Goal: Task Accomplishment & Management: Complete application form

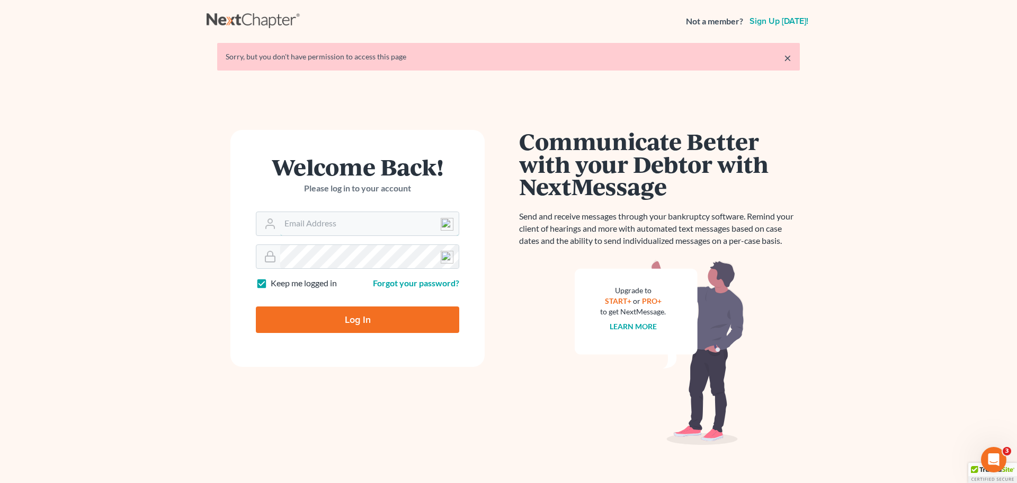
type input "[EMAIL_ADDRESS][DOMAIN_NAME]"
click at [366, 320] on input "Log In" at bounding box center [357, 319] width 203 height 26
type input "Thinking..."
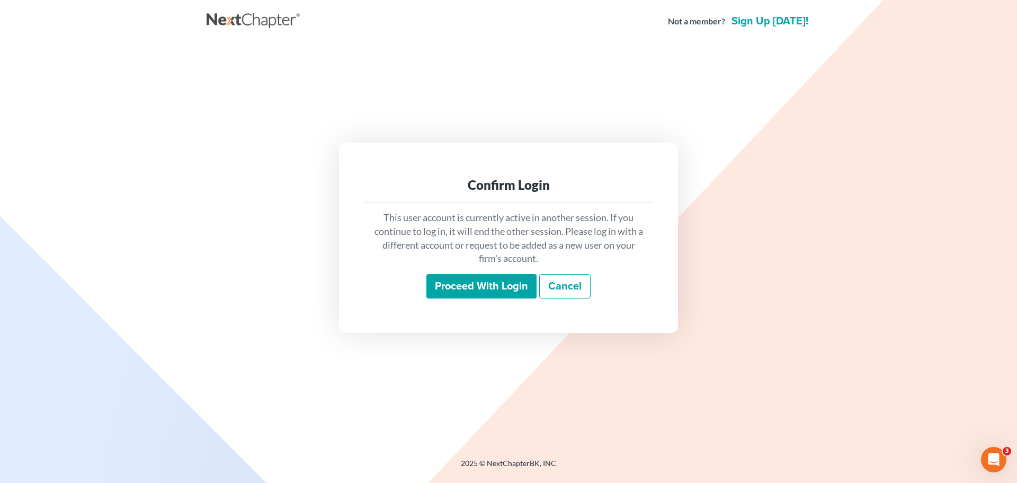
click at [441, 287] on input "Proceed with login" at bounding box center [482, 286] width 110 height 24
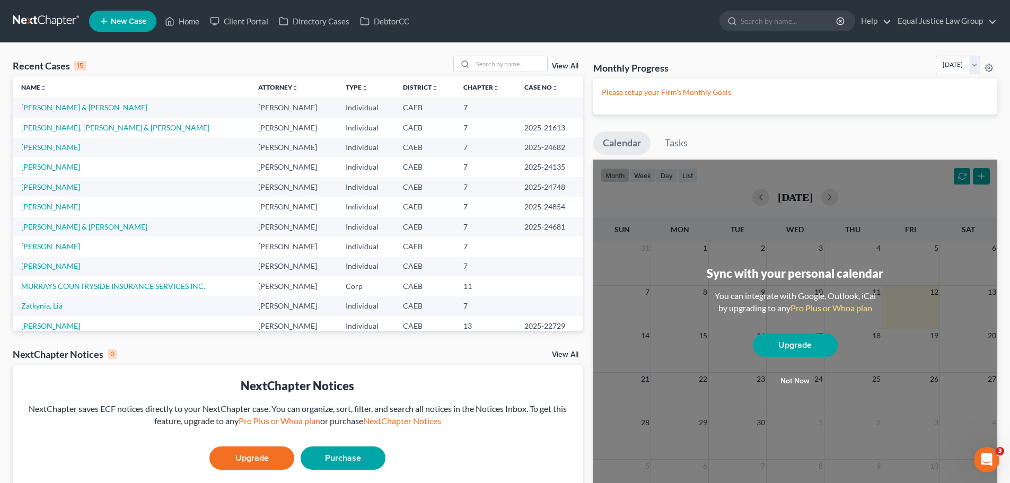
click at [134, 20] on span "New Case" at bounding box center [129, 21] width 36 height 8
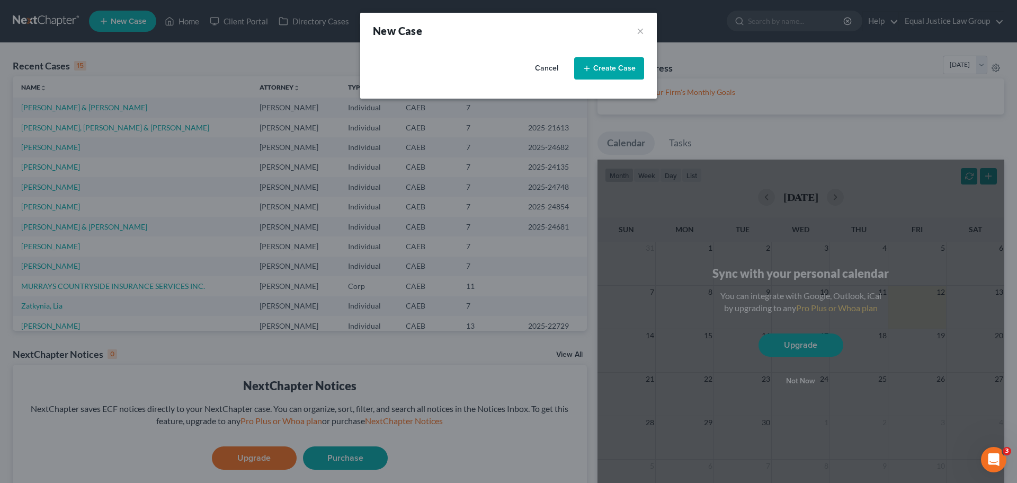
select select "8"
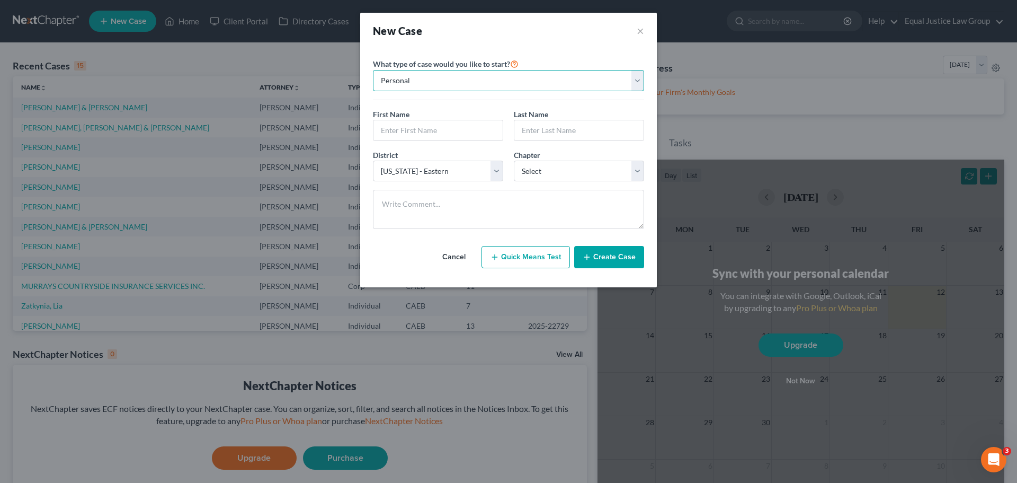
click at [444, 80] on select "Personal Business" at bounding box center [508, 80] width 271 height 21
click at [411, 130] on input "text" at bounding box center [438, 130] width 129 height 20
type input "[PERSON_NAME]"
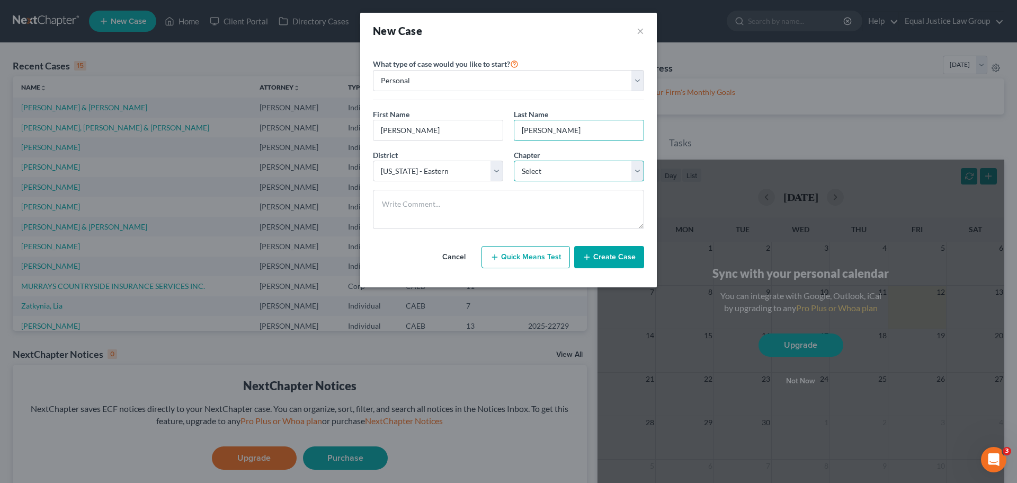
click at [560, 166] on select "Select 7 11 12 13" at bounding box center [579, 171] width 130 height 21
select select "0"
click at [514, 161] on select "Select 7 11 12 13" at bounding box center [579, 171] width 130 height 21
click at [612, 259] on button "Create Case" at bounding box center [609, 257] width 70 height 22
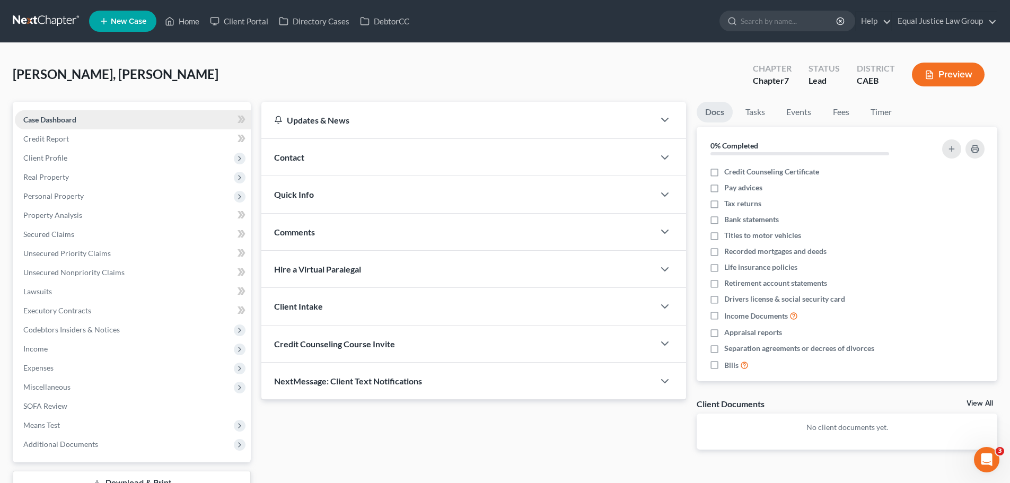
click at [65, 120] on span "Case Dashboard" at bounding box center [49, 119] width 53 height 9
click at [63, 160] on span "Client Profile" at bounding box center [45, 157] width 44 height 9
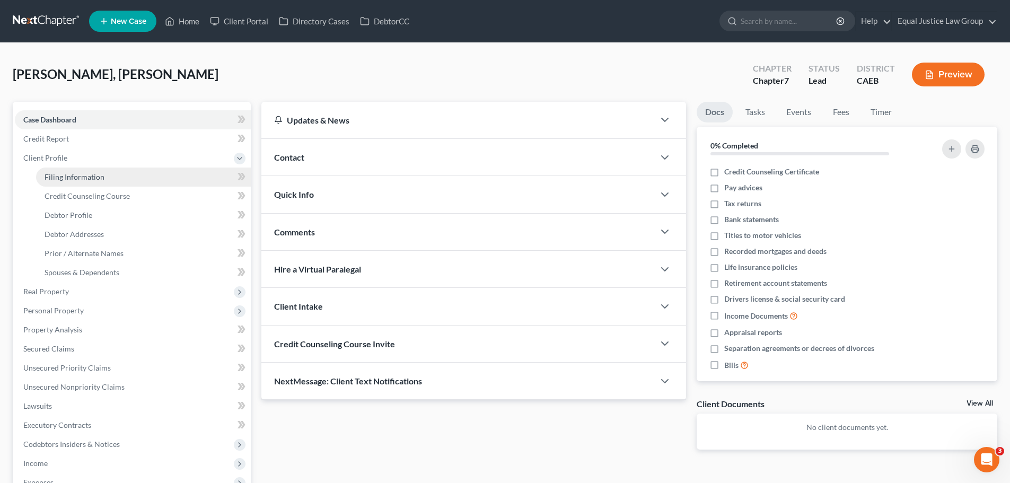
click at [73, 182] on link "Filing Information" at bounding box center [143, 176] width 215 height 19
select select "1"
select select "0"
select select "8"
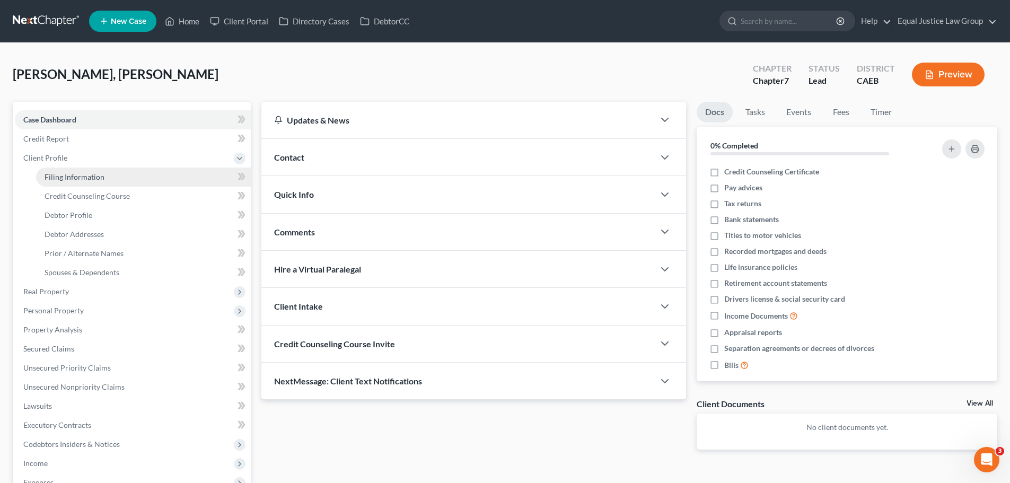
select select "4"
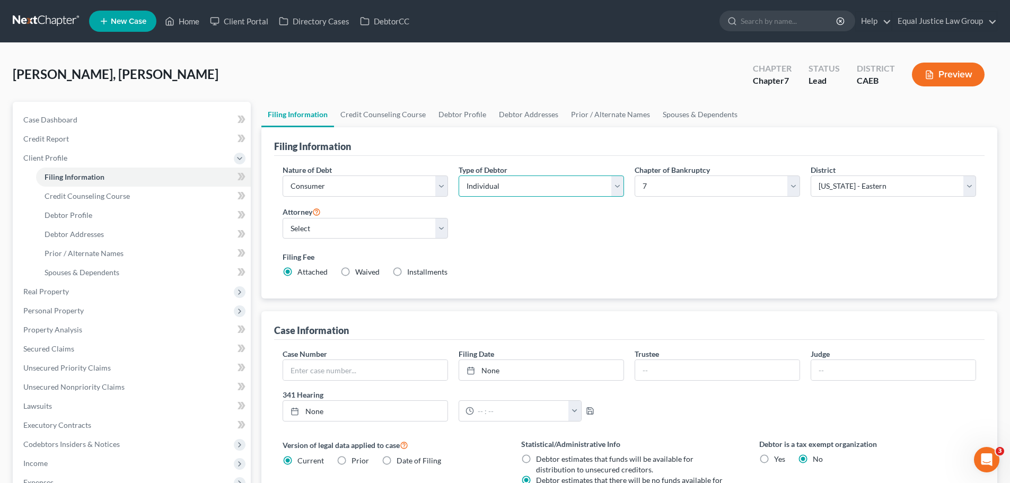
click at [622, 183] on select "Select Individual Joint" at bounding box center [540, 185] width 165 height 21
click at [536, 226] on div "Nature of Debt Select Business Consumer Other Nature of Business Select Clearin…" at bounding box center [629, 225] width 704 height 122
click at [539, 157] on div "Nature of Debt Select Business Consumer Other Nature of Business Select Clearin…" at bounding box center [629, 227] width 710 height 143
click at [368, 222] on select "Select [PERSON_NAME] - CAEB [PERSON_NAME] - CACB" at bounding box center [364, 228] width 165 height 21
select select "0"
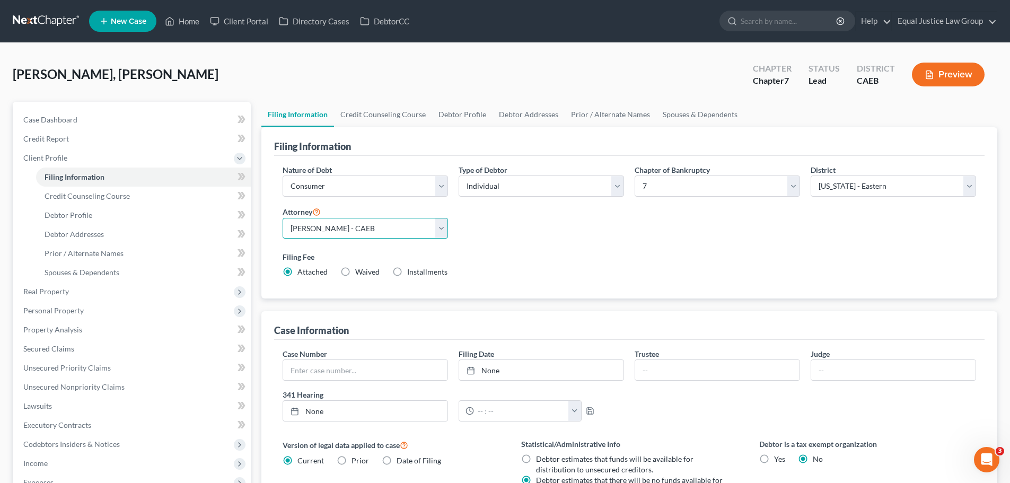
click at [282, 218] on select "Select [PERSON_NAME] - CAEB [PERSON_NAME] - CACB" at bounding box center [364, 228] width 165 height 21
click at [606, 251] on div "Filing Fee Attached Waived Waived Installments Installments" at bounding box center [629, 266] width 704 height 39
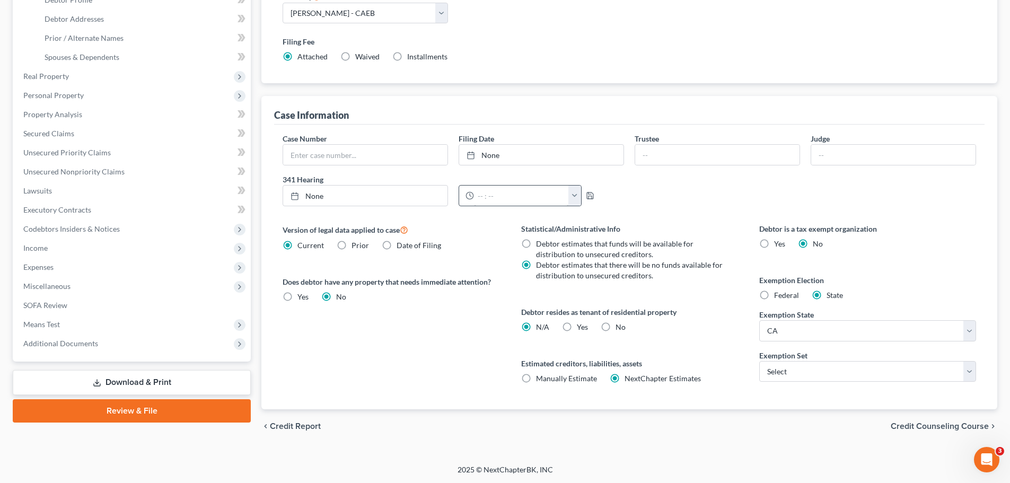
scroll to position [216, 0]
click at [373, 157] on input "text" at bounding box center [365, 154] width 164 height 20
click at [770, 181] on div "Case Number Filing Date None close Date Time chevron_left [DATE] chevron_right …" at bounding box center [629, 173] width 704 height 82
click at [841, 359] on div "Exemption Set Select 703 704" at bounding box center [867, 365] width 217 height 32
click at [834, 367] on select "Select 703 704" at bounding box center [867, 370] width 217 height 21
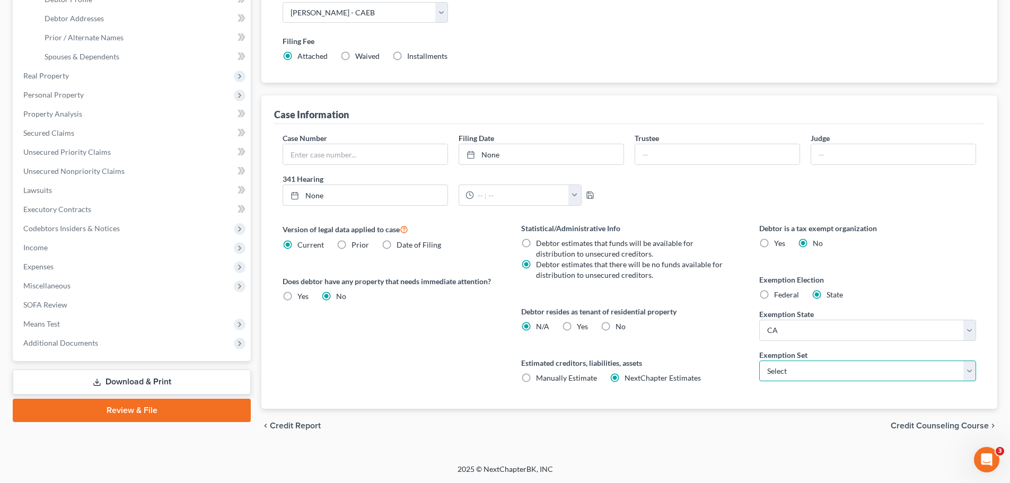
click at [834, 367] on select "Select 703 704" at bounding box center [867, 370] width 217 height 21
click at [834, 366] on select "Select 703 704" at bounding box center [867, 370] width 217 height 21
select select "0"
click at [759, 360] on select "Select 703 704" at bounding box center [867, 370] width 217 height 21
click at [778, 397] on div "Debtor is a tax exempt organization Yes No Exemption Election Federal State Exe…" at bounding box center [867, 316] width 238 height 186
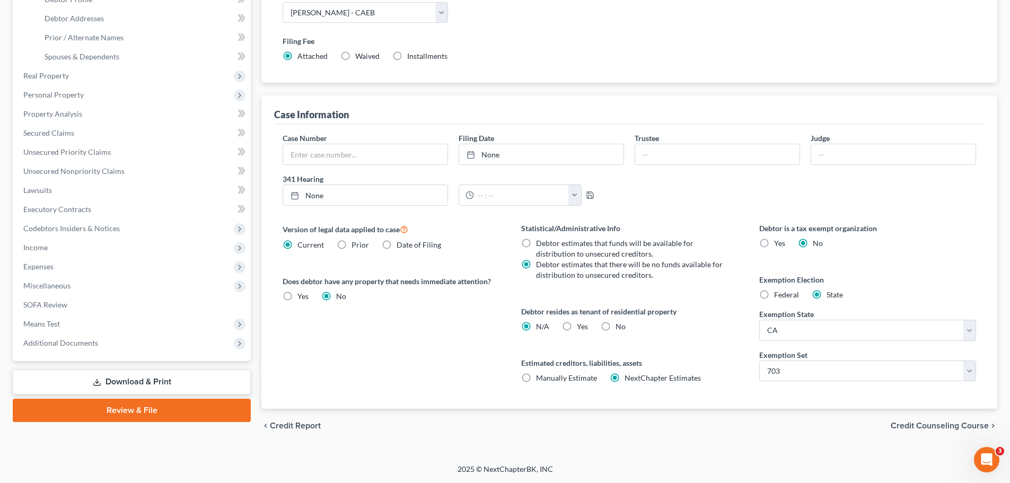
click at [936, 423] on span "Credit Counseling Course" at bounding box center [939, 425] width 98 height 8
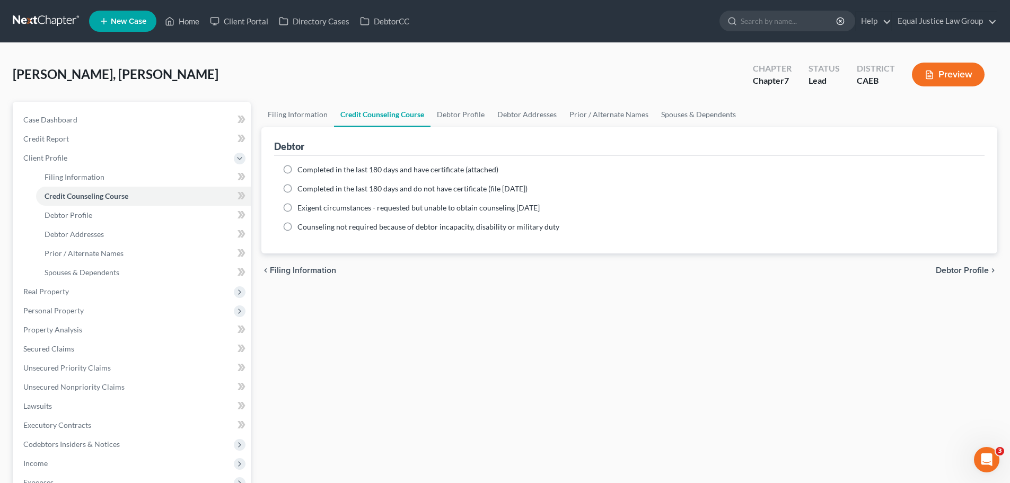
click at [973, 269] on span "Debtor Profile" at bounding box center [961, 270] width 53 height 8
select select "0"
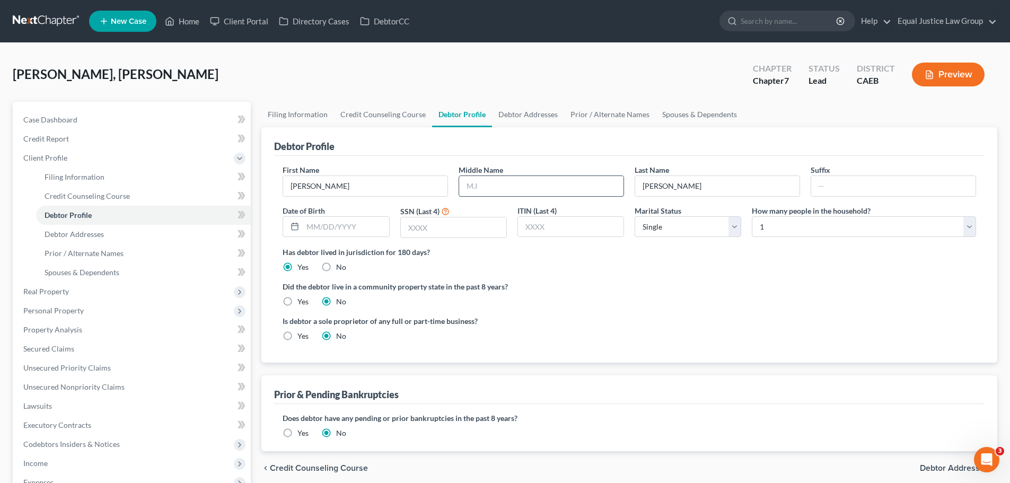
click at [538, 189] on input "text" at bounding box center [541, 186] width 164 height 20
type input "[PERSON_NAME]"
click at [685, 183] on input "[PERSON_NAME]" at bounding box center [717, 186] width 164 height 20
click at [290, 181] on input "[PERSON_NAME]" at bounding box center [365, 186] width 164 height 20
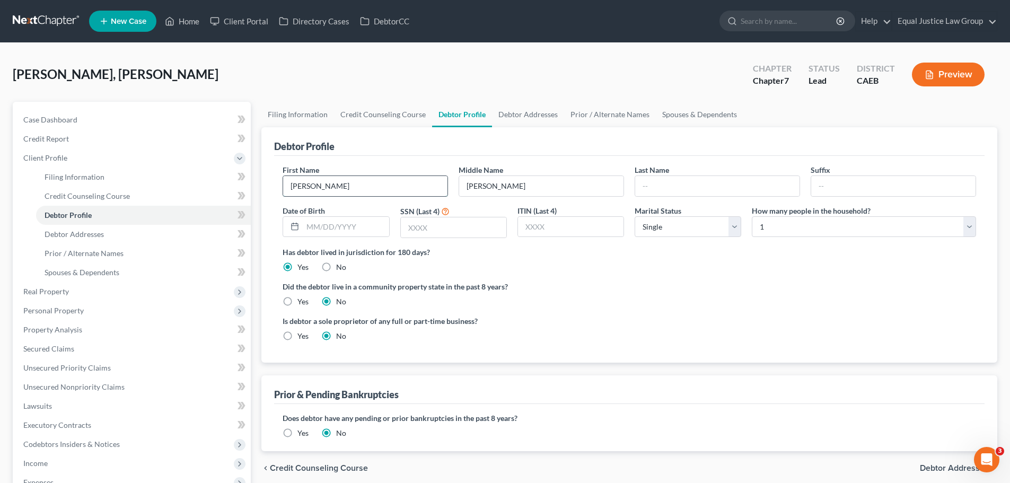
click at [291, 181] on input "[PERSON_NAME]" at bounding box center [365, 186] width 164 height 20
click at [187, 19] on link "Home" at bounding box center [182, 21] width 45 height 19
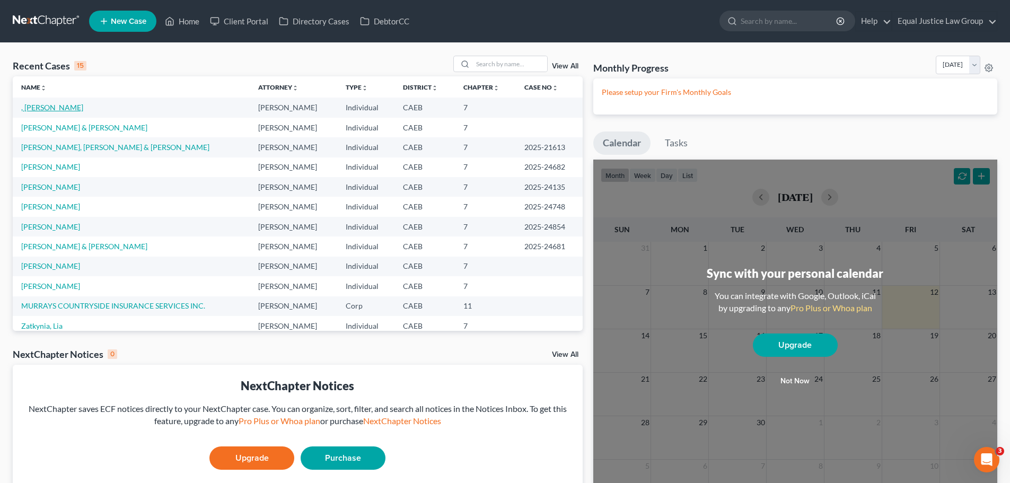
click at [34, 108] on link ", [PERSON_NAME]" at bounding box center [52, 107] width 62 height 9
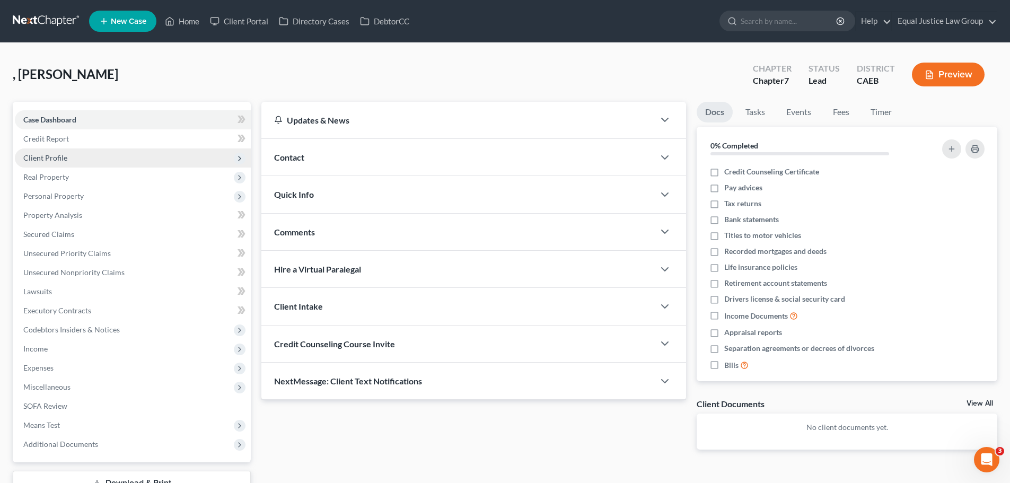
click at [57, 155] on span "Client Profile" at bounding box center [45, 157] width 44 height 9
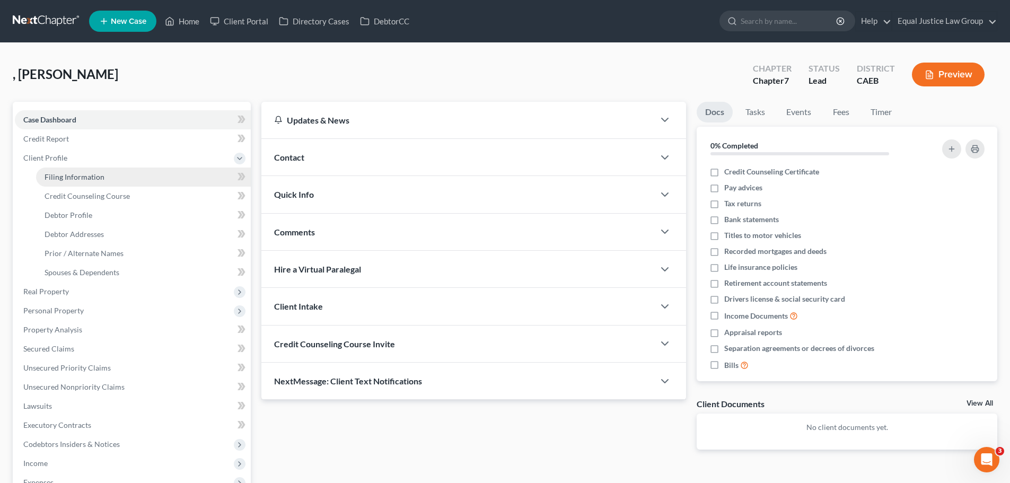
click at [101, 172] on span "Filing Information" at bounding box center [75, 176] width 60 height 9
select select "1"
select select "0"
select select "8"
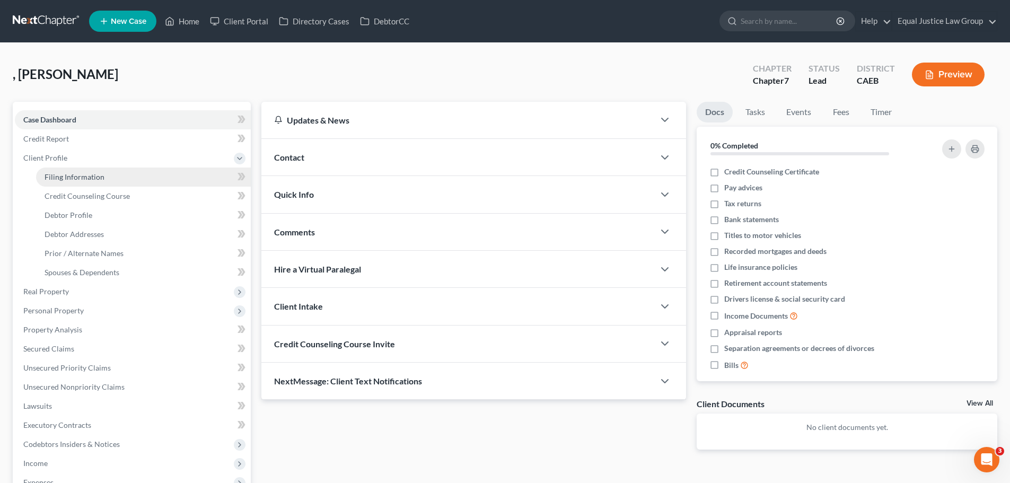
select select "0"
select select "4"
select select "0"
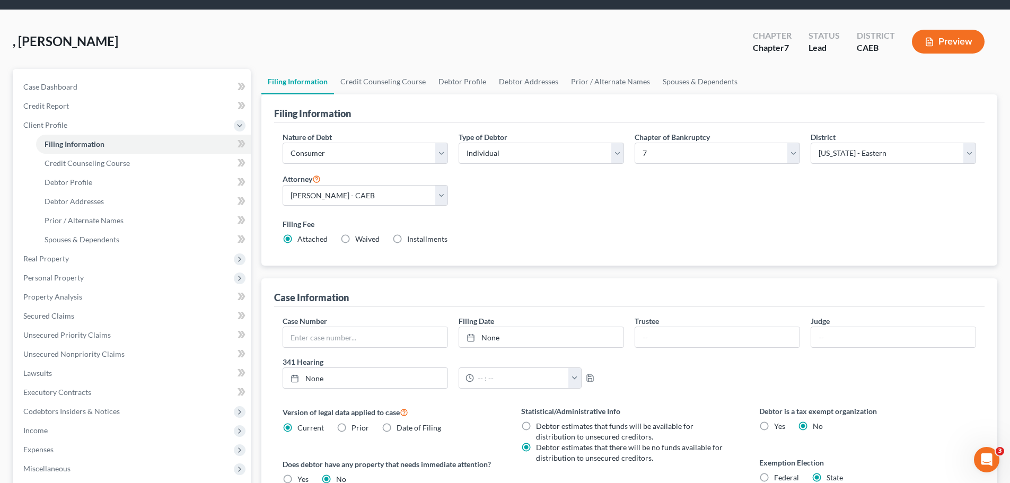
scroll to position [212, 0]
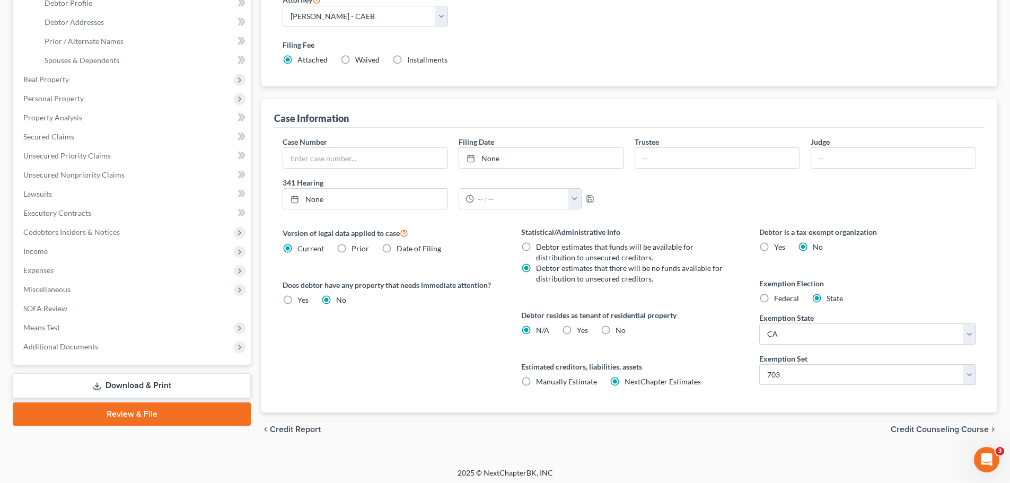
click at [925, 427] on span "Credit Counseling Course" at bounding box center [939, 429] width 98 height 8
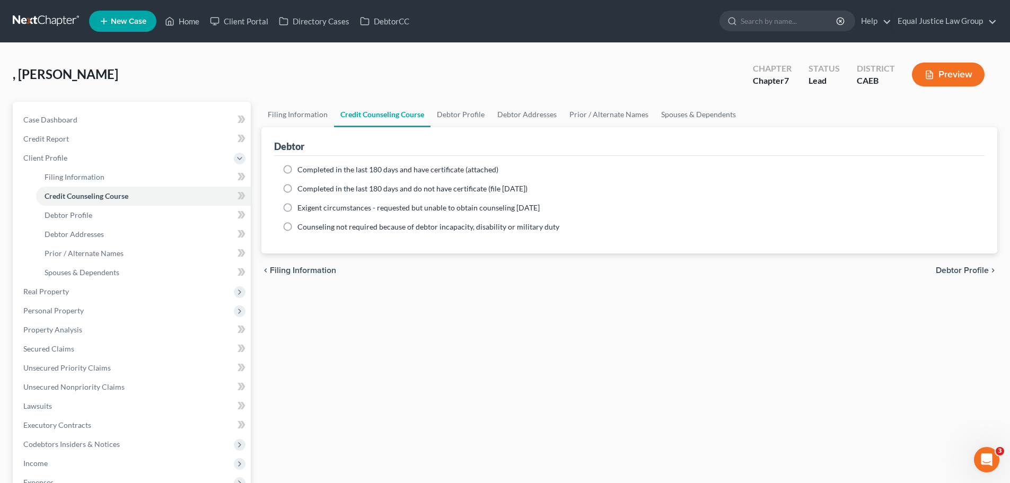
click at [949, 272] on span "Debtor Profile" at bounding box center [961, 270] width 53 height 8
select select "0"
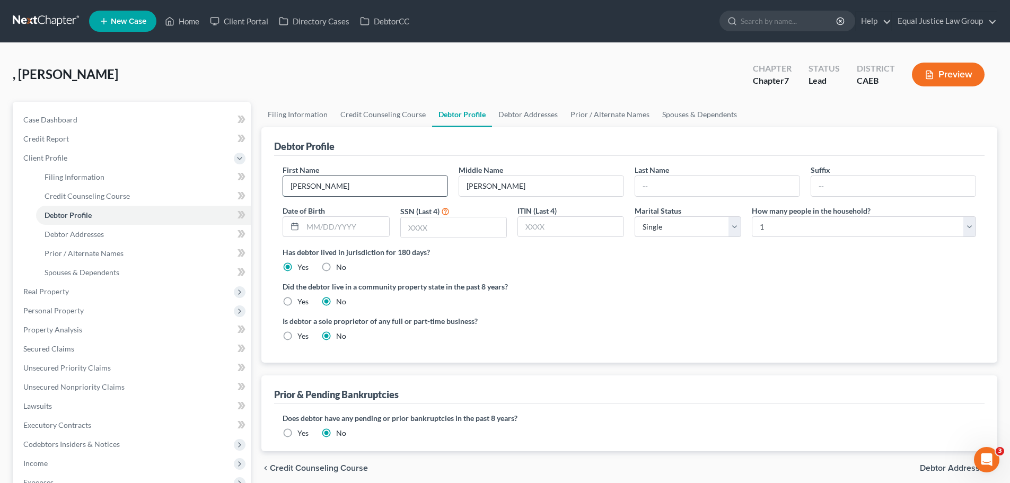
click at [362, 180] on input "[PERSON_NAME]" at bounding box center [365, 186] width 164 height 20
type input "[PERSON_NAME]"
click at [889, 184] on input "text" at bounding box center [893, 186] width 164 height 20
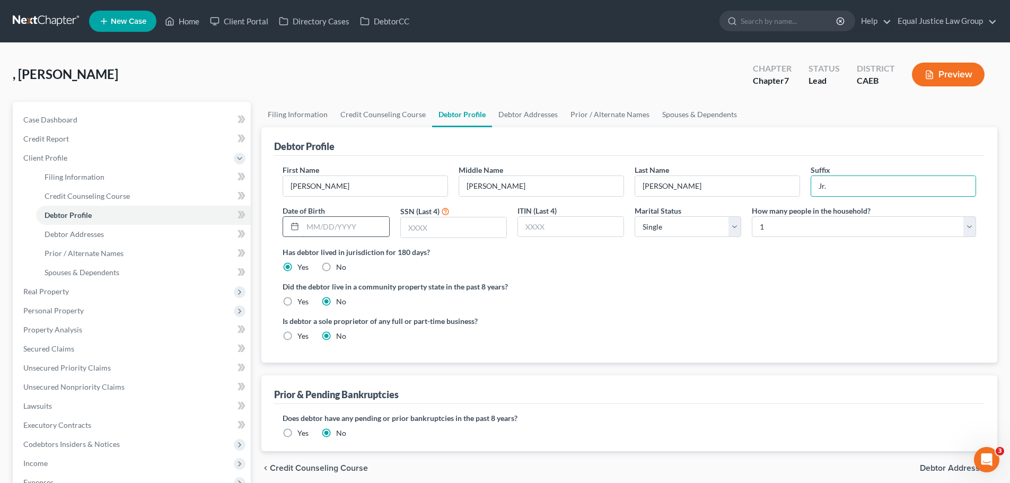
type input "Jr."
click at [335, 223] on input "text" at bounding box center [346, 227] width 86 height 20
click at [433, 226] on input "text" at bounding box center [453, 227] width 105 height 20
type input "2127"
click at [570, 225] on input "text" at bounding box center [570, 227] width 105 height 20
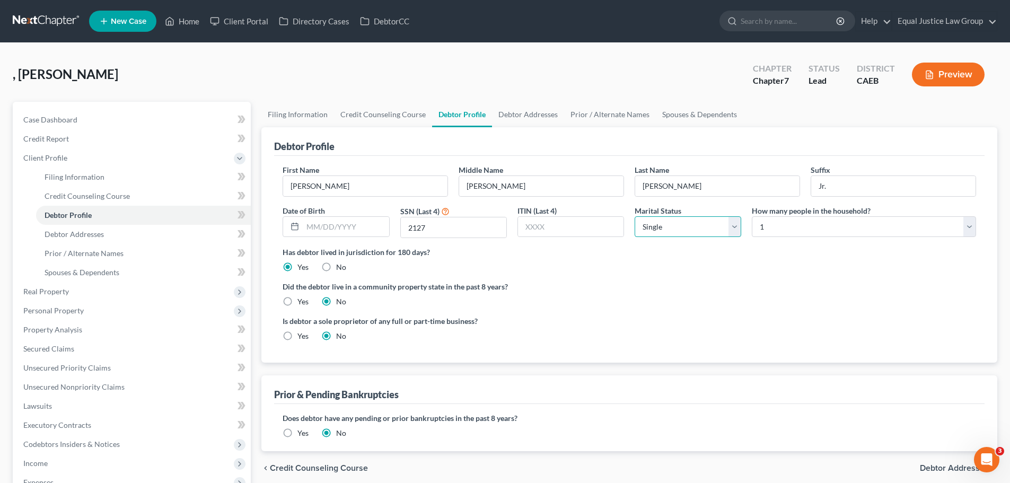
click at [683, 224] on select "Select Single Married Separated Divorced Widowed" at bounding box center [687, 226] width 107 height 21
select select "1"
click at [634, 216] on select "Select Single Married Separated Divorced Widowed" at bounding box center [687, 226] width 107 height 21
click at [771, 255] on label "Has debtor lived in jurisdiction for 180 days?" at bounding box center [628, 251] width 693 height 11
click at [800, 221] on select "Select 1 2 3 4 5 6 7 8 9 10 11 12 13 14 15 16 17 18 19 20" at bounding box center [863, 226] width 224 height 21
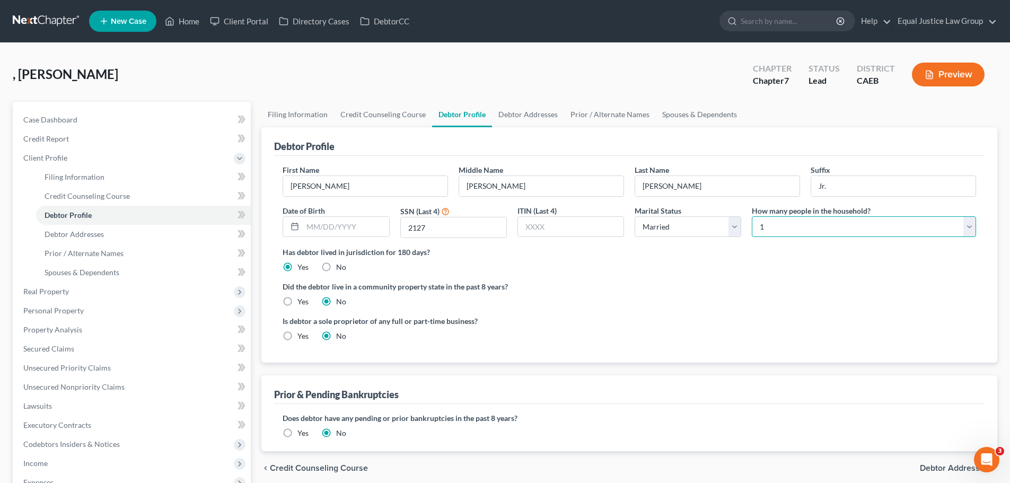
select select "3"
click at [751, 216] on select "Select 1 2 3 4 5 6 7 8 9 10 11 12 13 14 15 16 17 18 19 20" at bounding box center [863, 226] width 224 height 21
click at [802, 273] on ng-include "First Name [PERSON_NAME] Middle Name [PERSON_NAME] Last Name [PERSON_NAME] Date…" at bounding box center [628, 256] width 693 height 185
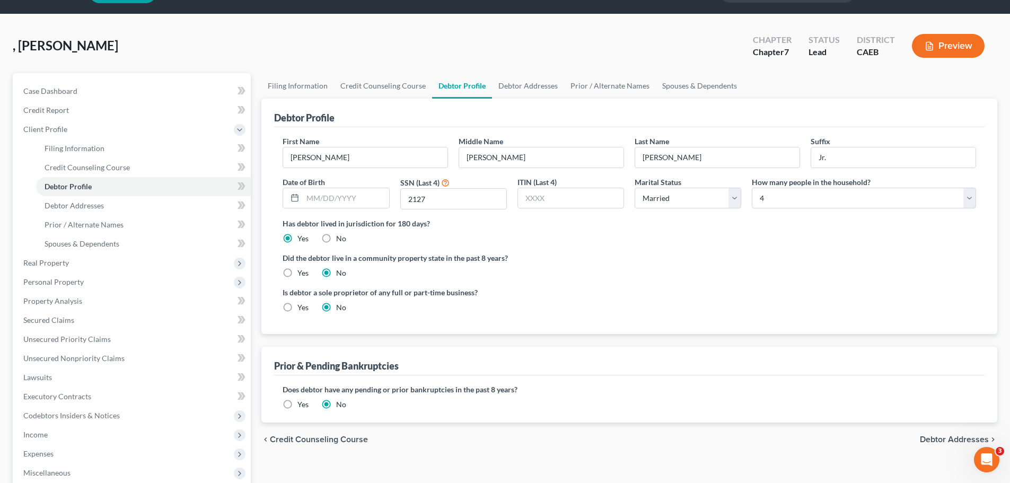
scroll to position [53, 0]
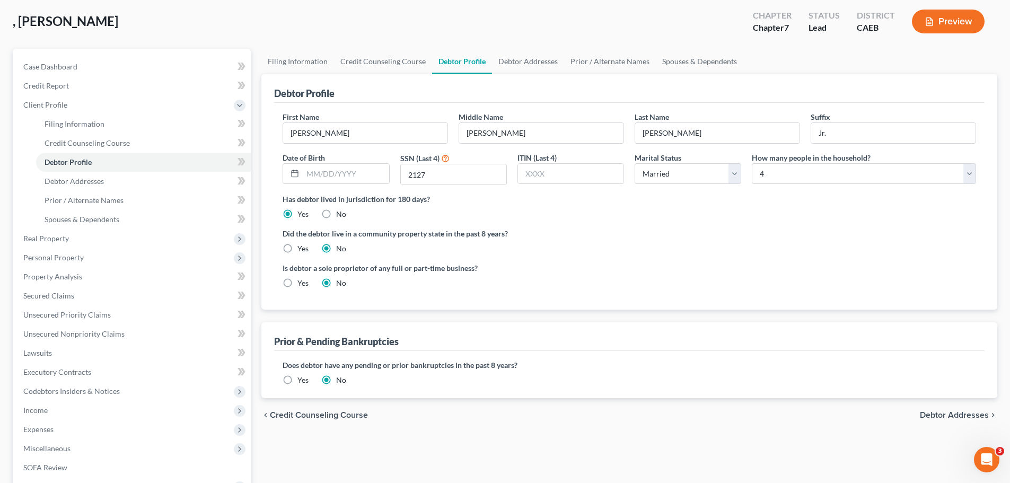
click at [297, 247] on label "Yes" at bounding box center [302, 248] width 11 height 11
click at [302, 247] on input "Yes" at bounding box center [305, 246] width 7 height 7
radio input "true"
radio input "false"
click at [943, 413] on span "Debtor Addresses" at bounding box center [953, 415] width 69 height 8
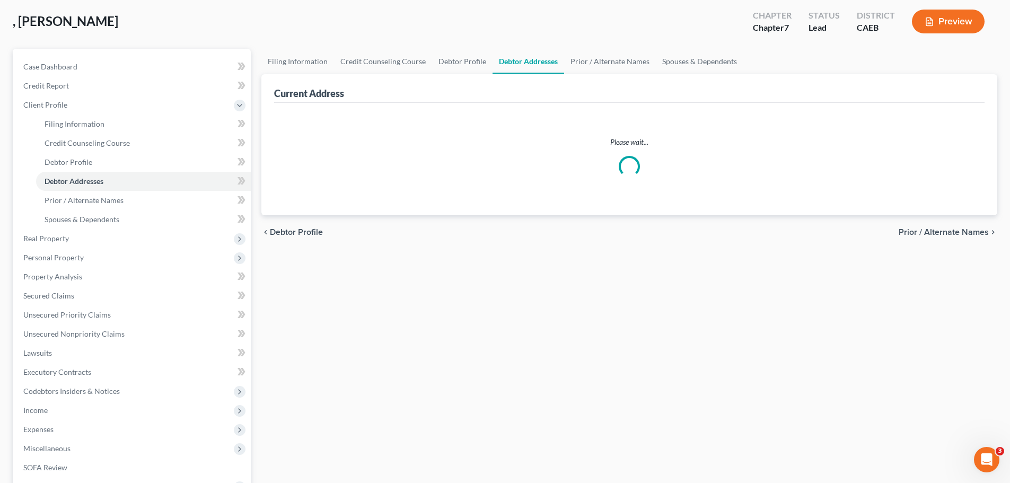
scroll to position [7, 0]
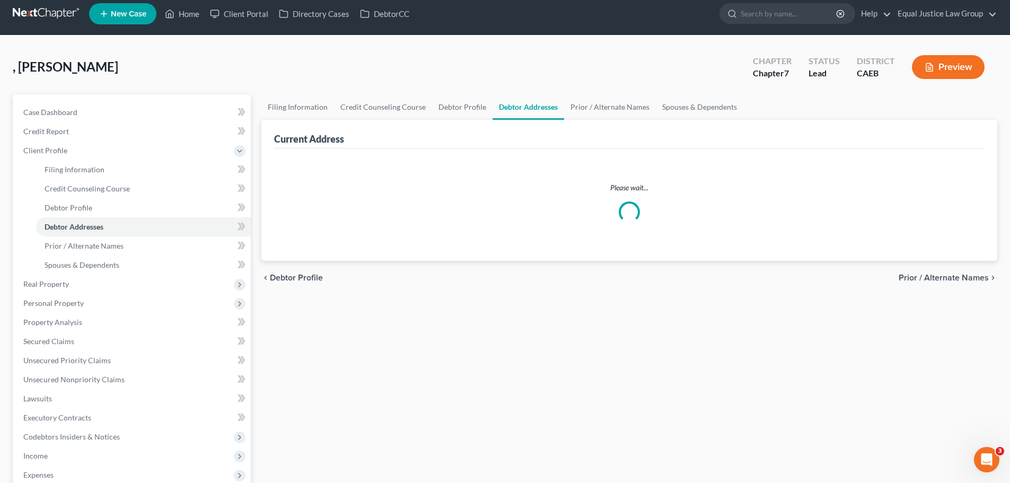
select select "0"
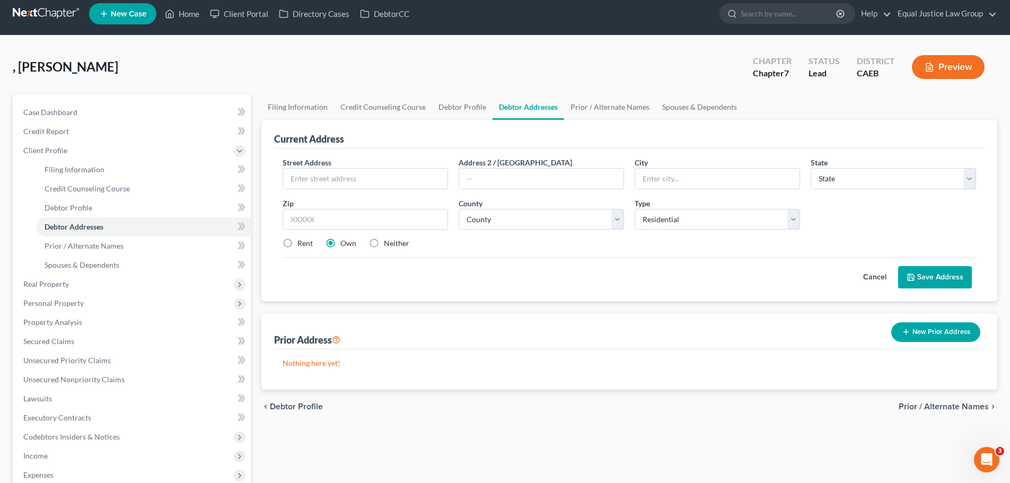
scroll to position [0, 0]
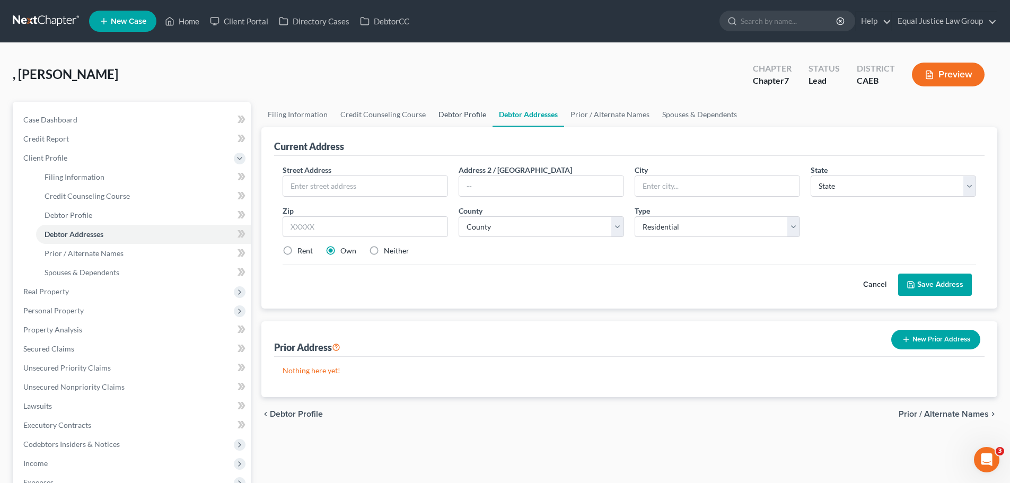
click at [464, 116] on link "Debtor Profile" at bounding box center [462, 114] width 60 height 25
select select "1"
select select "3"
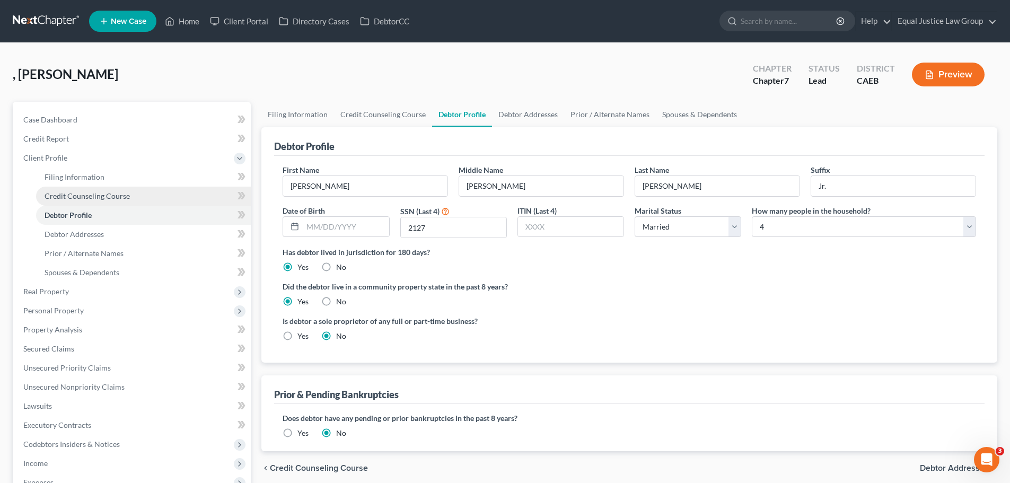
click at [88, 193] on span "Credit Counseling Course" at bounding box center [87, 195] width 85 height 9
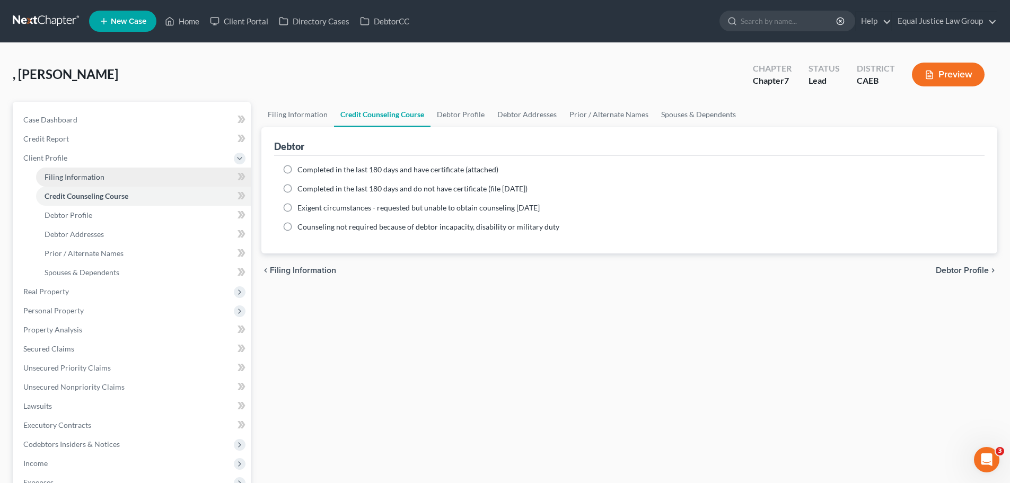
click at [77, 174] on span "Filing Information" at bounding box center [75, 176] width 60 height 9
select select "1"
select select "0"
select select "8"
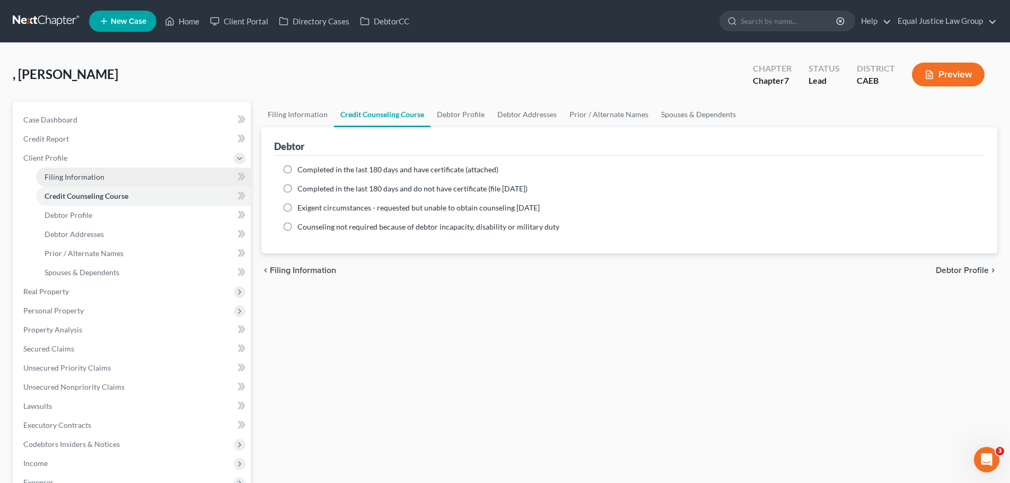
select select "0"
select select "4"
select select "0"
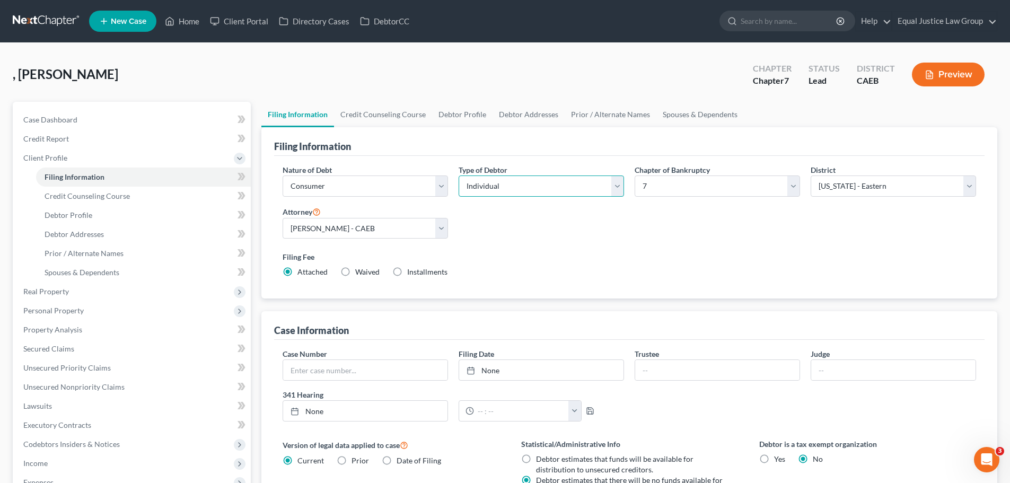
click at [530, 179] on select "Select Individual Joint" at bounding box center [540, 185] width 165 height 21
select select "1"
click at [458, 175] on select "Select Individual Joint" at bounding box center [540, 185] width 165 height 21
click at [671, 224] on div "Nature of Debt Select Business Consumer Other Nature of Business Select Clearin…" at bounding box center [629, 225] width 704 height 122
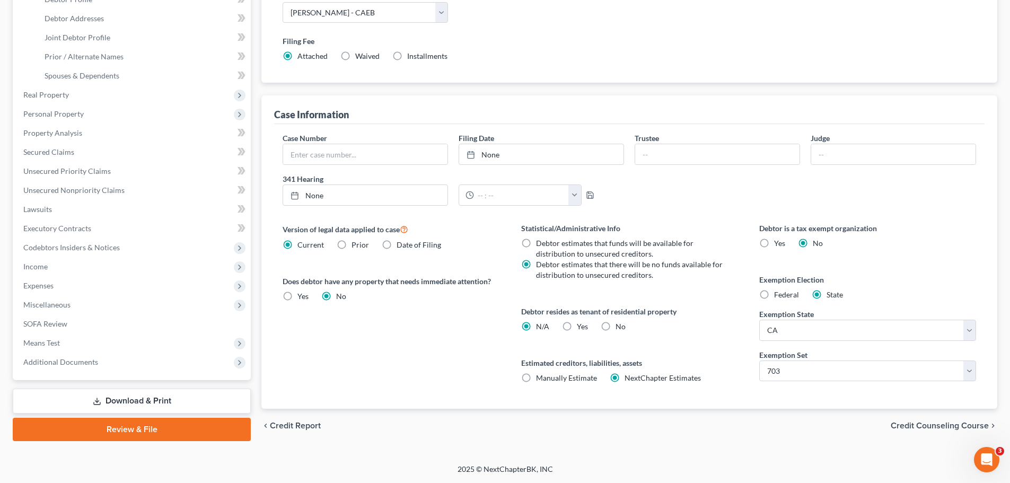
click at [932, 423] on span "Credit Counseling Course" at bounding box center [939, 425] width 98 height 8
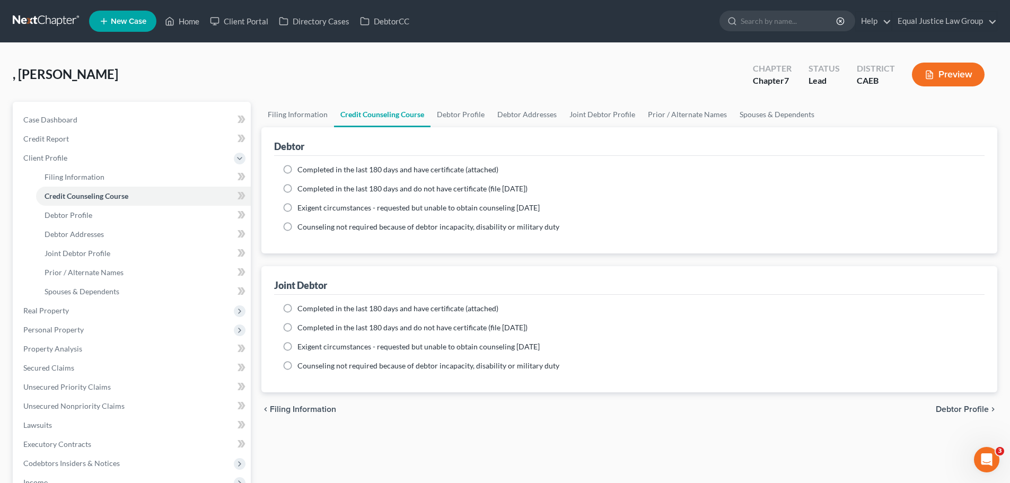
click at [973, 409] on span "Debtor Profile" at bounding box center [961, 409] width 53 height 8
select select "1"
select select "3"
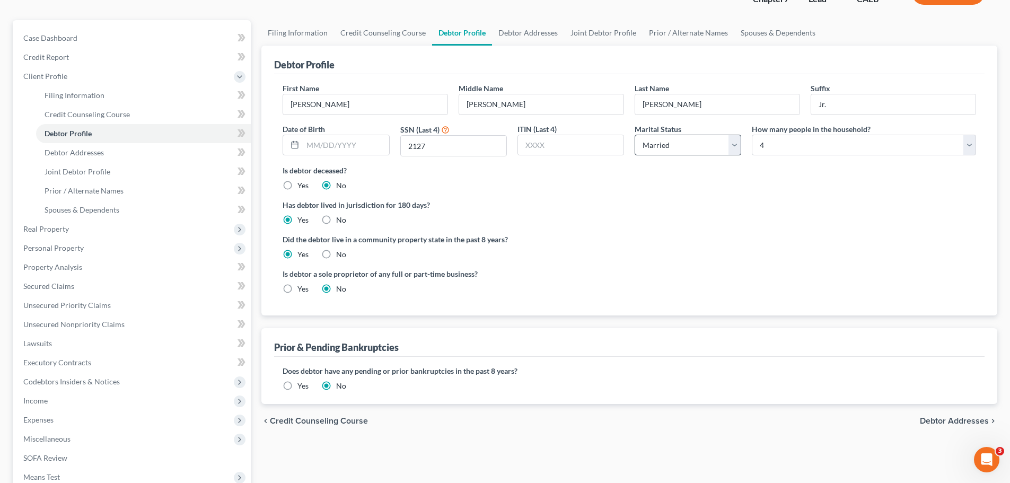
scroll to position [106, 0]
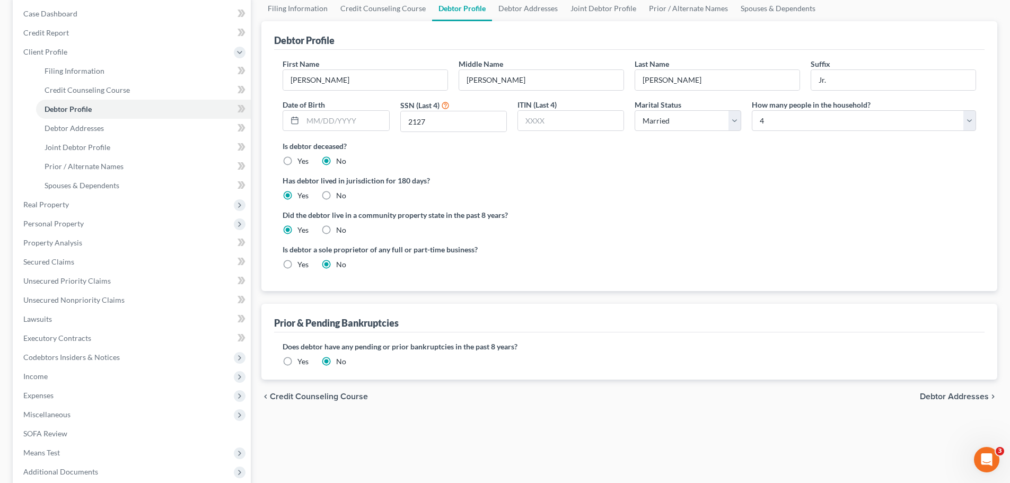
drag, startPoint x: 955, startPoint y: 394, endPoint x: 917, endPoint y: 383, distance: 39.6
click at [955, 394] on span "Debtor Addresses" at bounding box center [953, 396] width 69 height 8
select select "0"
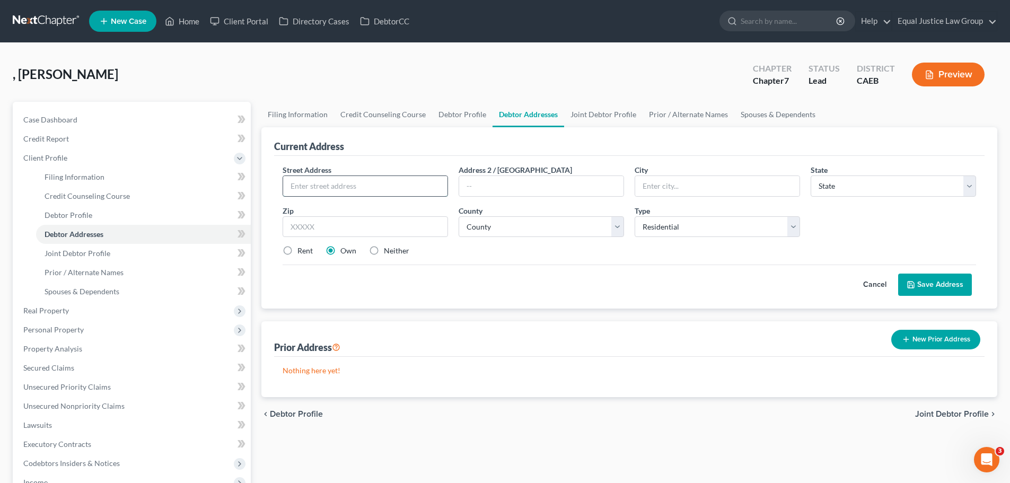
click at [337, 181] on input "text" at bounding box center [365, 186] width 164 height 20
type input "[STREET_ADDRESS]"
type input "[GEOGRAPHIC_DATA]"
select select "4"
type input "95828"
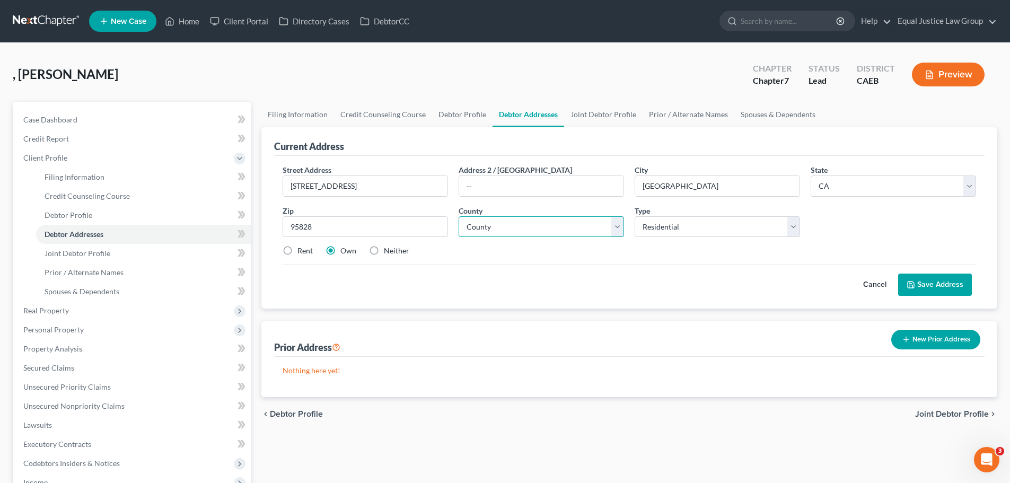
click at [552, 226] on select "County [GEOGRAPHIC_DATA] [GEOGRAPHIC_DATA] [GEOGRAPHIC_DATA] [GEOGRAPHIC_DATA] …" at bounding box center [540, 226] width 165 height 21
click at [504, 300] on div "Street Address * [STREET_ADDRESS] Address 2 / [GEOGRAPHIC_DATA] * [GEOGRAPHIC_D…" at bounding box center [629, 232] width 710 height 153
click at [503, 228] on select "County [GEOGRAPHIC_DATA] [GEOGRAPHIC_DATA] [GEOGRAPHIC_DATA] [GEOGRAPHIC_DATA] …" at bounding box center [540, 226] width 165 height 21
select select "33"
click at [458, 216] on select "County [GEOGRAPHIC_DATA] [GEOGRAPHIC_DATA] [GEOGRAPHIC_DATA] [GEOGRAPHIC_DATA] …" at bounding box center [540, 226] width 165 height 21
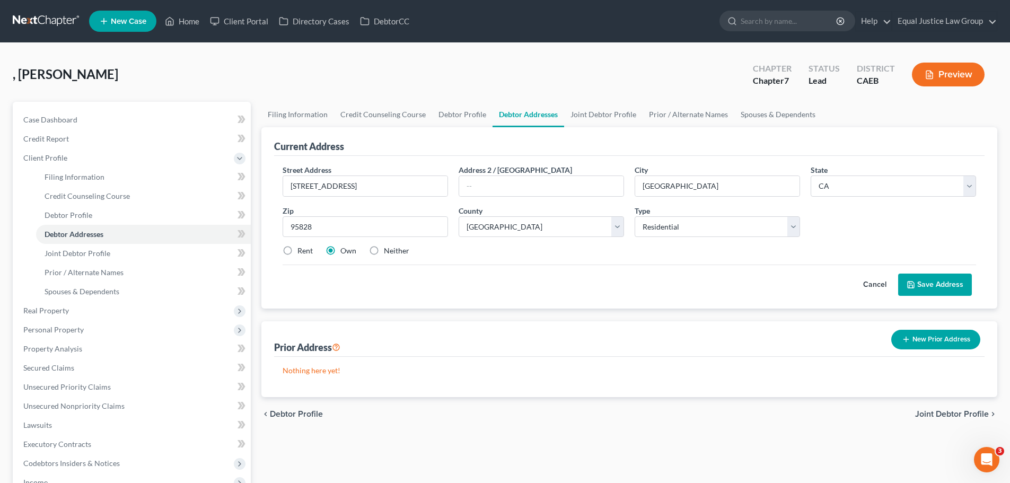
click at [569, 260] on div "Street Address * [STREET_ADDRESS] Address 2 / [GEOGRAPHIC_DATA] * [GEOGRAPHIC_D…" at bounding box center [629, 214] width 704 height 101
click at [303, 248] on label "Rent" at bounding box center [304, 250] width 15 height 11
click at [303, 248] on input "Rent" at bounding box center [305, 248] width 7 height 7
radio input "true"
click at [928, 286] on button "Save Address" at bounding box center [935, 284] width 74 height 22
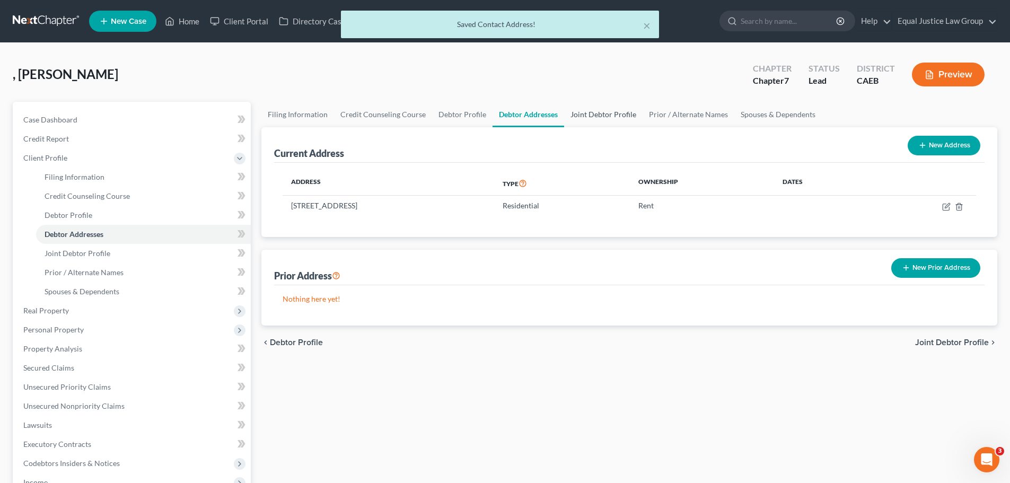
click at [601, 115] on link "Joint Debtor Profile" at bounding box center [603, 114] width 78 height 25
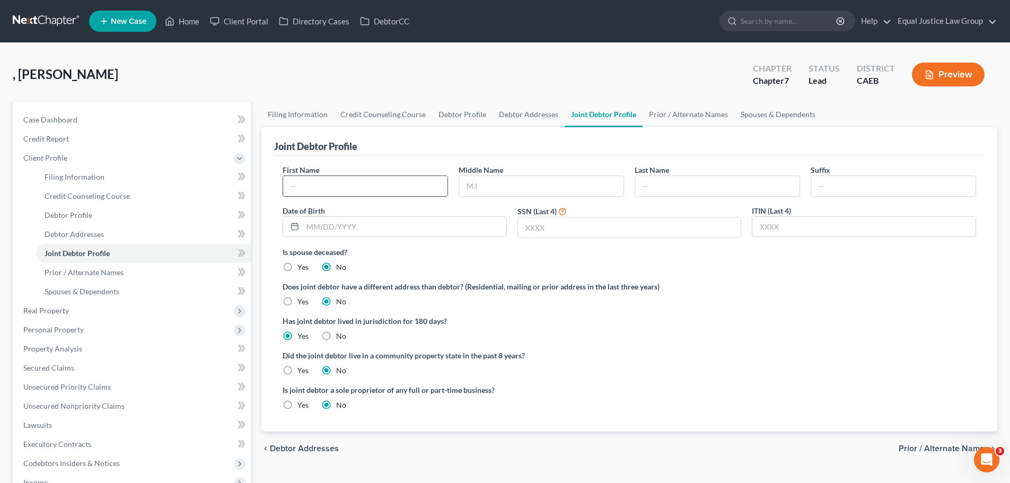
click at [338, 188] on input "text" at bounding box center [365, 186] width 164 height 20
type input "[PERSON_NAME]"
click at [597, 228] on input "text" at bounding box center [629, 227] width 223 height 20
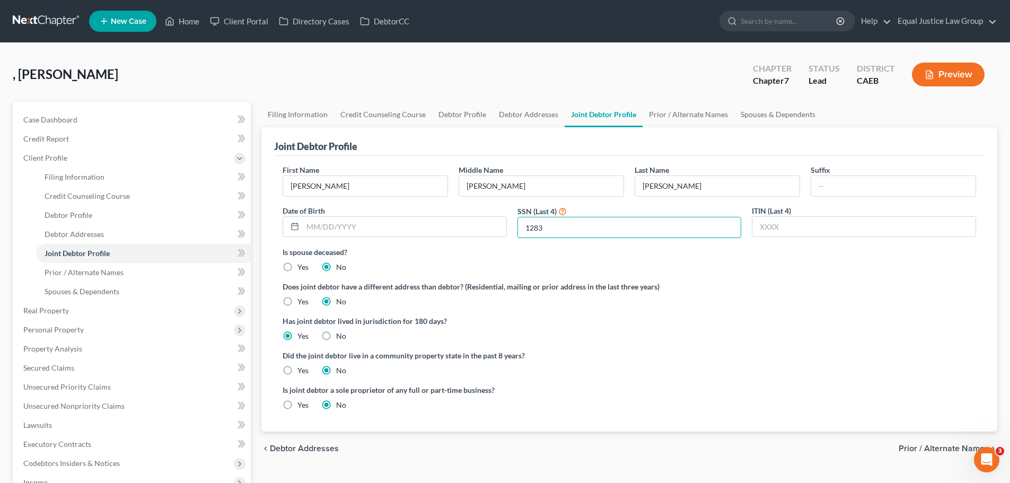
type input "1283"
click at [773, 264] on div "Is spouse deceased? Yes No" at bounding box center [628, 259] width 693 height 26
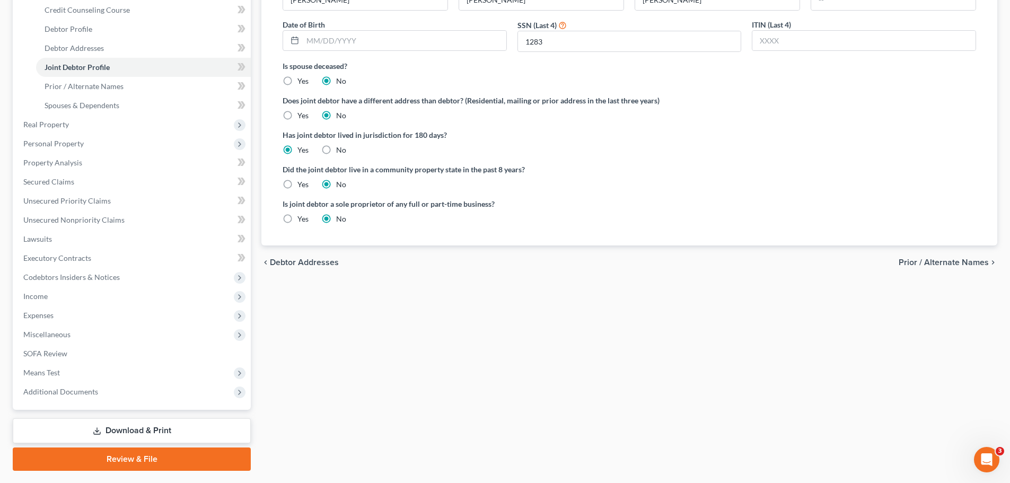
scroll to position [212, 0]
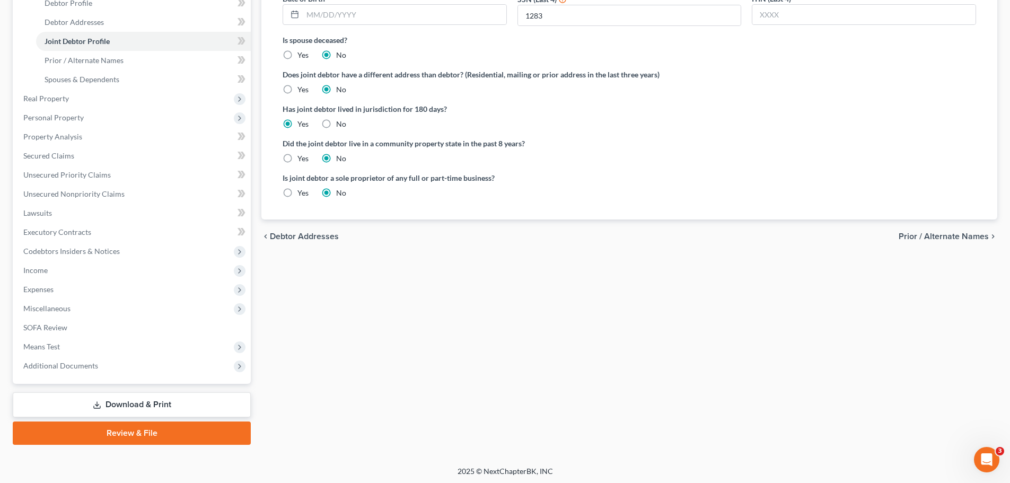
click at [297, 156] on label "Yes" at bounding box center [302, 158] width 11 height 11
click at [302, 156] on input "Yes" at bounding box center [305, 156] width 7 height 7
radio input "true"
radio input "false"
click at [925, 236] on span "Prior / Alternate Names" at bounding box center [943, 236] width 90 height 8
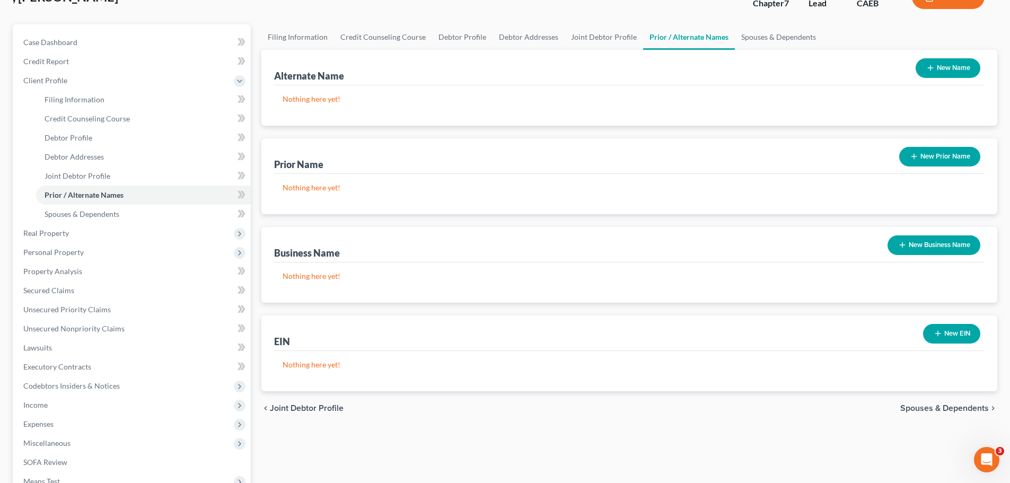
scroll to position [53, 0]
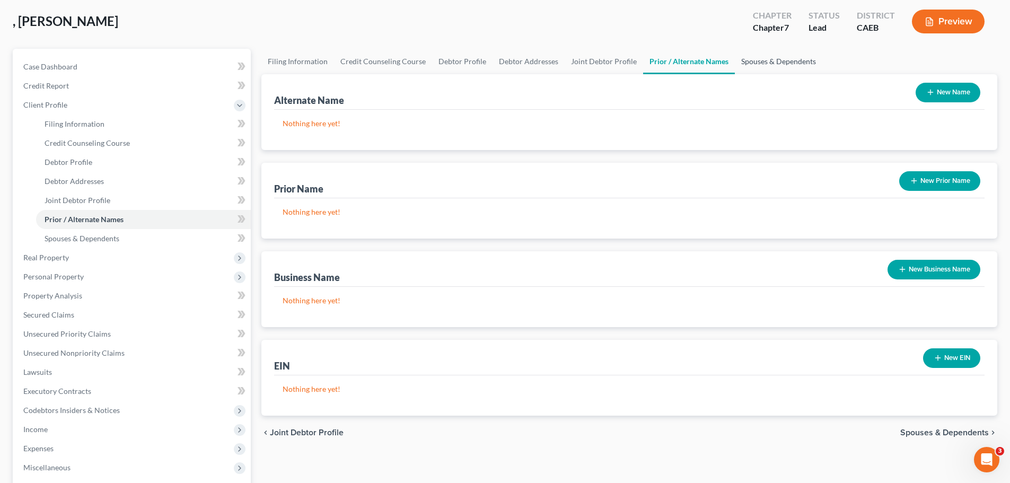
click at [751, 62] on link "Spouses & Dependents" at bounding box center [777, 61] width 87 height 25
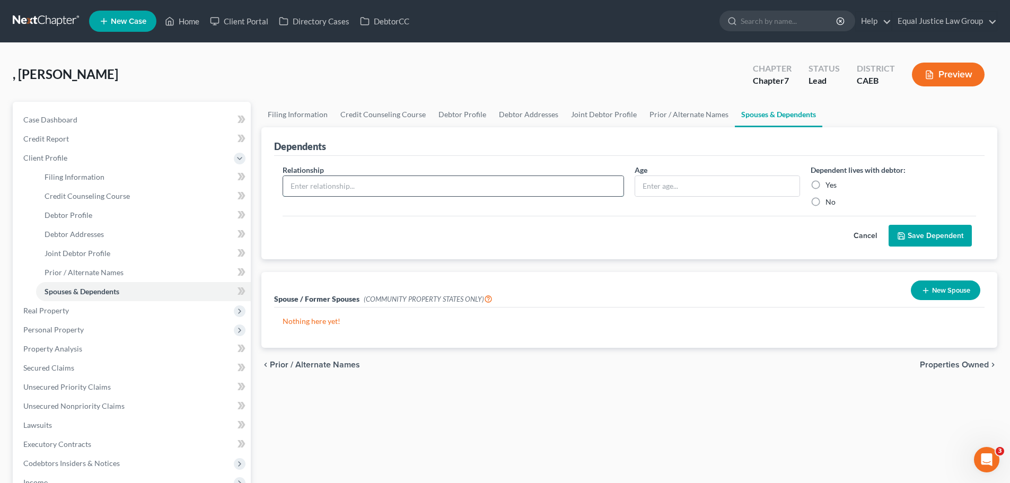
click at [314, 189] on input "text" at bounding box center [453, 186] width 340 height 20
click at [511, 216] on div "Cancel Save Dependent" at bounding box center [628, 231] width 693 height 31
click at [353, 181] on input "text" at bounding box center [453, 186] width 340 height 20
type input "Son"
click at [672, 185] on input "text" at bounding box center [717, 186] width 164 height 20
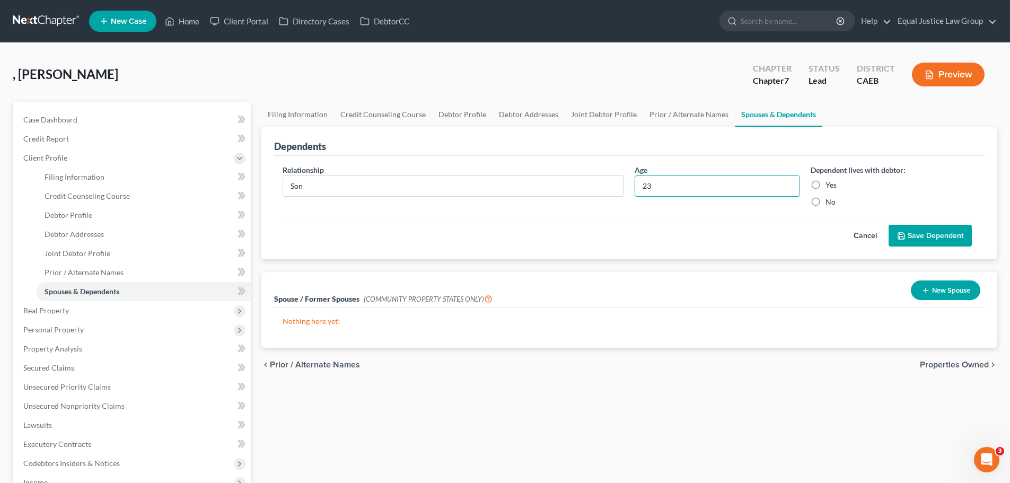
type input "23"
click at [833, 183] on label "Yes" at bounding box center [830, 185] width 11 height 11
click at [833, 183] on input "Yes" at bounding box center [832, 183] width 7 height 7
radio input "true"
click at [902, 234] on icon "submit" at bounding box center [901, 236] width 8 height 8
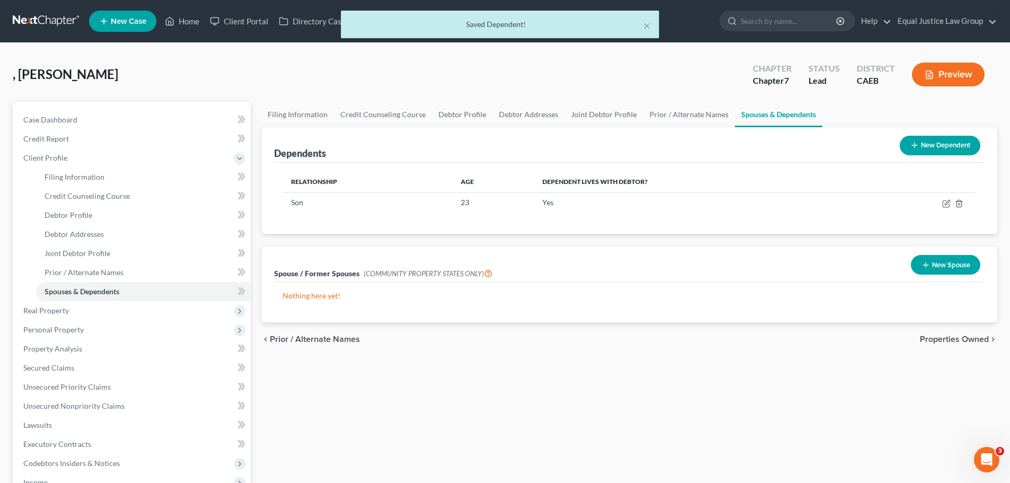
click at [935, 145] on button "New Dependent" at bounding box center [939, 146] width 81 height 20
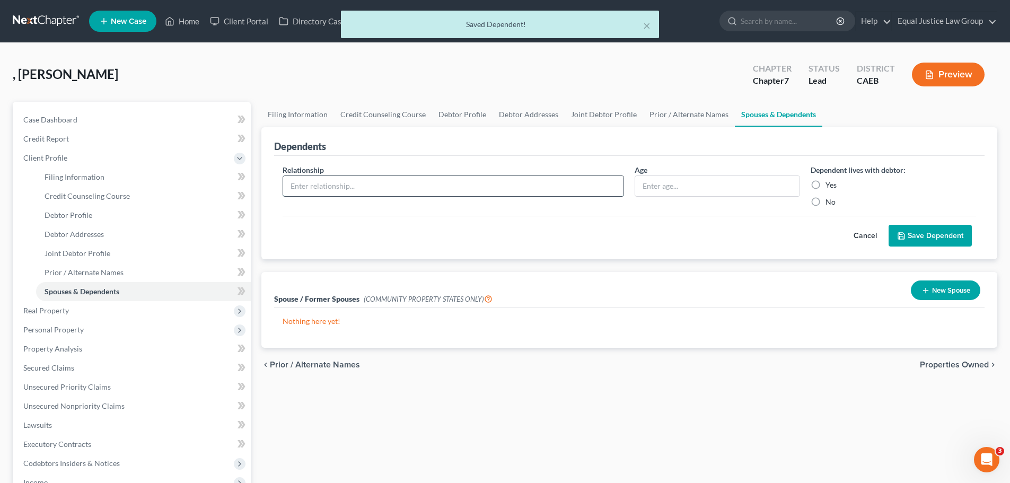
click at [352, 189] on input "text" at bounding box center [453, 186] width 340 height 20
type input "Daughter"
click at [669, 191] on input "text" at bounding box center [717, 186] width 164 height 20
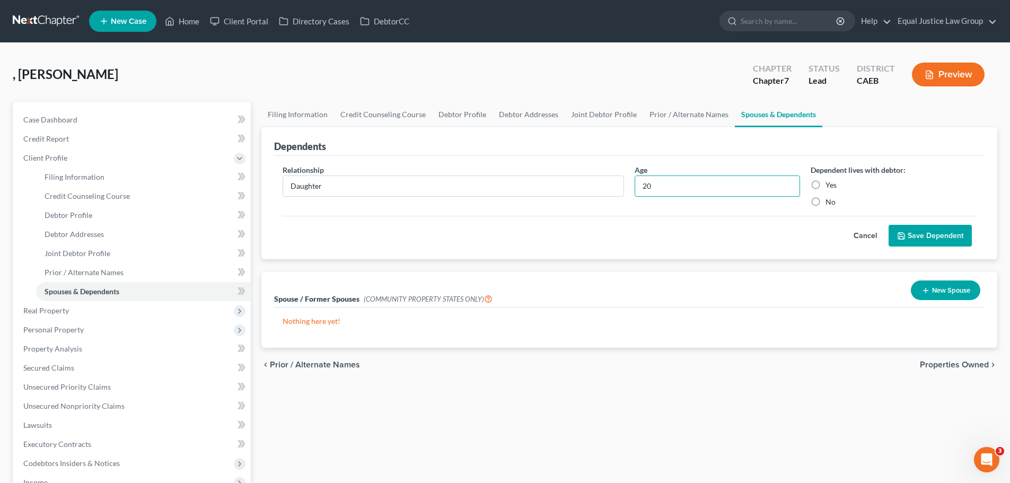
type input "20"
click at [825, 181] on label "Yes" at bounding box center [830, 185] width 11 height 11
click at [829, 181] on input "Yes" at bounding box center [832, 183] width 7 height 7
radio input "true"
click at [920, 235] on button "Save Dependent" at bounding box center [929, 236] width 83 height 22
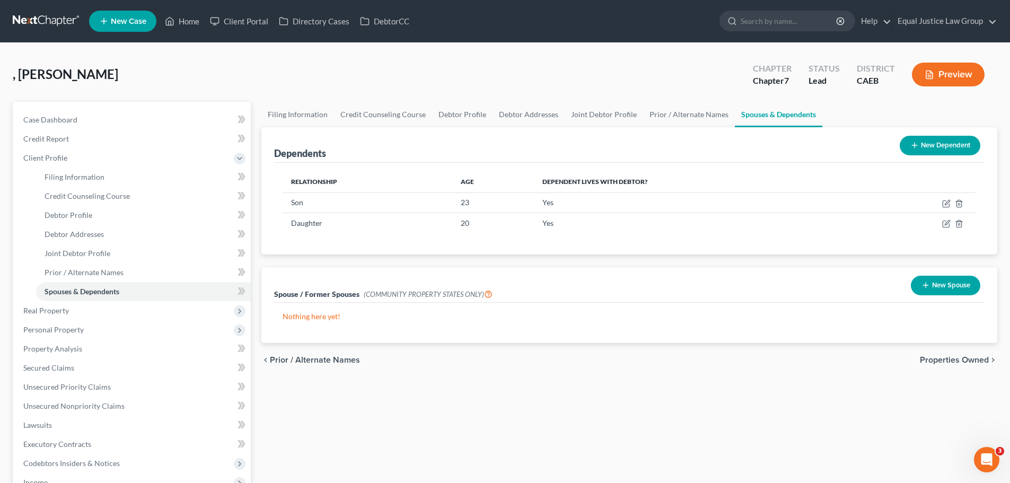
click at [947, 279] on button "New Spouse" at bounding box center [944, 286] width 69 height 20
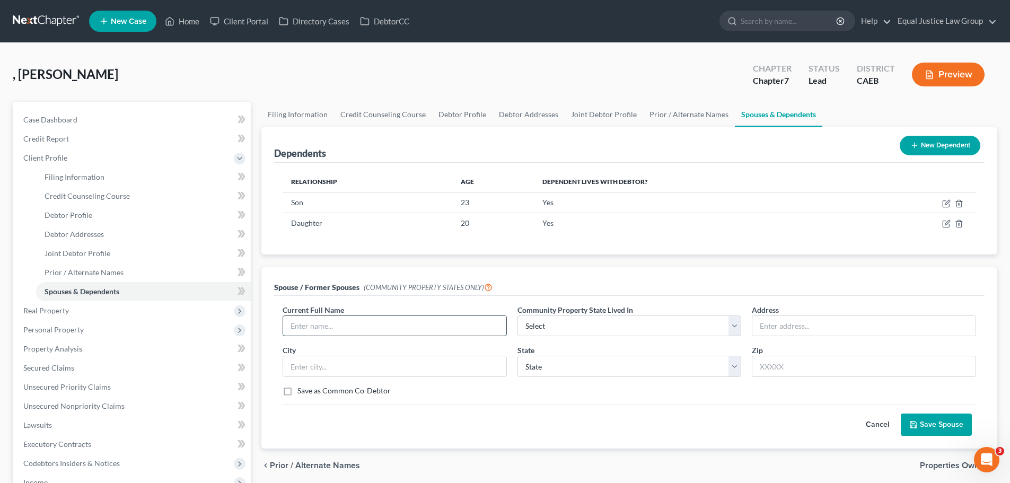
click at [347, 322] on input "text" at bounding box center [394, 326] width 223 height 20
type input "[PERSON_NAME]"
select select "1"
type input "[STREET_ADDRESS]"
type input "[GEOGRAPHIC_DATA]"
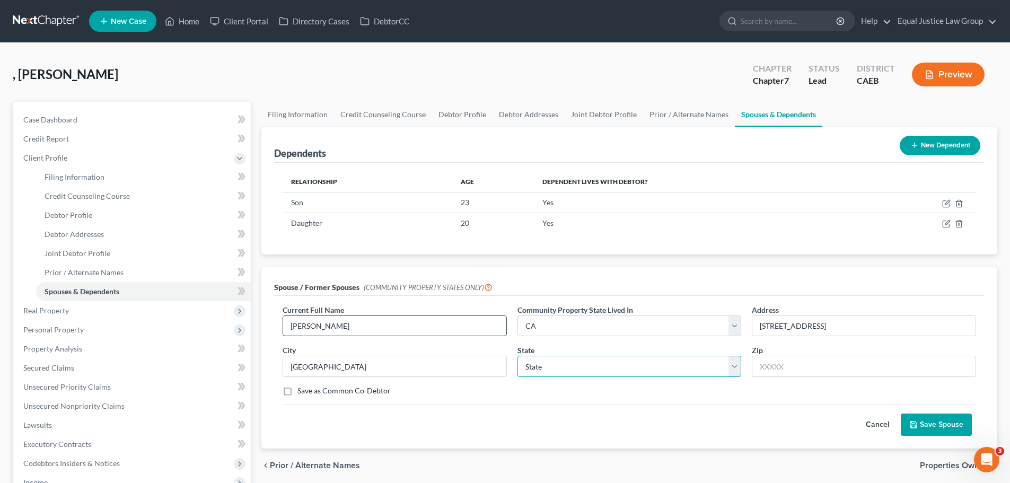
select select "4"
type input "95828"
click at [924, 422] on button "Save Spouse" at bounding box center [935, 424] width 71 height 22
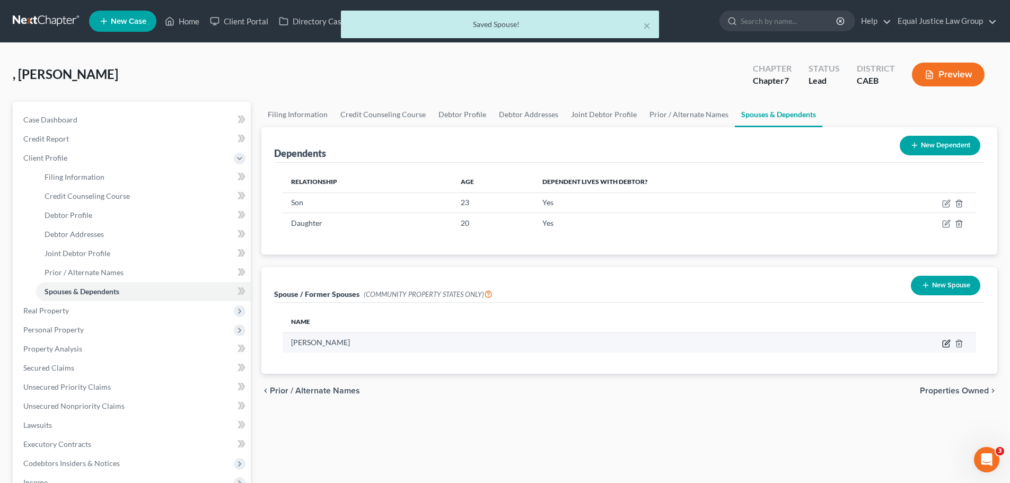
click at [945, 347] on icon "button" at bounding box center [945, 343] width 6 height 6
select select "1"
select select "4"
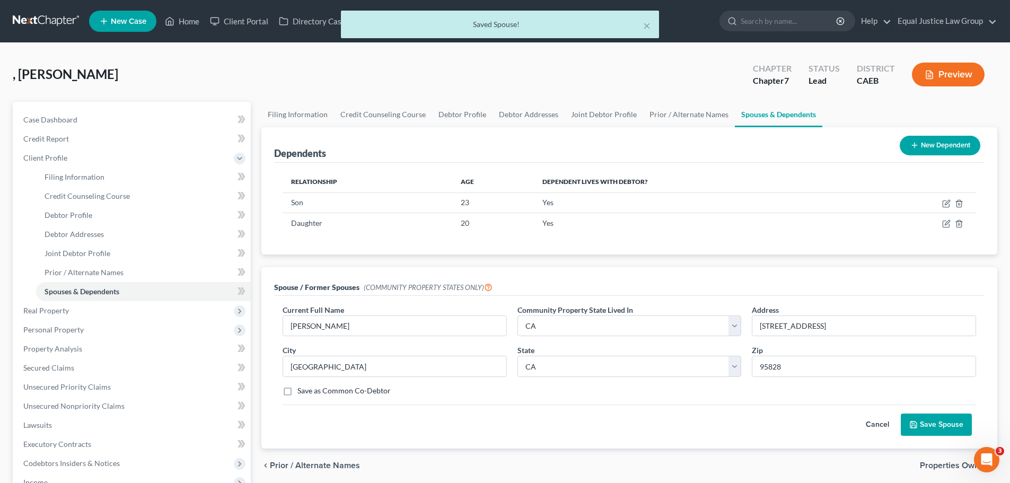
click at [319, 388] on label "Save as Common Co-Debtor" at bounding box center [343, 390] width 93 height 11
click at [308, 388] on input "Save as Common Co-Debtor" at bounding box center [305, 388] width 7 height 7
checkbox input "true"
click at [942, 425] on button "Save Spouse" at bounding box center [935, 424] width 71 height 22
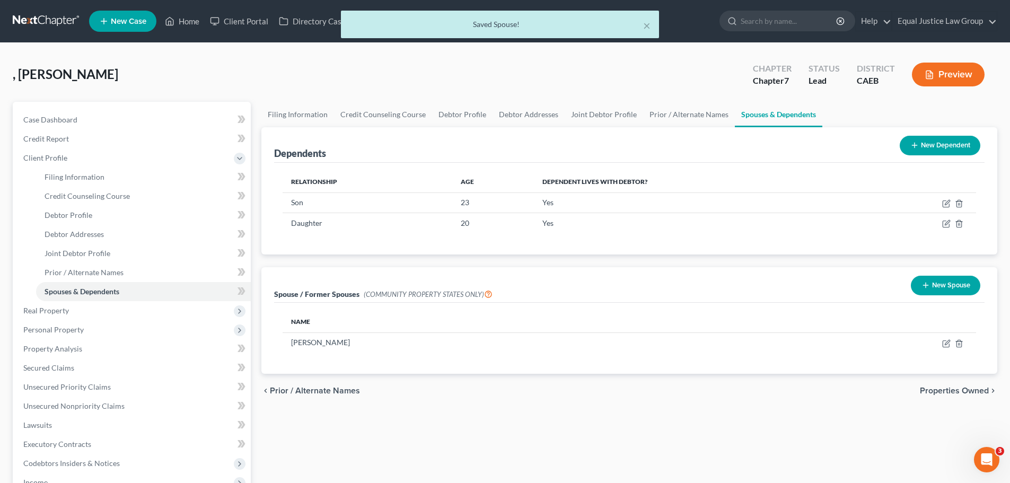
click at [962, 393] on span "Properties Owned" at bounding box center [953, 390] width 69 height 8
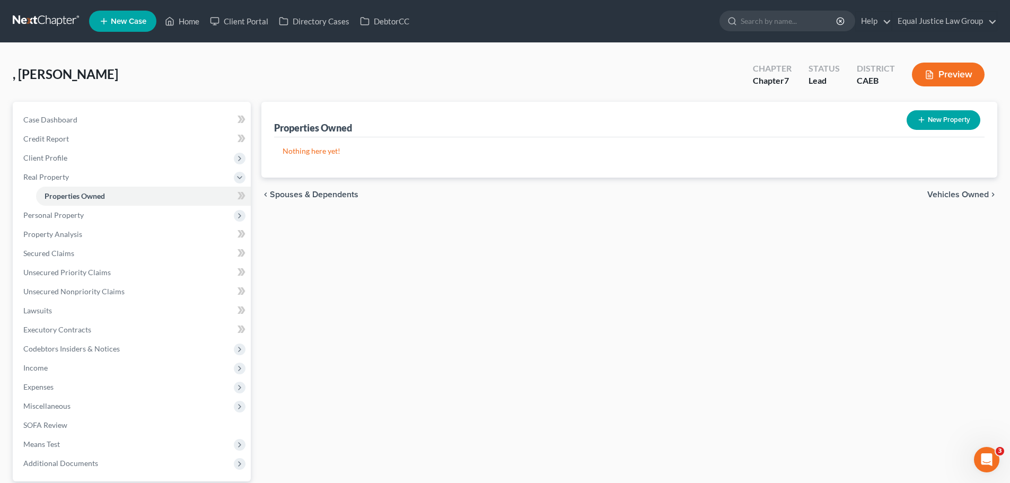
click at [950, 193] on span "Vehicles Owned" at bounding box center [957, 194] width 61 height 8
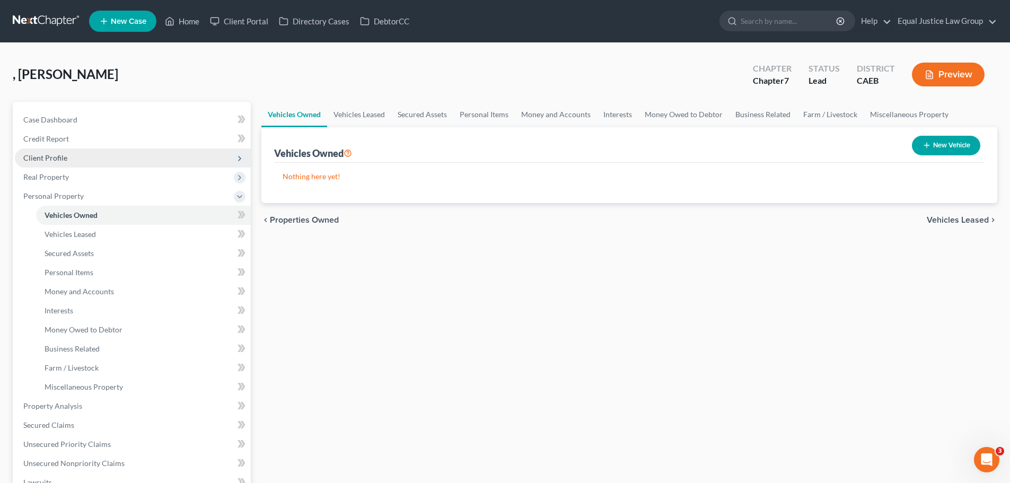
drag, startPoint x: 62, startPoint y: 157, endPoint x: 68, endPoint y: 158, distance: 5.9
click at [62, 157] on span "Client Profile" at bounding box center [45, 157] width 44 height 9
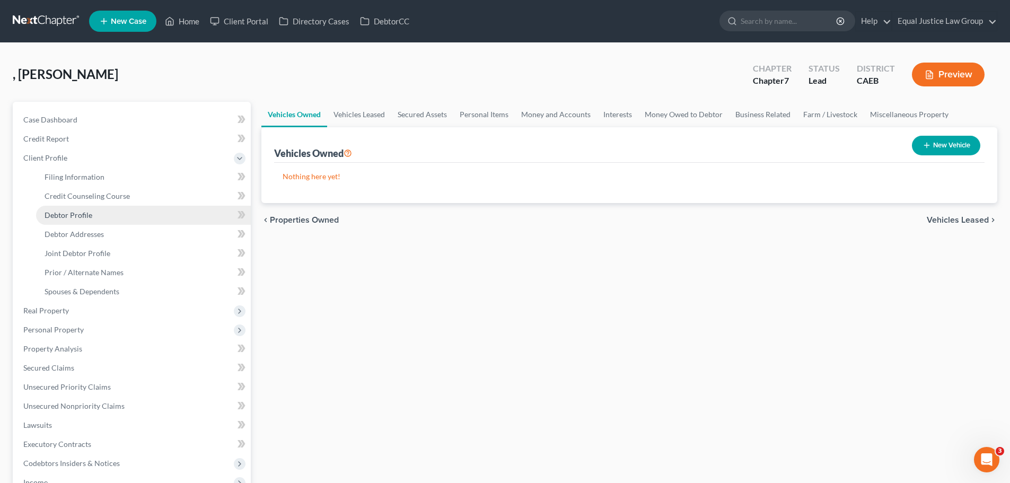
click at [69, 209] on link "Debtor Profile" at bounding box center [143, 215] width 215 height 19
select select "1"
select select "3"
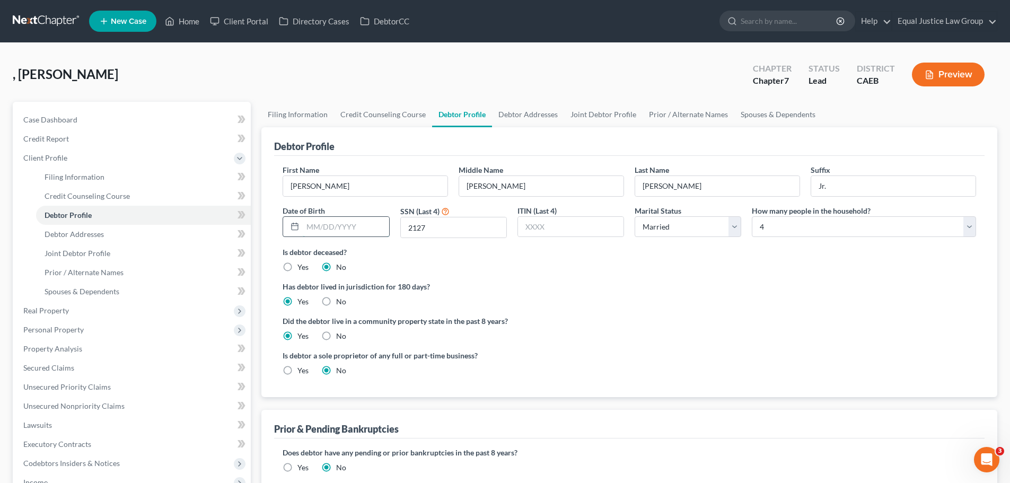
click at [316, 221] on input "text" at bounding box center [346, 227] width 86 height 20
click at [331, 226] on input "12/02/164" at bounding box center [346, 227] width 86 height 20
click at [359, 231] on input "12/02/164" at bounding box center [346, 227] width 86 height 20
type input "[DATE]"
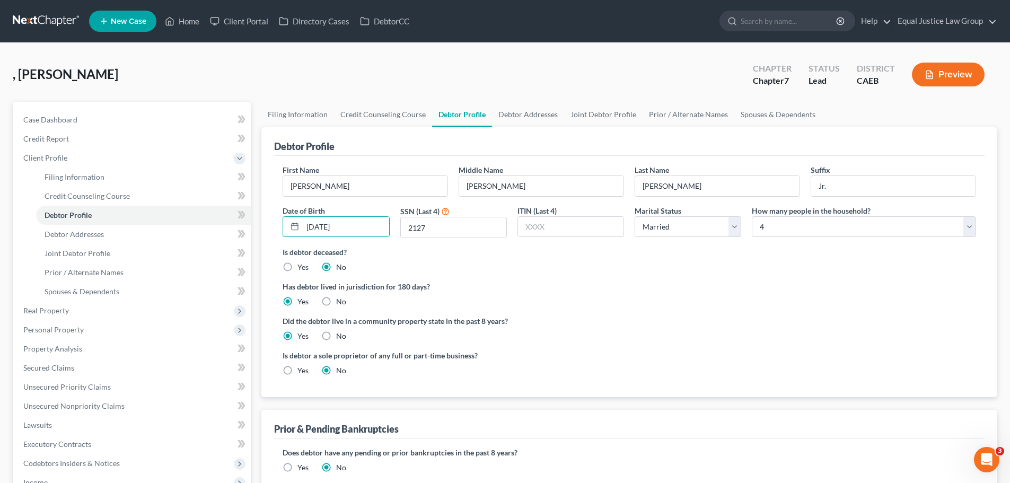
click at [753, 283] on label "Has debtor lived in jurisdiction for 180 days?" at bounding box center [628, 286] width 693 height 11
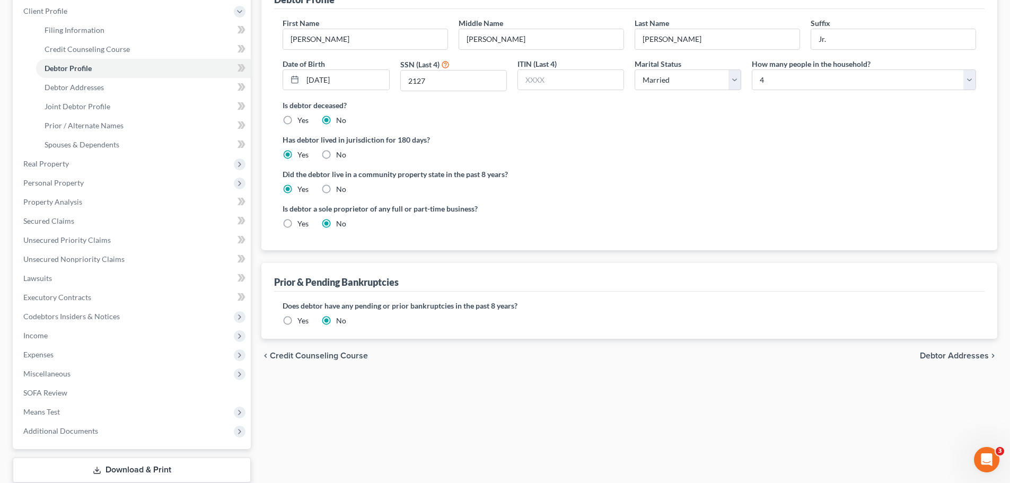
scroll to position [159, 0]
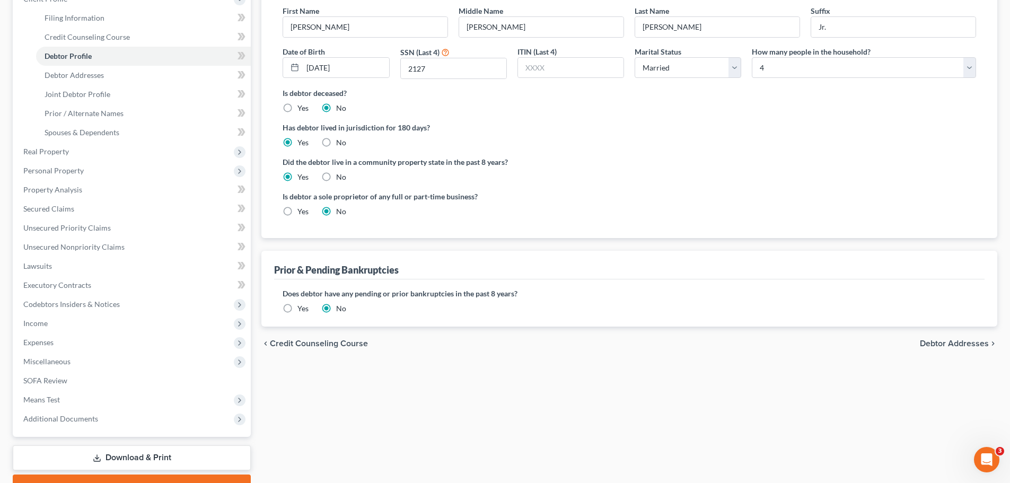
click at [964, 343] on span "Debtor Addresses" at bounding box center [953, 343] width 69 height 8
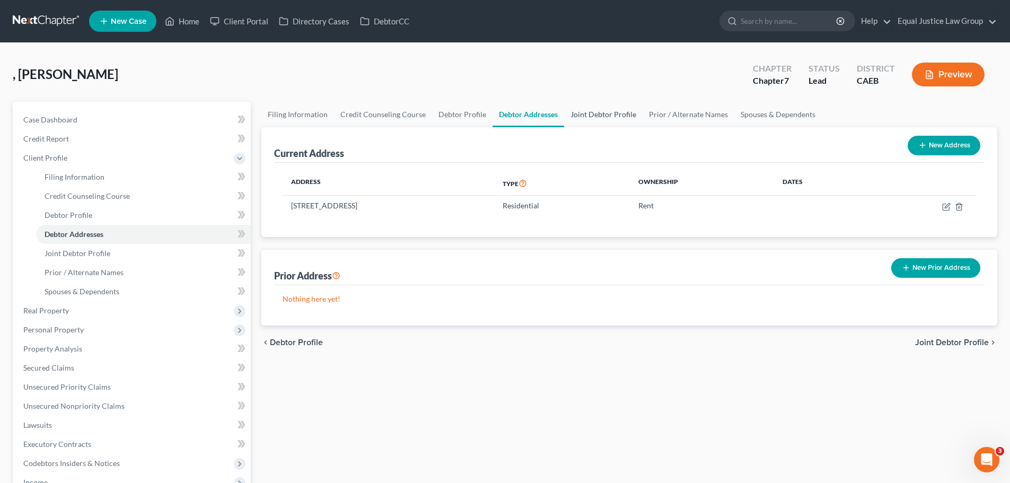
click at [612, 117] on link "Joint Debtor Profile" at bounding box center [603, 114] width 78 height 25
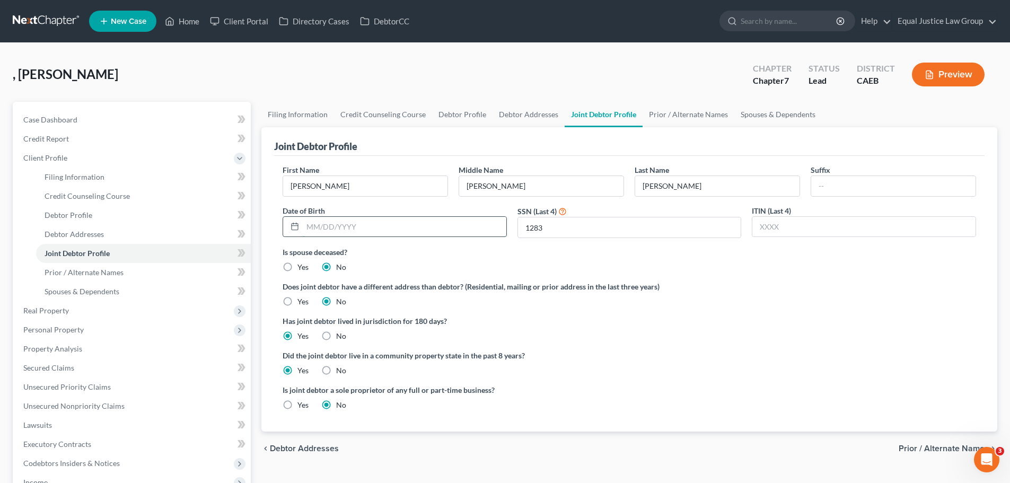
click at [387, 224] on input "text" at bounding box center [404, 227] width 203 height 20
type input "[DATE]"
click at [817, 265] on div "Is spouse deceased? Yes No" at bounding box center [628, 259] width 693 height 26
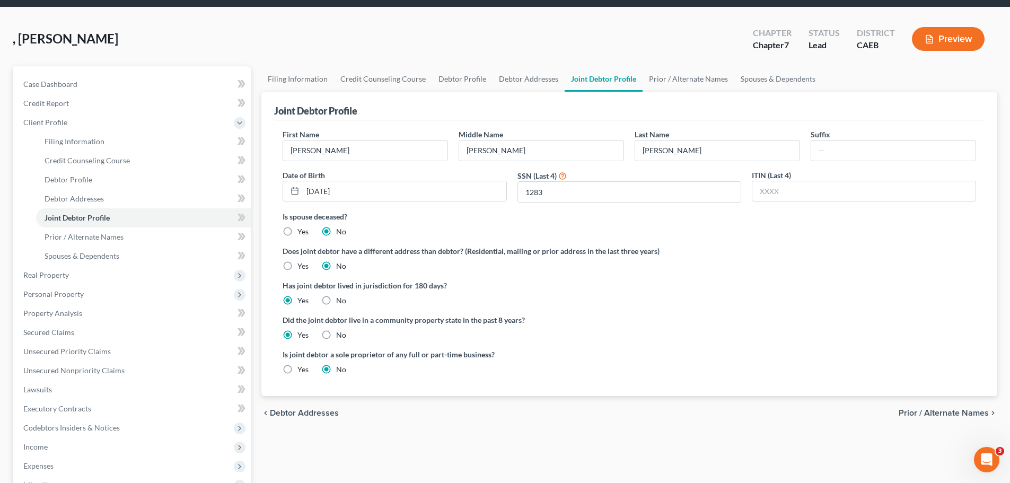
scroll to position [106, 0]
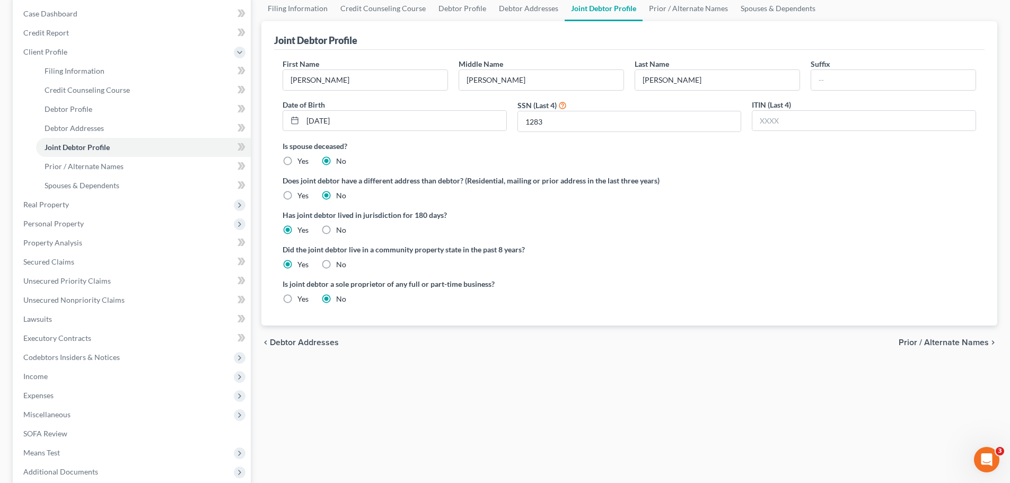
click at [948, 339] on span "Prior / Alternate Names" at bounding box center [943, 342] width 90 height 8
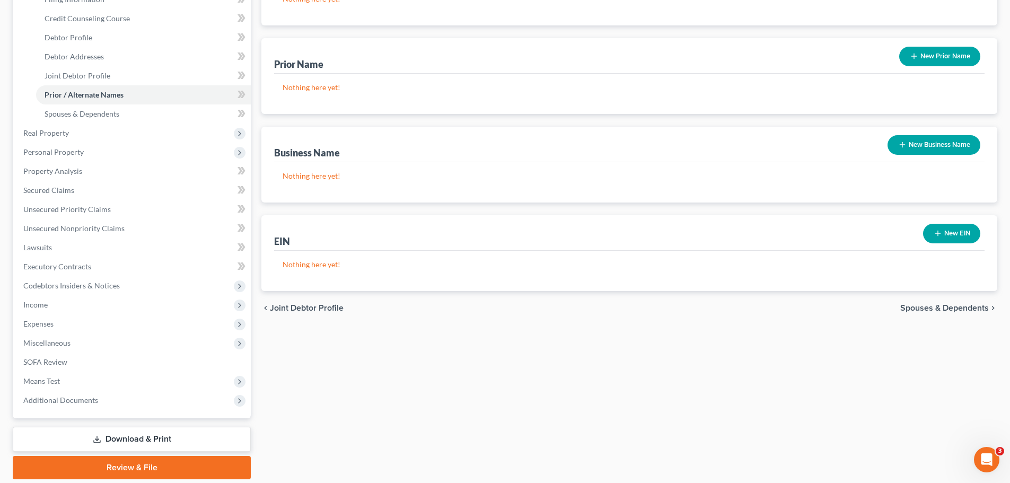
scroll to position [106, 0]
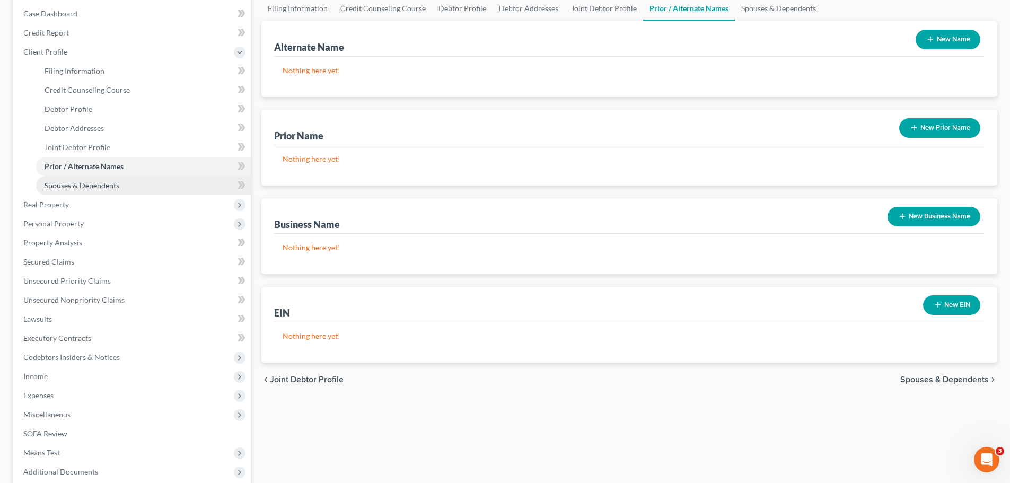
click at [87, 189] on span "Spouses & Dependents" at bounding box center [82, 185] width 75 height 9
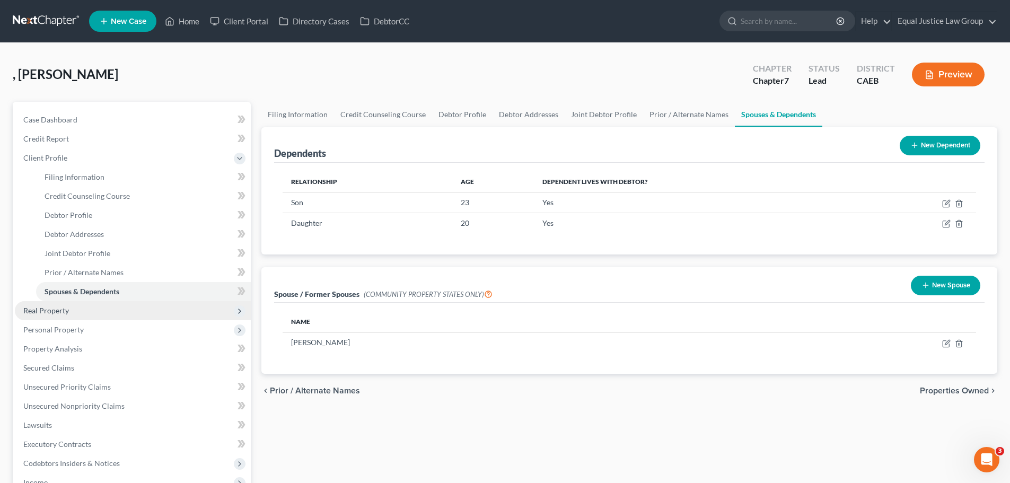
click at [56, 308] on span "Real Property" at bounding box center [46, 310] width 46 height 9
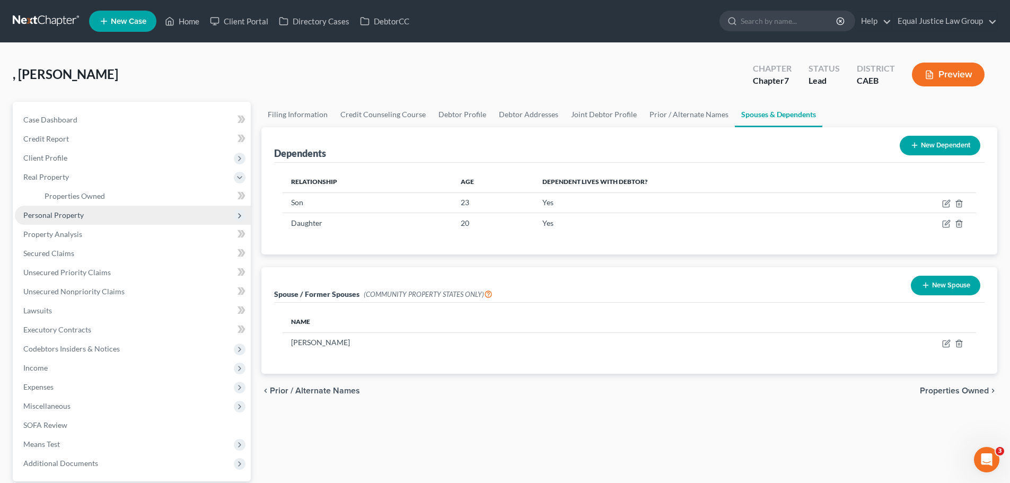
click at [78, 210] on span "Personal Property" at bounding box center [53, 214] width 60 height 9
click at [101, 216] on link "Vehicles Owned" at bounding box center [143, 215] width 215 height 19
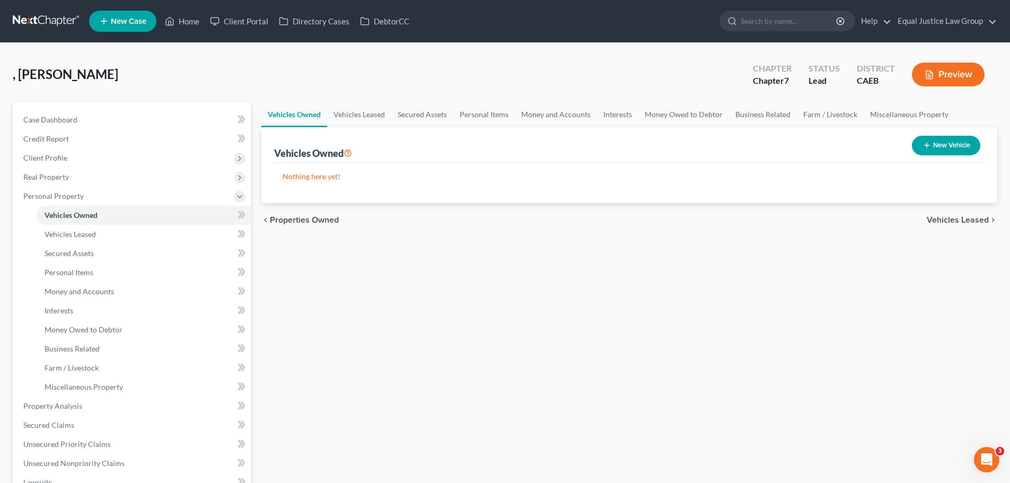
click at [946, 145] on button "New Vehicle" at bounding box center [945, 146] width 68 height 20
select select "0"
select select "2"
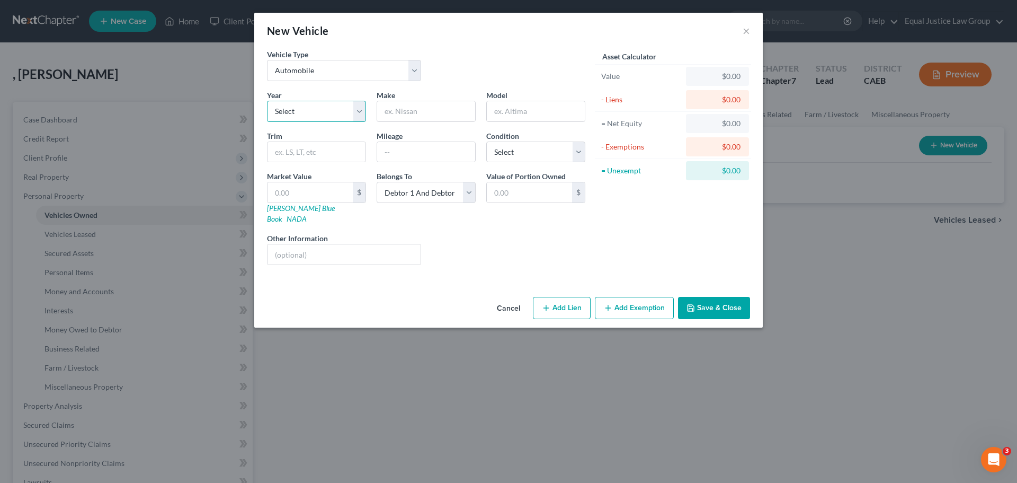
click at [344, 109] on select "Select 2026 2025 2024 2023 2022 2021 2020 2019 2018 2017 2016 2015 2014 2013 20…" at bounding box center [316, 111] width 99 height 21
select select "25"
click at [267, 101] on select "Select 2026 2025 2024 2023 2022 2021 2020 2019 2018 2017 2016 2015 2014 2013 20…" at bounding box center [316, 111] width 99 height 21
click at [413, 112] on input "text" at bounding box center [426, 111] width 98 height 20
type input "Dodge"
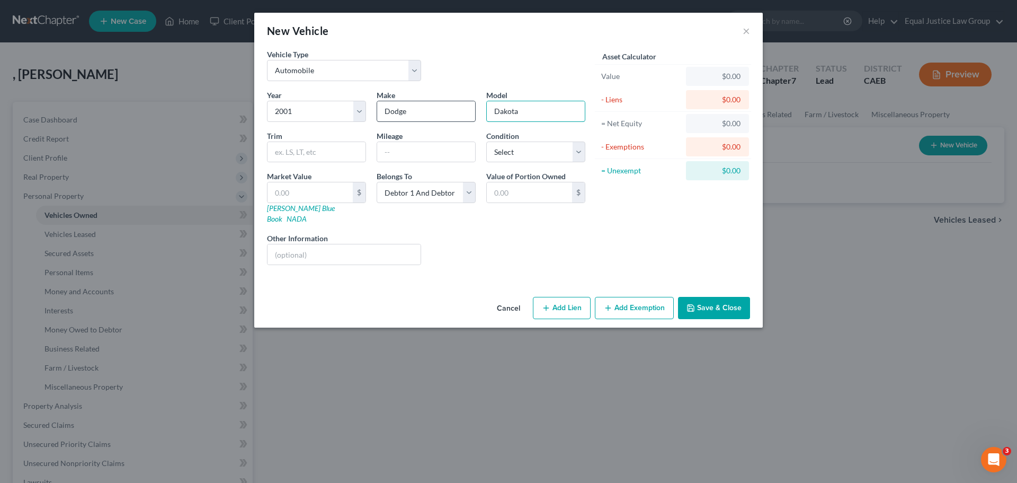
type input "Dakota"
click at [427, 154] on input "text" at bounding box center [426, 152] width 98 height 20
type input "192200"
click at [542, 156] on select "Select Excellent Very Good Good Fair Poor" at bounding box center [535, 151] width 99 height 21
select select "3"
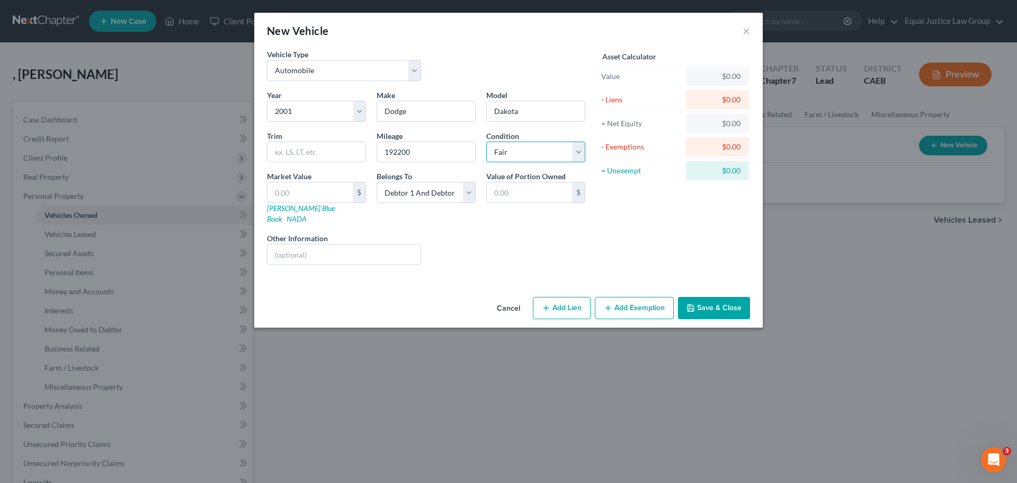
click at [486, 141] on select "Select Excellent Very Good Good Fair Poor" at bounding box center [535, 151] width 99 height 21
click at [611, 216] on div "Asset Calculator Value $0.00 - Liens $0.00 = Net Equity $0.00 - Exemptions $0.0…" at bounding box center [673, 161] width 165 height 225
click at [499, 191] on input "text" at bounding box center [529, 192] width 85 height 20
click at [464, 242] on div "Liens Select" at bounding box center [509, 249] width 165 height 32
click at [290, 183] on input "text" at bounding box center [310, 192] width 85 height 20
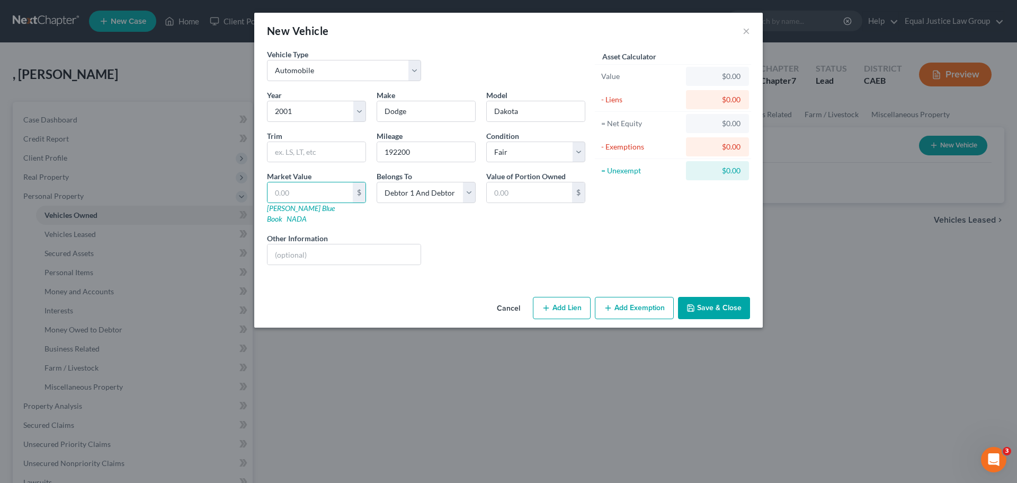
click at [315, 166] on div "Year Select 2026 2025 2024 2023 2022 2021 2020 2019 2018 2017 2016 2015 2014 20…" at bounding box center [426, 182] width 329 height 184
click at [703, 297] on button "Save & Close" at bounding box center [714, 308] width 72 height 22
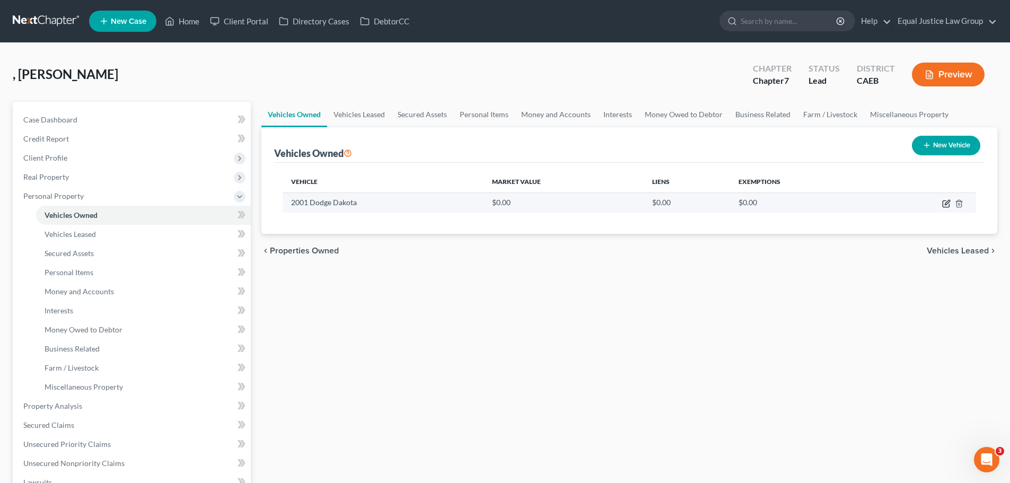
click at [944, 201] on icon "button" at bounding box center [945, 204] width 6 height 6
select select "0"
select select "25"
select select "3"
select select "2"
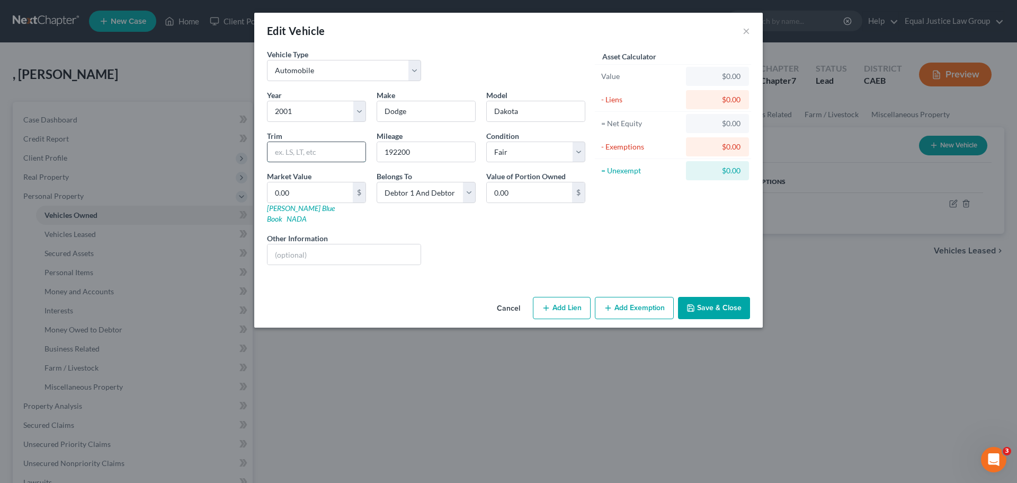
click at [290, 151] on input "text" at bounding box center [317, 152] width 98 height 20
paste input "Quad Cab"
type input "Quad Cab"
click at [705, 297] on button "Save & Close" at bounding box center [714, 308] width 72 height 22
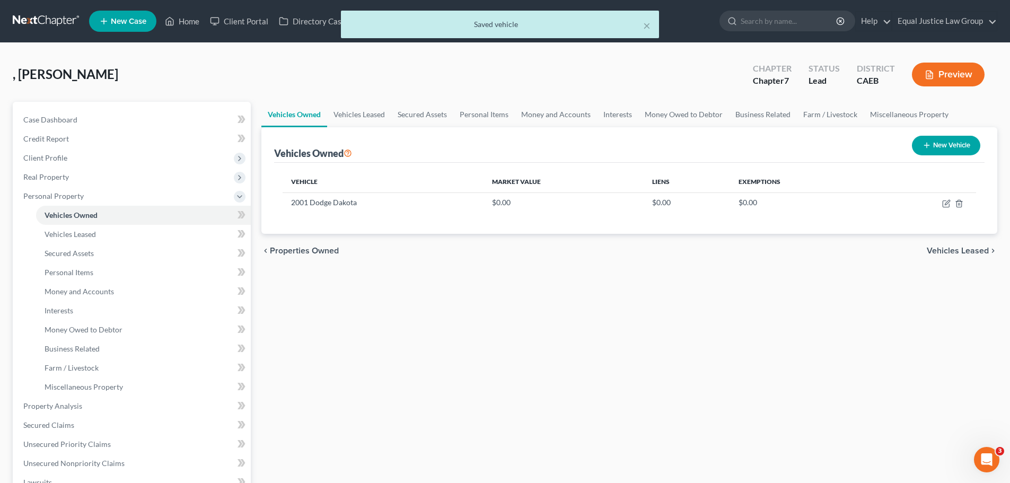
click at [584, 291] on div "Vehicles Owned Vehicles Leased Secured Assets Personal Items Money and Accounts…" at bounding box center [629, 408] width 746 height 612
click at [935, 144] on button "New Vehicle" at bounding box center [945, 146] width 68 height 20
select select "0"
select select "2"
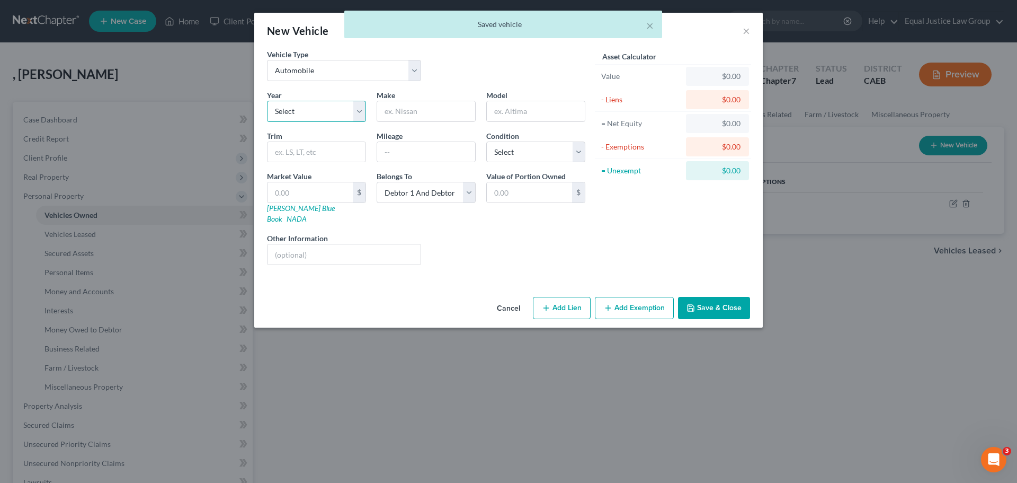
click at [326, 112] on select "Select 2026 2025 2024 2023 2022 2021 2020 2019 2018 2017 2016 2015 2014 2013 20…" at bounding box center [316, 111] width 99 height 21
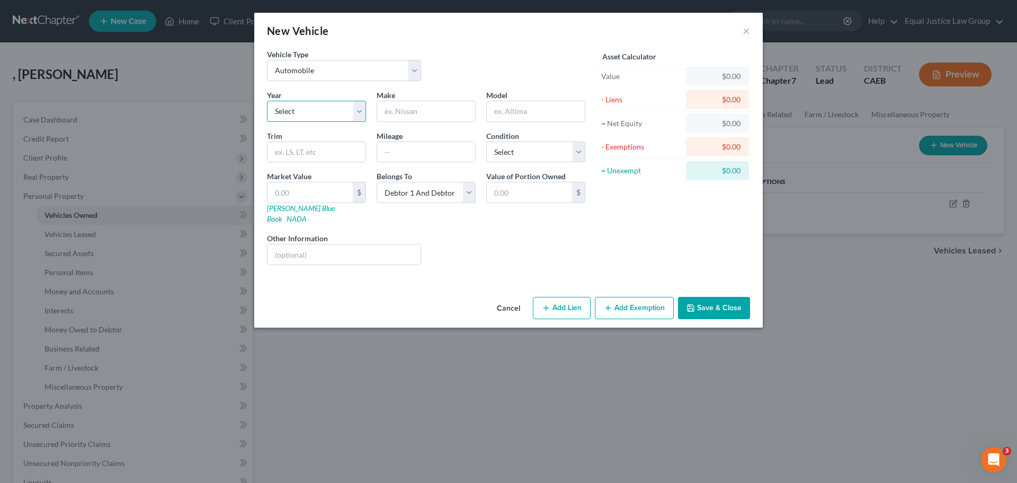
select select "14"
click at [267, 101] on select "Select 2026 2025 2024 2023 2022 2021 2020 2019 2018 2017 2016 2015 2014 2013 20…" at bounding box center [316, 111] width 99 height 21
click at [429, 105] on input "text" at bounding box center [426, 111] width 98 height 20
type input "d"
type input "Dodge"
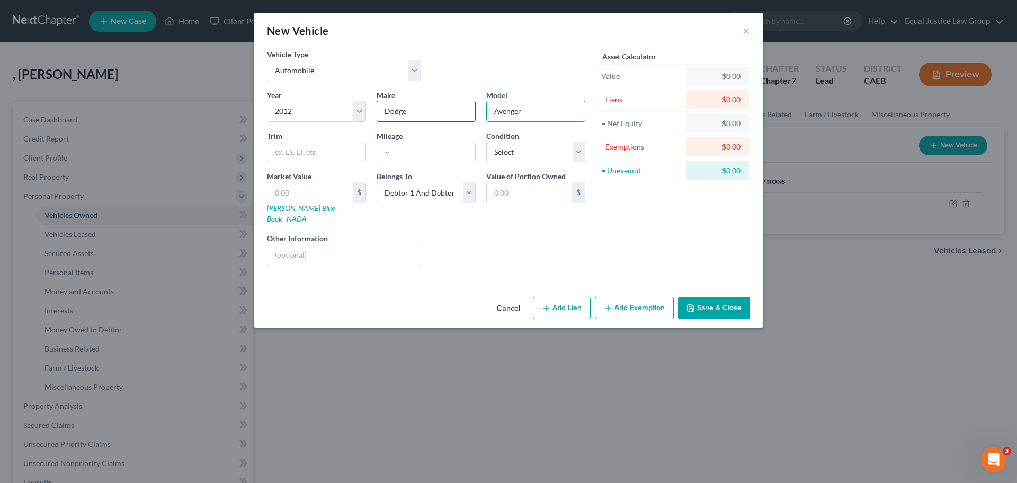
type input "Avenger"
type input "181350"
click at [546, 148] on select "Select Excellent Very Good Good Fair Poor" at bounding box center [535, 151] width 99 height 21
select select "2"
click at [486, 141] on select "Select Excellent Very Good Good Fair Poor" at bounding box center [535, 151] width 99 height 21
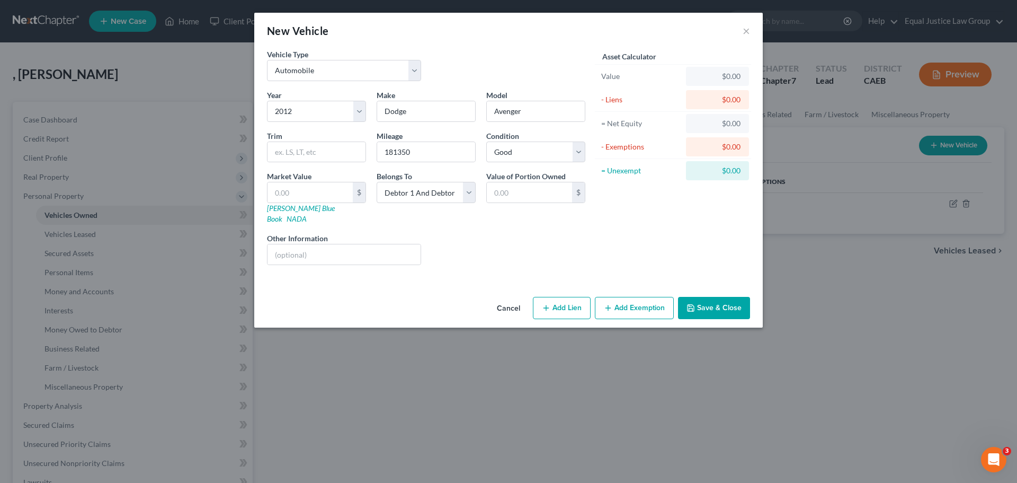
click at [578, 239] on div "Liens Select" at bounding box center [509, 249] width 165 height 32
click at [703, 297] on button "Save & Close" at bounding box center [714, 308] width 72 height 22
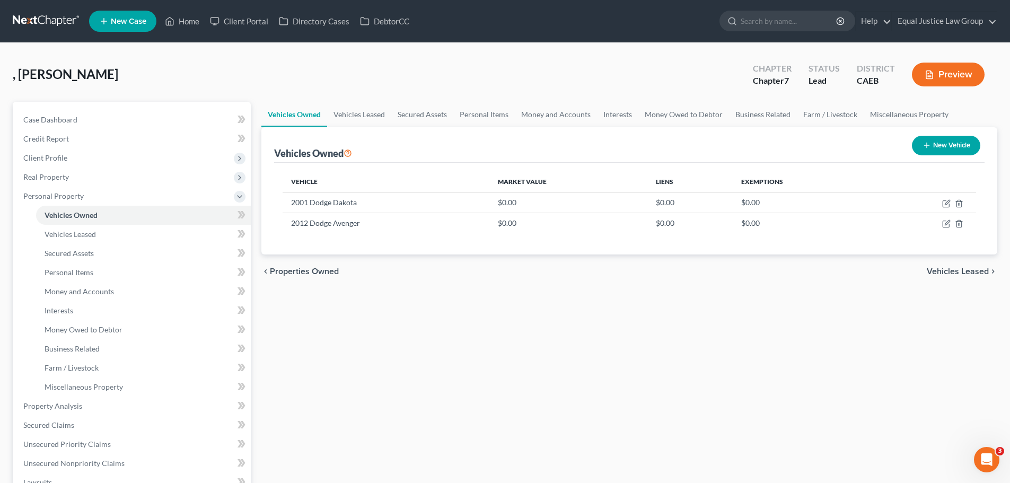
click at [937, 146] on button "New Vehicle" at bounding box center [945, 146] width 68 height 20
select select "0"
select select "2"
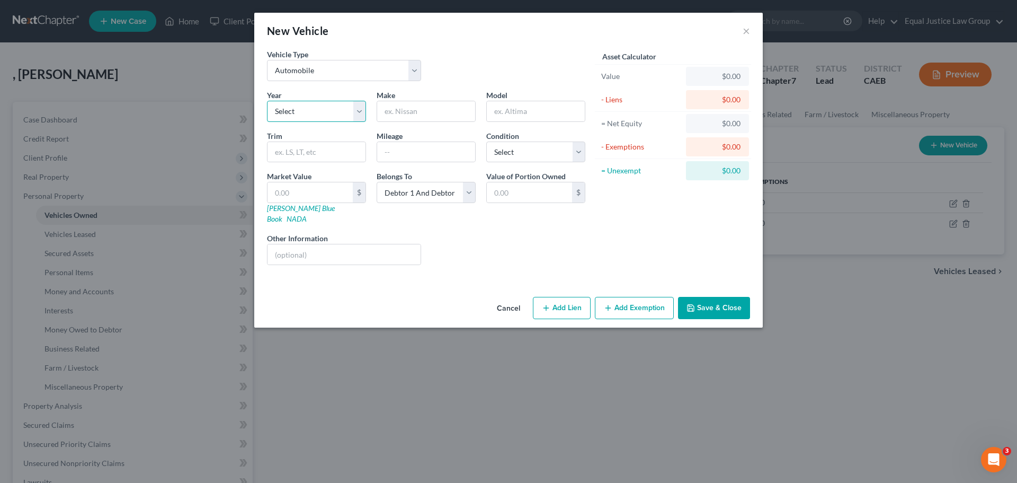
click at [359, 112] on select "Select 2026 2025 2024 2023 2022 2021 2020 2019 2018 2017 2016 2015 2014 2013 20…" at bounding box center [316, 111] width 99 height 21
select select "10"
click at [267, 101] on select "Select 2026 2025 2024 2023 2022 2021 2020 2019 2018 2017 2016 2015 2014 2013 20…" at bounding box center [316, 111] width 99 height 21
click at [546, 258] on div "Year Select 2026 2025 2024 2023 2022 2021 2020 2019 2018 2017 2016 2015 2014 20…" at bounding box center [426, 182] width 329 height 184
click at [421, 107] on input "text" at bounding box center [426, 111] width 98 height 20
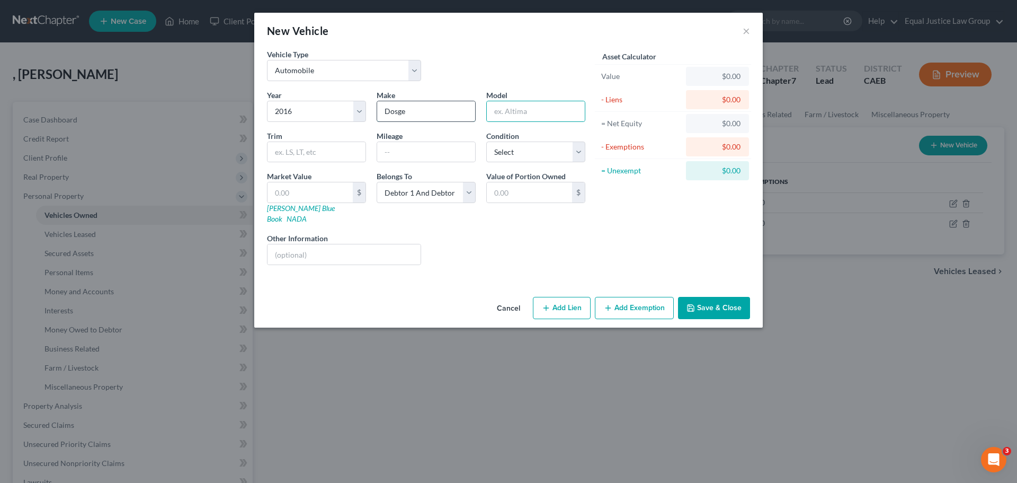
click at [441, 112] on input "Dosge" at bounding box center [426, 111] width 98 height 20
type input "Dodge"
type input "Journey"
click at [428, 150] on input "text" at bounding box center [426, 152] width 98 height 20
type input "118500"
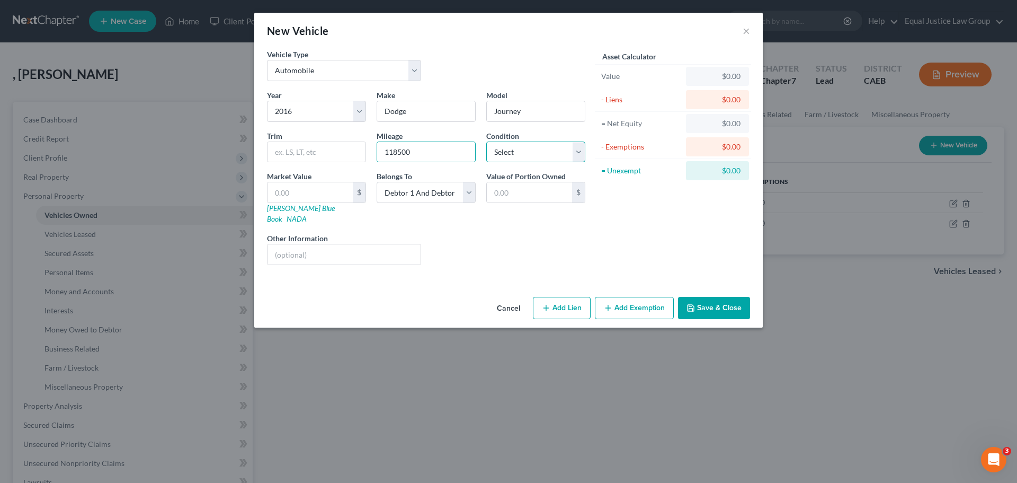
click at [516, 149] on select "Select Excellent Very Good Good Fair Poor" at bounding box center [535, 151] width 99 height 21
select select "2"
click at [486, 141] on select "Select Excellent Very Good Good Fair Poor" at bounding box center [535, 151] width 99 height 21
click at [614, 246] on div "Asset Calculator Value $0.00 - Liens $0.00 = Net Equity $0.00 - Exemptions $0.0…" at bounding box center [673, 161] width 165 height 225
click at [724, 300] on button "Save & Close" at bounding box center [714, 308] width 72 height 22
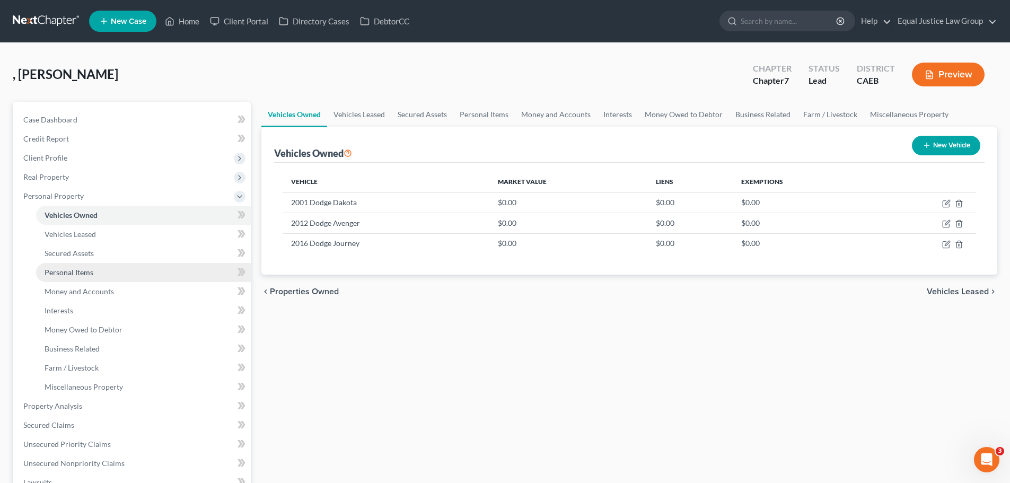
drag, startPoint x: 88, startPoint y: 275, endPoint x: 123, endPoint y: 275, distance: 35.5
click at [88, 275] on span "Personal Items" at bounding box center [69, 272] width 49 height 9
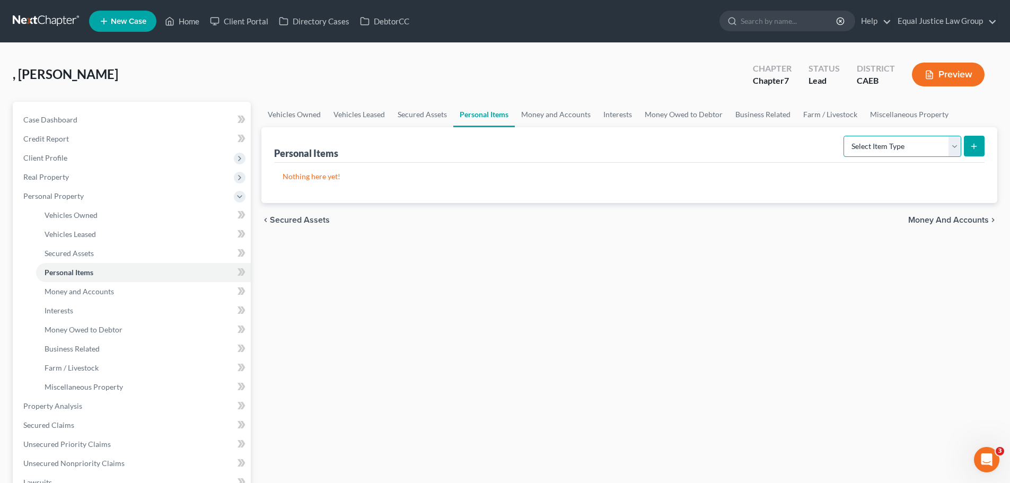
click at [955, 140] on select "Select Item Type Clothing Collectibles Of Value Electronics Firearms Household …" at bounding box center [902, 146] width 118 height 21
select select "clothing"
click at [844, 136] on select "Select Item Type Clothing Collectibles Of Value Electronics Firearms Household …" at bounding box center [902, 146] width 118 height 21
click at [980, 143] on button "submit" at bounding box center [973, 146] width 21 height 21
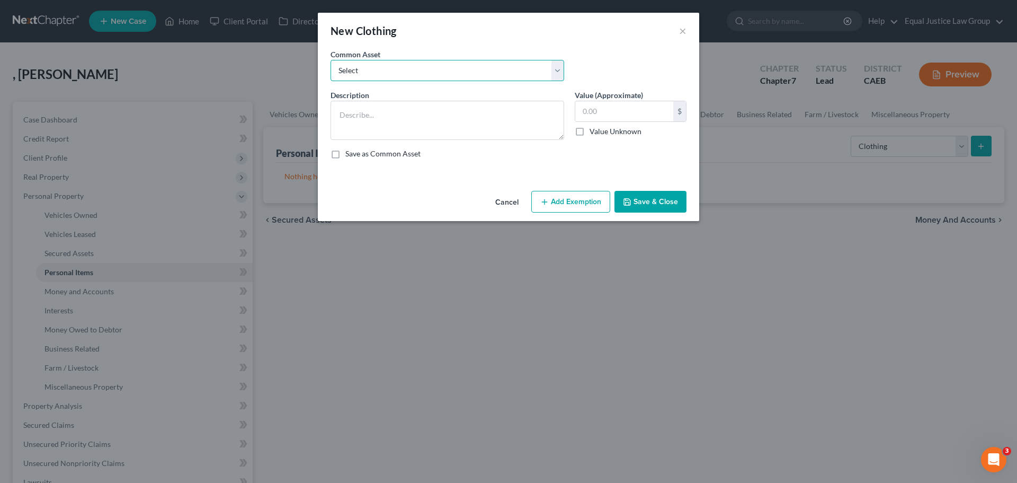
click at [559, 63] on select "Select Jeans, Shirts, Dresses, Shoes, etc.. Jeans, Shirts, Dresses, Shoes, ect.." at bounding box center [448, 70] width 234 height 21
select select "0"
click at [331, 60] on select "Select Jeans, Shirts, Dresses, Shoes, etc.. Jeans, Shirts, Dresses, Shoes, ect.." at bounding box center [448, 70] width 234 height 21
type textarea "Jeans, Shirts, Dresses, Shoes, etc.."
type input "500.00"
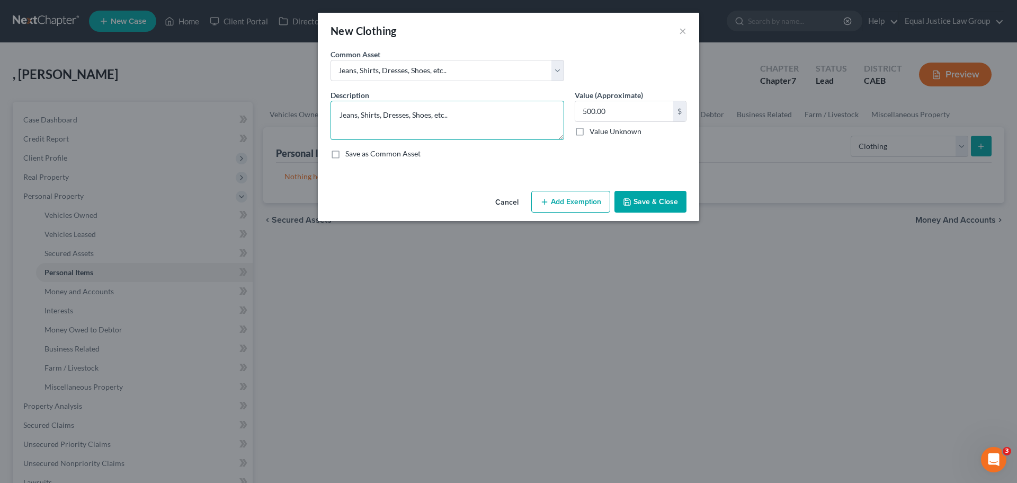
click at [507, 122] on textarea "Jeans, Shirts, Dresses, Shoes, etc.." at bounding box center [448, 120] width 234 height 39
type textarea "Jeans, Shirts, Dresses, Shoes, etc."
click at [628, 143] on div "Description * Jeans, Shirts, Dresses, Shoes, etc. Value (Approximate) 500.00 $ …" at bounding box center [508, 129] width 367 height 78
click at [628, 105] on input "500.00" at bounding box center [625, 111] width 98 height 20
type input "1,000.00"
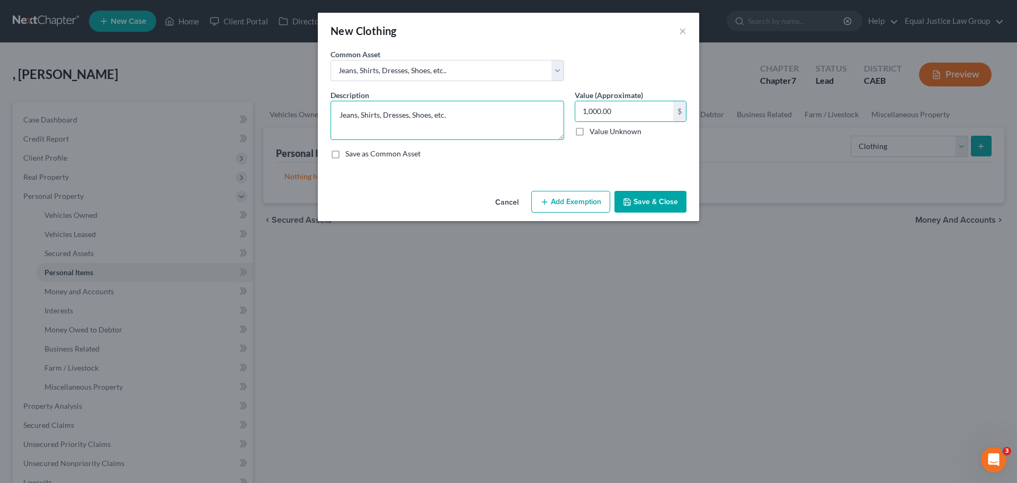
click at [492, 118] on textarea "Jeans, Shirts, Dresses, Shoes, etc." at bounding box center [448, 120] width 234 height 39
click at [449, 116] on textarea "Jeans, Shirts, Dresses, Shoes, etc. No single item exceeds $925.00" at bounding box center [448, 120] width 234 height 39
drag, startPoint x: 449, startPoint y: 116, endPoint x: 562, endPoint y: 120, distance: 113.5
click at [562, 120] on textarea "Jeans, Shirts, Dresses, Shoes, etc. No single item exceeds $925.00" at bounding box center [448, 120] width 234 height 39
type textarea "Jeans, Shirts, Dresses, Shoes, etc. No single item exceeds $925.00"
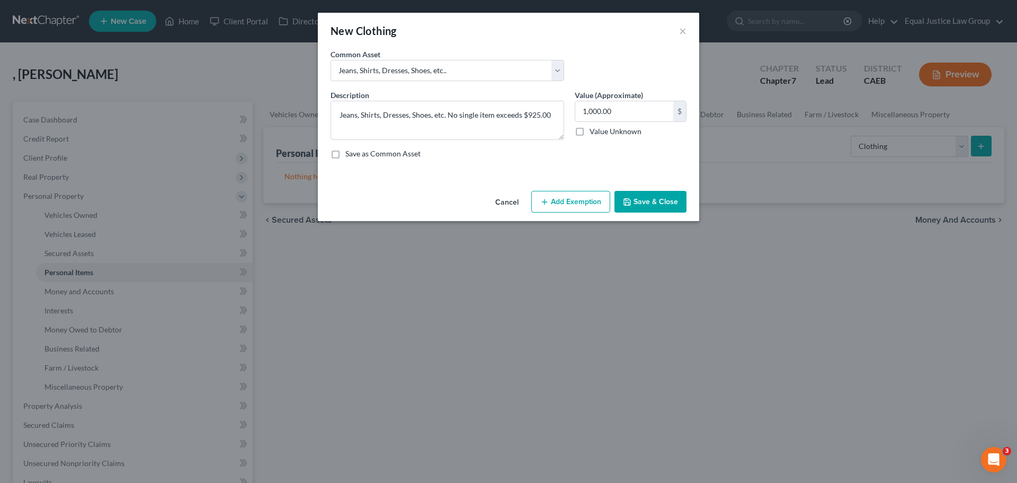
click at [653, 202] on button "Save & Close" at bounding box center [651, 202] width 72 height 22
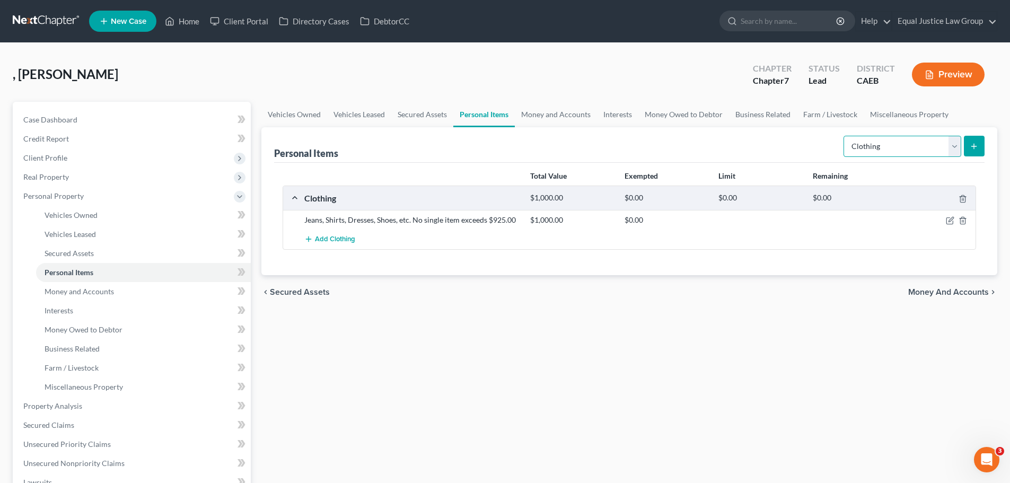
click at [958, 144] on select "Select Item Type Clothing Collectibles Of Value Electronics Firearms Household …" at bounding box center [902, 146] width 118 height 21
select select "electronics"
click at [844, 136] on select "Select Item Type Clothing Collectibles Of Value Electronics Firearms Household …" at bounding box center [902, 146] width 118 height 21
click at [972, 144] on icon "submit" at bounding box center [973, 146] width 8 height 8
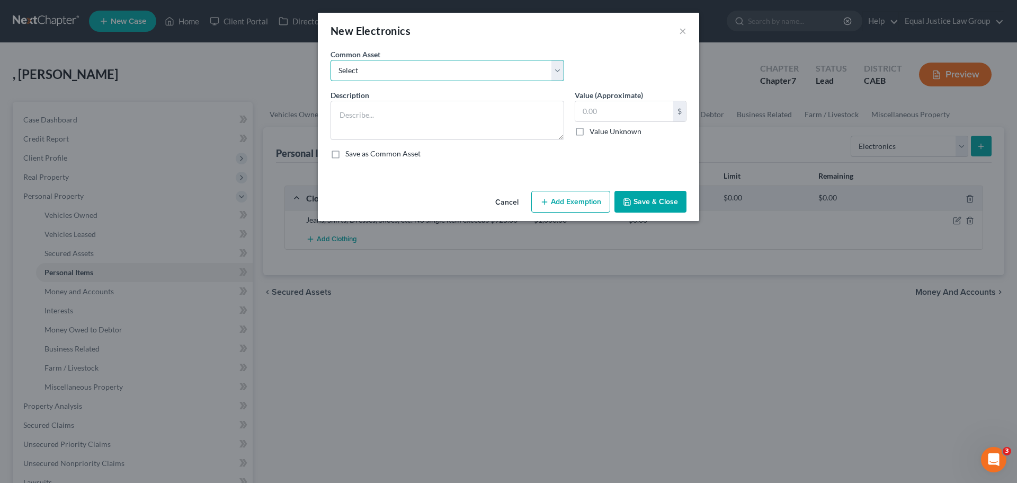
click at [474, 66] on select "Select 4 TV's, iPad, desktop computer, xbox, cell phone. No single item exceeds…" at bounding box center [448, 70] width 234 height 21
select select "1"
click at [331, 60] on select "Select 4 TV's, iPad, desktop computer, xbox, cell phone. No single item exceeds…" at bounding box center [448, 70] width 234 height 21
type textarea "iPhone, Tv, Computer"
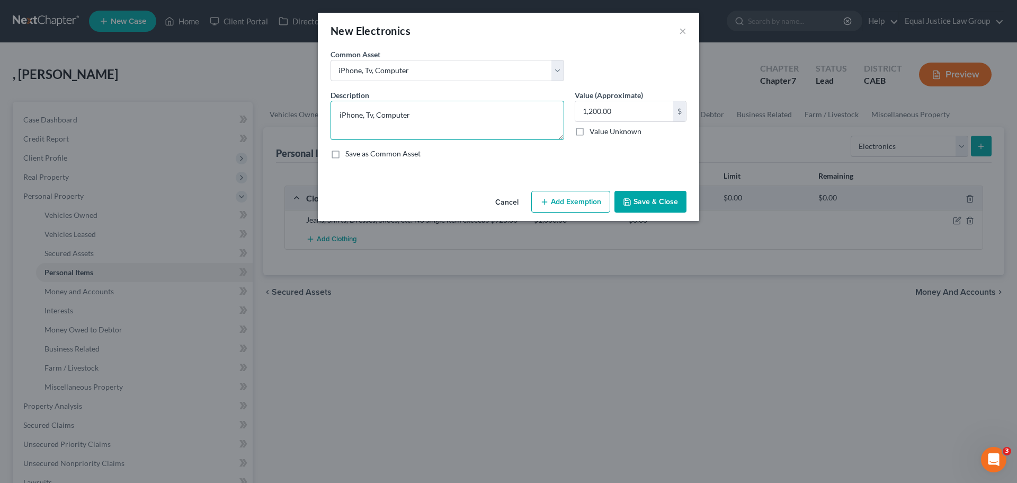
click at [484, 115] on textarea "iPhone, Tv, Computer" at bounding box center [448, 120] width 234 height 39
click at [387, 114] on textarea "iPhone, Tv, Computer" at bounding box center [448, 120] width 234 height 39
click at [626, 111] on input "1,200.00" at bounding box center [625, 111] width 98 height 20
type input "1,500.00"
click at [440, 115] on textarea "iPhone, Tv, Computer" at bounding box center [448, 120] width 234 height 39
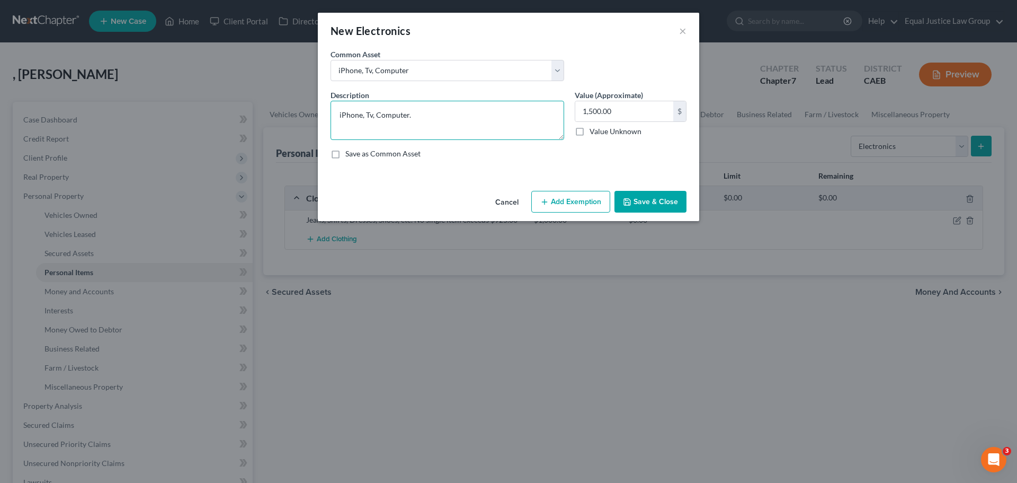
paste textarea "No single item exceeds $925.00"
click at [362, 114] on textarea "iPhone, Tv, Computer. No single item exceeds $925.00" at bounding box center [448, 120] width 234 height 39
click at [374, 115] on textarea "iPhones, Tv, Computer. No single item exceeds $925.00" at bounding box center [448, 120] width 234 height 39
click at [374, 114] on textarea "iPhones, Tv, Computer. No single item exceeds $925.00" at bounding box center [448, 120] width 234 height 39
click at [386, 115] on textarea "iPhones, Tvs, Computer. No single item exceeds $925.00" at bounding box center [448, 120] width 234 height 39
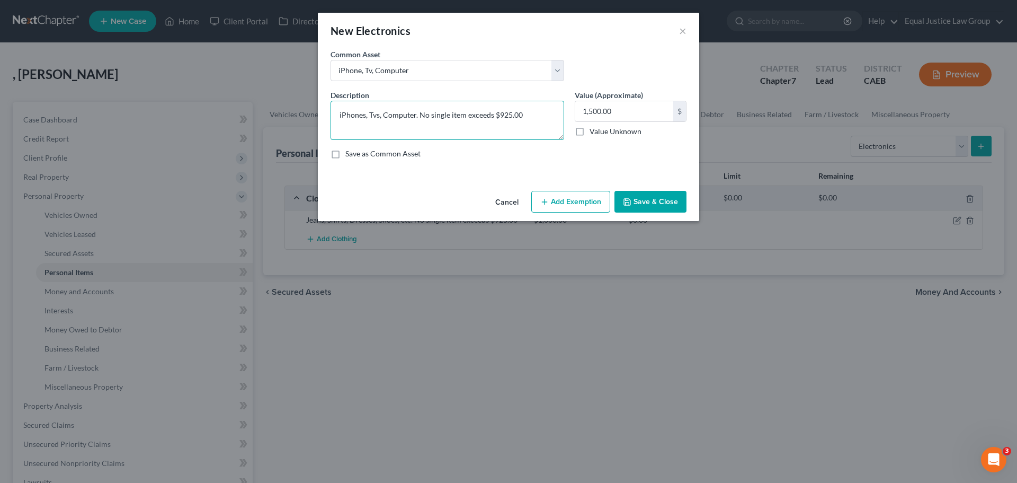
click at [386, 115] on textarea "iPhones, Tvs, Computer. No single item exceeds $925.00" at bounding box center [448, 120] width 234 height 39
click at [376, 112] on textarea "iPhones, Tvs, Laptops. No single item exceeds $925.00" at bounding box center [448, 120] width 234 height 39
click at [521, 114] on textarea "iPhones, Tv's, Laptops. No single item exceeds $925.00" at bounding box center [448, 120] width 234 height 39
type textarea "iPhones, Tv's, Laptops. No single item exceeds $925.00"
click at [569, 199] on button "Add Exemption" at bounding box center [571, 202] width 79 height 22
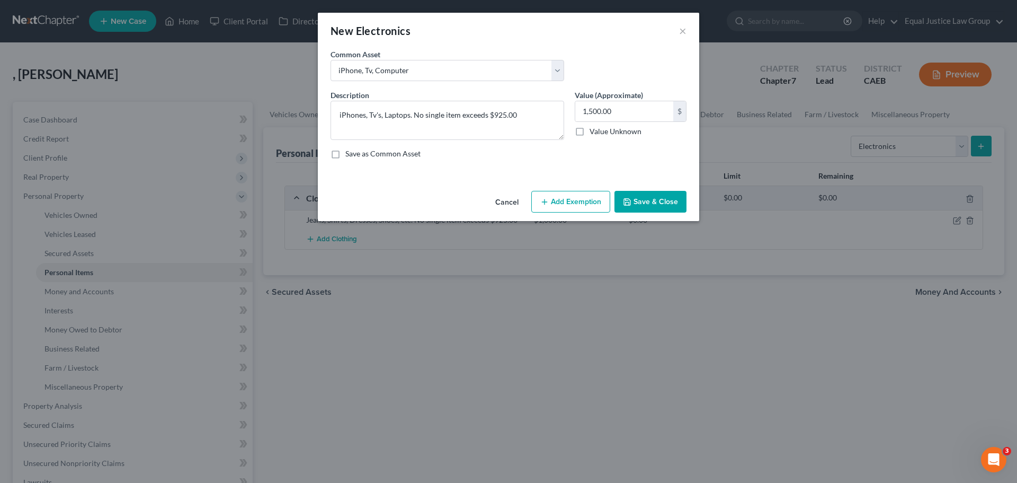
select select "2"
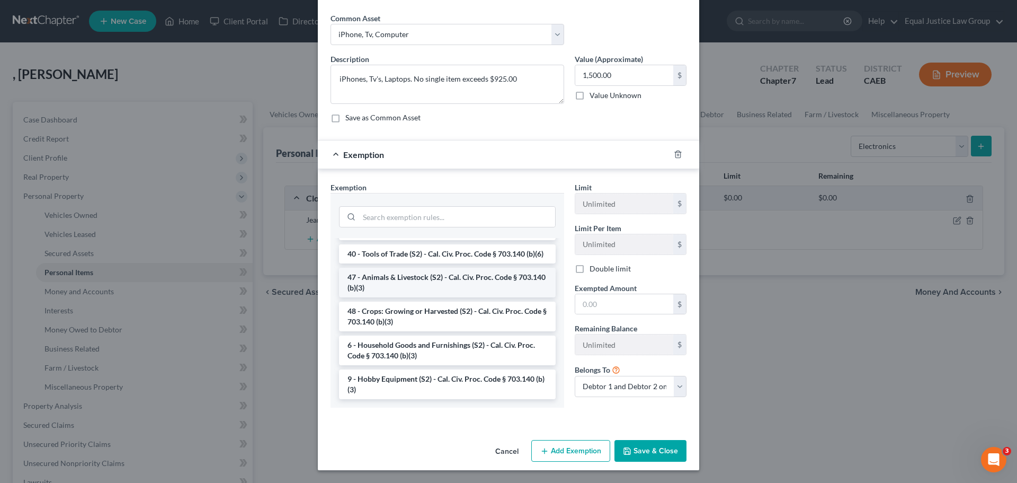
scroll to position [865, 0]
click at [417, 348] on li "6 - Household Goods and Furnishings (S2) - Cal. Civ. Proc. Code § 703.140 (b)(3)" at bounding box center [447, 350] width 217 height 30
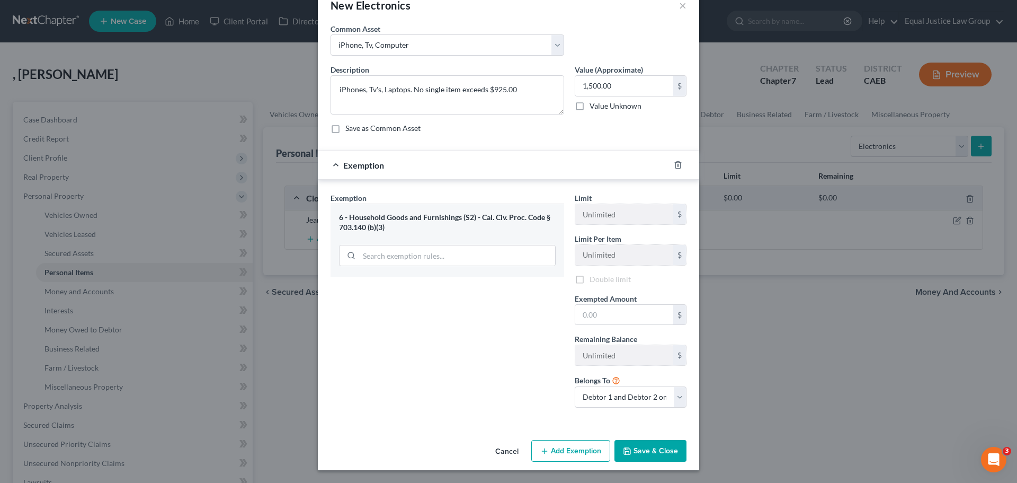
scroll to position [27, 0]
click at [599, 313] on input "text" at bounding box center [625, 315] width 98 height 20
type input "1,500.00"
click at [650, 448] on button "Save & Close" at bounding box center [651, 451] width 72 height 22
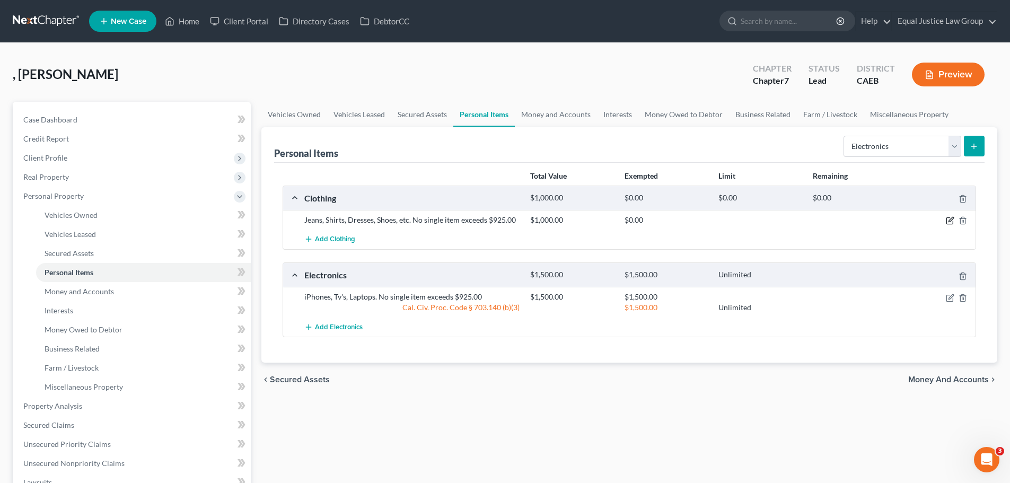
click at [947, 219] on icon "button" at bounding box center [949, 220] width 8 height 8
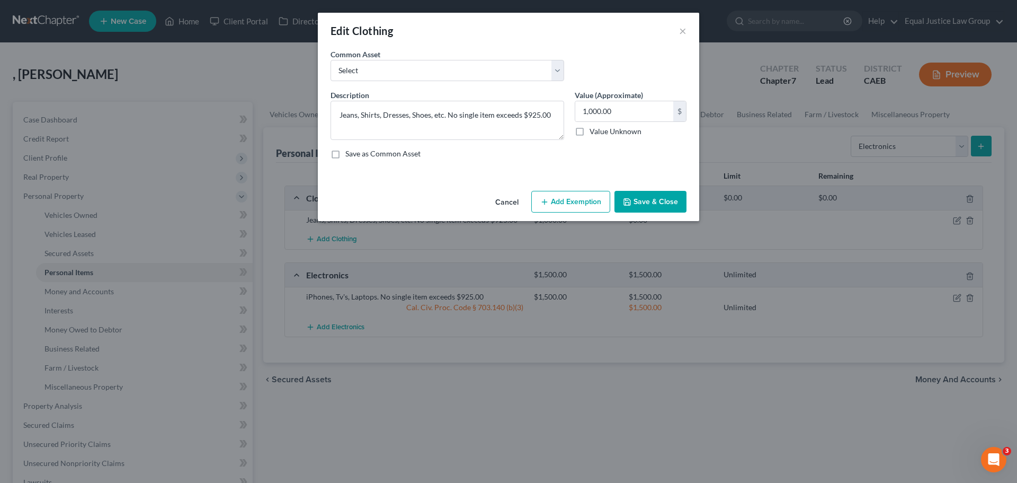
click at [559, 197] on button "Add Exemption" at bounding box center [571, 202] width 79 height 22
select select "2"
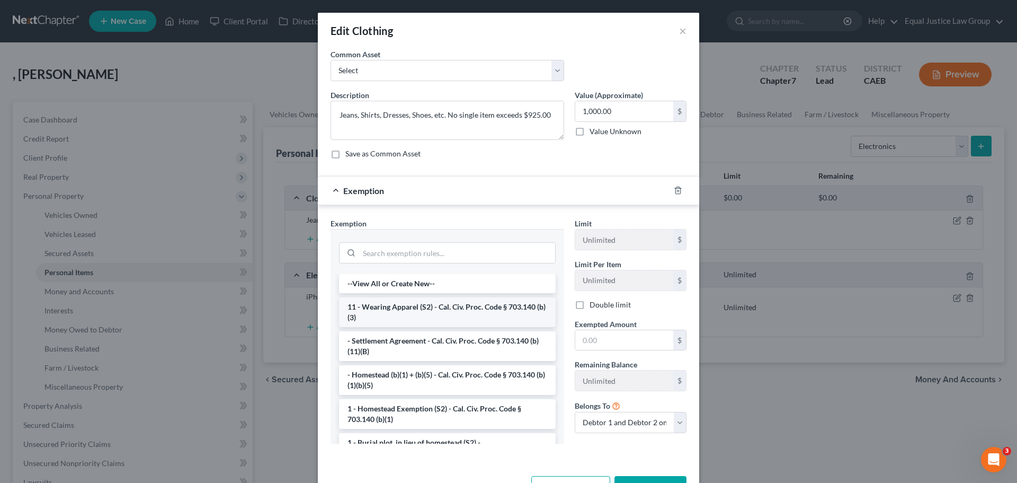
click at [437, 305] on li "11 - Wearing Apparel (S2) - Cal. Civ. Proc. Code § 703.140 (b)(3)" at bounding box center [447, 312] width 217 height 30
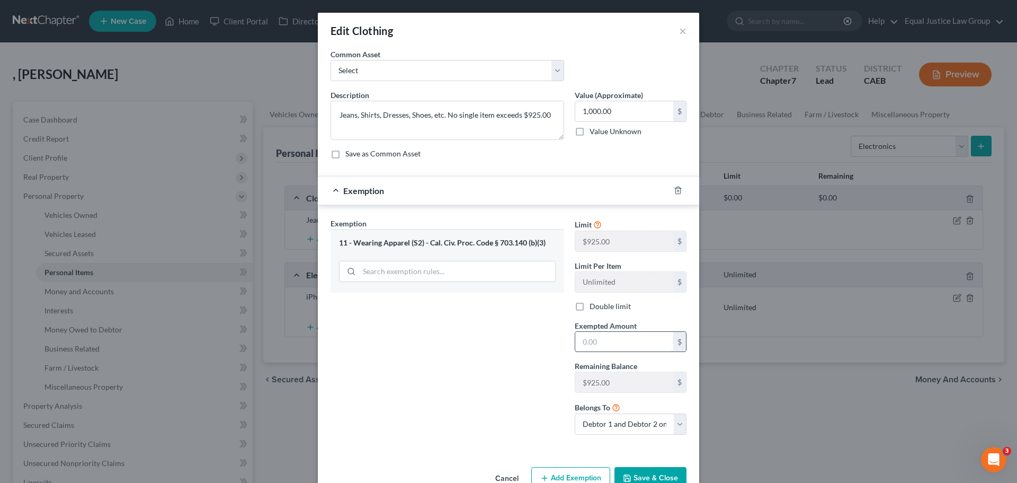
click at [602, 339] on input "text" at bounding box center [625, 342] width 98 height 20
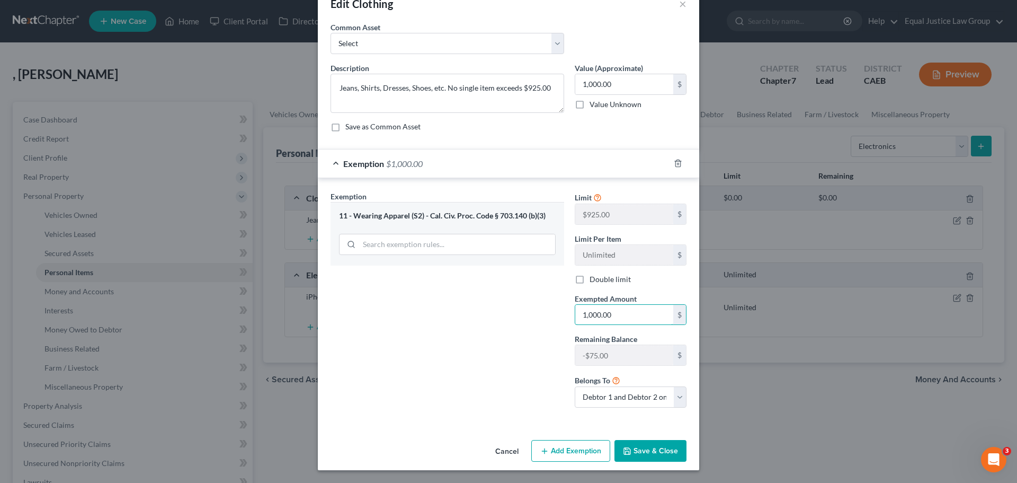
type input "1,000.00"
click at [642, 453] on button "Save & Close" at bounding box center [651, 451] width 72 height 22
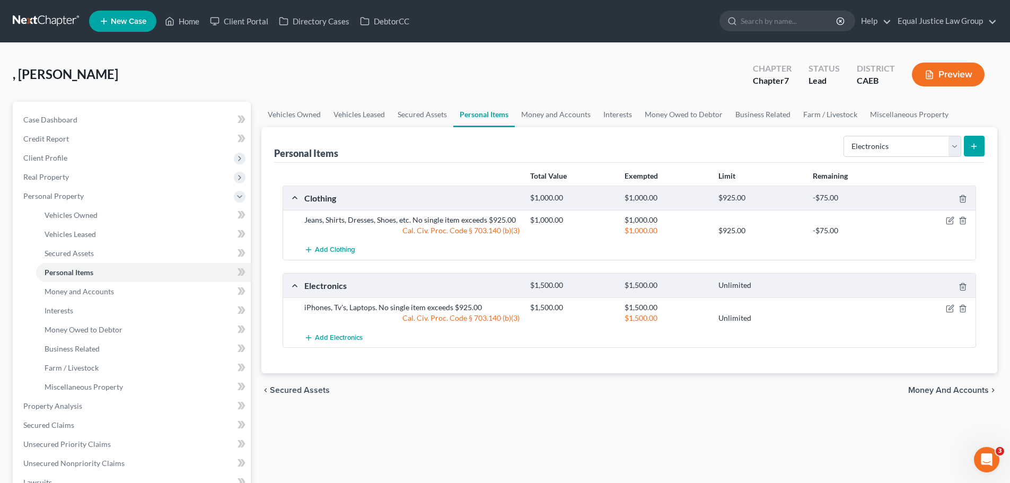
click at [709, 424] on div "Vehicles Owned Vehicles Leased Secured Assets Personal Items Money and Accounts…" at bounding box center [629, 408] width 746 height 612
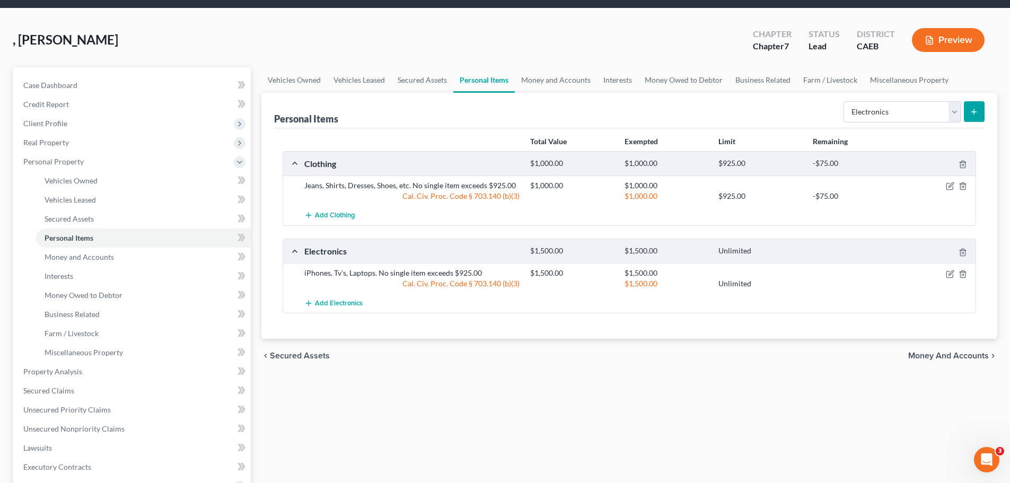
scroll to position [53, 0]
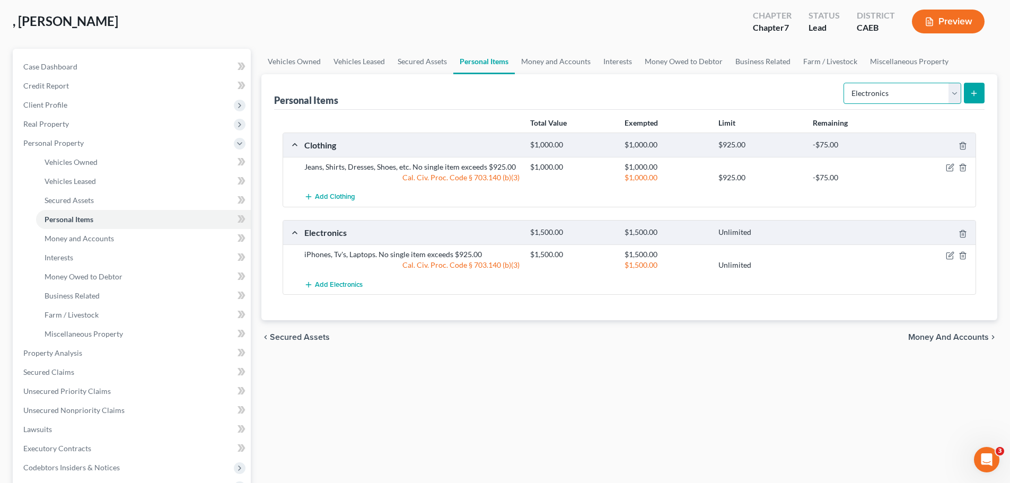
click at [954, 92] on select "Select Item Type Clothing Collectibles Of Value Electronics Firearms Household …" at bounding box center [902, 93] width 118 height 21
select select "household_goods"
click at [844, 83] on select "Select Item Type Clothing Collectibles Of Value Electronics Firearms Household …" at bounding box center [902, 93] width 118 height 21
click at [973, 90] on icon "submit" at bounding box center [973, 93] width 8 height 8
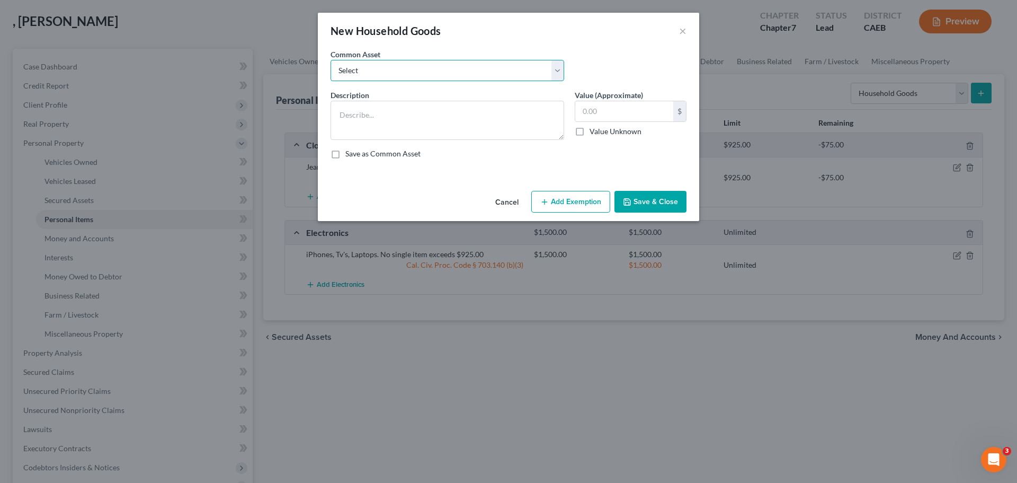
click at [563, 68] on select "Select Furniture, linens, kitchenware Furniture, linens, kitchenware Furniture,…" at bounding box center [448, 70] width 234 height 21
select select "0"
click at [331, 60] on select "Select Furniture, linens, kitchenware Furniture, linens, kitchenware Furniture,…" at bounding box center [448, 70] width 234 height 21
type textarea "Furniture, linens, kitchenware"
type input "2,000.00"
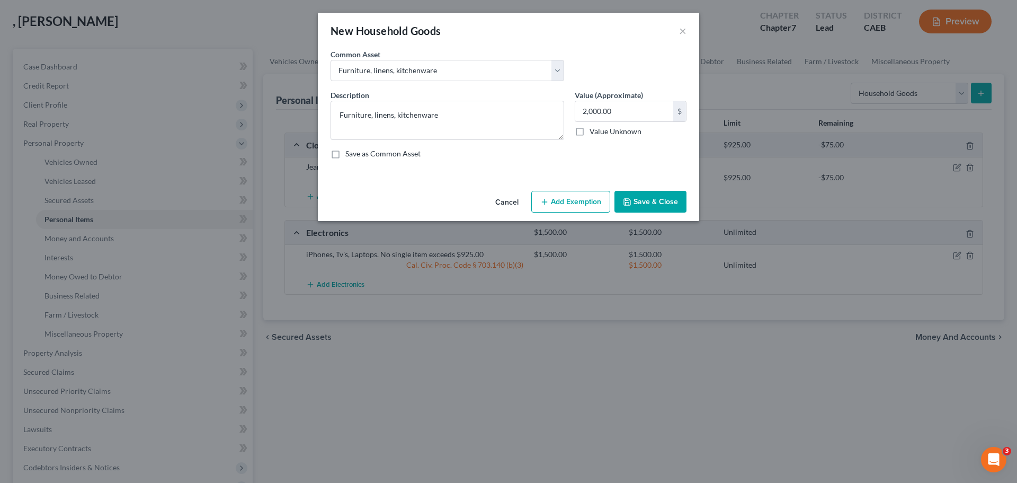
click at [631, 59] on div "Common Asset Select Furniture, linens, kitchenware Furniture, linens, kitchenwa…" at bounding box center [508, 69] width 367 height 41
click at [587, 199] on button "Add Exemption" at bounding box center [571, 202] width 79 height 22
select select "2"
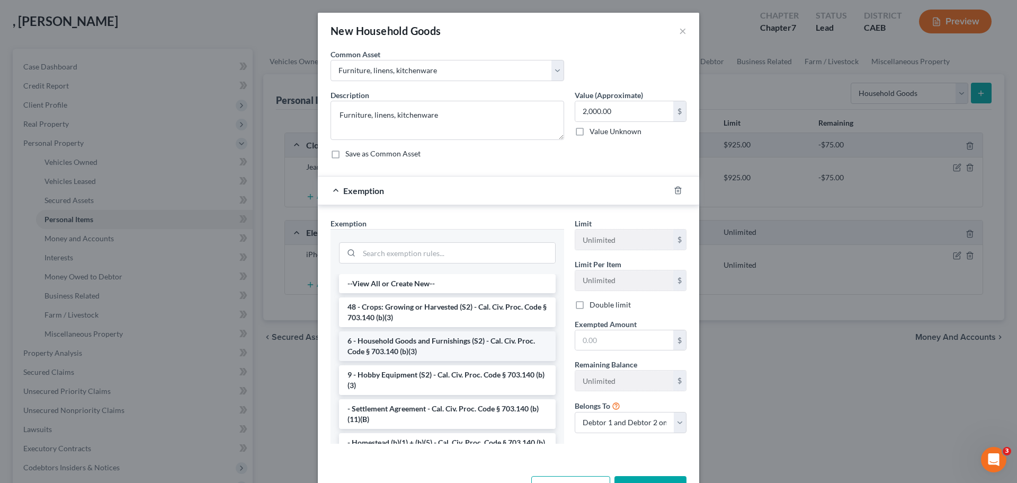
click at [449, 344] on li "6 - Household Goods and Furnishings (S2) - Cal. Civ. Proc. Code § 703.140 (b)(3)" at bounding box center [447, 346] width 217 height 30
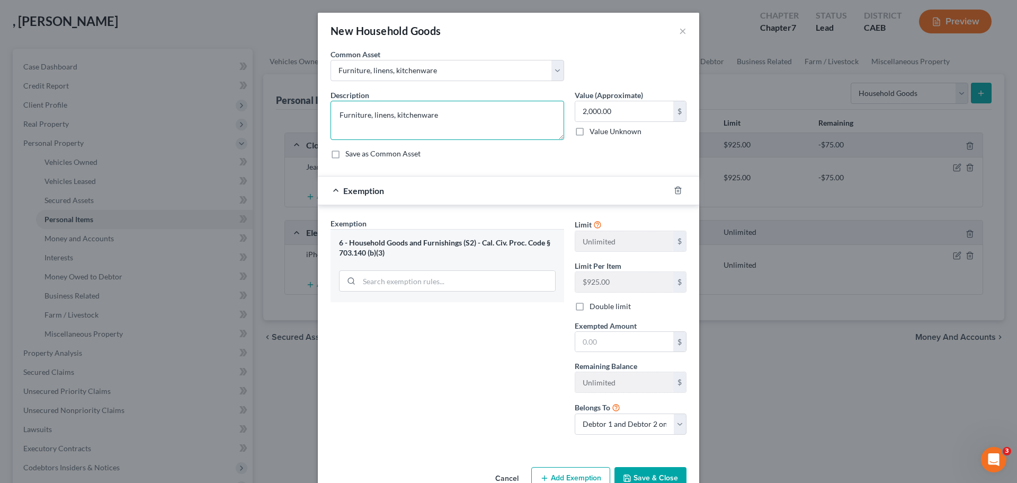
click at [442, 103] on textarea "Furniture, linens, kitchenware" at bounding box center [448, 120] width 234 height 39
paste textarea "No single item exceeds $925.00"
type textarea "Furniture, linens, kitchenware. No single item exceeds $925.00"
click at [627, 342] on input "text" at bounding box center [625, 342] width 98 height 20
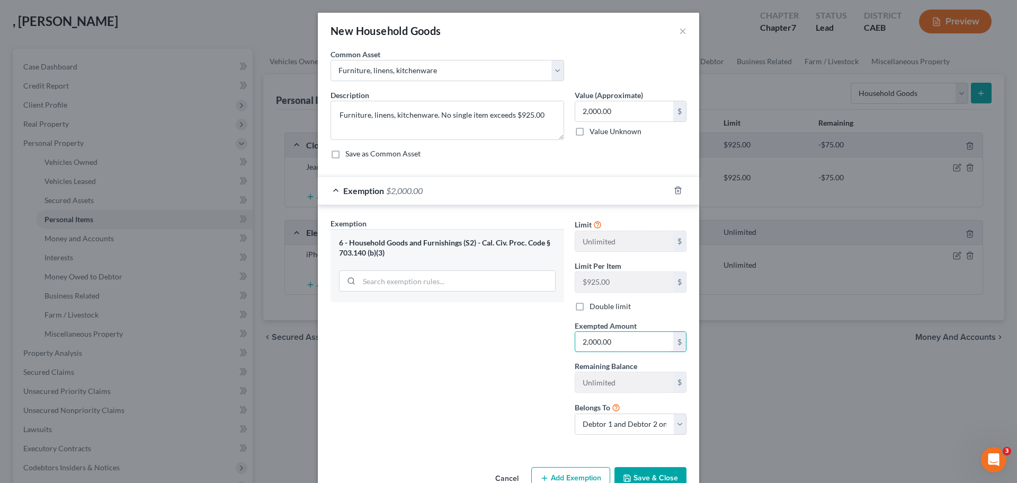
type input "2,000.00"
drag, startPoint x: 652, startPoint y: 469, endPoint x: 663, endPoint y: 459, distance: 14.7
click at [651, 468] on button "Save & Close" at bounding box center [651, 478] width 72 height 22
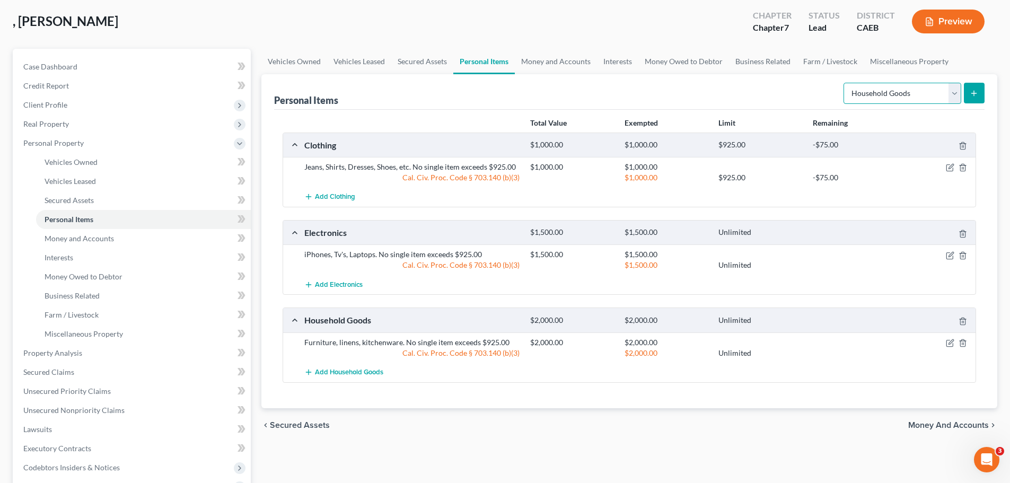
click at [950, 88] on select "Select Item Type Clothing Collectibles Of Value Electronics Firearms Household …" at bounding box center [902, 93] width 118 height 21
select select "jewelry"
click at [844, 83] on select "Select Item Type Clothing Collectibles Of Value Electronics Firearms Household …" at bounding box center [902, 93] width 118 height 21
click at [974, 89] on icon "submit" at bounding box center [973, 93] width 8 height 8
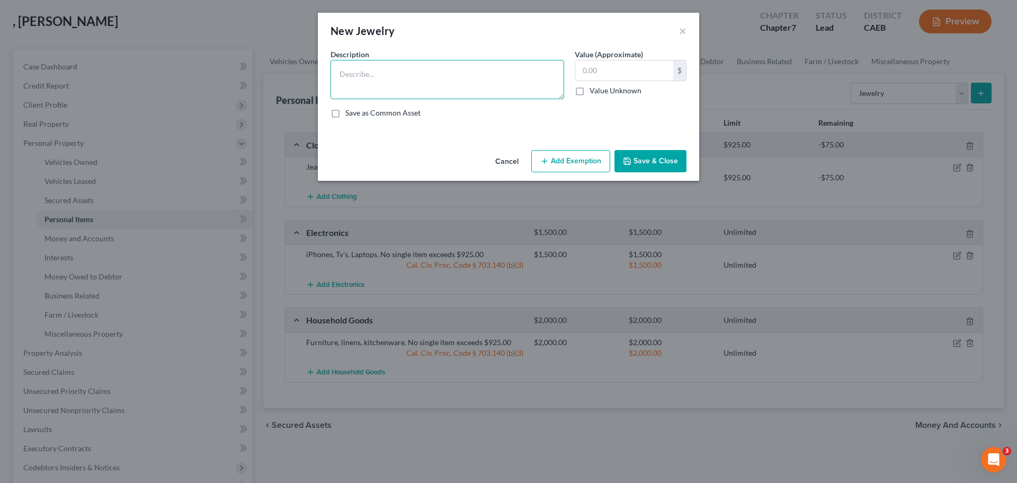
click at [468, 73] on textarea at bounding box center [448, 79] width 234 height 39
type textarea "PLACEHOLDER"
click at [592, 70] on input "text" at bounding box center [625, 70] width 98 height 20
type input "1,000.00"
click at [578, 158] on button "Add Exemption" at bounding box center [571, 161] width 79 height 22
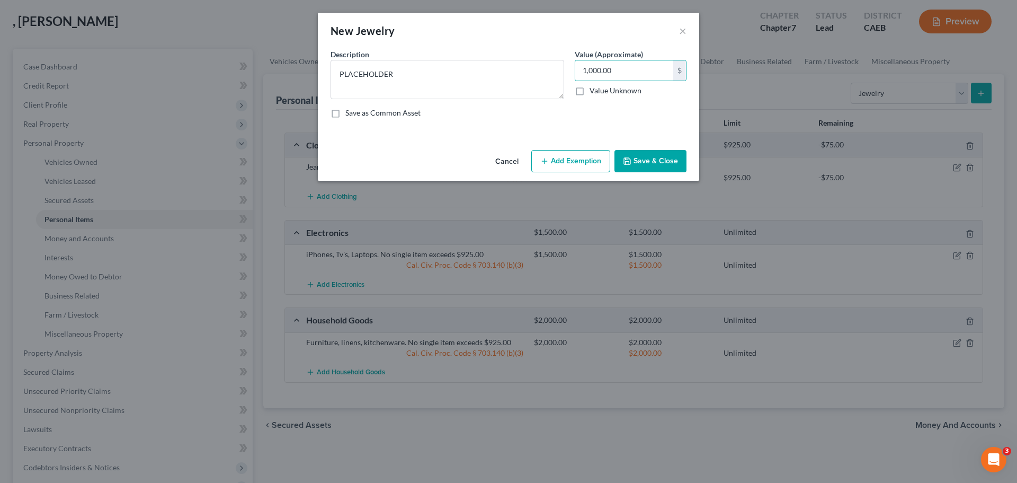
select select "2"
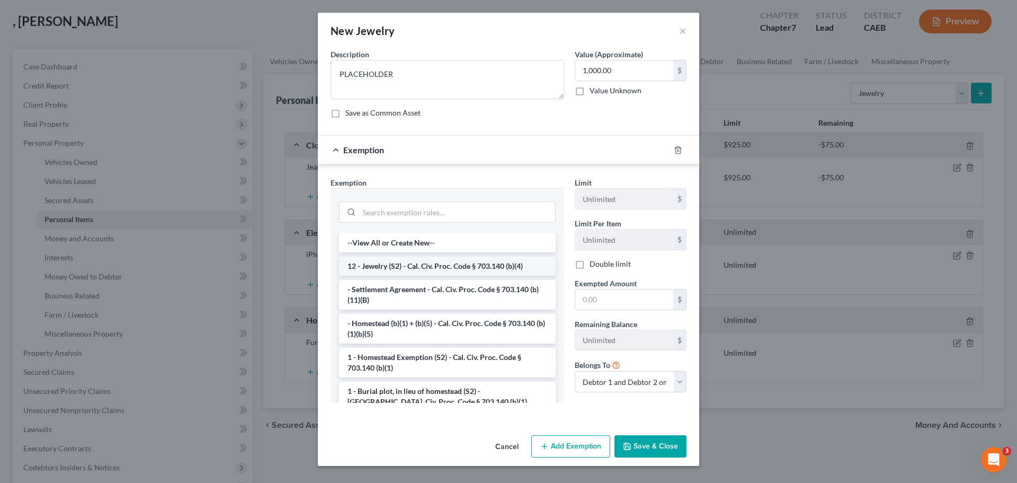
click at [463, 265] on li "12 - Jewelry (S2) - Cal. Civ. Proc. Code § 703.140 (b)(4)" at bounding box center [447, 265] width 217 height 19
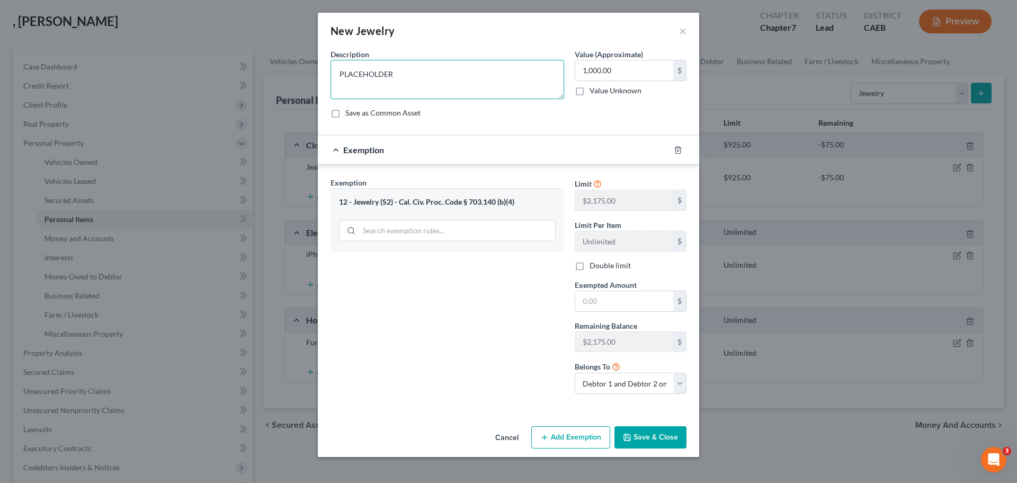
click at [416, 76] on textarea "PLACEHOLDER" at bounding box center [448, 79] width 234 height 39
paste textarea "No single item exceeds $925.00"
type textarea "PLACEHOLDER. No single item exceeds $925.00"
click at [603, 302] on input "text" at bounding box center [625, 301] width 98 height 20
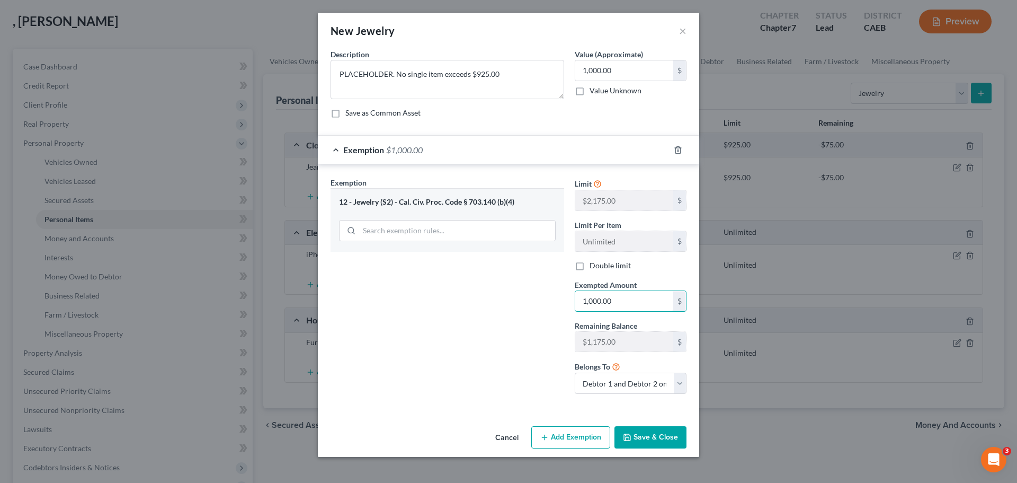
type input "1,000.00"
drag, startPoint x: 647, startPoint y: 435, endPoint x: 648, endPoint y: 429, distance: 5.4
click at [647, 435] on button "Save & Close" at bounding box center [651, 437] width 72 height 22
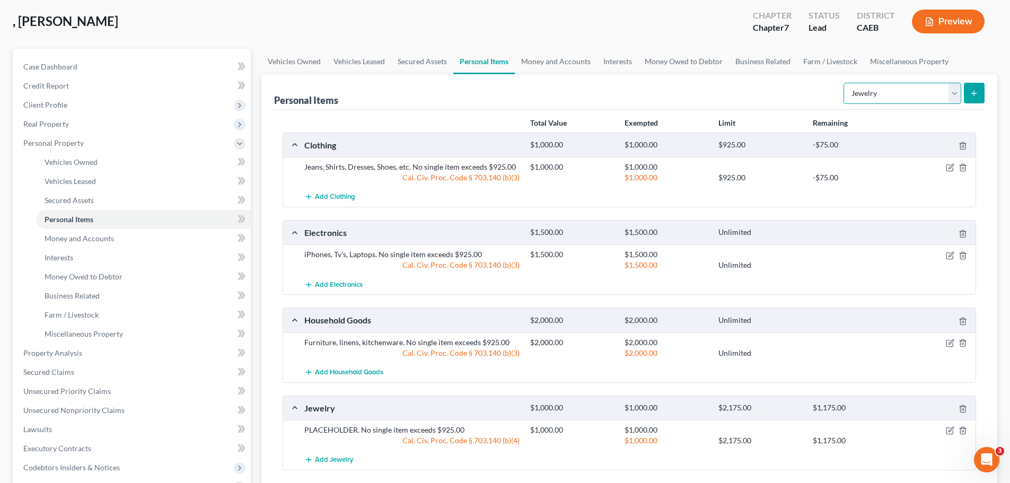
click at [959, 92] on select "Select Item Type Clothing Collectibles Of Value Electronics Firearms Household …" at bounding box center [902, 93] width 118 height 21
click at [777, 87] on div "Personal Items Select Item Type Clothing Collectibles Of Value Electronics Fire…" at bounding box center [629, 92] width 710 height 36
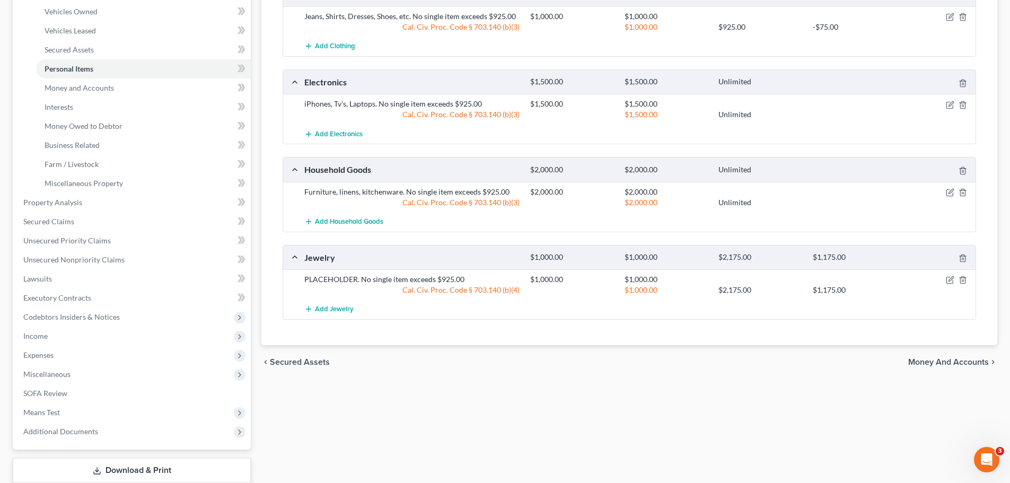
scroll to position [212, 0]
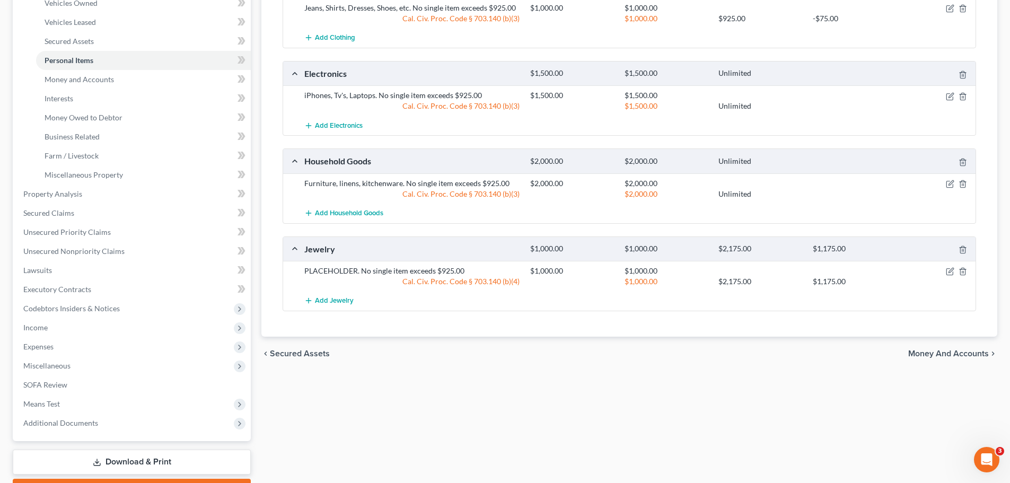
click at [943, 353] on span "Money and Accounts" at bounding box center [948, 353] width 81 height 8
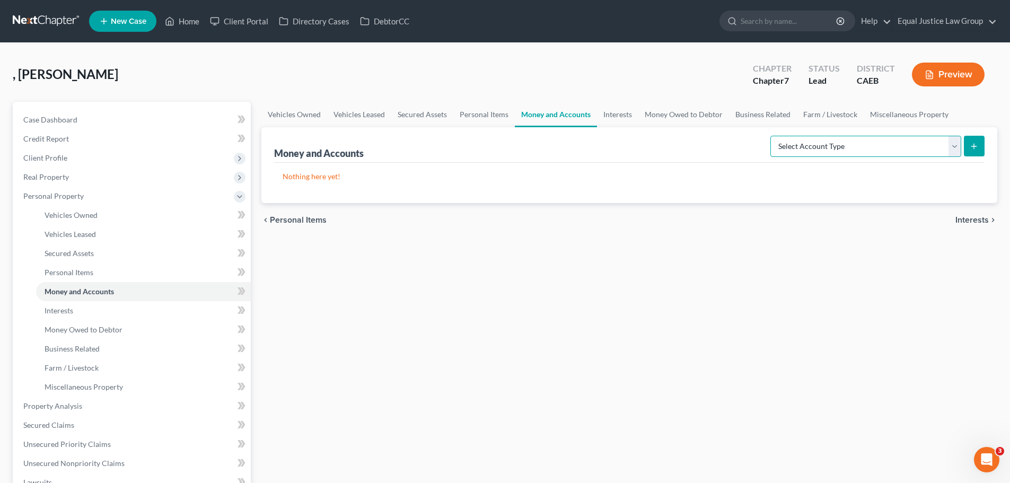
click at [957, 144] on select "Select Account Type Brokerage Cash on Hand Certificates of Deposit Checking Acc…" at bounding box center [865, 146] width 191 height 21
select select "checking"
click at [772, 136] on select "Select Account Type Brokerage Cash on Hand Certificates of Deposit Checking Acc…" at bounding box center [865, 146] width 191 height 21
click at [975, 143] on icon "submit" at bounding box center [973, 146] width 8 height 8
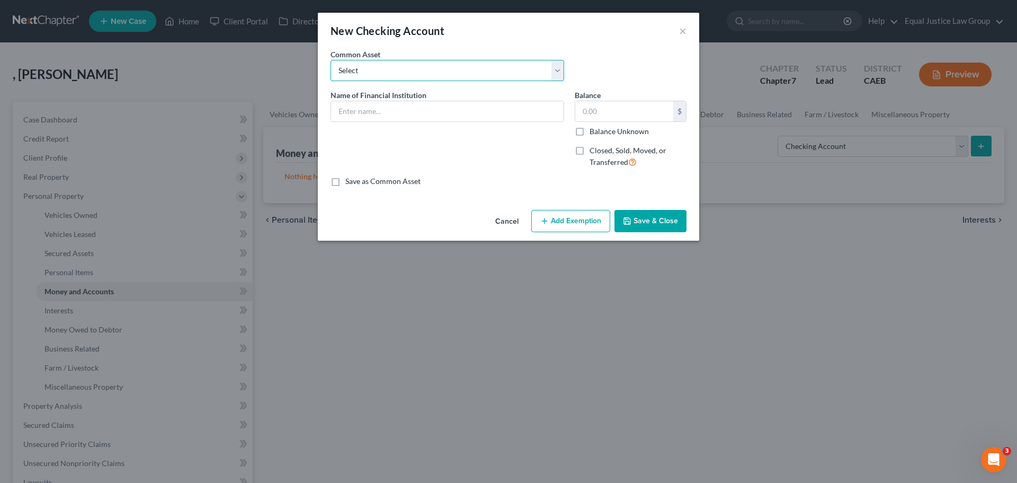
click at [474, 71] on select "Select EL DORADO SAVINGS BANK Chase Pacific Service Credit Union #148 Golden On…" at bounding box center [448, 70] width 234 height 21
click at [590, 51] on div "Common Asset Select EL DORADO SAVINGS BANK Chase Pacific Service Credit Union #…" at bounding box center [508, 69] width 367 height 41
click at [347, 110] on input "text" at bounding box center [447, 111] width 233 height 20
type input "g"
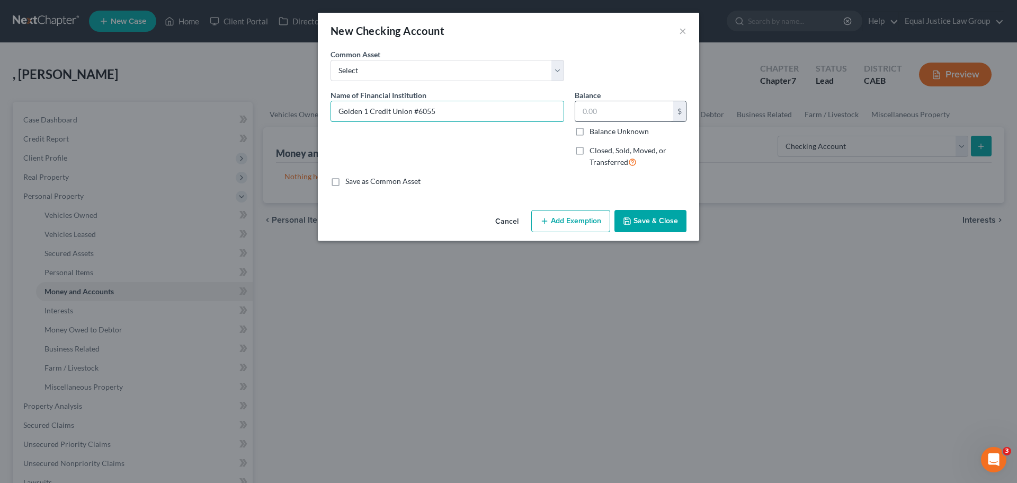
type input "Golden 1 Credit Union #6055"
click at [586, 107] on input "text" at bounding box center [625, 111] width 98 height 20
type input "32.00"
click at [650, 221] on button "Save & Close" at bounding box center [651, 221] width 72 height 22
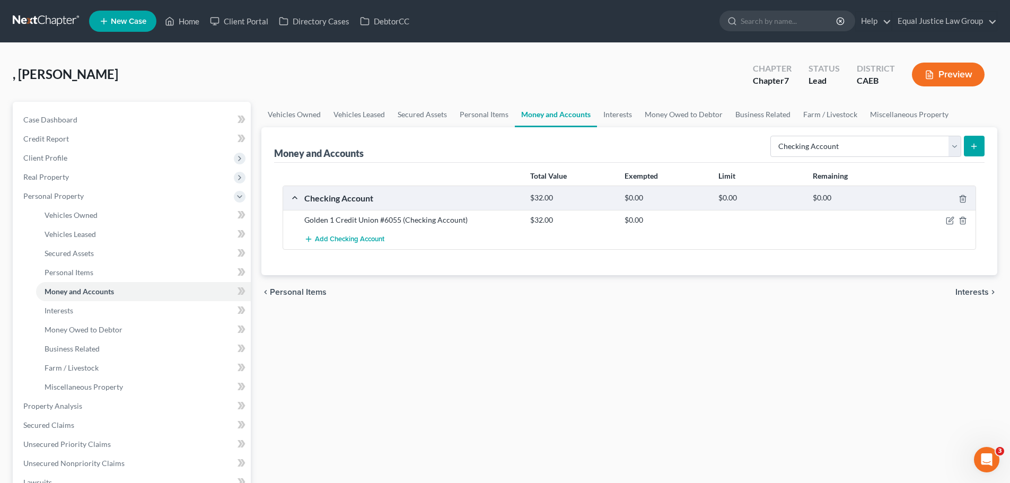
click at [978, 144] on button "submit" at bounding box center [973, 146] width 21 height 21
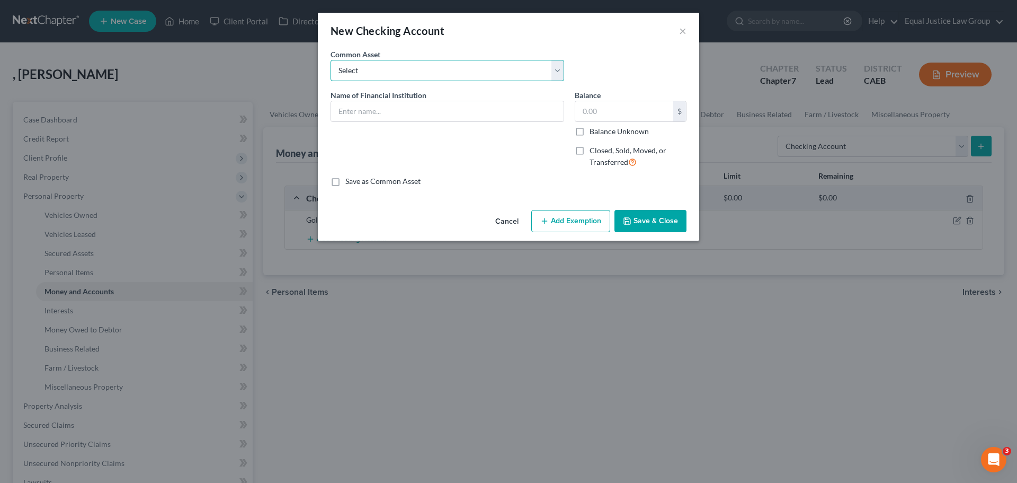
click at [430, 74] on select "Select EL DORADO SAVINGS BANK Chase Pacific Service Credit Union #148 Golden On…" at bounding box center [448, 70] width 234 height 21
click at [427, 227] on div "Cancel Add Exemption Save & Close" at bounding box center [509, 223] width 382 height 35
click at [392, 109] on input "text" at bounding box center [447, 111] width 233 height 20
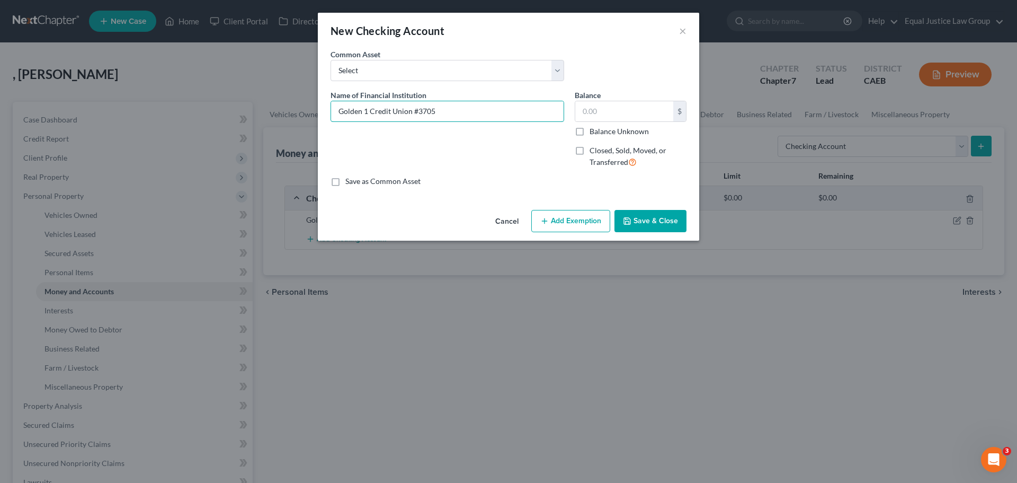
type input "Golden 1 Credit Union #3705"
click at [649, 220] on button "Save & Close" at bounding box center [651, 221] width 72 height 22
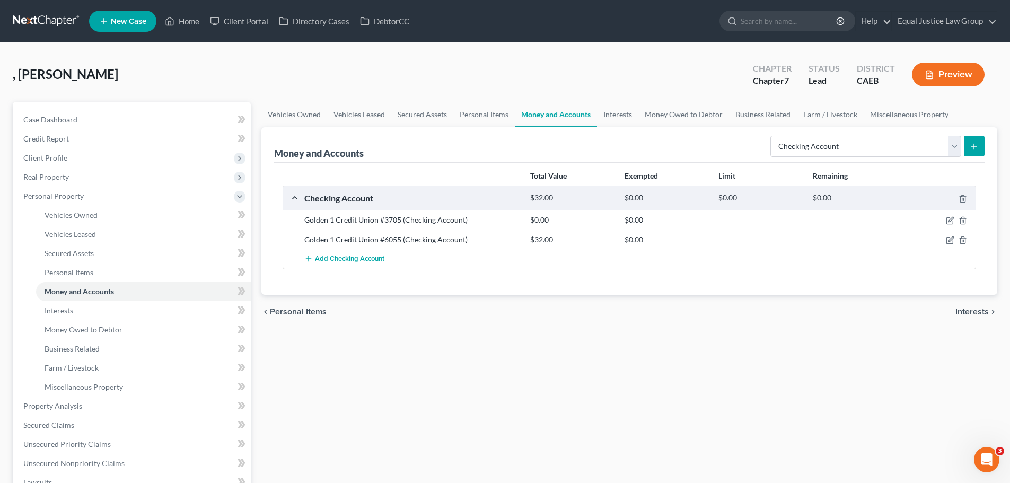
click at [977, 142] on icon "submit" at bounding box center [973, 146] width 8 height 8
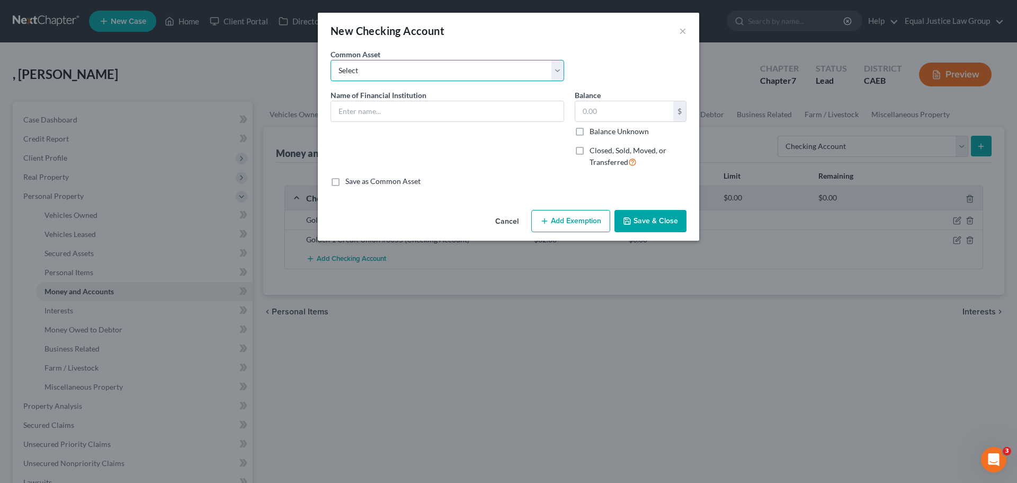
click at [375, 72] on select "Select EL DORADO SAVINGS BANK Chase Pacific Service Credit Union #148 Golden On…" at bounding box center [448, 70] width 234 height 21
click at [389, 66] on select "Select EL DORADO SAVINGS BANK Chase Pacific Service Credit Union #148 Golden On…" at bounding box center [448, 70] width 234 height 21
click at [374, 108] on input "text" at bounding box center [447, 111] width 233 height 20
click at [357, 115] on input "text" at bounding box center [447, 111] width 233 height 20
type input "g"
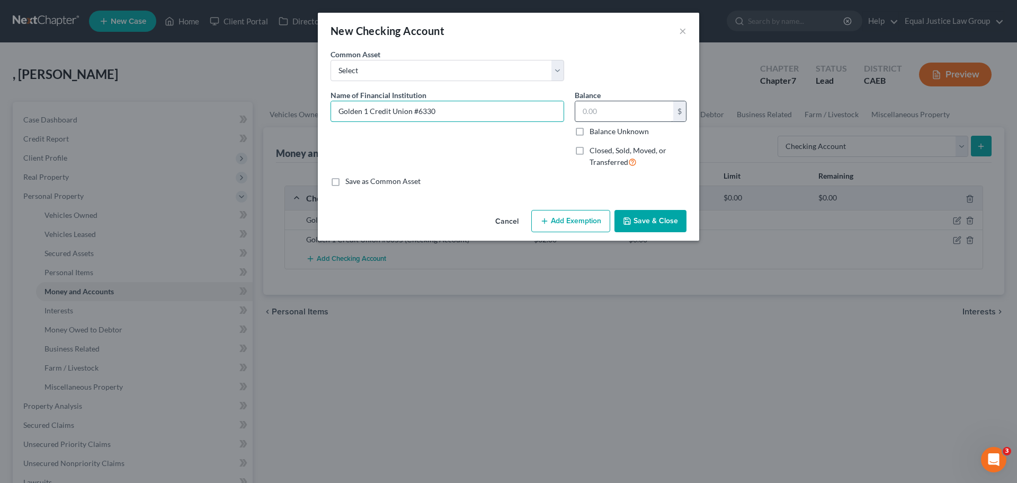
type input "Golden 1 Credit Union #6330"
click at [623, 115] on input "text" at bounding box center [625, 111] width 98 height 20
type input "25.00"
click at [650, 222] on button "Save & Close" at bounding box center [651, 221] width 72 height 22
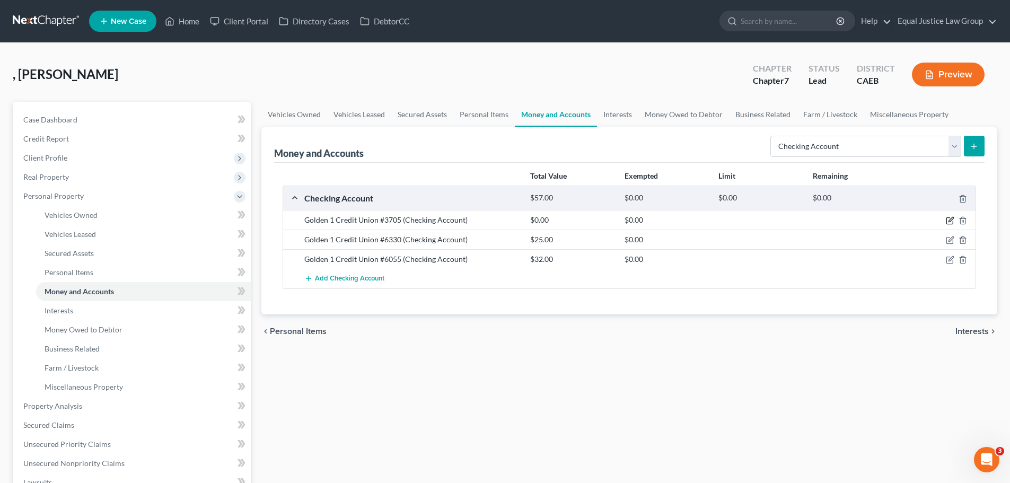
click at [949, 222] on icon "button" at bounding box center [950, 219] width 5 height 5
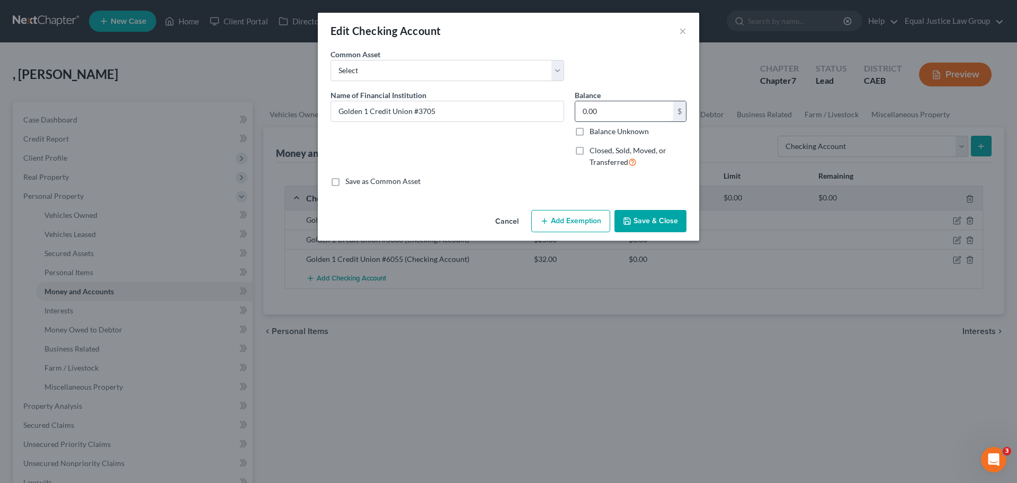
click at [611, 112] on input "0.00" at bounding box center [625, 111] width 98 height 20
type input "500.00"
click at [631, 217] on icon "button" at bounding box center [627, 221] width 8 height 8
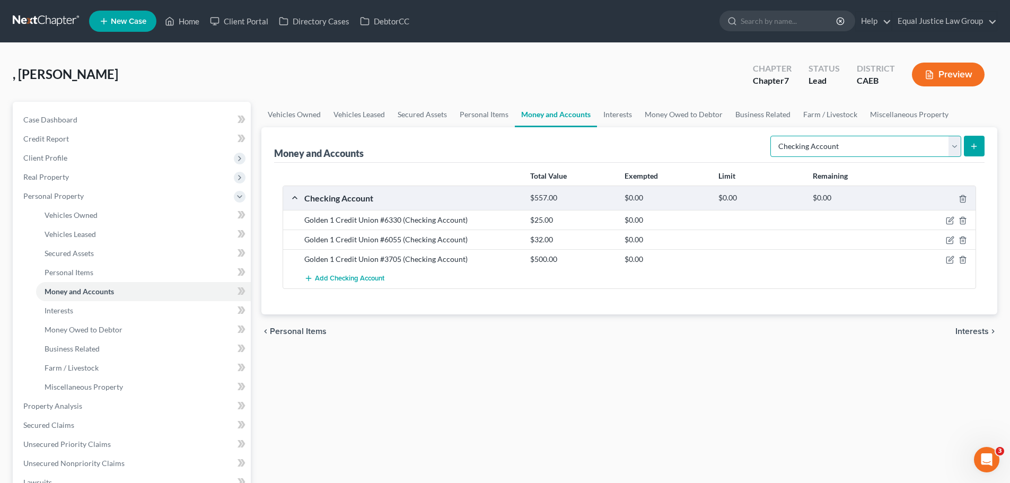
click at [950, 144] on select "Select Account Type Brokerage Cash on Hand Certificates of Deposit Checking Acc…" at bounding box center [865, 146] width 191 height 21
select select "savings"
click at [772, 136] on select "Select Account Type Brokerage Cash on Hand Certificates of Deposit Checking Acc…" at bounding box center [865, 146] width 191 height 21
click at [973, 147] on line "submit" at bounding box center [973, 146] width 0 height 5
click at [972, 144] on icon "submit" at bounding box center [973, 146] width 8 height 8
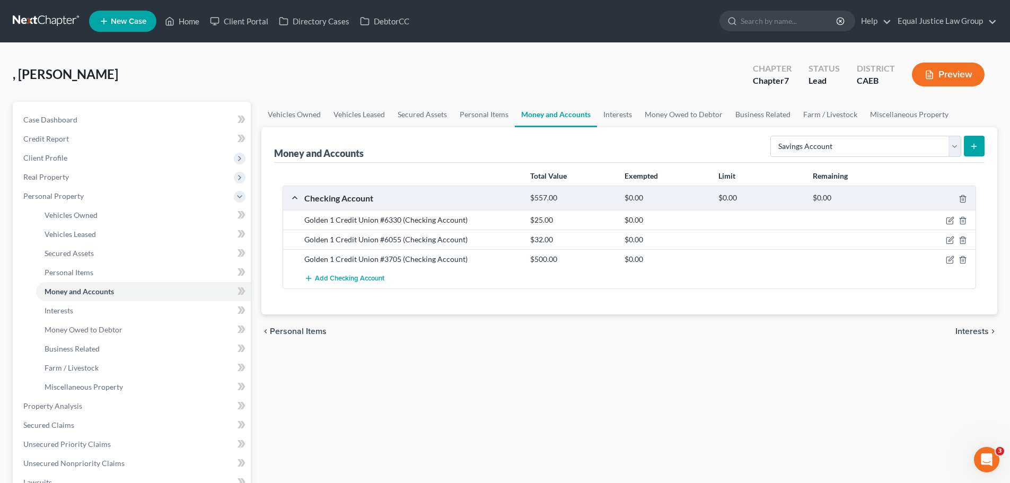
click at [733, 151] on div "Money and Accounts Select Account Type Brokerage Cash on Hand Certificates of D…" at bounding box center [629, 145] width 710 height 36
click at [978, 328] on span "Interests" at bounding box center [971, 331] width 33 height 8
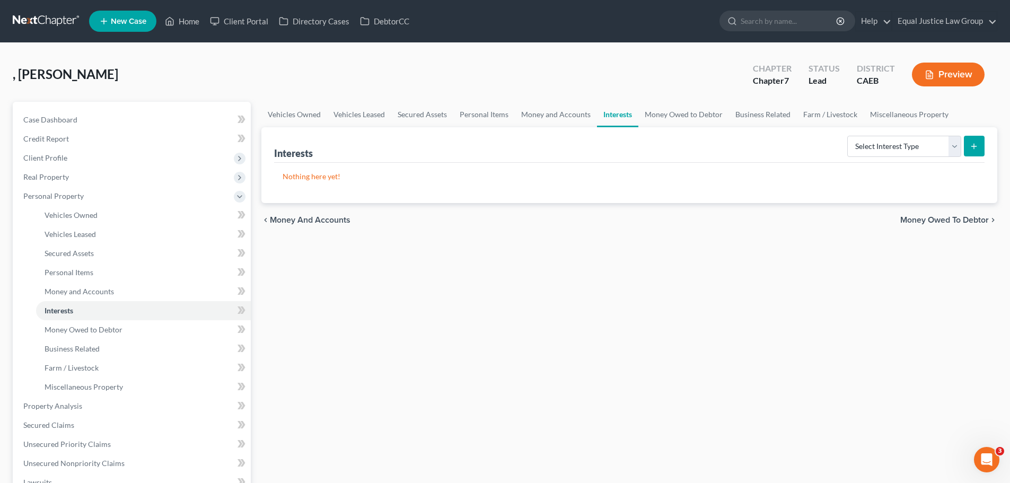
click at [327, 219] on span "Money and Accounts" at bounding box center [310, 220] width 81 height 8
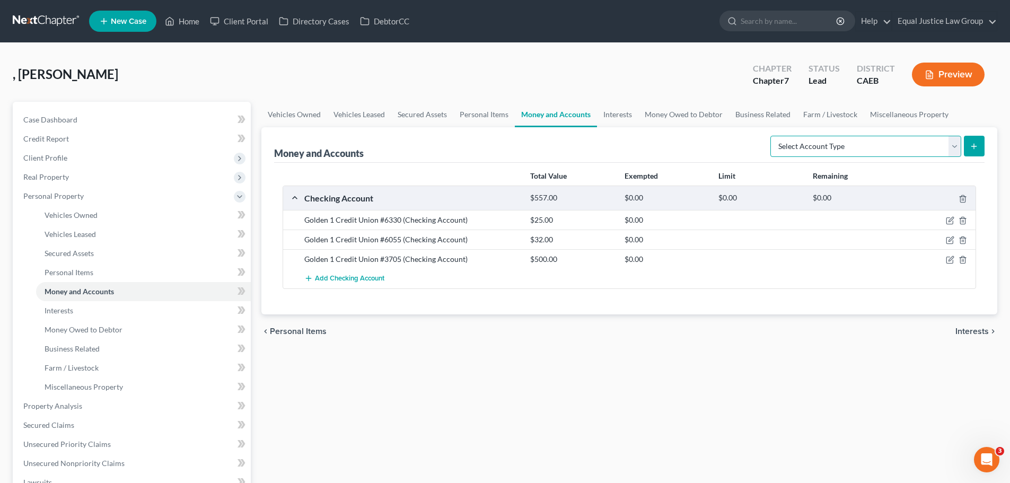
click at [955, 146] on select "Select Account Type Brokerage Cash on Hand Certificates of Deposit Checking Acc…" at bounding box center [865, 146] width 191 height 21
select select "savings"
click at [772, 136] on select "Select Account Type Brokerage Cash on Hand Certificates of Deposit Checking Acc…" at bounding box center [865, 146] width 191 height 21
click at [979, 149] on button "submit" at bounding box center [973, 146] width 21 height 21
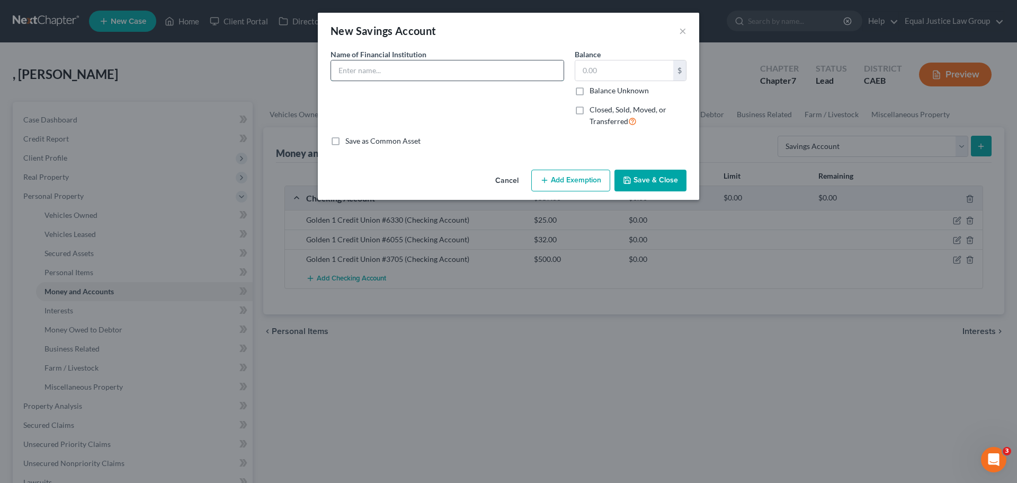
click at [398, 65] on input "text" at bounding box center [447, 70] width 233 height 20
type input "Golden 1 Credit Union #1550"
click at [630, 70] on input "text" at bounding box center [625, 70] width 98 height 20
type input "25.00"
click at [633, 172] on button "Save & Close" at bounding box center [651, 181] width 72 height 22
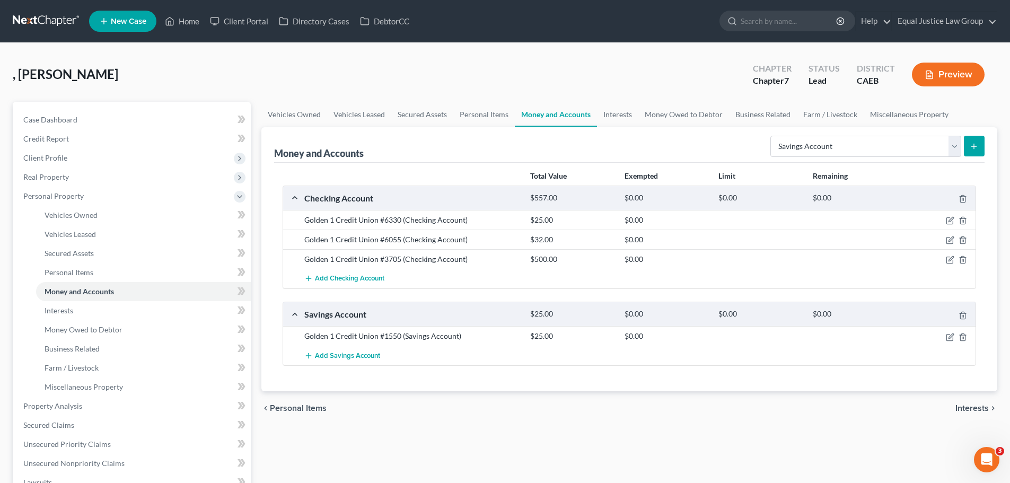
click at [971, 142] on icon "submit" at bounding box center [973, 146] width 8 height 8
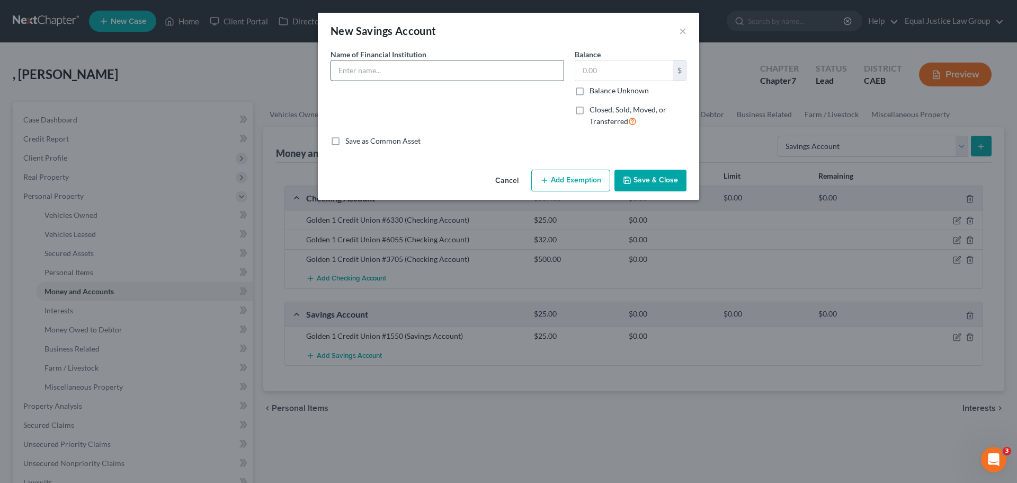
click at [427, 65] on input "text" at bounding box center [447, 70] width 233 height 20
type input "Golden 1 Credit Union #1062"
click at [613, 69] on input "text" at bounding box center [625, 70] width 98 height 20
type input "0.00"
click at [654, 178] on button "Save & Close" at bounding box center [651, 181] width 72 height 22
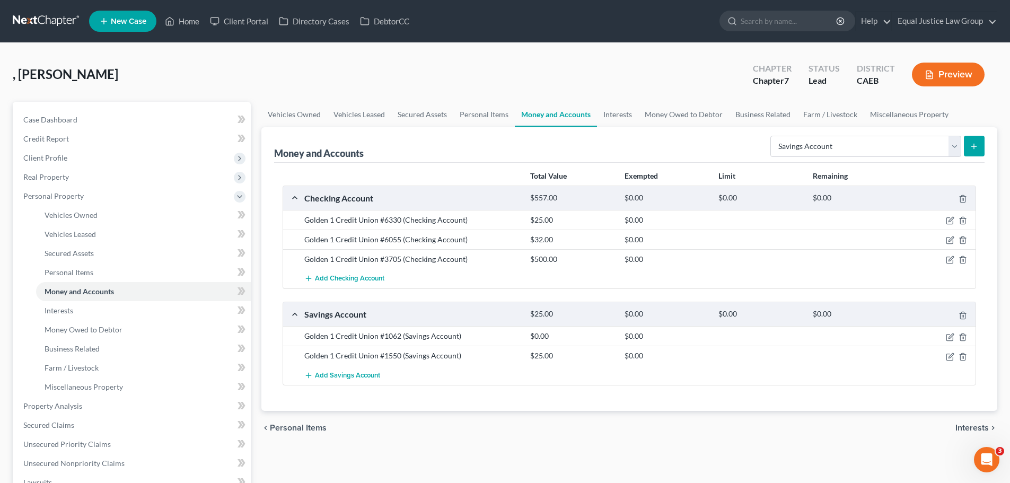
click at [973, 145] on line "submit" at bounding box center [973, 146] width 0 height 5
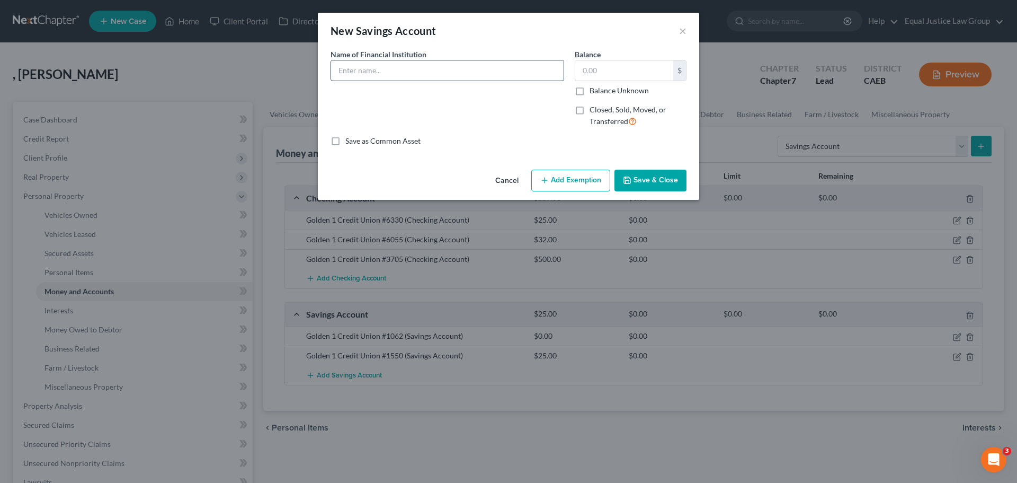
click at [413, 77] on input "text" at bounding box center [447, 70] width 233 height 20
type input "Golden 1 Credit Union"
click at [612, 66] on input "text" at bounding box center [625, 70] width 98 height 20
type input "3"
click at [432, 68] on input "Golden 1 Credit Union" at bounding box center [447, 70] width 233 height 20
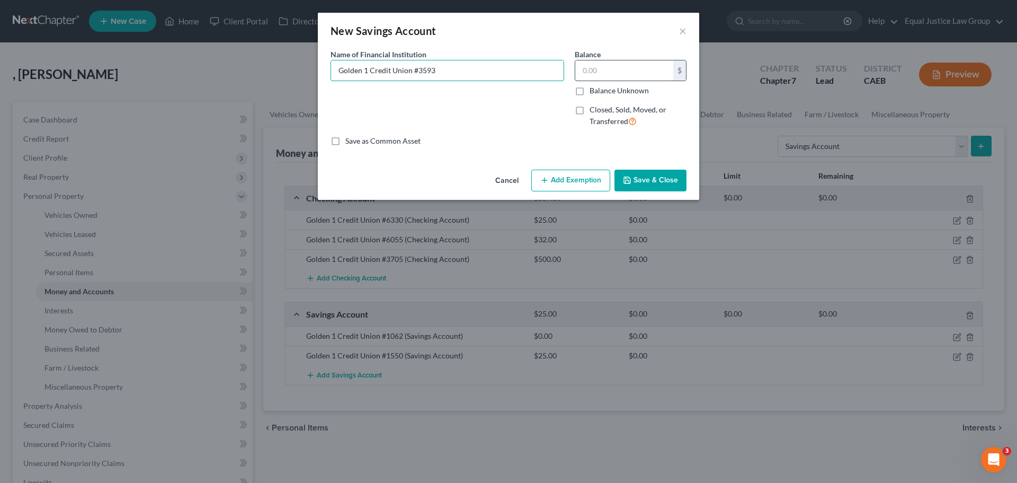
type input "Golden 1 Credit Union #3593"
click at [615, 73] on input "text" at bounding box center [625, 70] width 98 height 20
type input "24.00"
click at [651, 176] on button "Save & Close" at bounding box center [651, 181] width 72 height 22
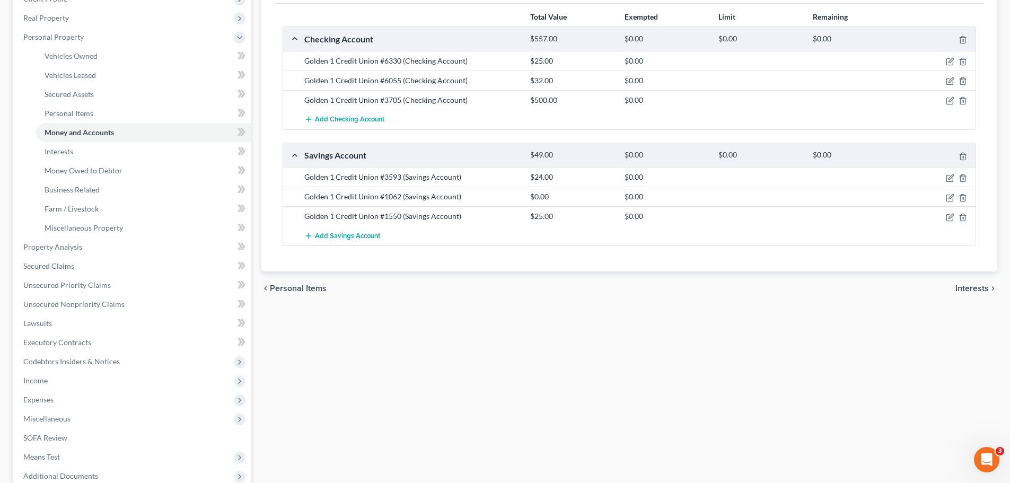
scroll to position [106, 0]
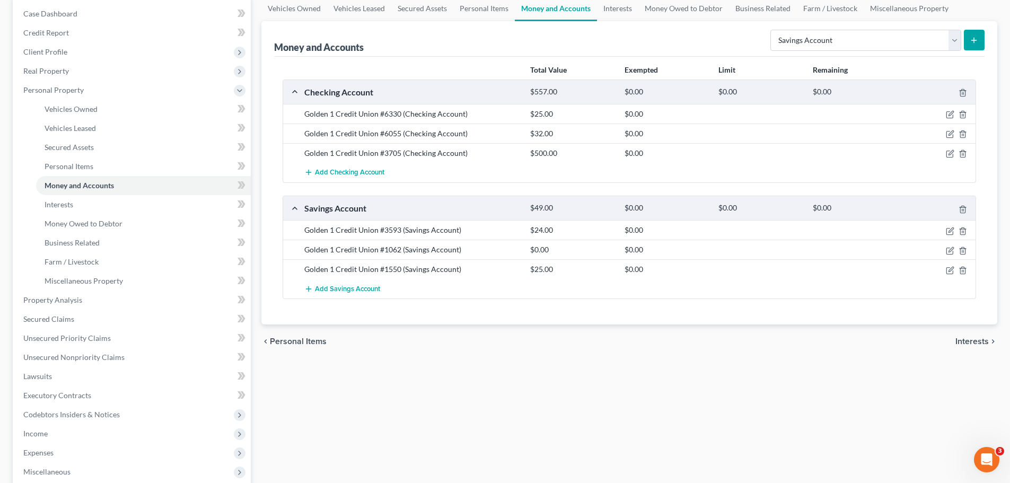
click at [968, 338] on span "Interests" at bounding box center [971, 341] width 33 height 8
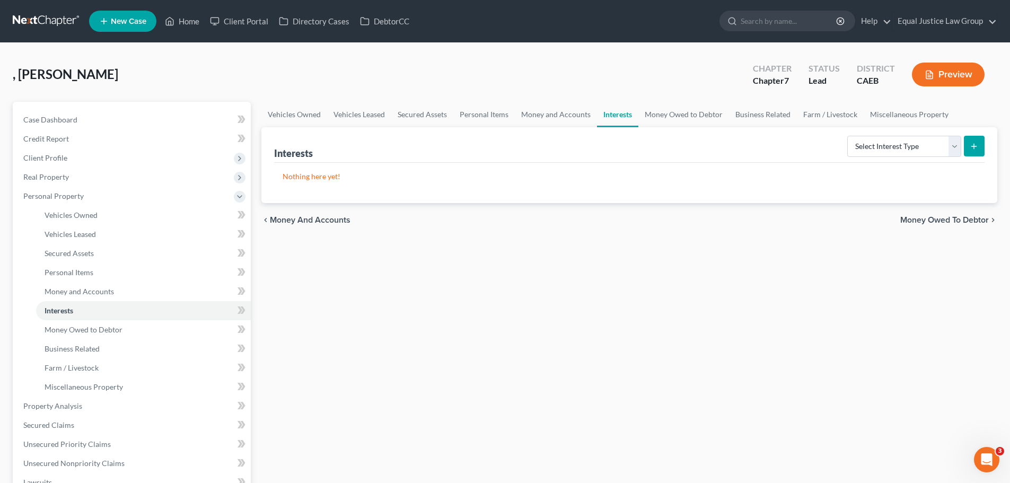
click at [590, 297] on div "Vehicles Owned Vehicles Leased Secured Assets Personal Items Money and Accounts…" at bounding box center [629, 408] width 746 height 612
click at [916, 221] on span "Money Owed to Debtor" at bounding box center [944, 220] width 88 height 8
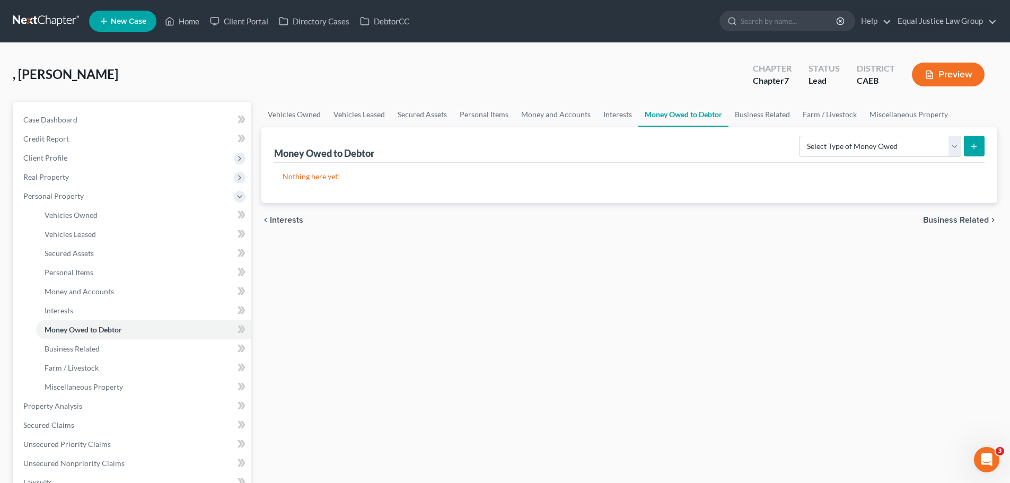
click at [937, 220] on span "Business Related" at bounding box center [956, 220] width 66 height 8
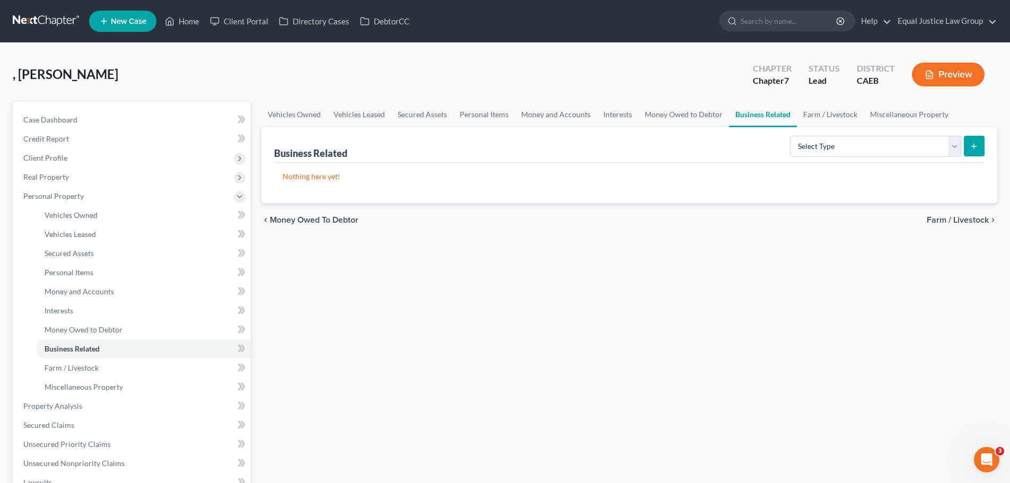
click at [955, 220] on span "Farm / Livestock" at bounding box center [957, 220] width 62 height 8
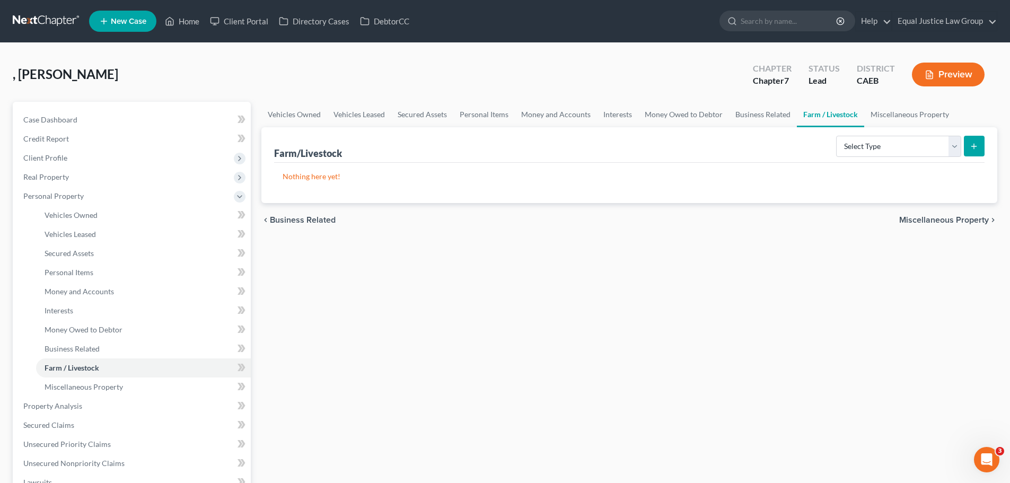
click at [948, 220] on span "Miscellaneous Property" at bounding box center [944, 220] width 90 height 8
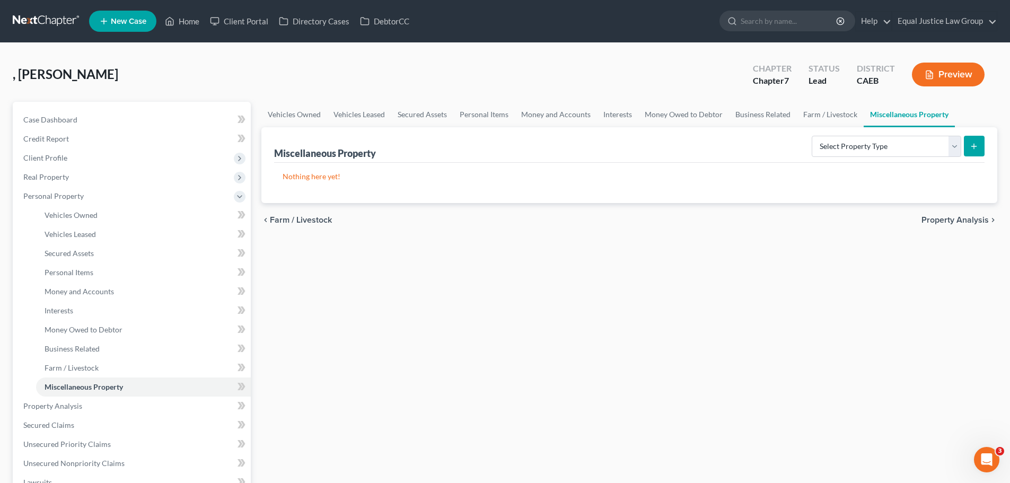
click at [946, 217] on span "Property Analysis" at bounding box center [954, 220] width 67 height 8
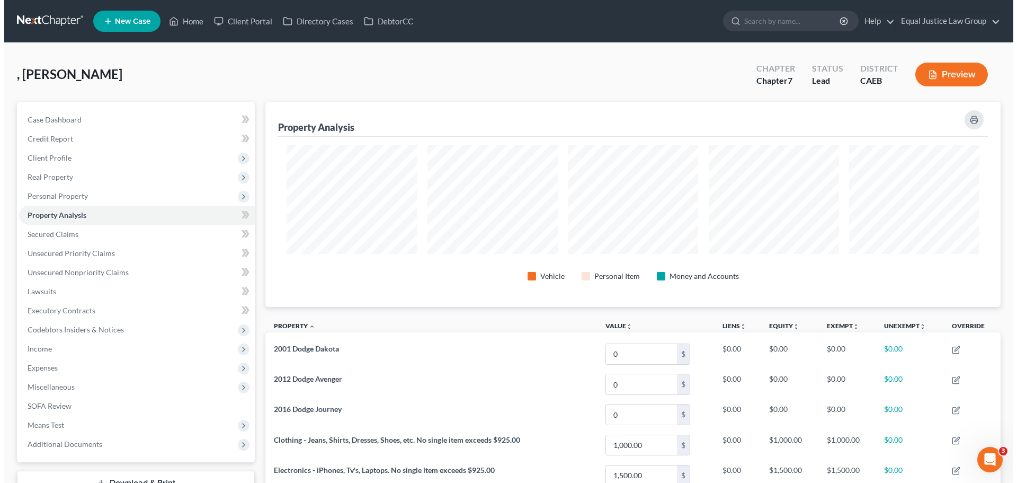
scroll to position [205, 736]
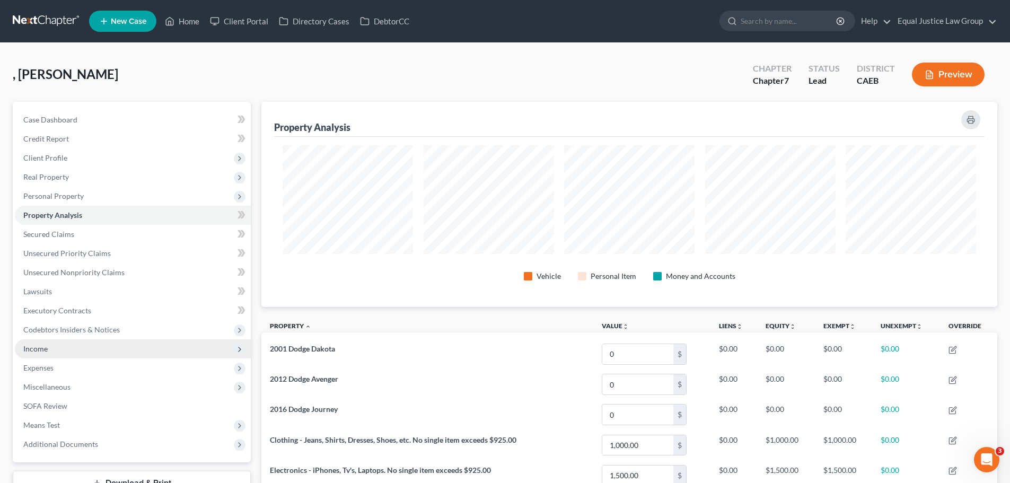
click at [61, 349] on span "Income" at bounding box center [133, 348] width 236 height 19
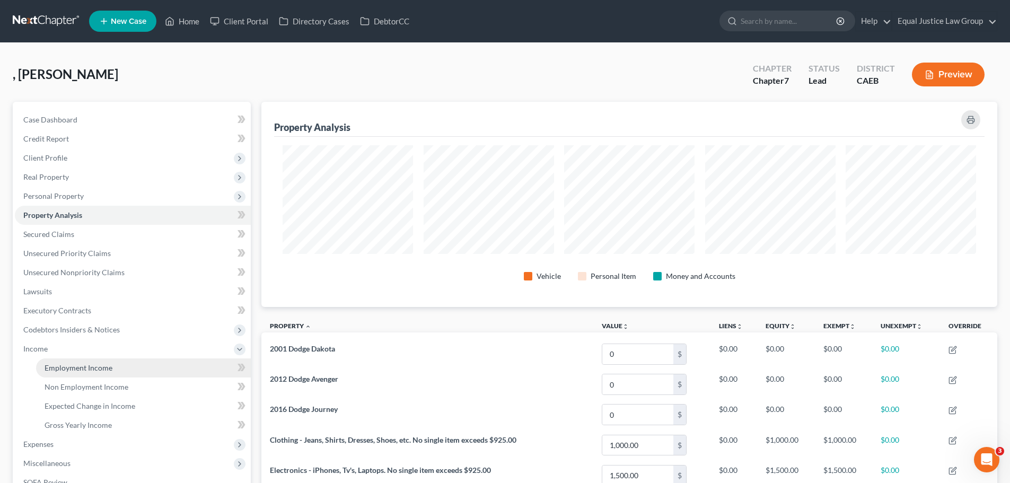
click at [70, 369] on span "Employment Income" at bounding box center [79, 367] width 68 height 9
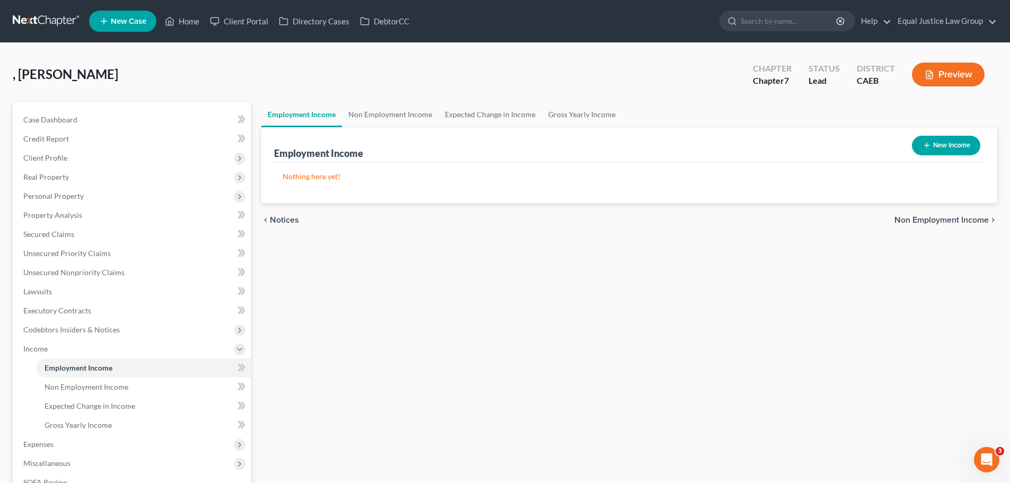
click at [919, 143] on button "New Income" at bounding box center [945, 146] width 68 height 20
select select "0"
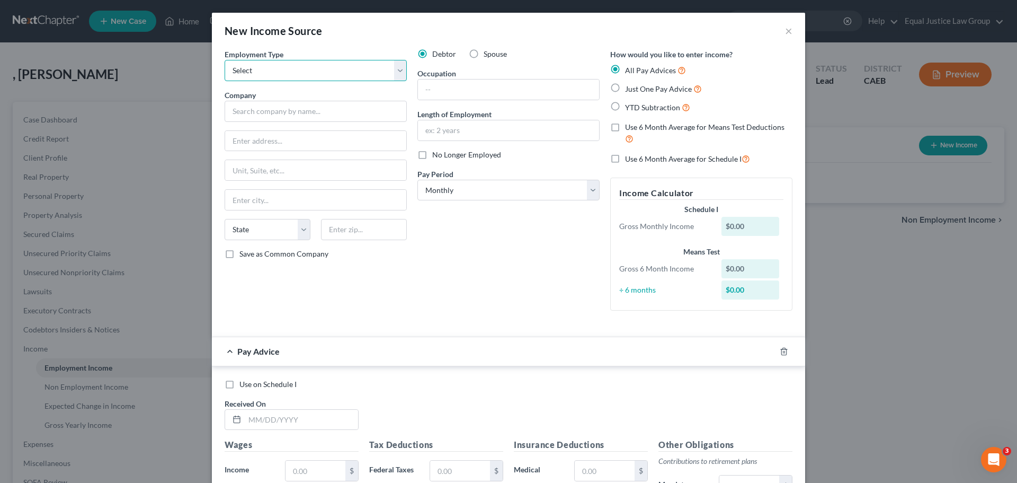
click at [287, 71] on select "Select Full or [DEMOGRAPHIC_DATA] Employment Self Employment" at bounding box center [316, 70] width 182 height 21
select select "0"
click at [225, 60] on select "Select Full or [DEMOGRAPHIC_DATA] Employment Self Employment" at bounding box center [316, 70] width 182 height 21
click at [265, 116] on input "text" at bounding box center [316, 111] width 182 height 21
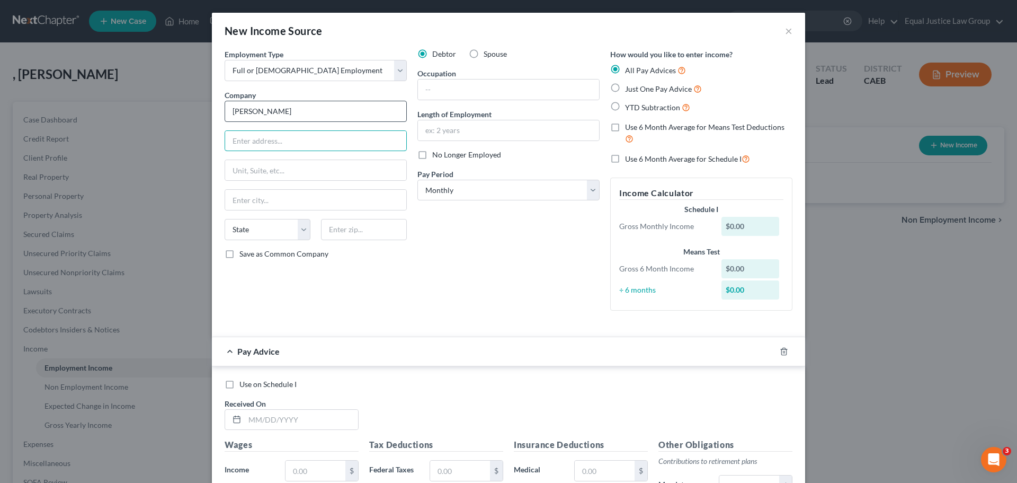
type input "[PERSON_NAME]"
type input "[STREET_ADDRESS]"
type input "[GEOGRAPHIC_DATA]"
select select "4"
type input "95660"
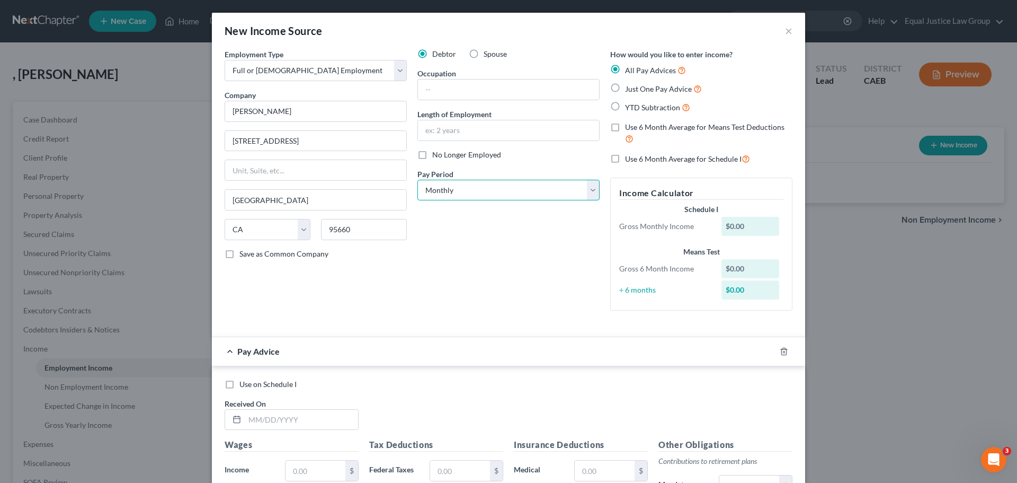
click at [472, 185] on select "Select Monthly Twice Monthly Every Other Week Weekly" at bounding box center [509, 190] width 182 height 21
select select "2"
click at [418, 180] on select "Select Monthly Twice Monthly Every Other Week Weekly" at bounding box center [509, 190] width 182 height 21
click at [556, 293] on div "Debtor Spouse Occupation Length of Employment No Longer Employed Pay Period * S…" at bounding box center [508, 184] width 193 height 270
click at [441, 86] on input "text" at bounding box center [508, 89] width 181 height 20
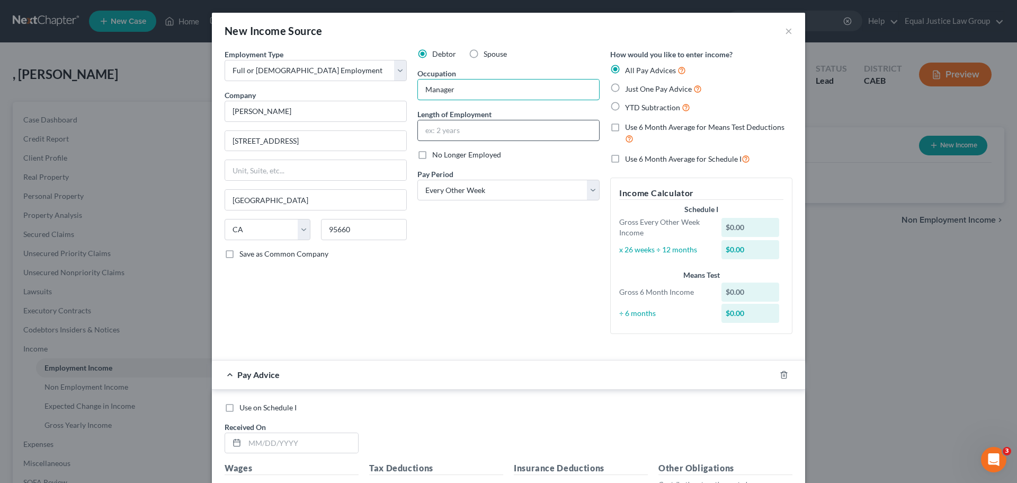
type input "Manager"
click at [455, 129] on input "text" at bounding box center [508, 130] width 181 height 20
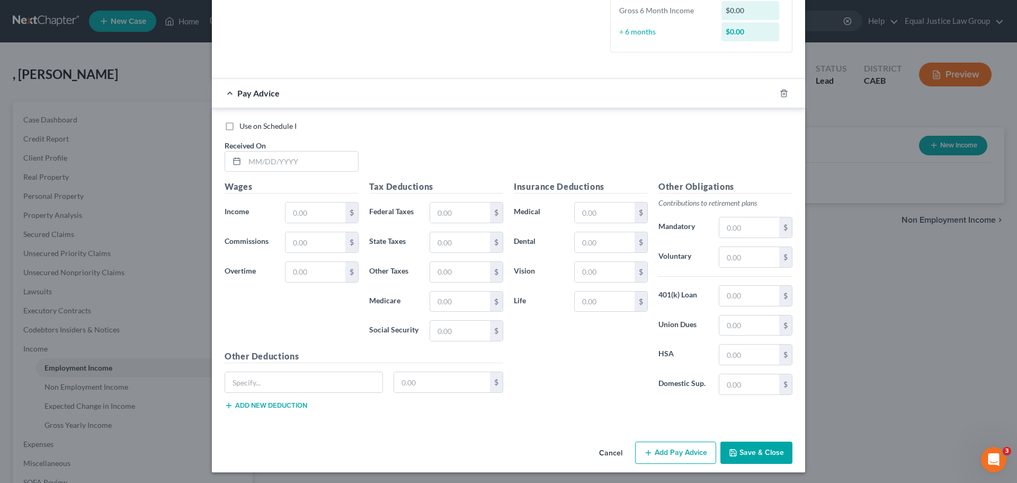
scroll to position [284, 0]
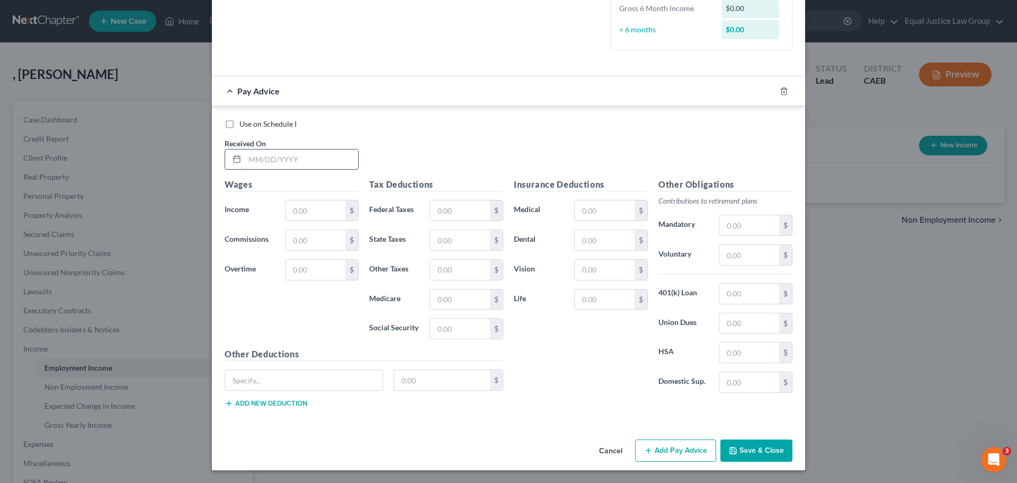
type input "2 months"
click at [253, 160] on input "text" at bounding box center [301, 159] width 113 height 20
type input "[DATE]"
click at [309, 206] on input "text" at bounding box center [316, 210] width 60 height 20
click at [313, 208] on input "506.12" at bounding box center [316, 210] width 60 height 20
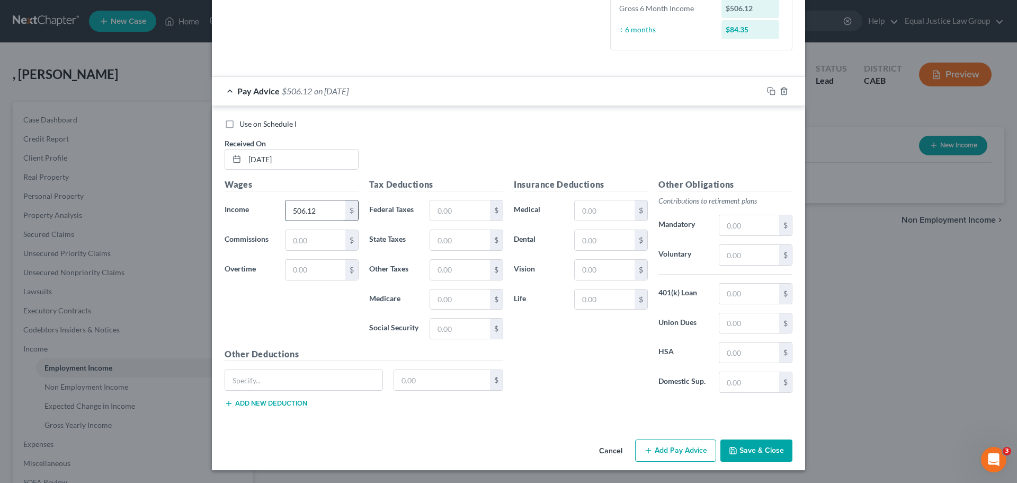
click at [315, 212] on input "506.12" at bounding box center [316, 210] width 60 height 20
click at [299, 270] on input "text" at bounding box center [316, 270] width 60 height 20
click at [323, 214] on input "400.00" at bounding box center [316, 210] width 60 height 20
type input "475.00"
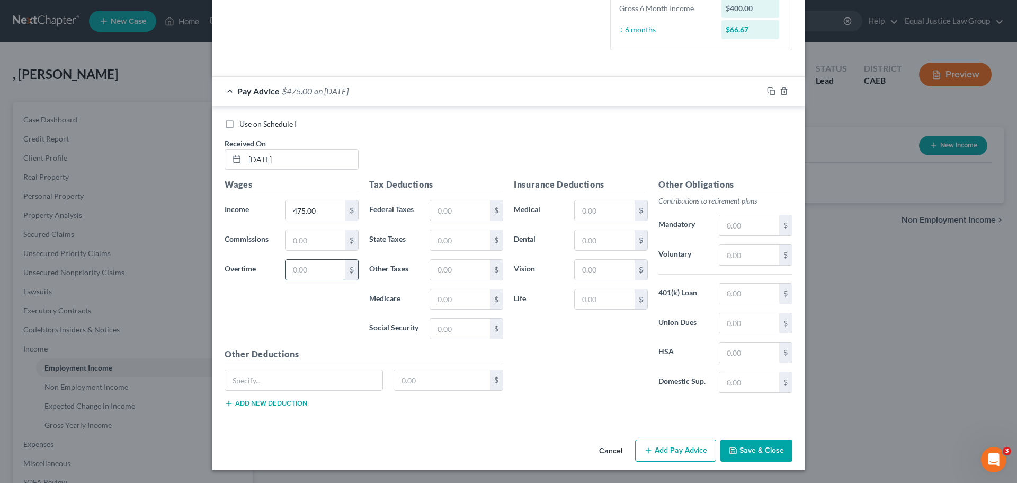
click at [297, 275] on input "text" at bounding box center [316, 270] width 60 height 20
type input "112.50"
click at [461, 211] on input "text" at bounding box center [460, 210] width 60 height 20
click at [443, 327] on input "text" at bounding box center [460, 328] width 60 height 20
type input "36.43"
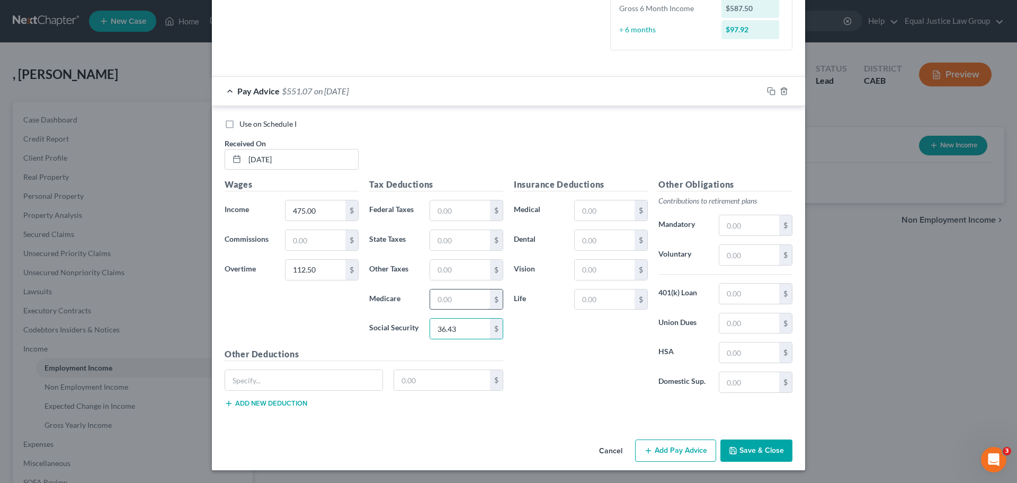
click at [438, 296] on input "text" at bounding box center [460, 299] width 60 height 20
type input "8.52"
click at [453, 269] on input "text" at bounding box center [460, 270] width 60 height 20
type input "7.05"
click at [545, 326] on div "Insurance Deductions Medical $ Dental $ Vision $ Life $" at bounding box center [581, 289] width 145 height 223
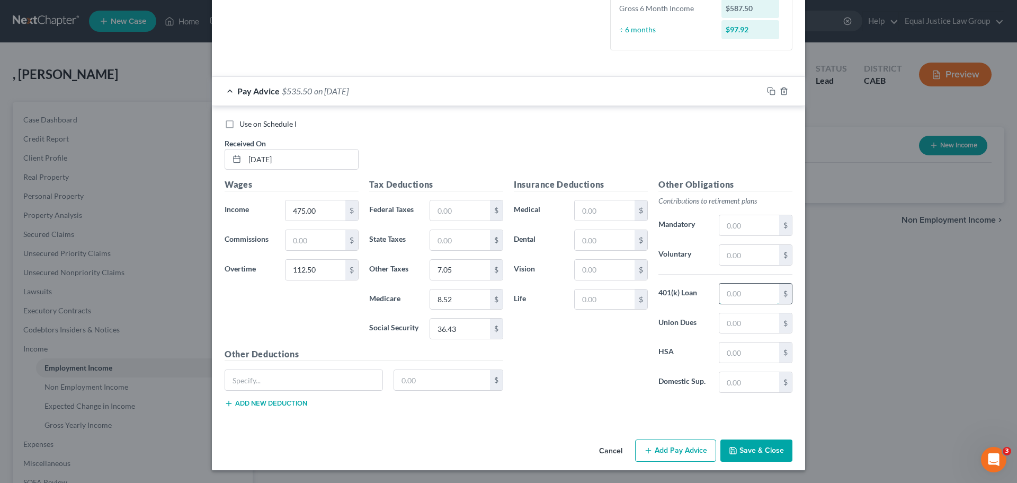
click at [730, 290] on input "text" at bounding box center [750, 294] width 60 height 20
drag, startPoint x: 737, startPoint y: 240, endPoint x: 741, endPoint y: 265, distance: 25.9
click at [737, 240] on div "Other Obligations Contributions to retirement plans Mandatory $ Voluntary $ 401…" at bounding box center [725, 289] width 145 height 223
drag, startPoint x: 742, startPoint y: 268, endPoint x: 743, endPoint y: 262, distance: 5.3
click at [742, 267] on div "Other Obligations Contributions to retirement plans Mandatory $ Voluntary $ 401…" at bounding box center [725, 289] width 145 height 223
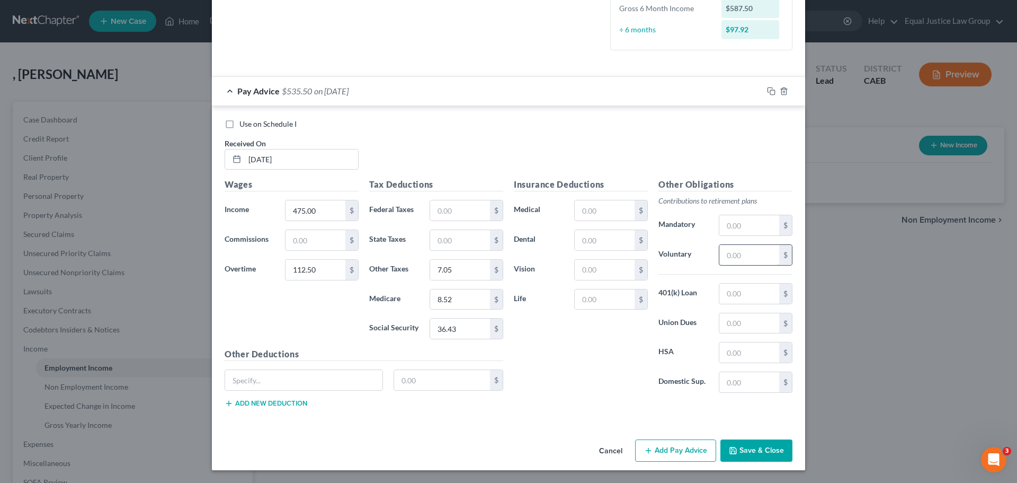
click at [743, 255] on input "text" at bounding box center [750, 255] width 60 height 20
type input "29.38"
click at [635, 119] on div "Use on Schedule I" at bounding box center [509, 124] width 568 height 11
click at [660, 445] on button "Add Pay Advice" at bounding box center [675, 450] width 81 height 22
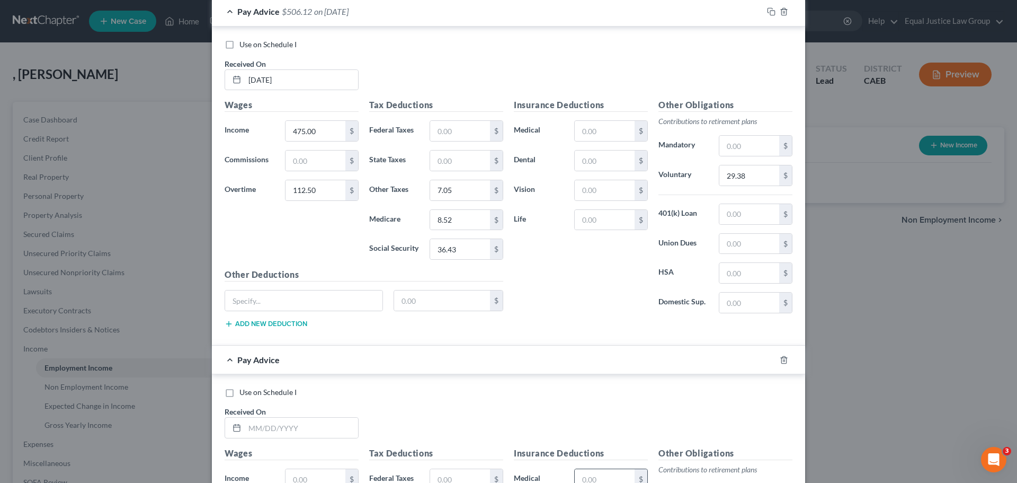
scroll to position [548, 0]
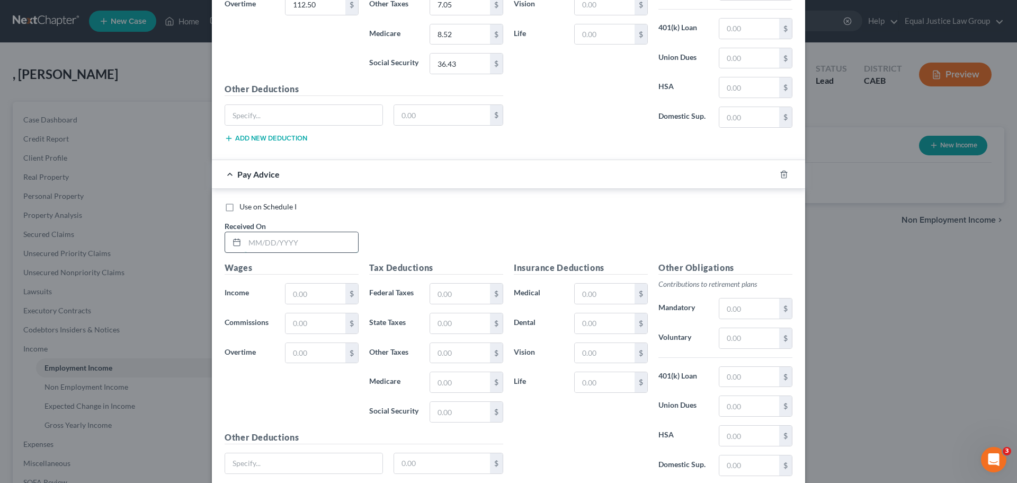
click at [278, 242] on input "text" at bounding box center [301, 242] width 113 height 20
type input "[DATE]"
click at [301, 289] on input "text" at bounding box center [316, 294] width 60 height 20
type input "675.00"
click at [307, 360] on input "text" at bounding box center [316, 353] width 60 height 20
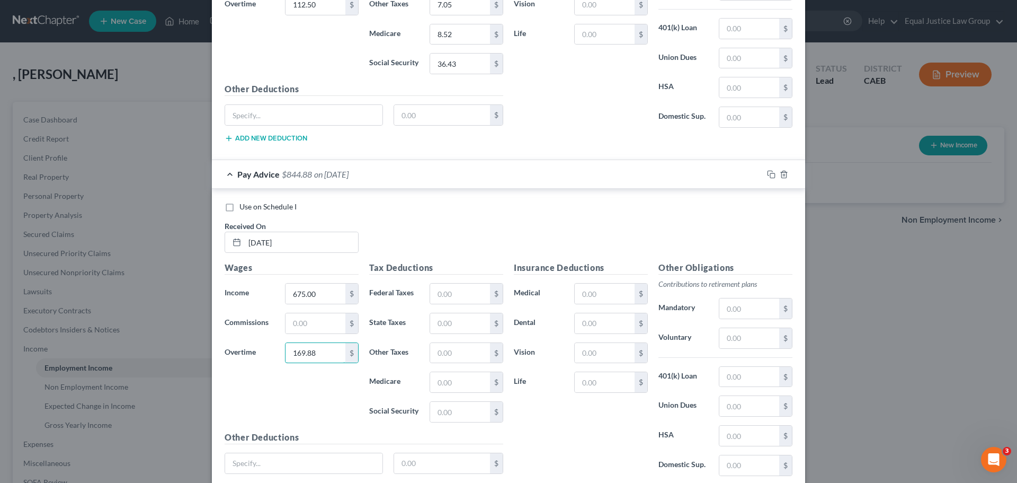
type input "169.88"
click at [461, 227] on div "Use on Schedule I Received On * [DATE]" at bounding box center [508, 231] width 579 height 60
click at [463, 296] on input "text" at bounding box center [460, 294] width 60 height 20
click at [448, 413] on input "text" at bounding box center [460, 412] width 60 height 20
type input "52.38"
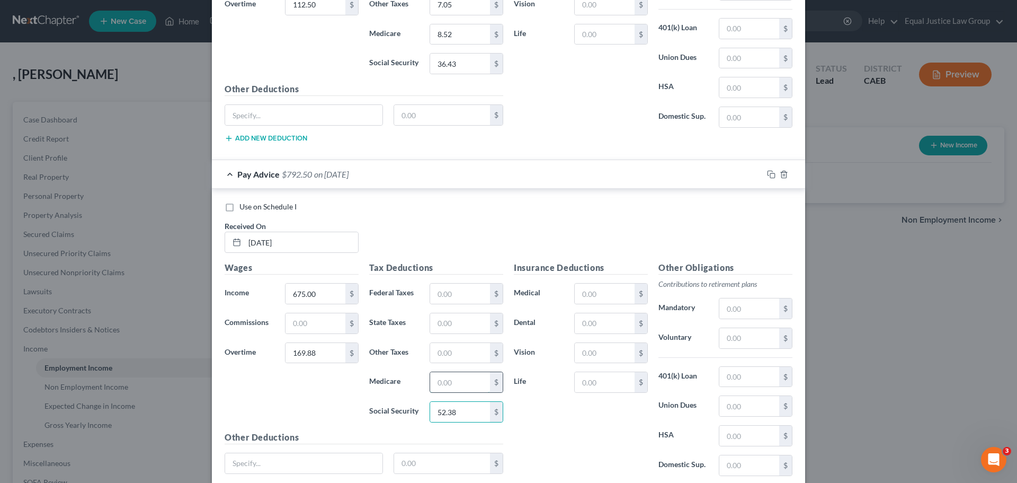
click at [449, 380] on input "text" at bounding box center [460, 382] width 60 height 20
type input "12.25"
click at [454, 322] on input "text" at bounding box center [460, 323] width 60 height 20
type input "9.35"
click at [449, 351] on input "text" at bounding box center [460, 353] width 60 height 20
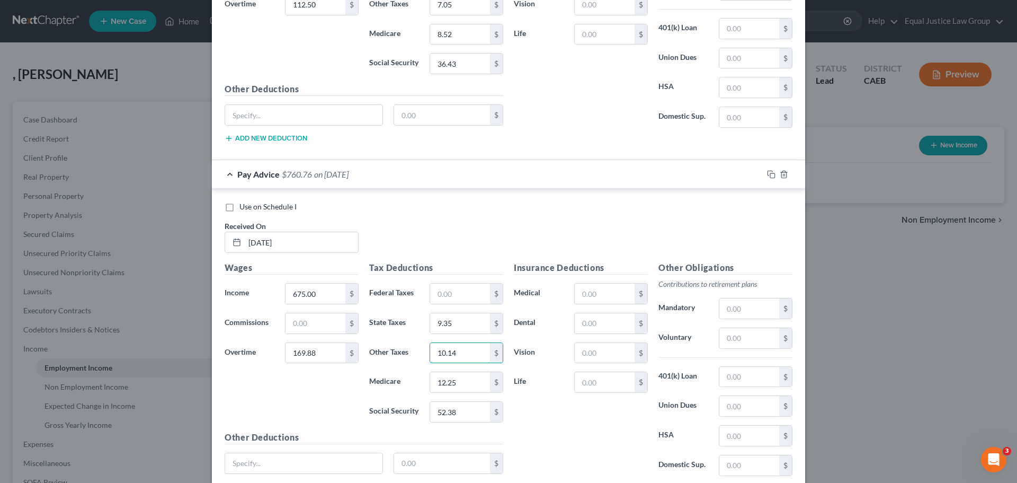
type input "10.14"
click at [568, 422] on div "Insurance Deductions Medical $ Dental $ Vision $ Life $" at bounding box center [581, 372] width 145 height 223
click at [742, 333] on input "text" at bounding box center [750, 338] width 60 height 20
type input "42.24"
drag, startPoint x: 649, startPoint y: 222, endPoint x: 644, endPoint y: 219, distance: 5.7
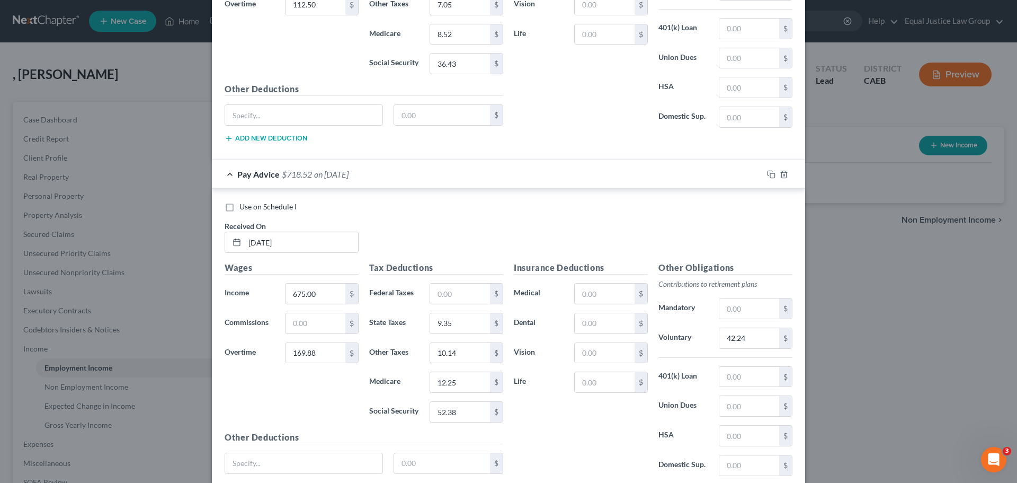
click at [648, 220] on div "Use on Schedule I Received On * [DATE]" at bounding box center [508, 231] width 579 height 60
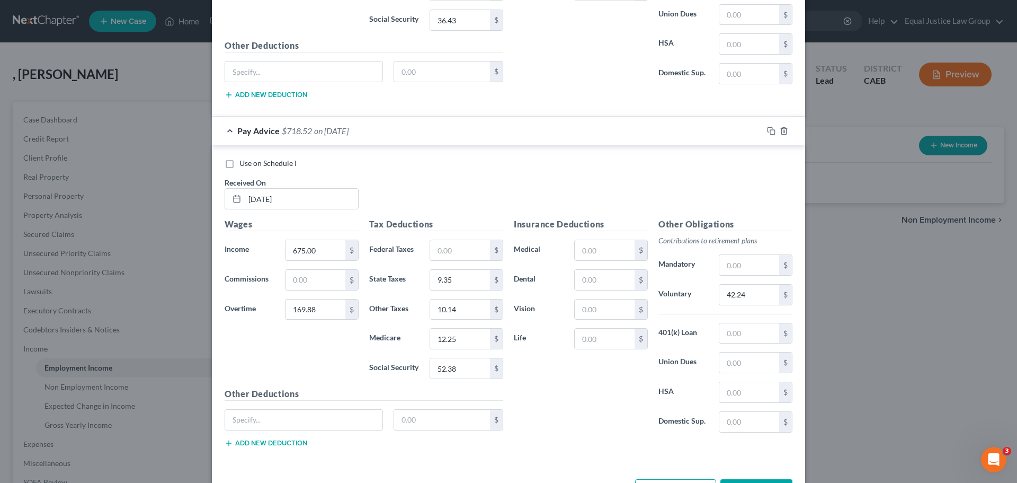
scroll to position [631, 0]
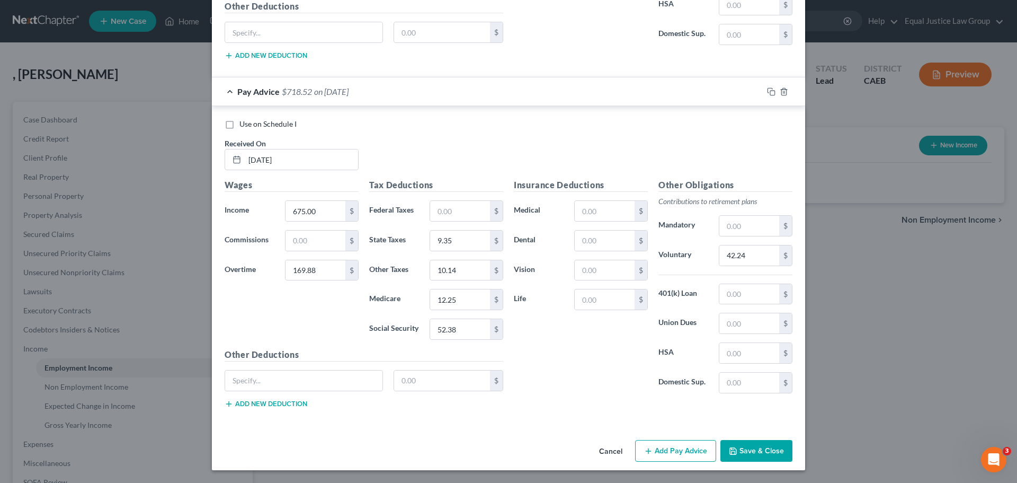
click at [677, 449] on button "Add Pay Advice" at bounding box center [675, 451] width 81 height 22
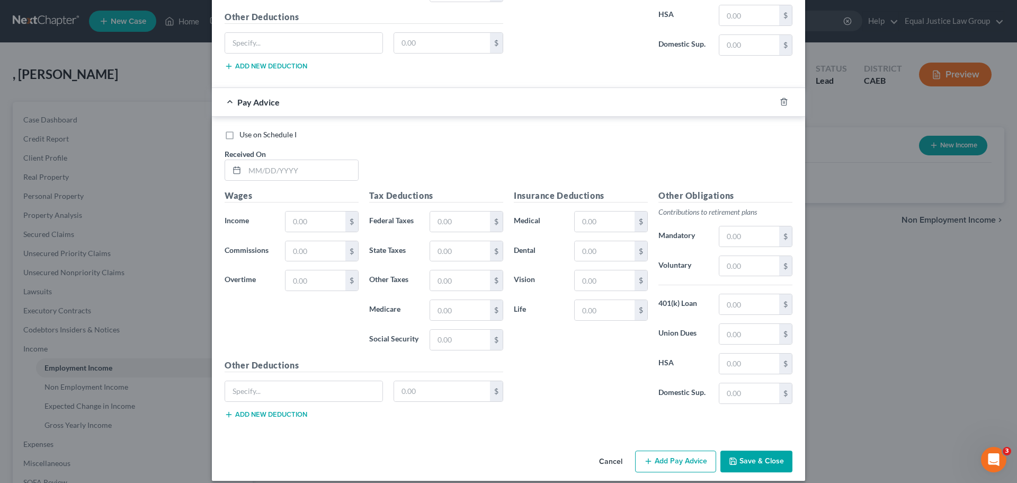
scroll to position [979, 0]
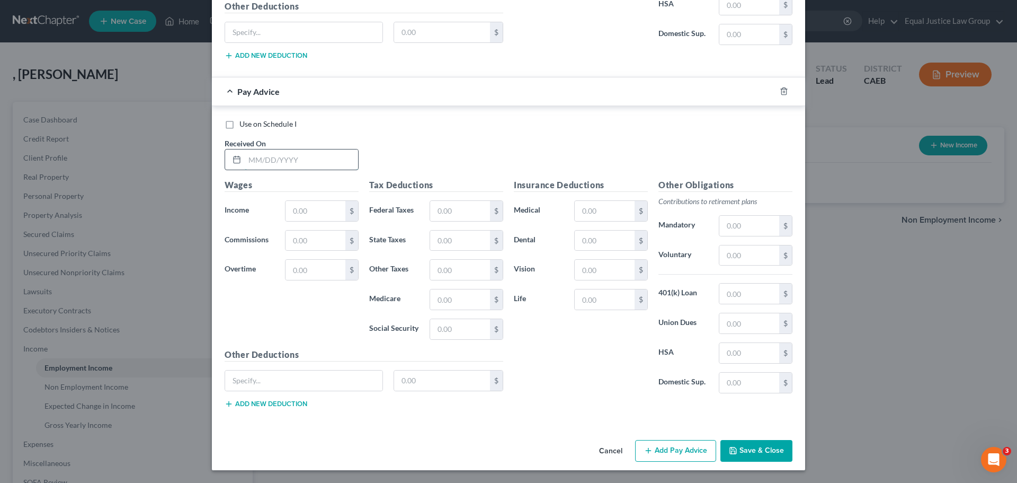
click at [294, 163] on input "text" at bounding box center [301, 159] width 113 height 20
type input "[DATE]"
click at [321, 210] on input "text" at bounding box center [316, 211] width 60 height 20
type input "7"
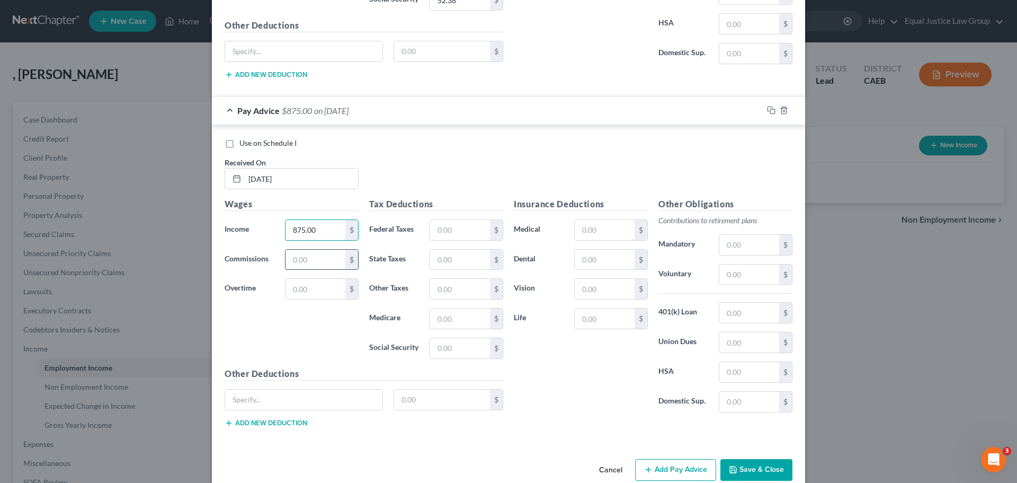
scroll to position [926, 0]
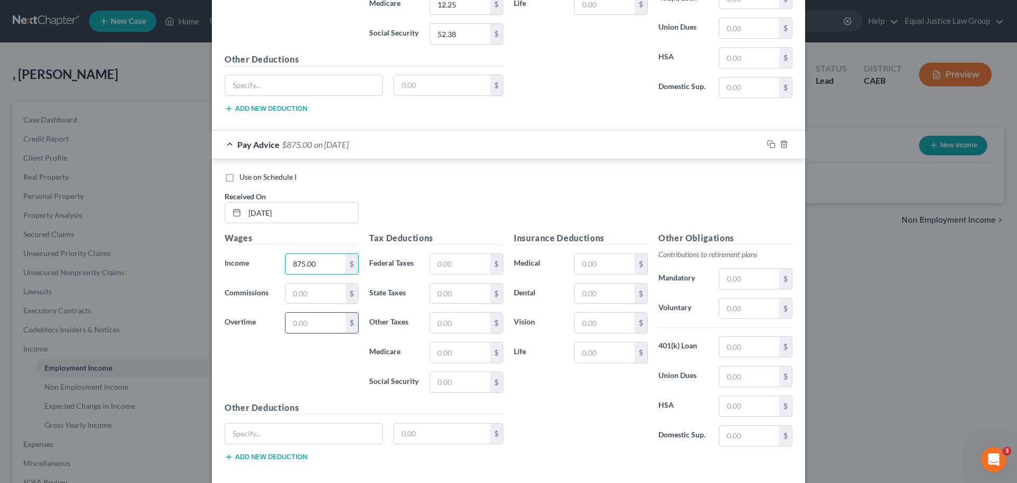
type input "875.00"
click at [296, 324] on input "text" at bounding box center [316, 323] width 60 height 20
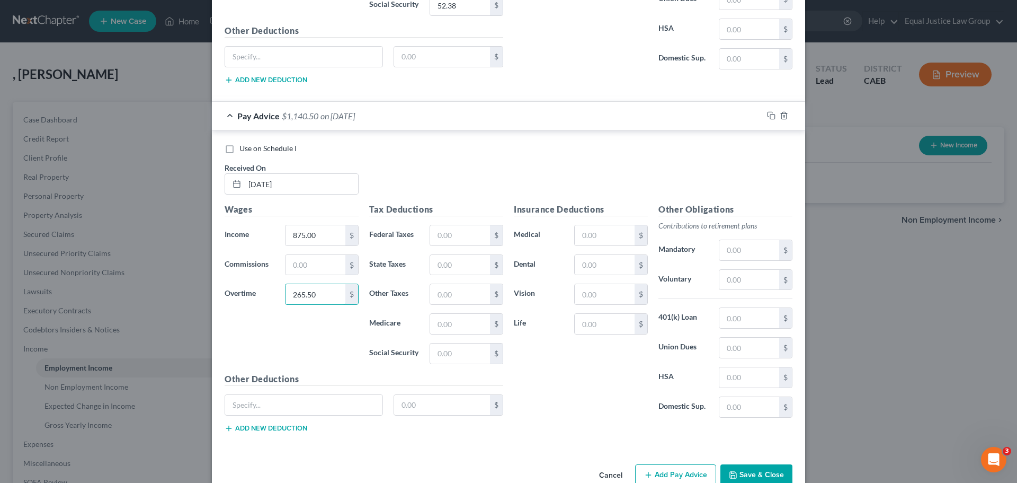
scroll to position [979, 0]
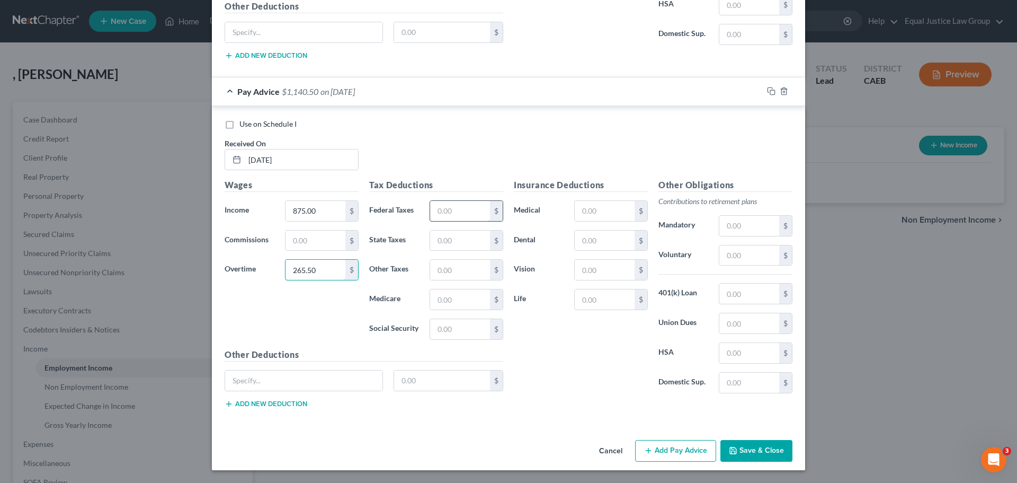
type input "265.50"
click at [454, 208] on input "text" at bounding box center [460, 211] width 60 height 20
click at [441, 330] on input "text" at bounding box center [460, 329] width 60 height 20
type input "72.18"
click at [455, 303] on input "text" at bounding box center [460, 299] width 60 height 20
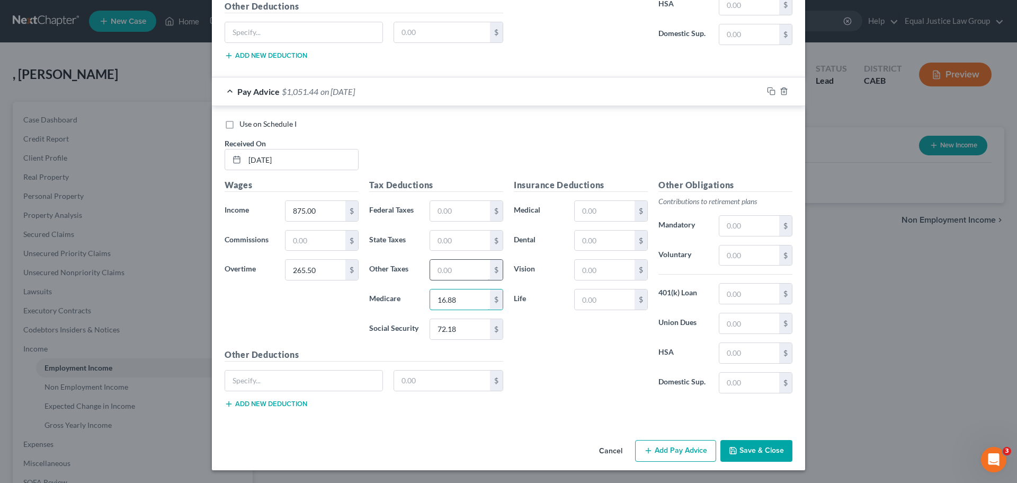
type input "16.88"
click at [460, 272] on input "text" at bounding box center [460, 270] width 60 height 20
click at [450, 210] on input "text" at bounding box center [460, 211] width 60 height 20
type input "1.04"
click at [435, 245] on input "text" at bounding box center [460, 241] width 60 height 20
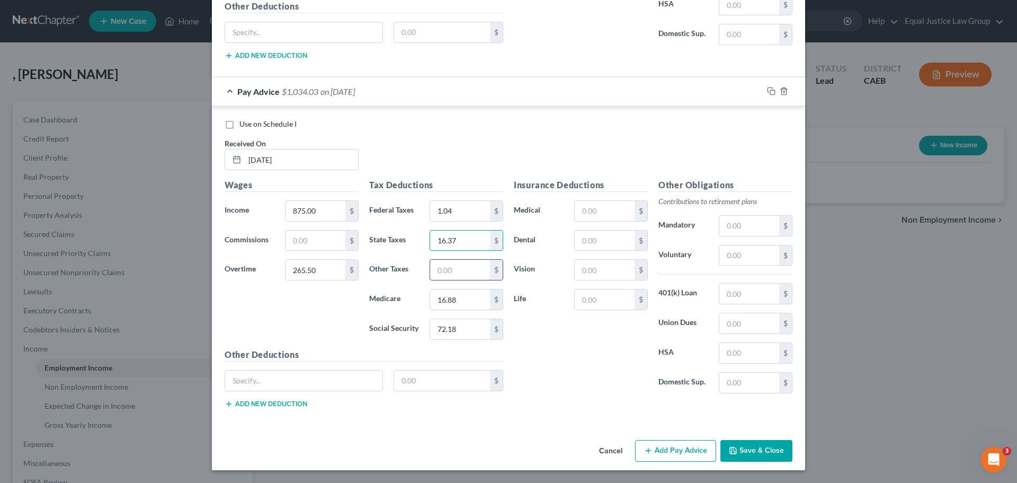
type input "16.37"
click at [434, 264] on input "text" at bounding box center [460, 270] width 60 height 20
type input "13.97"
click at [734, 255] on input "text" at bounding box center [750, 255] width 60 height 20
type input "58.21"
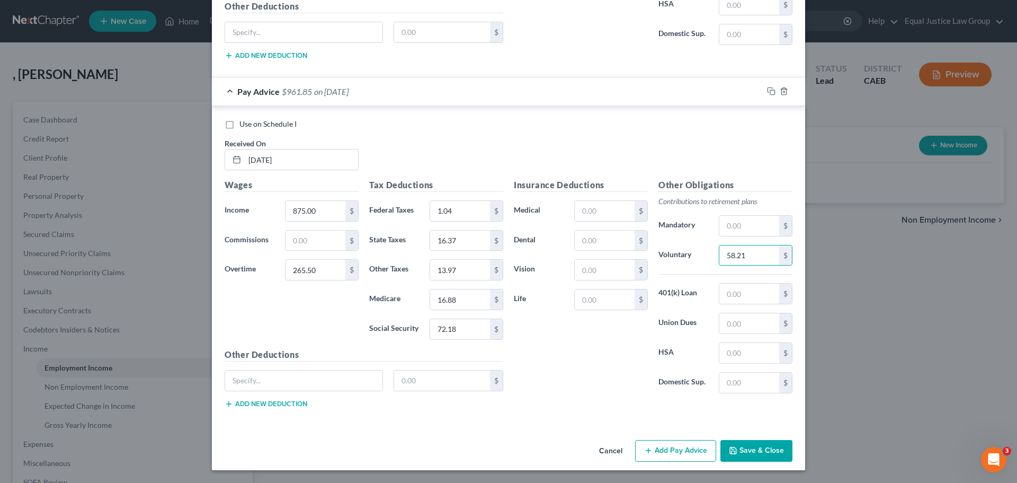
click at [653, 131] on div "Use on Schedule I Received On * [DATE]" at bounding box center [508, 149] width 579 height 60
click at [662, 450] on button "Add Pay Advice" at bounding box center [675, 451] width 81 height 22
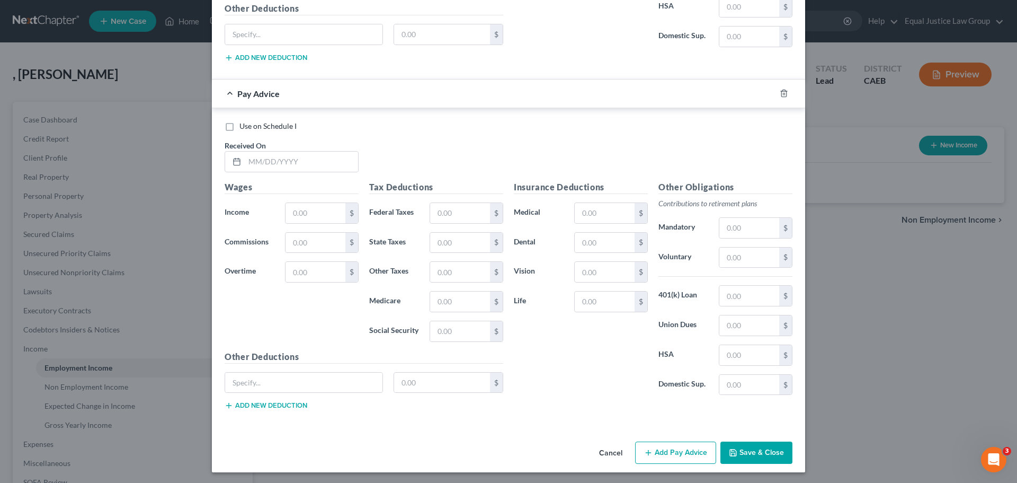
scroll to position [1327, 0]
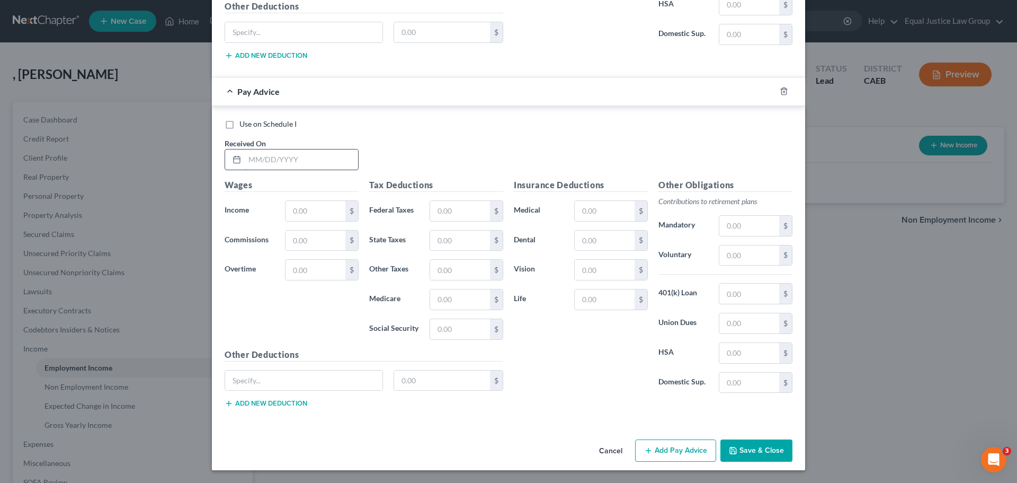
click at [263, 167] on input "text" at bounding box center [301, 159] width 113 height 20
type input "[DATE]"
click at [299, 216] on input "text" at bounding box center [316, 211] width 60 height 20
type input "1,350.00"
click at [324, 272] on input "text" at bounding box center [316, 270] width 60 height 20
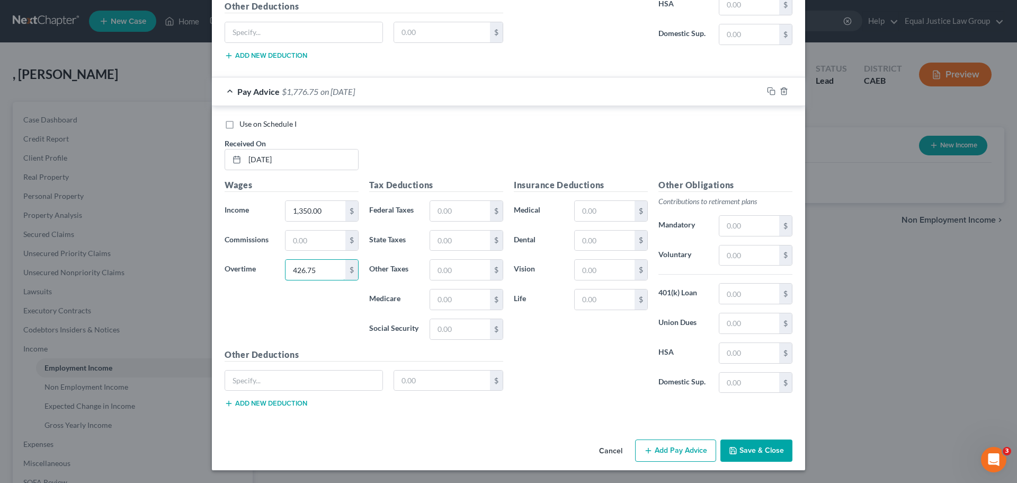
type input "426.75"
drag, startPoint x: 454, startPoint y: 129, endPoint x: 454, endPoint y: 143, distance: 13.8
click at [453, 129] on div "Use on Schedule I Received On * [DATE]" at bounding box center [508, 149] width 579 height 60
drag, startPoint x: 426, startPoint y: 214, endPoint x: 436, endPoint y: 210, distance: 10.2
click at [430, 214] on input "text" at bounding box center [460, 211] width 60 height 20
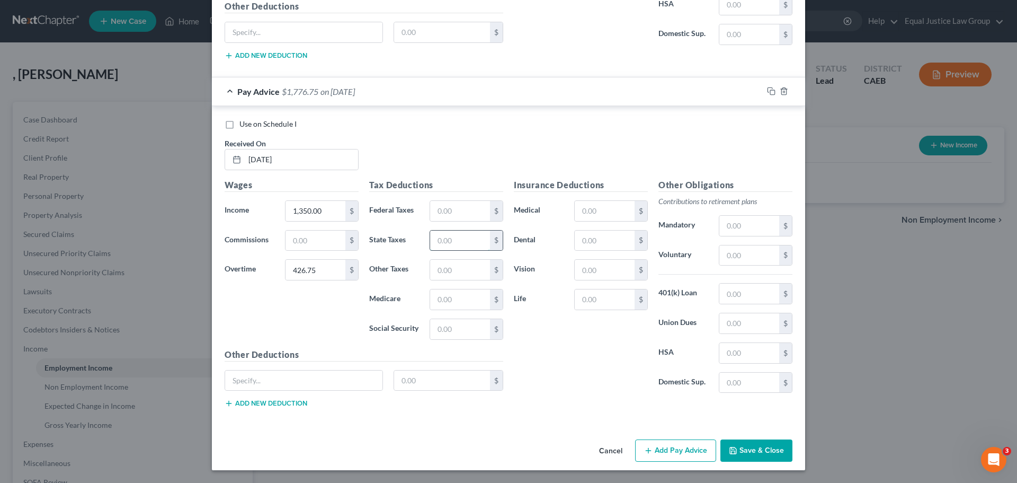
click at [440, 240] on input "text" at bounding box center [460, 241] width 60 height 20
click at [430, 205] on input "text" at bounding box center [460, 211] width 60 height 20
type input "64.59"
click at [440, 243] on input "text" at bounding box center [460, 241] width 60 height 20
type input "1"
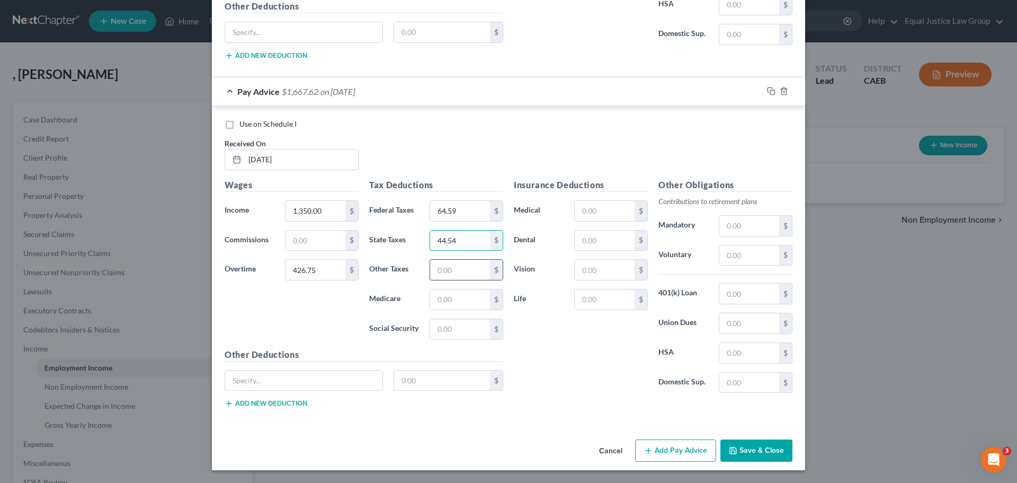
type input "44.54"
click at [447, 274] on input "text" at bounding box center [460, 270] width 60 height 20
type input "21.60"
click at [447, 290] on input "text" at bounding box center [460, 299] width 60 height 20
type input "26.10"
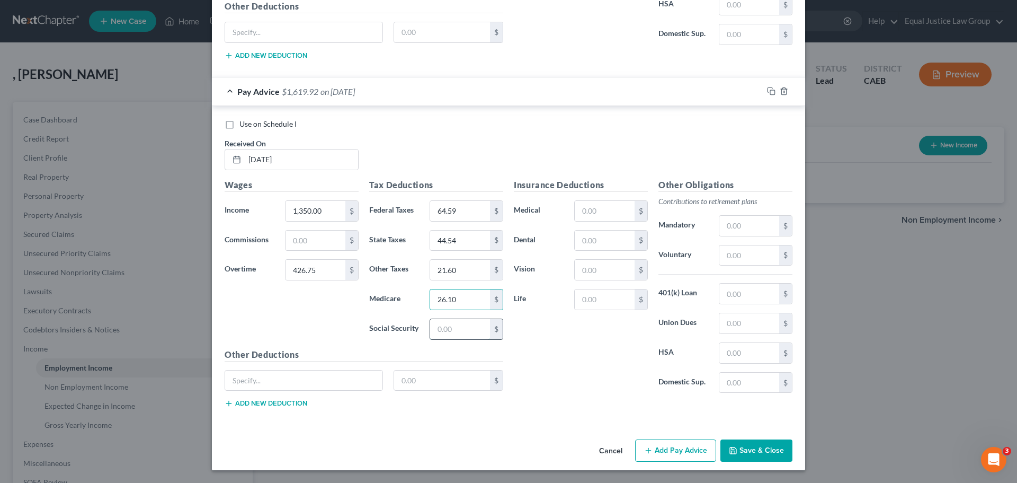
click at [465, 319] on input "text" at bounding box center [460, 329] width 60 height 20
type input "111.58"
drag, startPoint x: 548, startPoint y: 359, endPoint x: 548, endPoint y: 351, distance: 7.9
click at [548, 358] on div "Insurance Deductions Medical $ Dental $ Vision $ Life $" at bounding box center [581, 290] width 145 height 223
click at [742, 252] on input "text" at bounding box center [750, 255] width 60 height 20
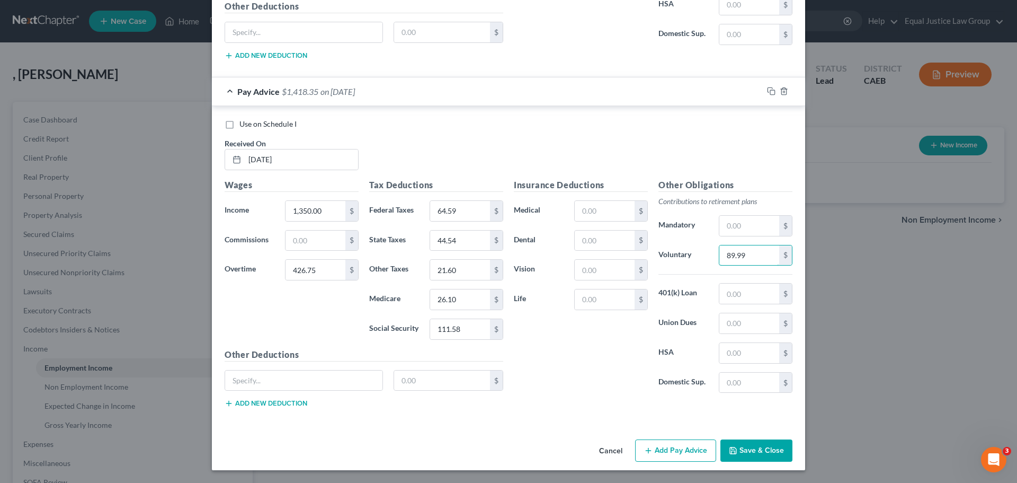
type input "89.99"
click at [555, 348] on div "Insurance Deductions Medical $ Dental $ Vision $ Life $" at bounding box center [581, 290] width 145 height 223
click at [659, 445] on button "Add Pay Advice" at bounding box center [675, 450] width 81 height 22
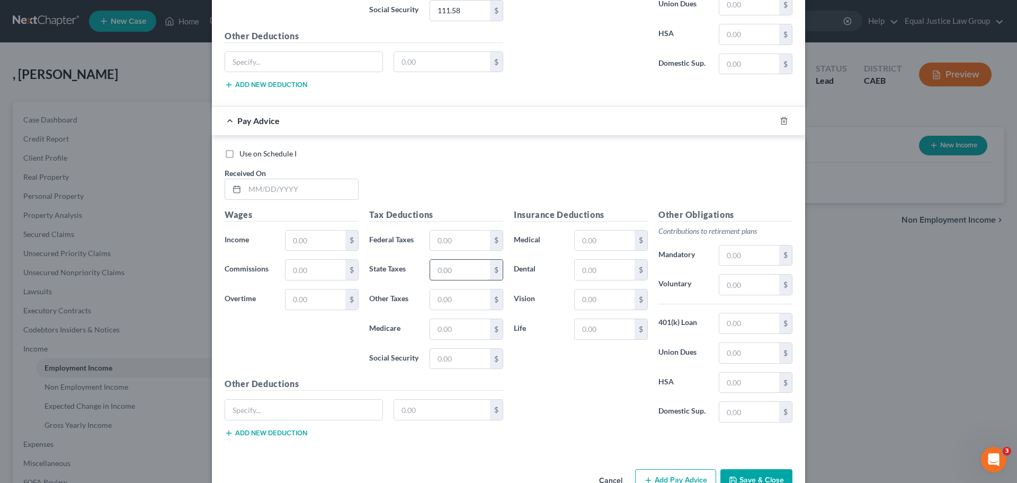
scroll to position [1676, 0]
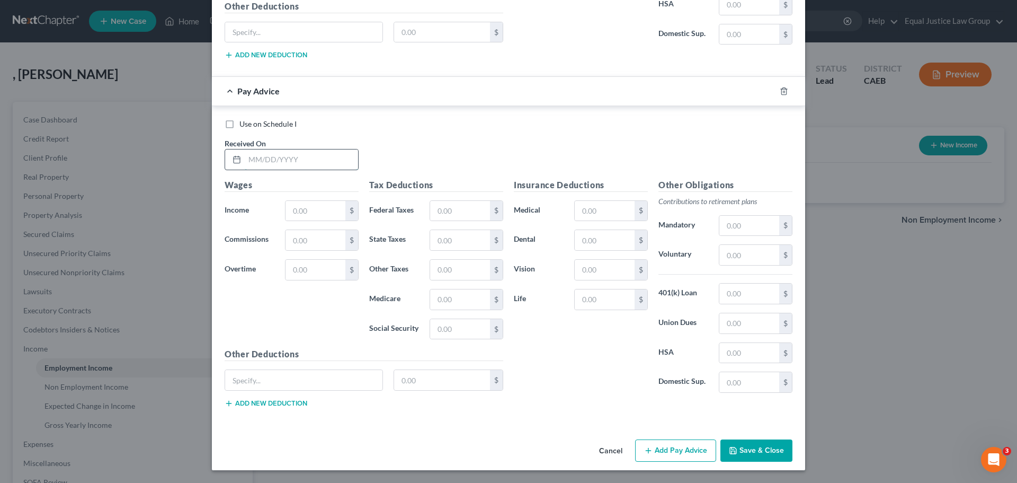
click at [282, 160] on input "text" at bounding box center [301, 159] width 113 height 20
type input "[DATE]"
click at [312, 201] on input "text" at bounding box center [316, 211] width 60 height 20
type input "1,283.00"
click at [303, 242] on input "text" at bounding box center [316, 240] width 60 height 20
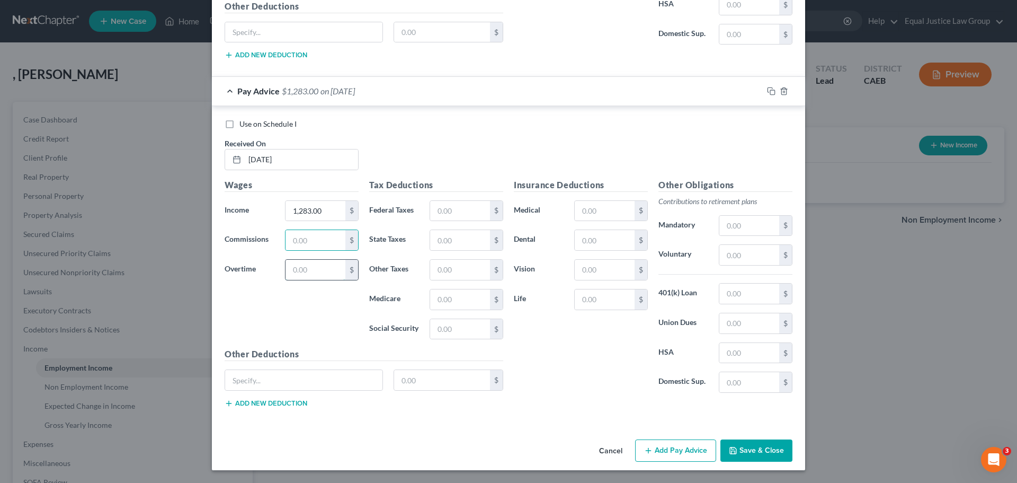
click at [291, 267] on input "text" at bounding box center [316, 270] width 60 height 20
click at [457, 217] on input "text" at bounding box center [460, 211] width 60 height 20
click at [452, 237] on input "text" at bounding box center [460, 240] width 60 height 20
click at [436, 267] on input "text" at bounding box center [460, 270] width 60 height 20
click at [460, 304] on input "text" at bounding box center [460, 299] width 60 height 20
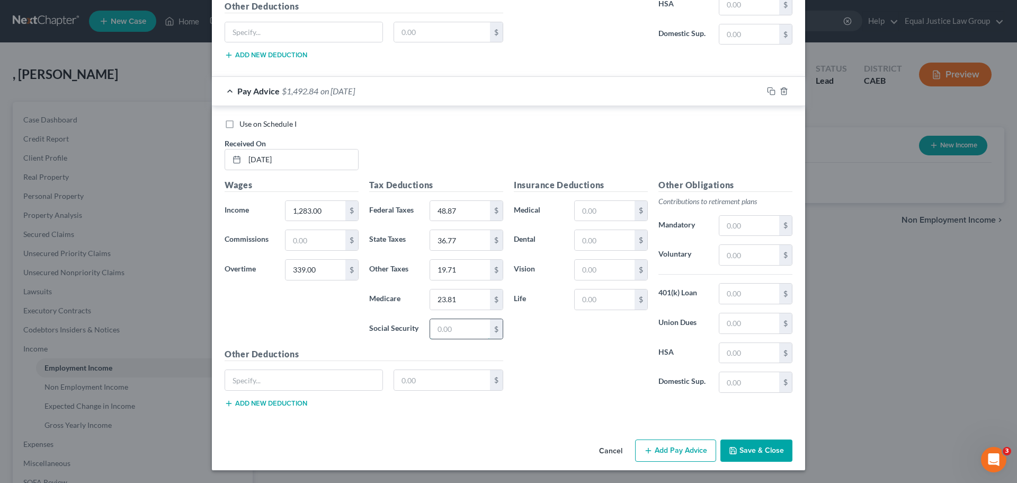
click at [463, 331] on input "text" at bounding box center [460, 329] width 60 height 20
click at [755, 255] on input "text" at bounding box center [750, 255] width 60 height 20
click at [653, 135] on div "Use on Schedule I Received On * [DATE]" at bounding box center [508, 149] width 579 height 60
click at [668, 453] on button "Add Pay Advice" at bounding box center [675, 450] width 81 height 22
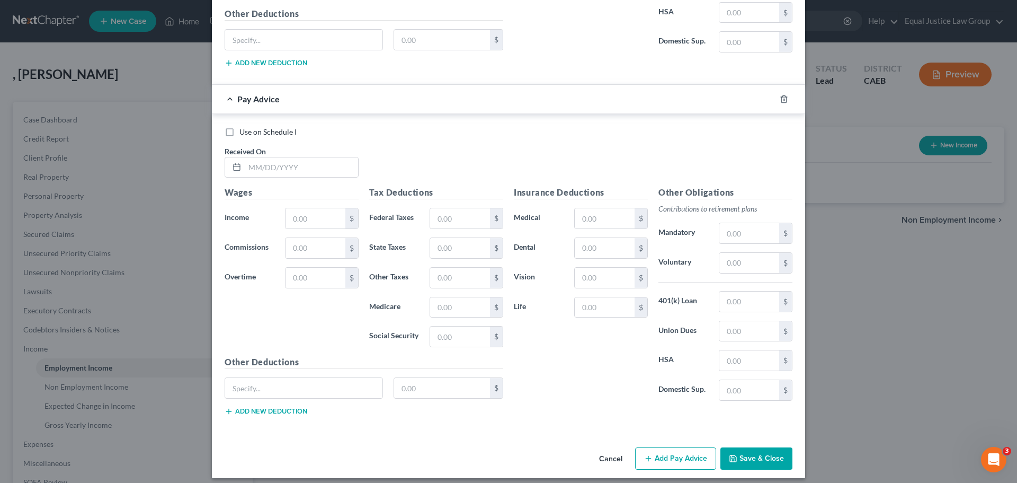
scroll to position [2024, 0]
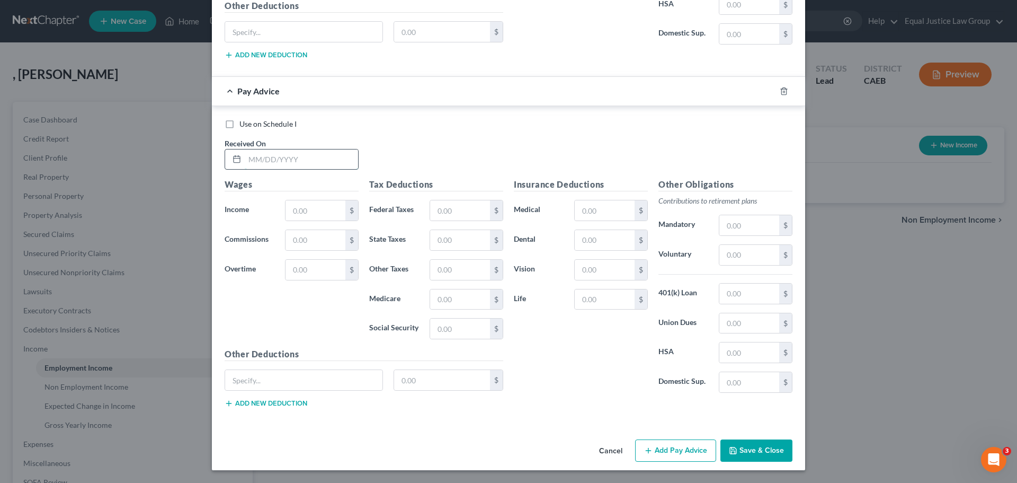
click at [271, 155] on input "text" at bounding box center [301, 159] width 113 height 20
click at [308, 208] on input "text" at bounding box center [316, 210] width 60 height 20
click at [290, 272] on input "text" at bounding box center [316, 270] width 60 height 20
click at [450, 208] on input "text" at bounding box center [460, 210] width 60 height 20
click at [444, 241] on input "text" at bounding box center [460, 240] width 60 height 20
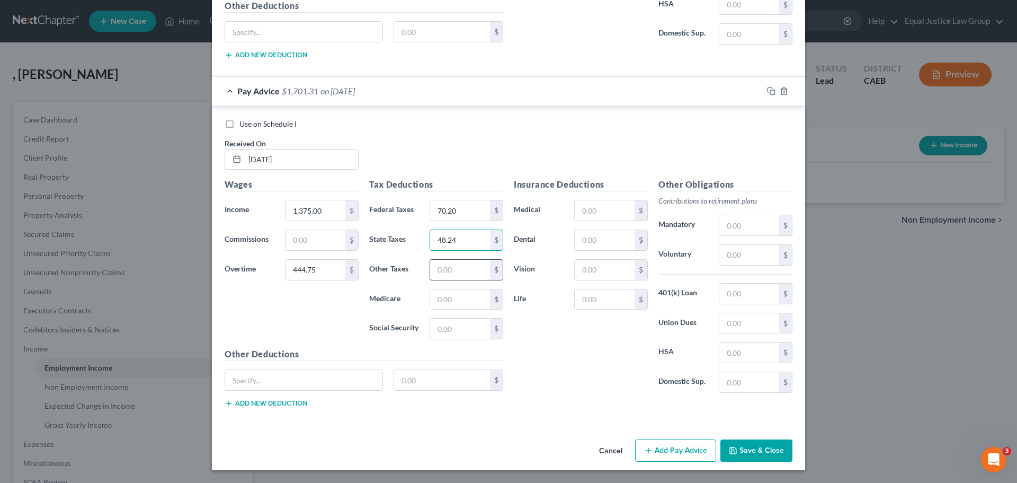
click at [460, 278] on input "text" at bounding box center [460, 270] width 60 height 20
click at [455, 302] on input "text" at bounding box center [460, 299] width 60 height 20
click at [439, 324] on input "text" at bounding box center [460, 328] width 60 height 20
click at [569, 334] on div "Insurance Deductions Medical $ Dental $ Vision $ Life $" at bounding box center [581, 289] width 145 height 223
click at [742, 252] on input "text" at bounding box center [750, 255] width 60 height 20
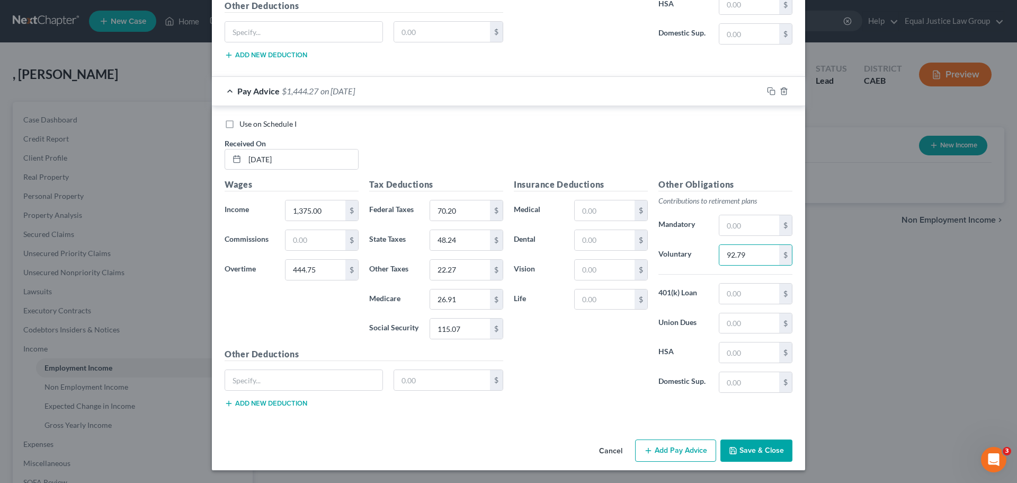
click at [666, 149] on div "Use on Schedule I Received On * [DATE]" at bounding box center [508, 149] width 579 height 60
click at [745, 450] on button "Save & Close" at bounding box center [757, 450] width 72 height 22
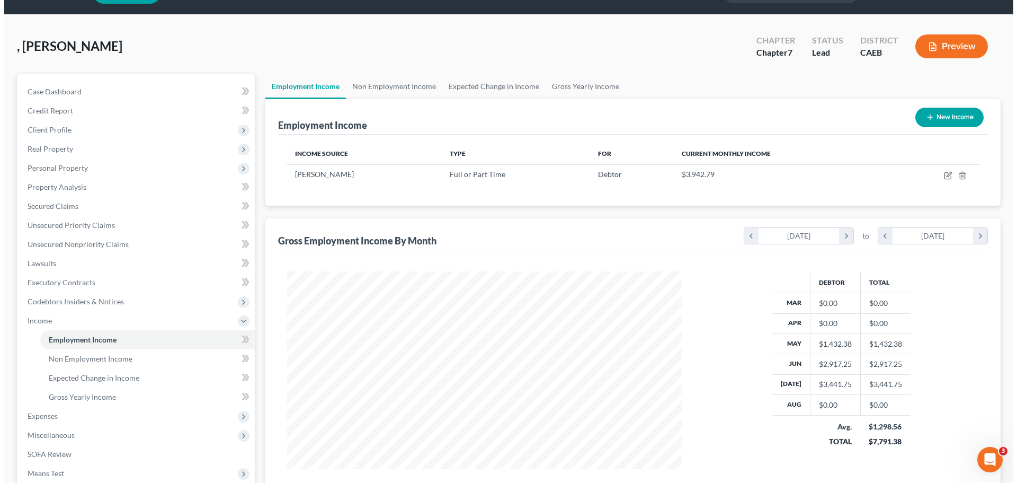
scroll to position [0, 0]
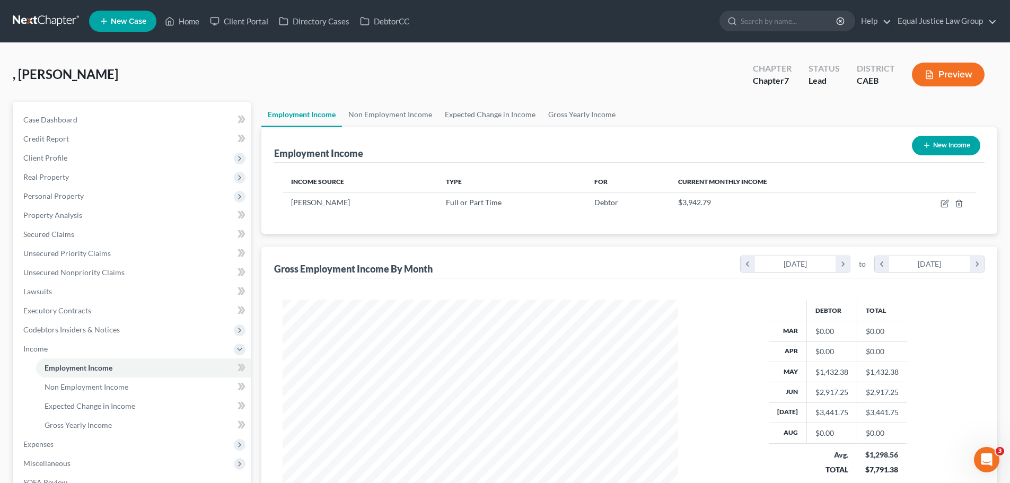
click at [930, 141] on button "New Income" at bounding box center [945, 146] width 68 height 20
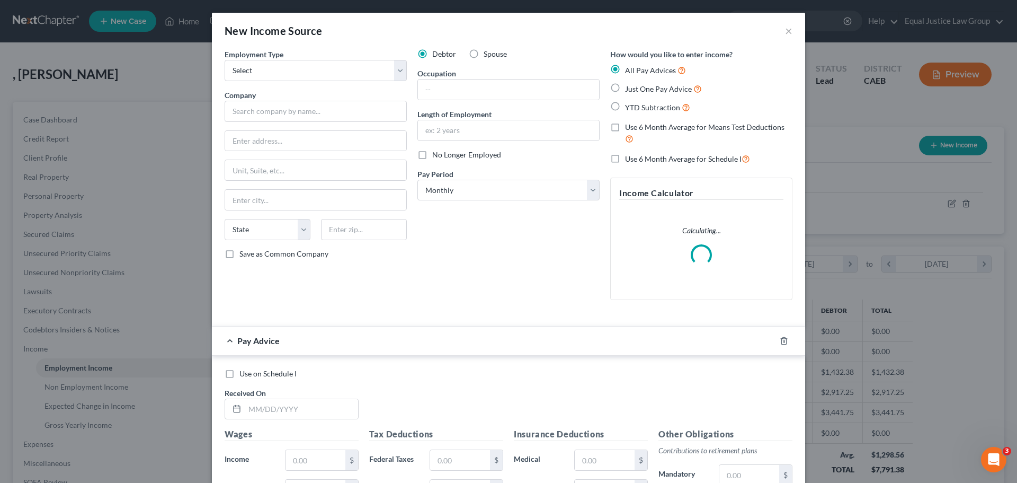
click at [484, 54] on label "Spouse" at bounding box center [495, 54] width 23 height 11
click at [488, 54] on input "Spouse" at bounding box center [491, 52] width 7 height 7
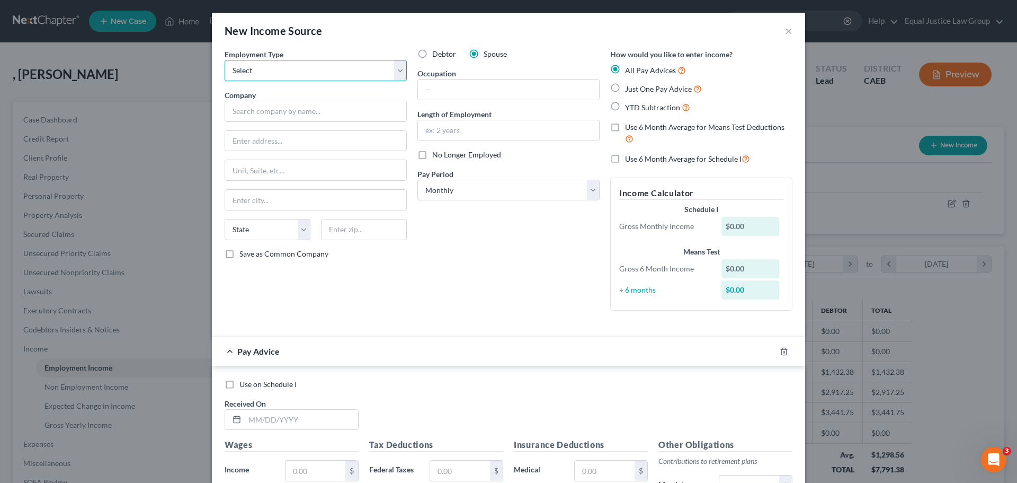
click at [400, 67] on select "Select Full or [DEMOGRAPHIC_DATA] Employment Self Employment" at bounding box center [316, 70] width 182 height 21
click at [225, 60] on select "Select Full or [DEMOGRAPHIC_DATA] Employment Self Employment" at bounding box center [316, 70] width 182 height 21
click at [383, 48] on div "New Income Source ×" at bounding box center [509, 31] width 594 height 36
click at [314, 112] on input "text" at bounding box center [316, 111] width 182 height 21
click at [251, 147] on input "text" at bounding box center [315, 141] width 181 height 20
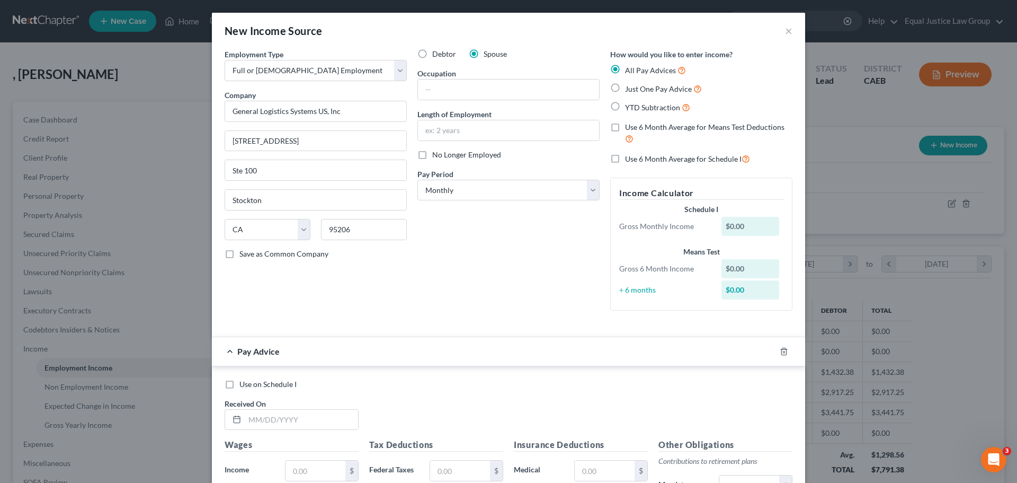
click at [453, 251] on div "Debtor Spouse Occupation Length of Employment No Longer Employed Pay Period * S…" at bounding box center [508, 184] width 193 height 270
click at [457, 86] on input "text" at bounding box center [508, 89] width 181 height 20
click at [474, 188] on select "Select Monthly Twice Monthly Every Other Week Weekly" at bounding box center [509, 190] width 182 height 21
click at [418, 180] on select "Select Monthly Twice Monthly Every Other Week Weekly" at bounding box center [509, 190] width 182 height 21
click at [479, 240] on div "Debtor Spouse Occupation Supervisor Length of Employment 16 years No Longer Emp…" at bounding box center [508, 184] width 193 height 270
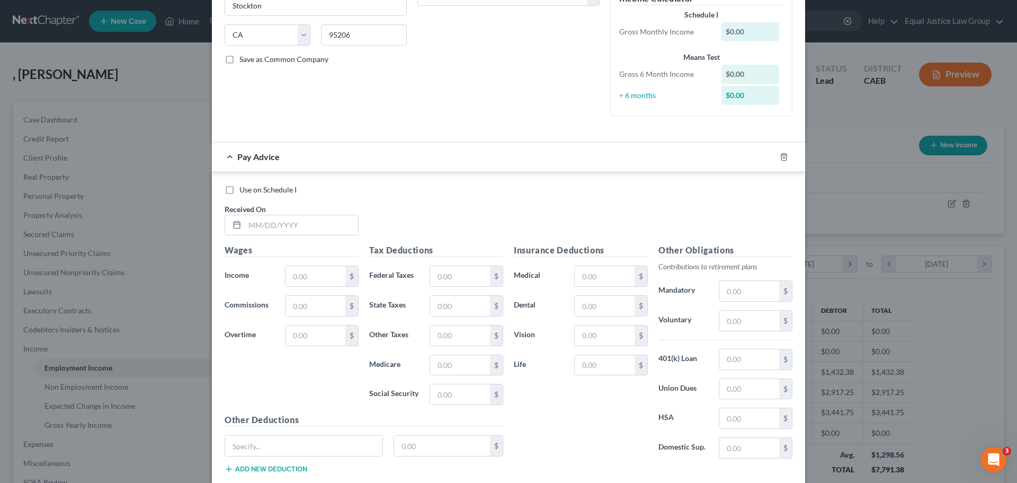
scroll to position [260, 0]
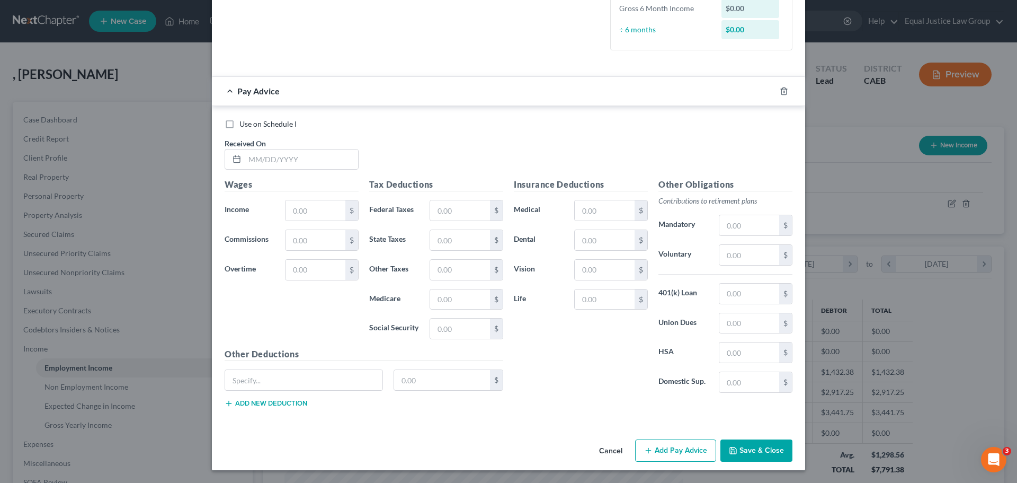
click at [297, 155] on div "Use on Schedule I Received On *" at bounding box center [508, 149] width 579 height 60
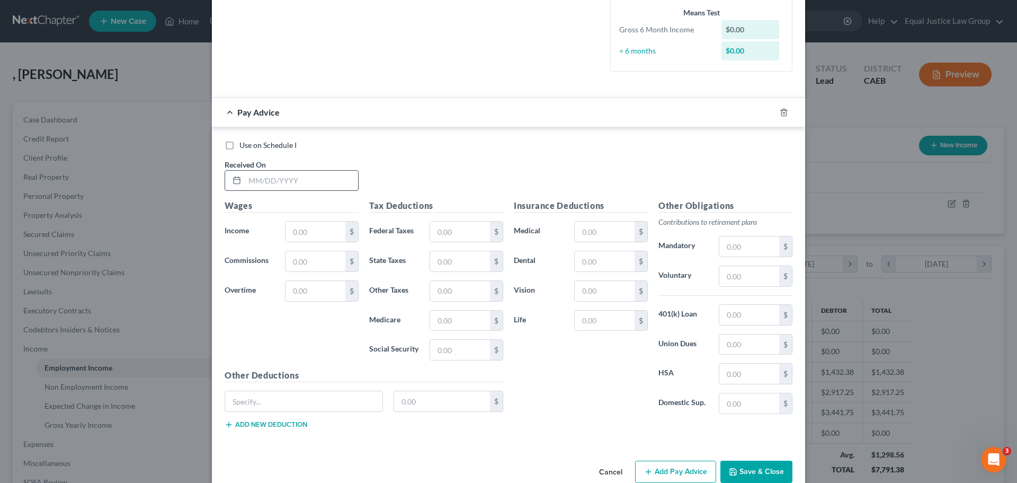
click at [291, 184] on input "text" at bounding box center [301, 181] width 113 height 20
click at [266, 181] on input "03/047/2025" at bounding box center [301, 181] width 113 height 20
click at [318, 229] on input "text" at bounding box center [316, 232] width 60 height 20
click at [315, 293] on input "text" at bounding box center [316, 291] width 60 height 20
click at [464, 166] on div "Use on Schedule I Received On * [DATE]" at bounding box center [508, 170] width 579 height 60
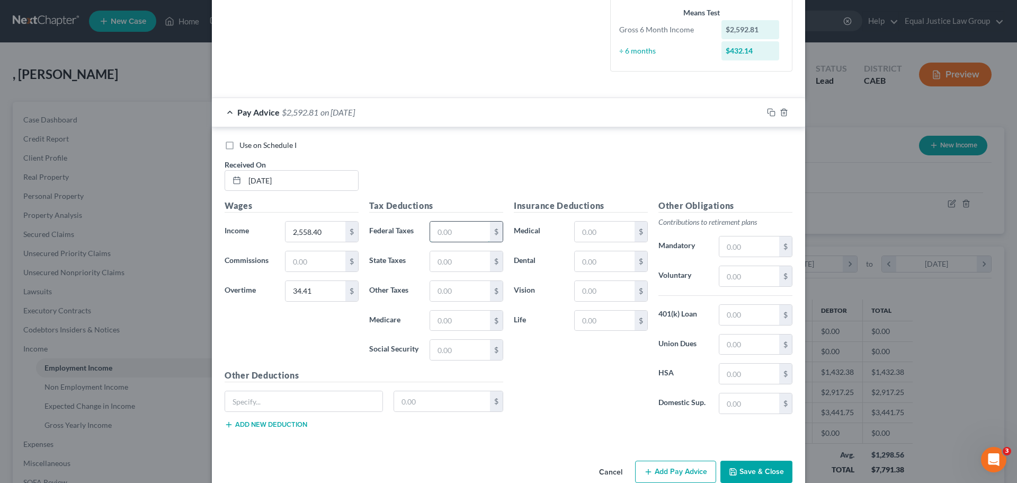
click at [452, 233] on input "text" at bounding box center [460, 232] width 60 height 20
click at [611, 263] on input "text" at bounding box center [605, 261] width 60 height 20
click at [599, 234] on input "text" at bounding box center [605, 232] width 60 height 20
click at [590, 290] on input "text" at bounding box center [605, 291] width 60 height 20
click at [580, 376] on div "Insurance Deductions Medical 174.88 $ Dental 47.00 $ Vision 12.71 $ Life $" at bounding box center [581, 310] width 145 height 223
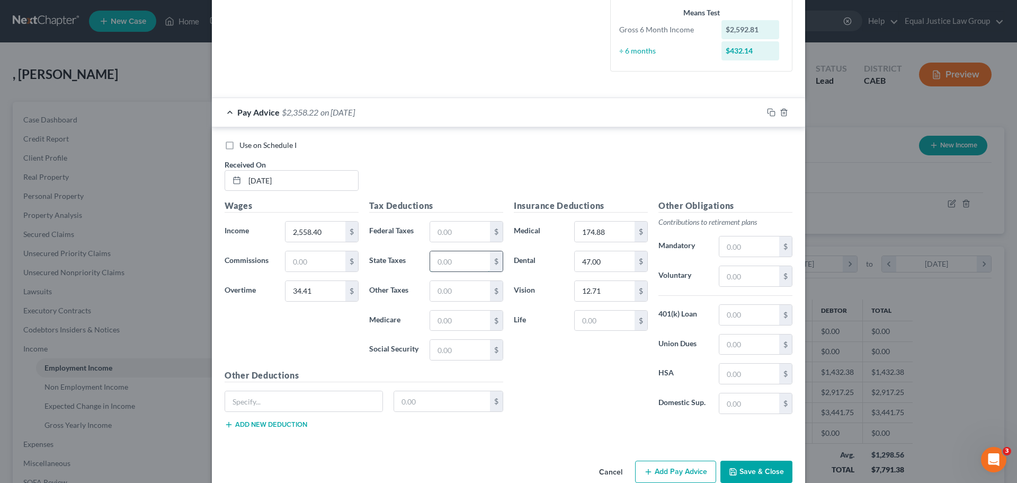
click at [447, 259] on input "text" at bounding box center [460, 261] width 60 height 20
click at [465, 295] on input "text" at bounding box center [460, 291] width 60 height 20
click at [460, 318] on input "text" at bounding box center [460, 321] width 60 height 20
click at [445, 237] on input "text" at bounding box center [460, 232] width 60 height 20
click at [460, 179] on div "Use on Schedule I Received On * [DATE]" at bounding box center [508, 170] width 579 height 60
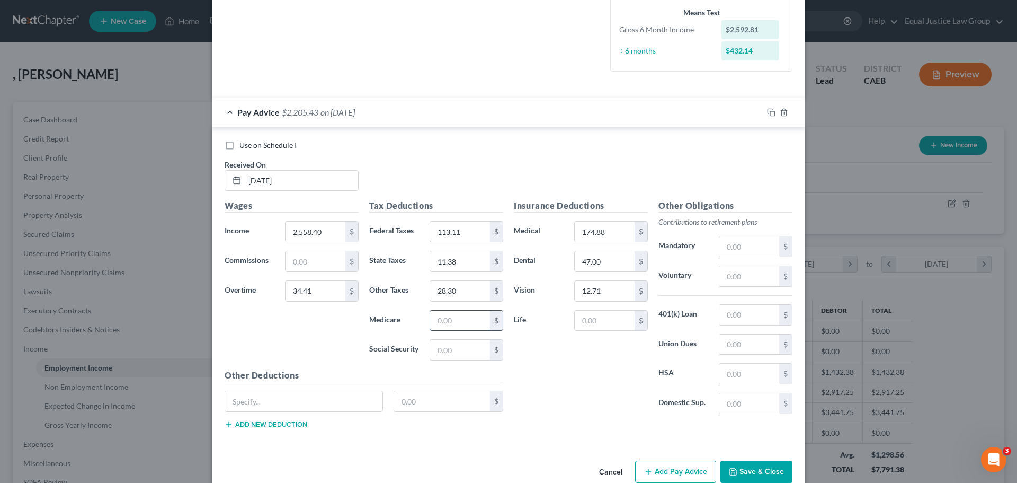
click at [459, 320] on input "text" at bounding box center [460, 321] width 60 height 20
click at [449, 350] on input "text" at bounding box center [460, 350] width 60 height 20
click at [514, 357] on div "Insurance Deductions Medical 174.88 $ Dental 47.00 $ Vision 12.71 $ Life $" at bounding box center [581, 310] width 145 height 223
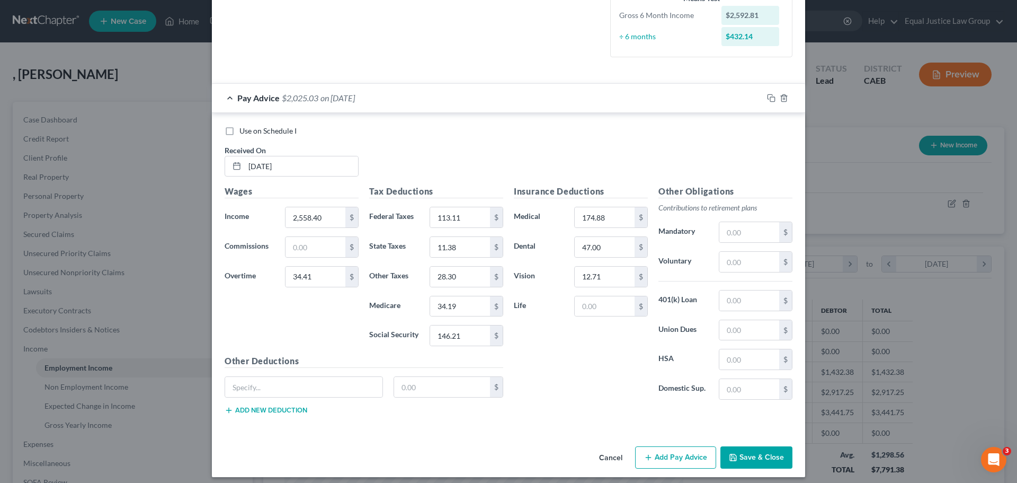
scroll to position [281, 0]
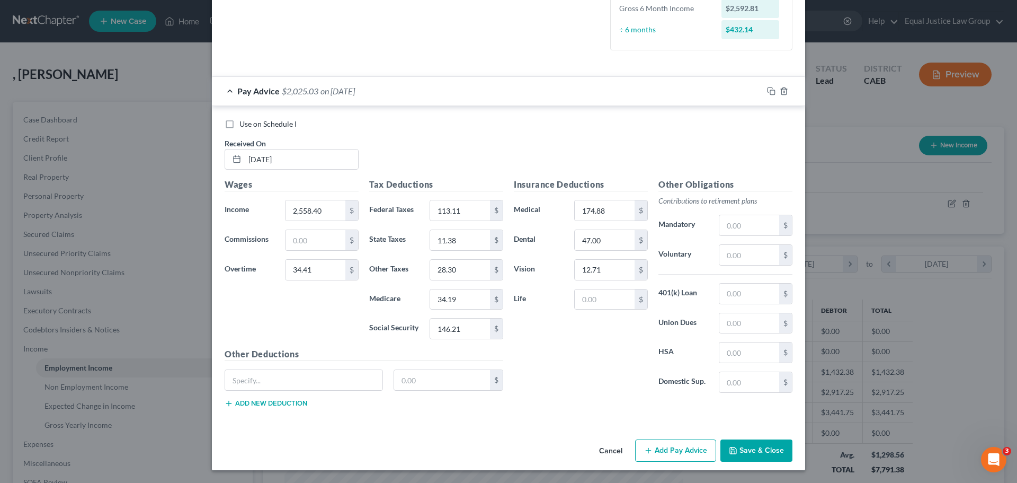
click at [659, 452] on button "Add Pay Advice" at bounding box center [675, 450] width 81 height 22
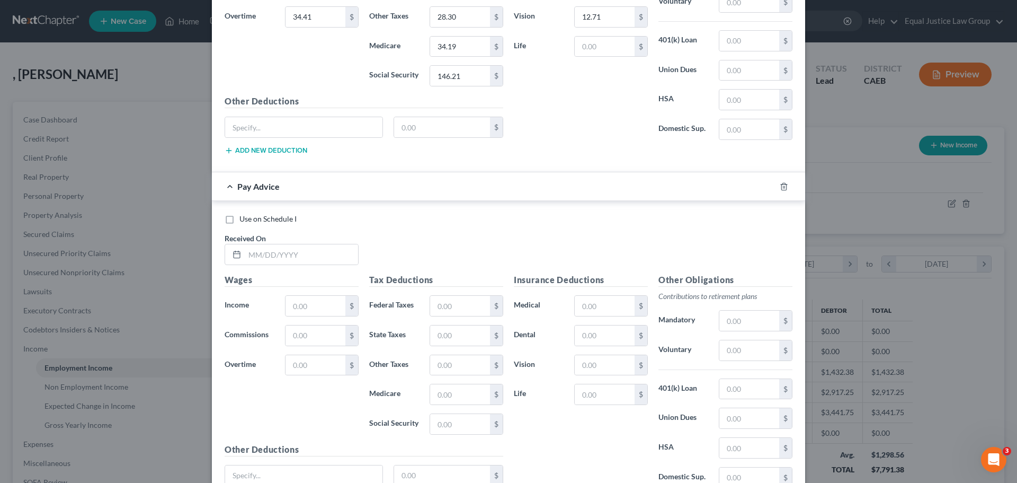
scroll to position [599, 0]
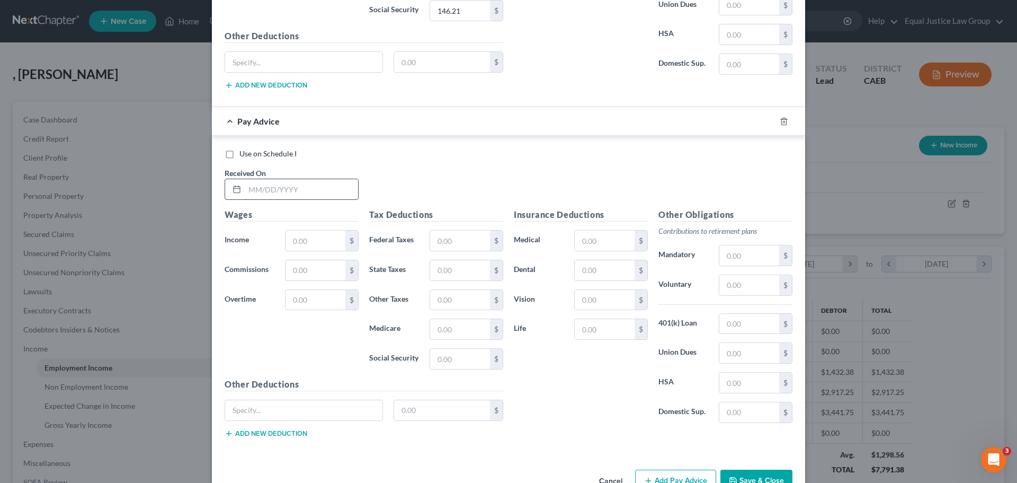
click at [272, 198] on input "text" at bounding box center [301, 189] width 113 height 20
click at [304, 233] on div "Wages Income * $ Commissions $ Overtime $" at bounding box center [291, 293] width 145 height 170
click at [302, 236] on input "text" at bounding box center [316, 241] width 60 height 20
click at [313, 304] on input "text" at bounding box center [316, 300] width 60 height 20
click at [439, 243] on input "text" at bounding box center [460, 241] width 60 height 20
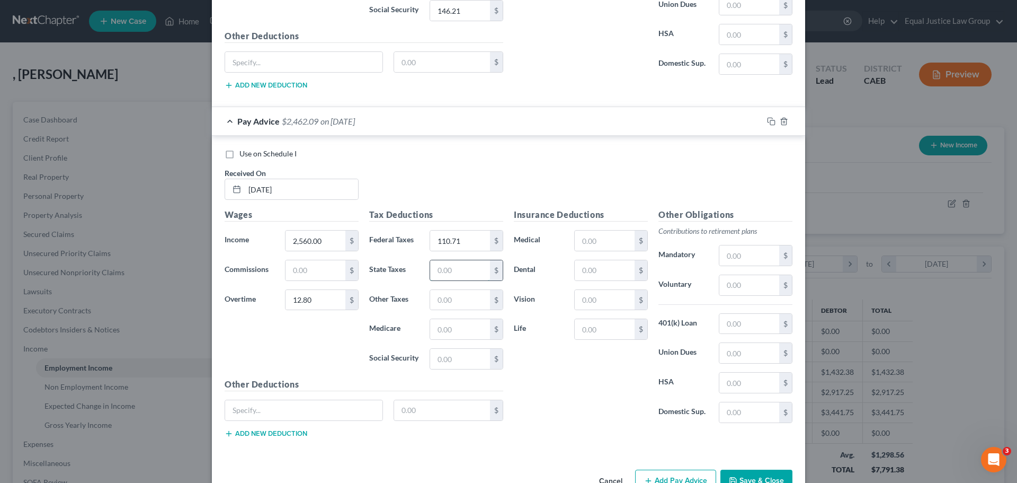
click at [455, 269] on input "text" at bounding box center [460, 270] width 60 height 20
click at [437, 305] on input "text" at bounding box center [460, 300] width 60 height 20
click at [445, 333] on input "text" at bounding box center [460, 329] width 60 height 20
click at [435, 360] on input "text" at bounding box center [460, 359] width 60 height 20
click at [615, 238] on input "text" at bounding box center [605, 241] width 60 height 20
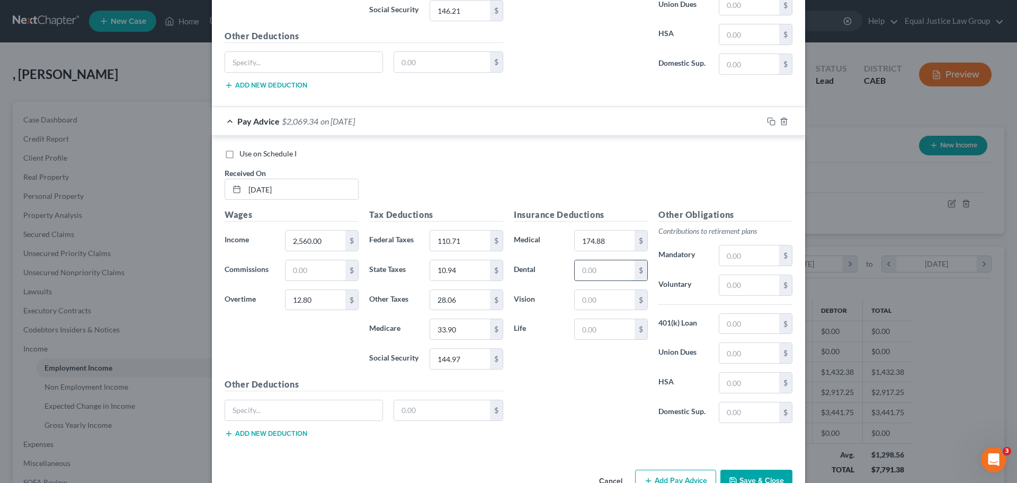
click at [609, 268] on input "text" at bounding box center [605, 270] width 60 height 20
click at [614, 302] on input "text" at bounding box center [605, 300] width 60 height 20
click at [623, 183] on div "Use on Schedule I Received On * [DATE]" at bounding box center [508, 178] width 579 height 60
click at [433, 176] on div "Use on Schedule I Received On * [DATE]" at bounding box center [508, 178] width 579 height 60
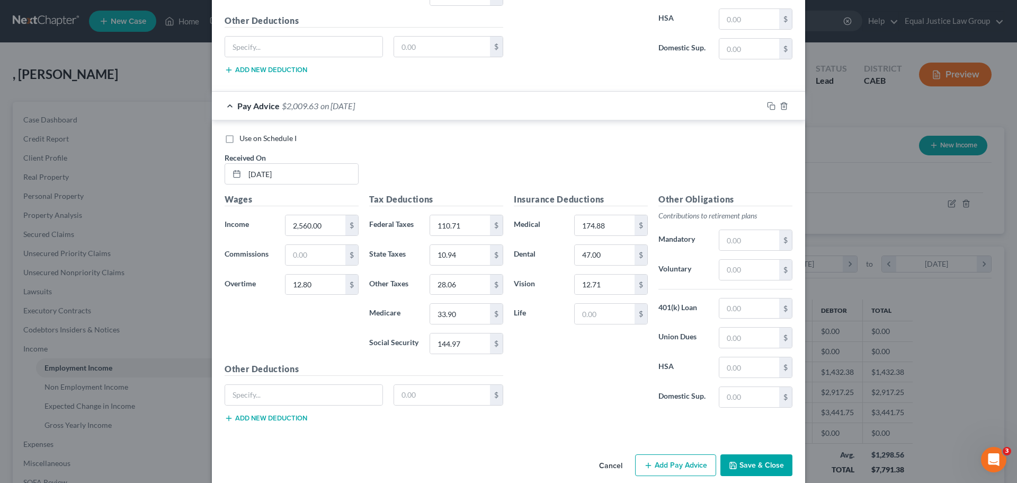
scroll to position [629, 0]
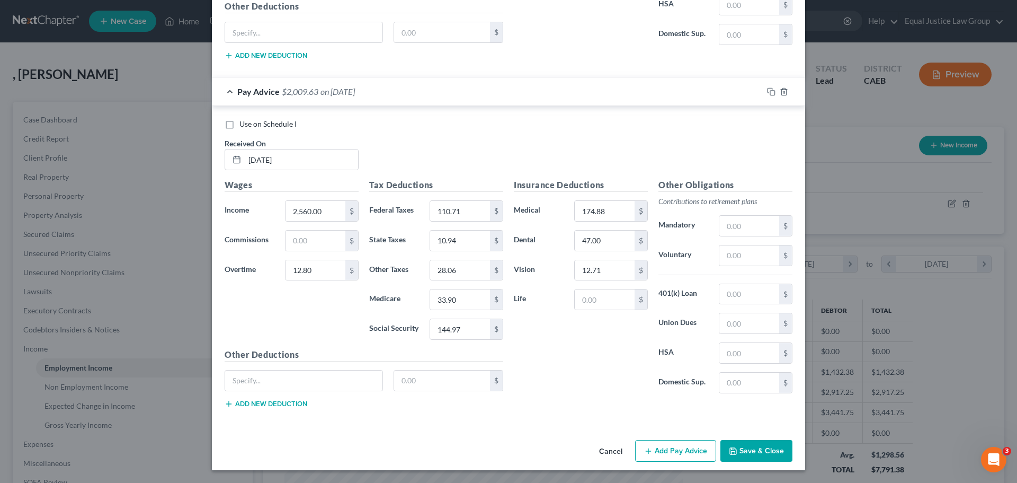
click at [663, 449] on button "Add Pay Advice" at bounding box center [675, 451] width 81 height 22
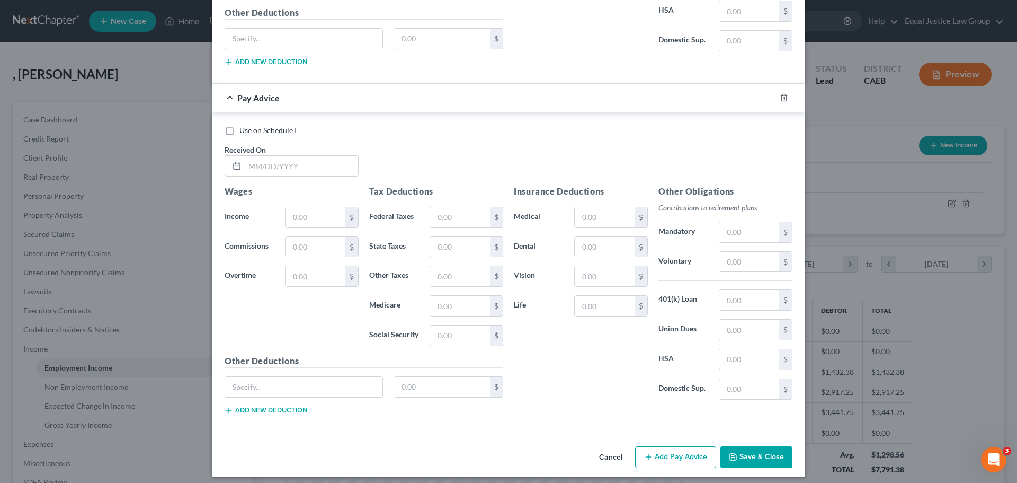
scroll to position [977, 0]
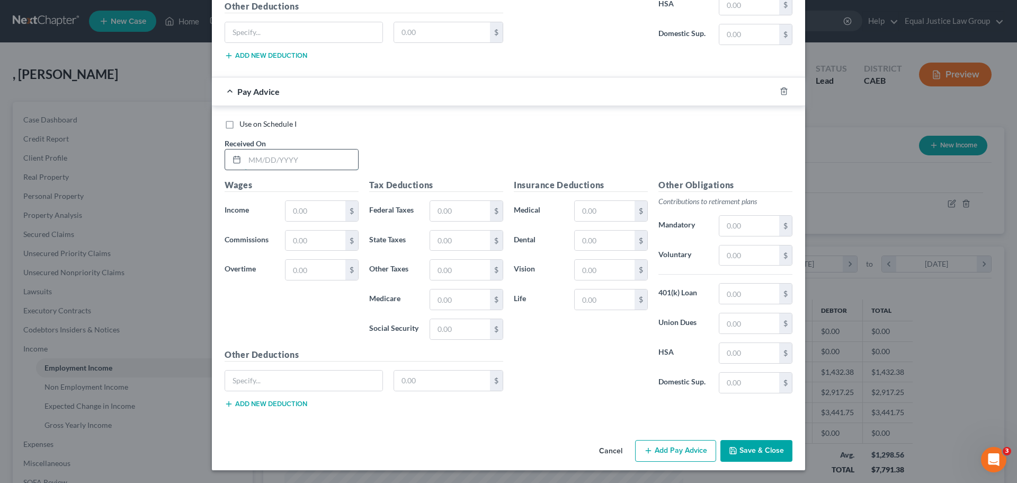
click at [273, 160] on input "text" at bounding box center [301, 159] width 113 height 20
click at [302, 210] on input "text" at bounding box center [316, 211] width 60 height 20
click at [422, 158] on div "Use on Schedule I Received On * [DATE]" at bounding box center [508, 149] width 579 height 60
click at [302, 213] on input "text" at bounding box center [316, 211] width 60 height 20
click at [300, 265] on input "text" at bounding box center [316, 270] width 60 height 20
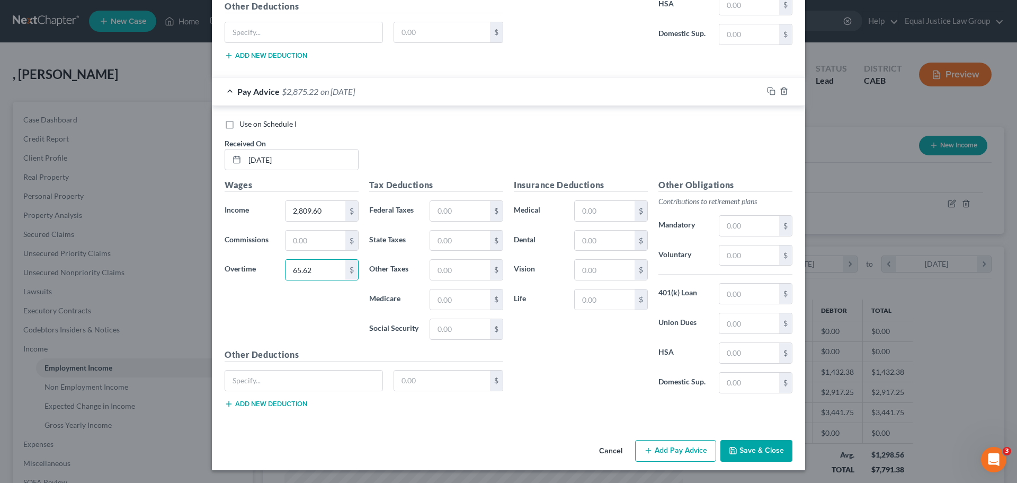
click at [400, 145] on div "Use on Schedule I Received On * [DATE]" at bounding box center [508, 149] width 579 height 60
click at [462, 203] on input "text" at bounding box center [460, 211] width 60 height 20
click at [449, 238] on input "text" at bounding box center [460, 241] width 60 height 20
click at [452, 266] on input "text" at bounding box center [460, 270] width 60 height 20
click at [455, 294] on input "text" at bounding box center [460, 299] width 60 height 20
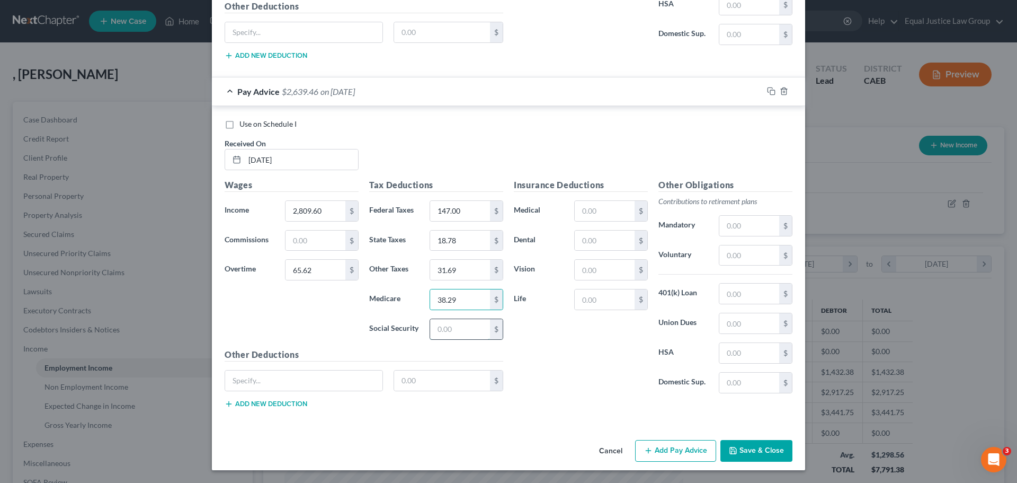
click at [458, 326] on input "text" at bounding box center [460, 329] width 60 height 20
click at [604, 212] on input "text" at bounding box center [605, 211] width 60 height 20
click at [605, 243] on input "text" at bounding box center [605, 241] width 60 height 20
click at [595, 267] on input "text" at bounding box center [605, 270] width 60 height 20
click at [709, 143] on div "Use on Schedule I Received On * [DATE]" at bounding box center [508, 149] width 579 height 60
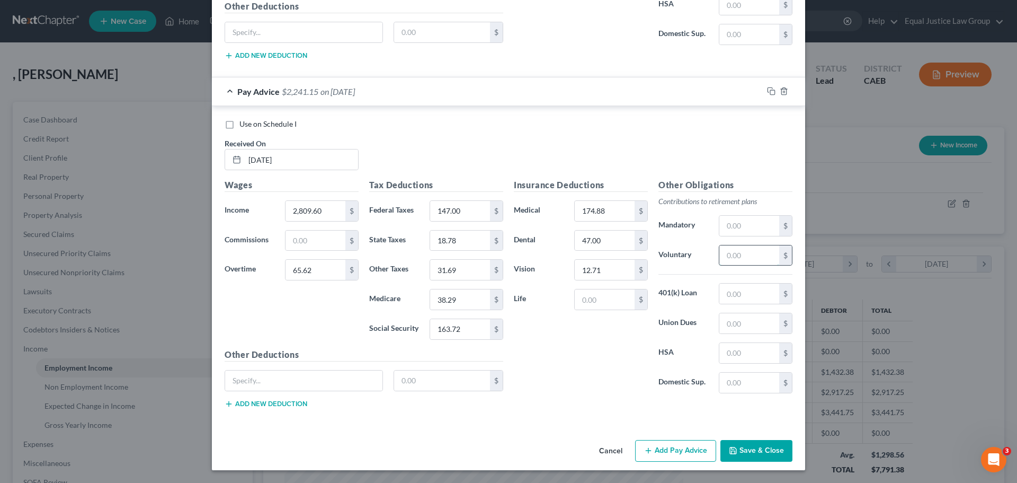
click at [740, 254] on input "text" at bounding box center [750, 255] width 60 height 20
click at [462, 137] on div "Use on Schedule I Received On * [DATE]" at bounding box center [508, 149] width 579 height 60
click at [664, 447] on button "Add Pay Advice" at bounding box center [675, 451] width 81 height 22
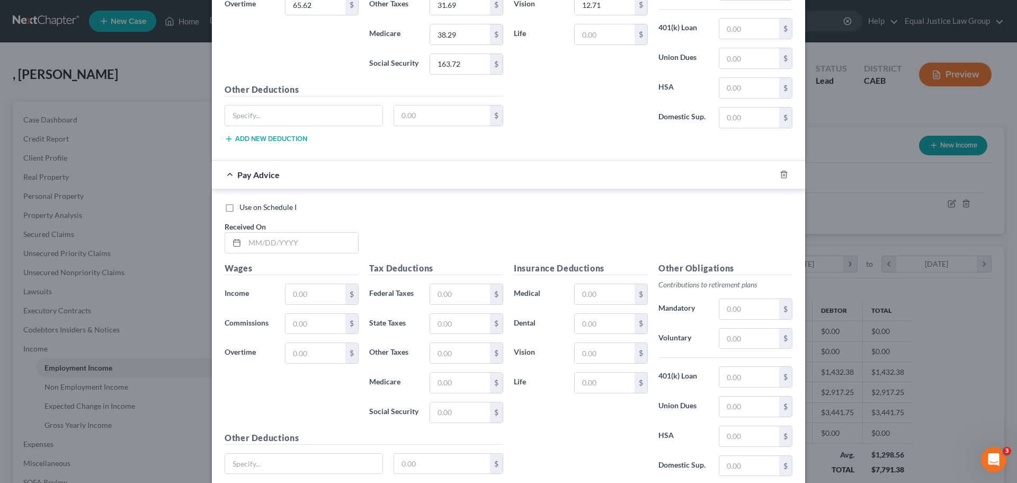
scroll to position [1325, 0]
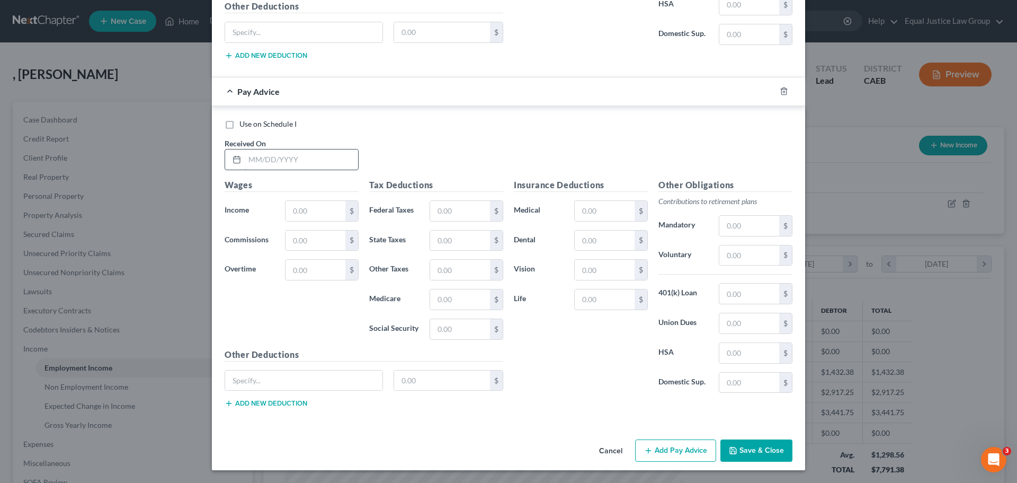
click at [271, 154] on input "text" at bounding box center [301, 159] width 113 height 20
click at [307, 199] on div "Wages Income * $ Commissions $ Overtime $" at bounding box center [291, 264] width 145 height 170
click at [311, 203] on input "text" at bounding box center [316, 211] width 60 height 20
click at [304, 272] on input "text" at bounding box center [316, 270] width 60 height 20
click at [472, 132] on div "Use on Schedule I Received On * [DATE]" at bounding box center [508, 149] width 579 height 60
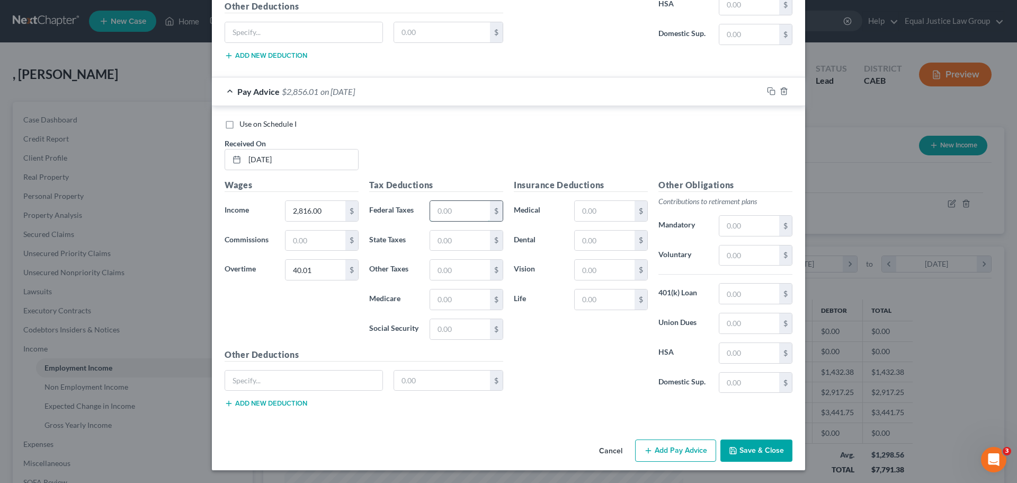
click at [449, 211] on input "text" at bounding box center [460, 211] width 60 height 20
click at [440, 237] on input "text" at bounding box center [460, 241] width 60 height 20
click at [451, 274] on input "text" at bounding box center [460, 270] width 60 height 20
click at [455, 294] on input "text" at bounding box center [460, 299] width 60 height 20
click at [461, 330] on input "text" at bounding box center [460, 329] width 60 height 20
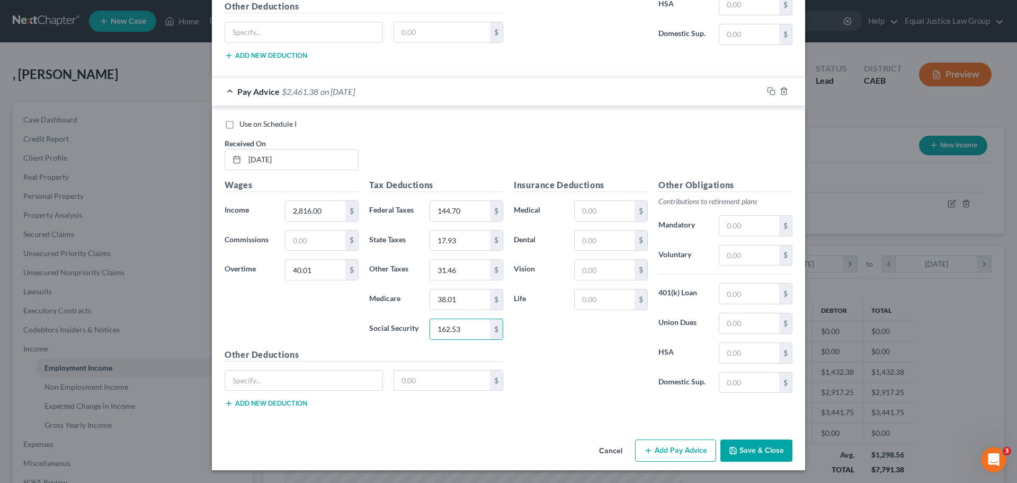
click at [559, 350] on div "Insurance Deductions Medical $ Dental $ Vision $ Life $" at bounding box center [581, 290] width 145 height 223
click at [605, 208] on input "text" at bounding box center [605, 211] width 60 height 20
click at [586, 242] on input "text" at bounding box center [605, 241] width 60 height 20
click at [594, 273] on input "text" at bounding box center [605, 270] width 60 height 20
click at [618, 161] on div "Use on Schedule I Received On * [DATE]" at bounding box center [508, 149] width 579 height 60
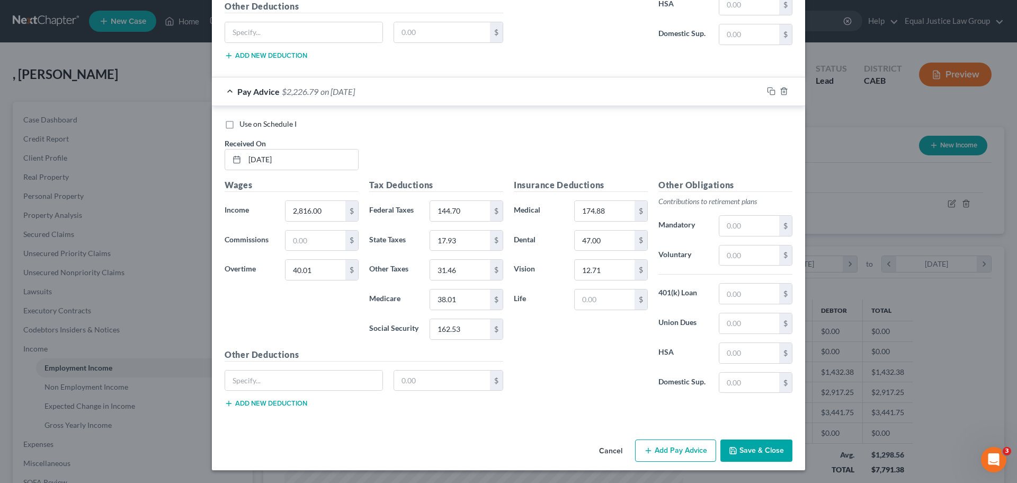
click at [662, 448] on button "Add Pay Advice" at bounding box center [675, 450] width 81 height 22
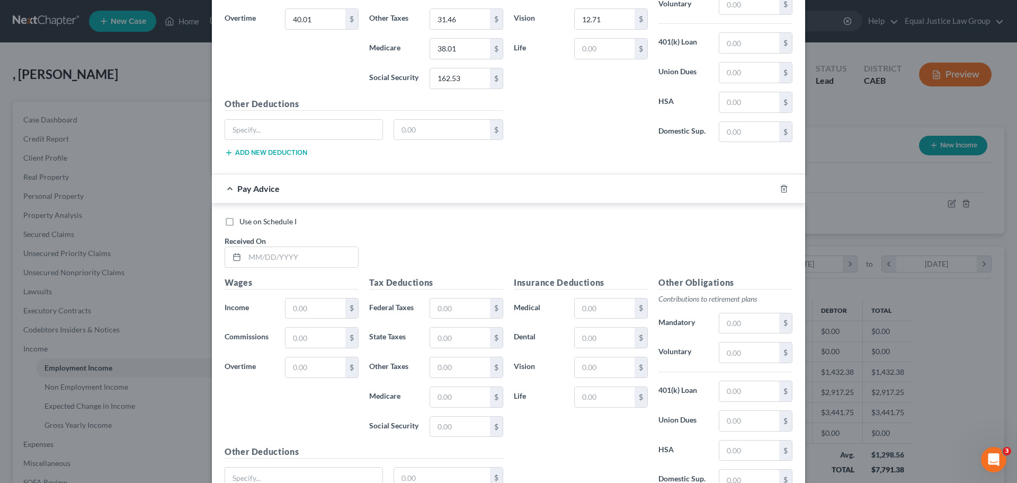
scroll to position [1674, 0]
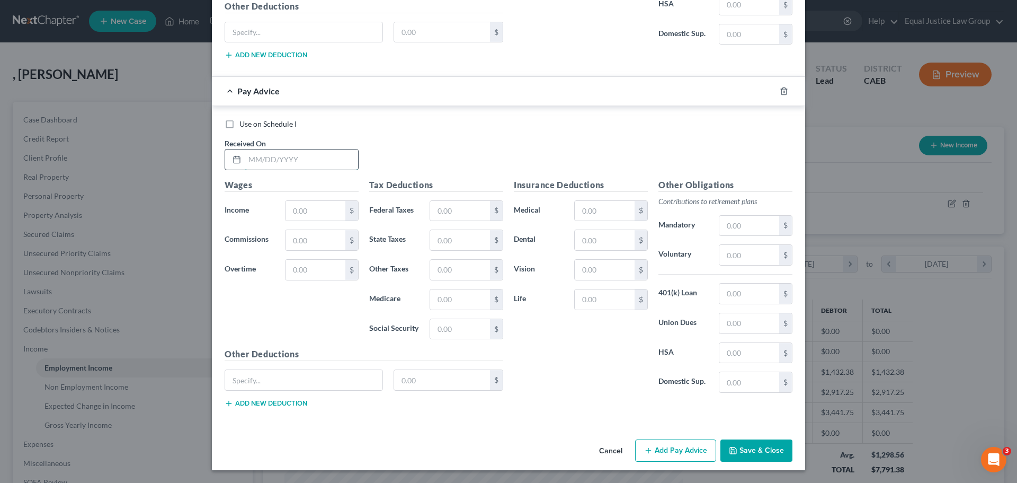
click at [255, 152] on input "text" at bounding box center [301, 159] width 113 height 20
click at [271, 166] on input "text" at bounding box center [301, 159] width 113 height 20
click at [296, 208] on input "text" at bounding box center [316, 211] width 60 height 20
click at [309, 273] on input "text" at bounding box center [316, 270] width 60 height 20
click at [443, 207] on input "text" at bounding box center [460, 211] width 60 height 20
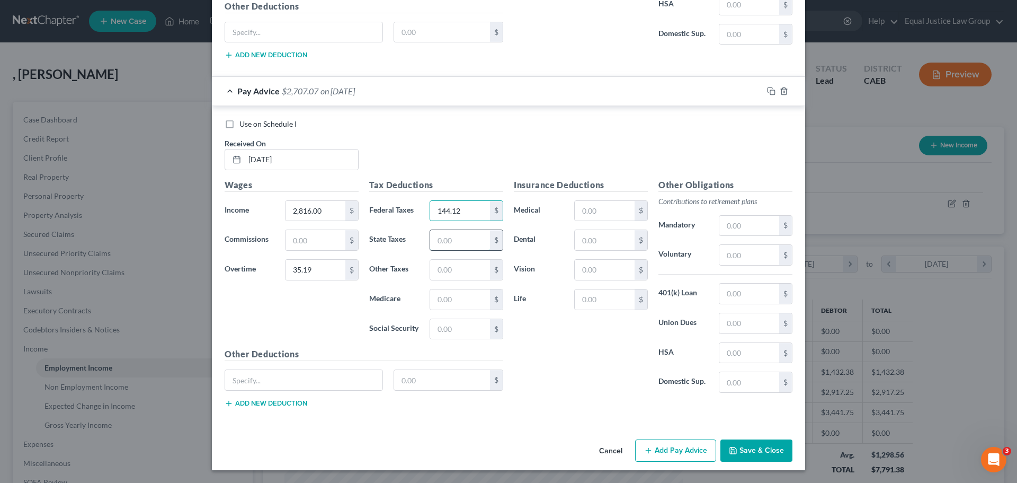
click at [452, 247] on input "text" at bounding box center [460, 240] width 60 height 20
click at [447, 263] on input "text" at bounding box center [460, 270] width 60 height 20
click at [443, 297] on input "text" at bounding box center [460, 299] width 60 height 20
click at [456, 329] on input "text" at bounding box center [460, 329] width 60 height 20
click at [540, 152] on div "Use on Schedule I Received On * [DATE]" at bounding box center [508, 149] width 579 height 60
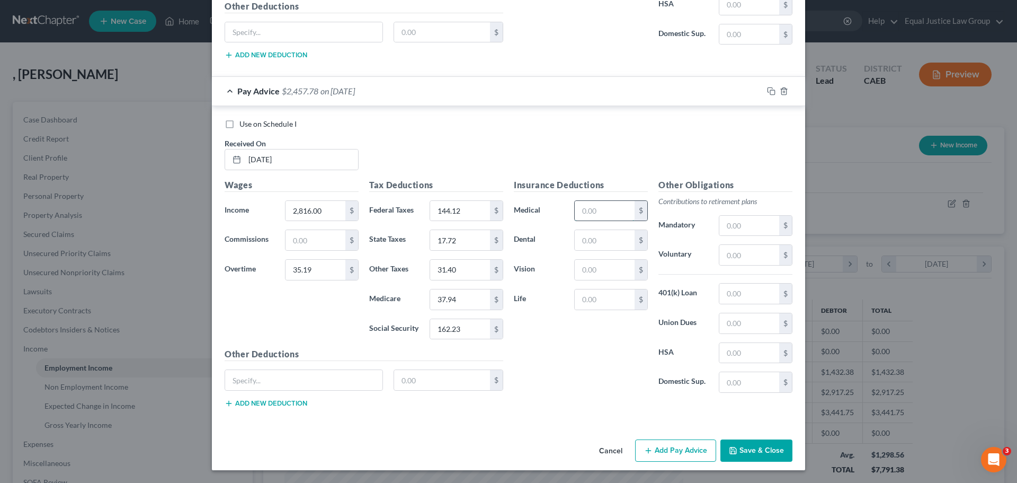
click at [590, 213] on input "text" at bounding box center [605, 211] width 60 height 20
click at [598, 241] on input "text" at bounding box center [605, 240] width 60 height 20
click at [594, 265] on input "text" at bounding box center [605, 270] width 60 height 20
click at [604, 157] on div "Use on Schedule I Received On * [DATE]" at bounding box center [508, 149] width 579 height 60
click at [751, 454] on button "Save & Close" at bounding box center [757, 450] width 72 height 22
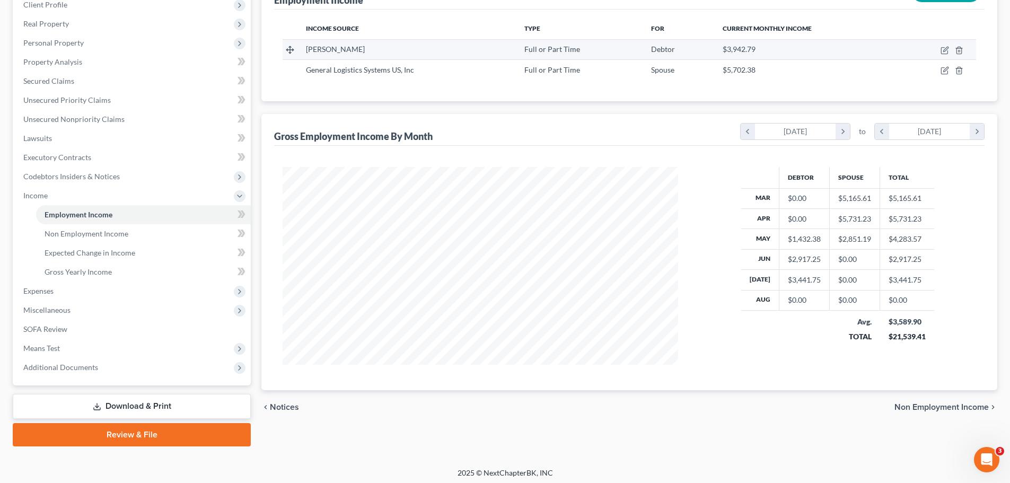
scroll to position [157, 0]
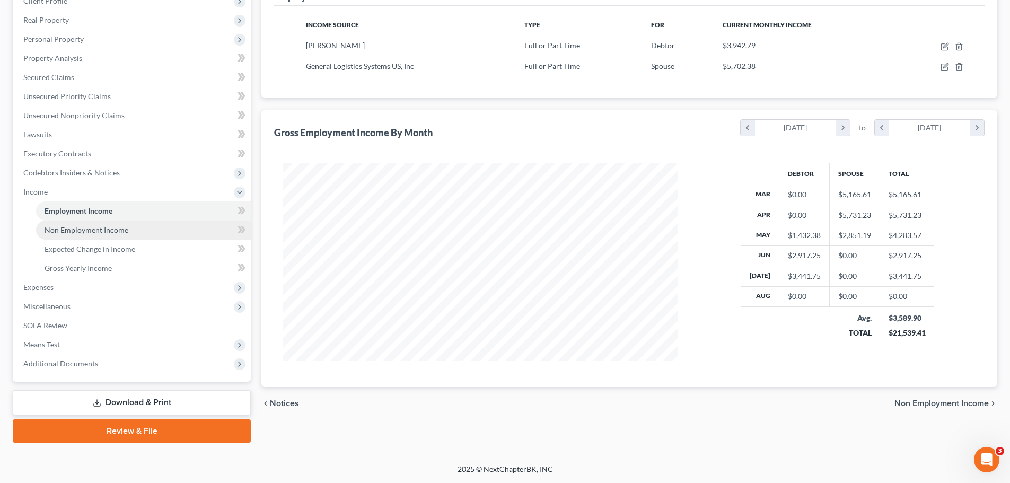
drag, startPoint x: 118, startPoint y: 232, endPoint x: 123, endPoint y: 234, distance: 5.7
click at [118, 232] on span "Non Employment Income" at bounding box center [87, 229] width 84 height 9
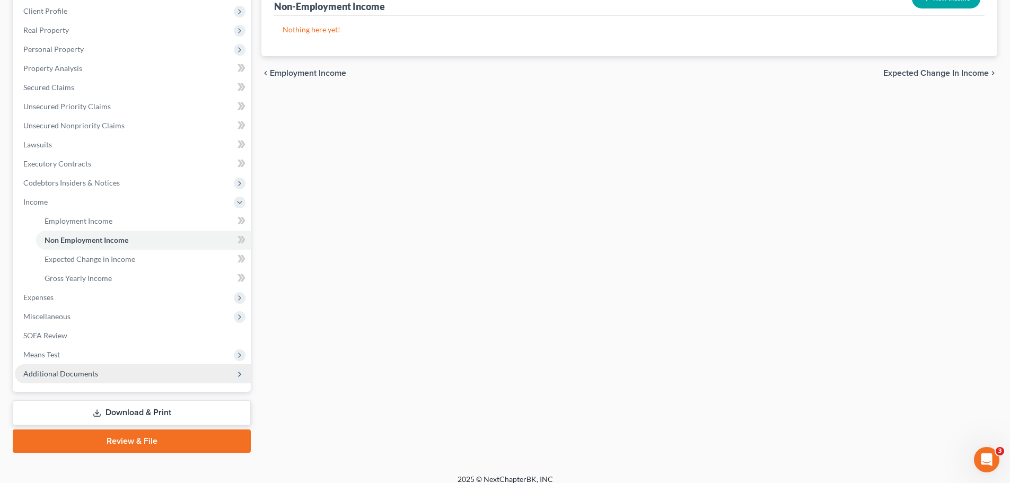
scroll to position [157, 0]
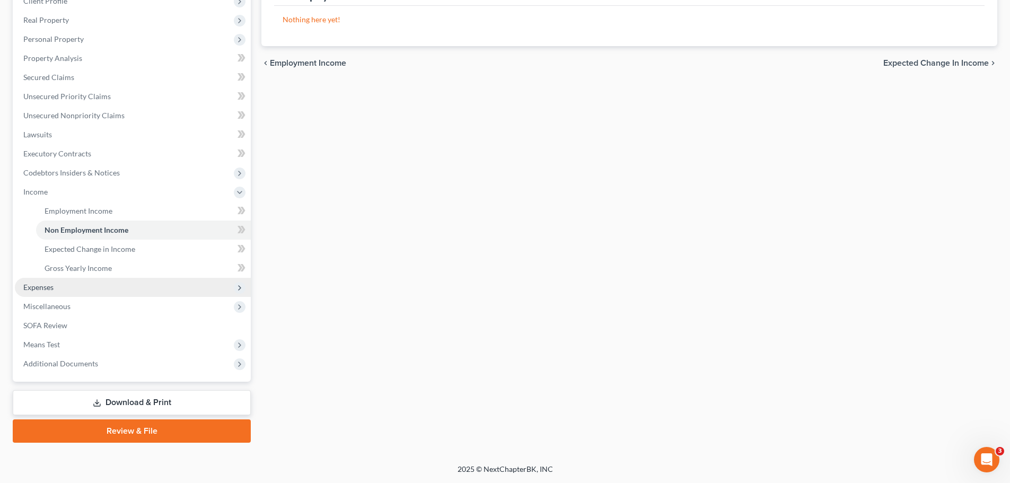
click at [54, 284] on span "Expenses" at bounding box center [133, 287] width 236 height 19
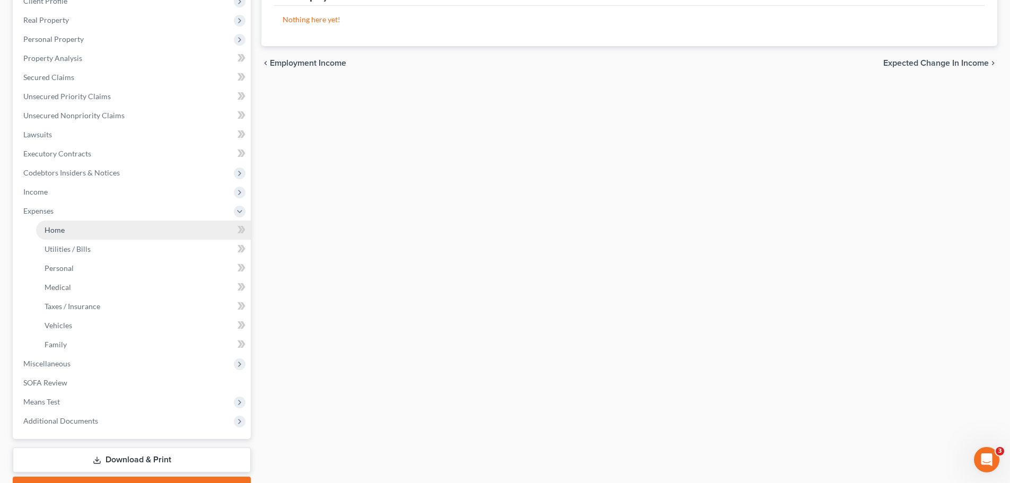
click at [57, 228] on span "Home" at bounding box center [55, 229] width 20 height 9
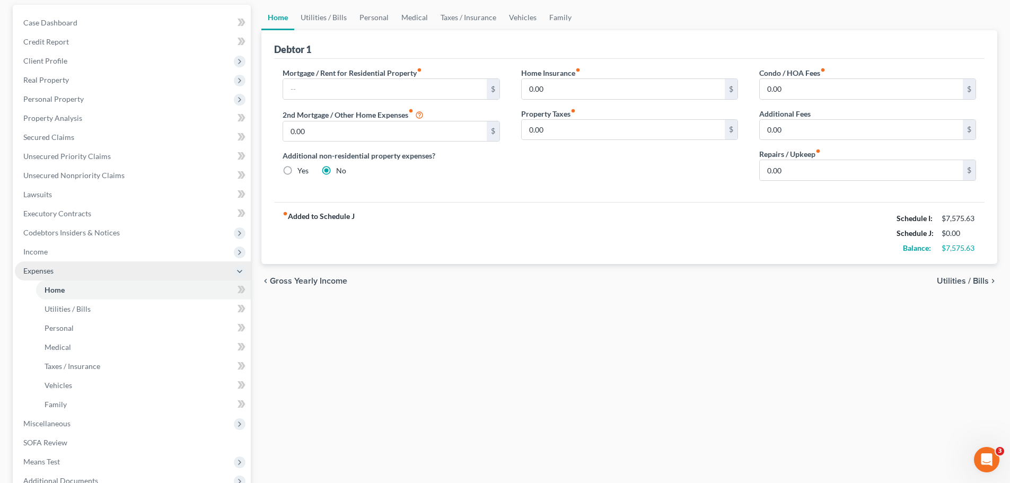
scroll to position [106, 0]
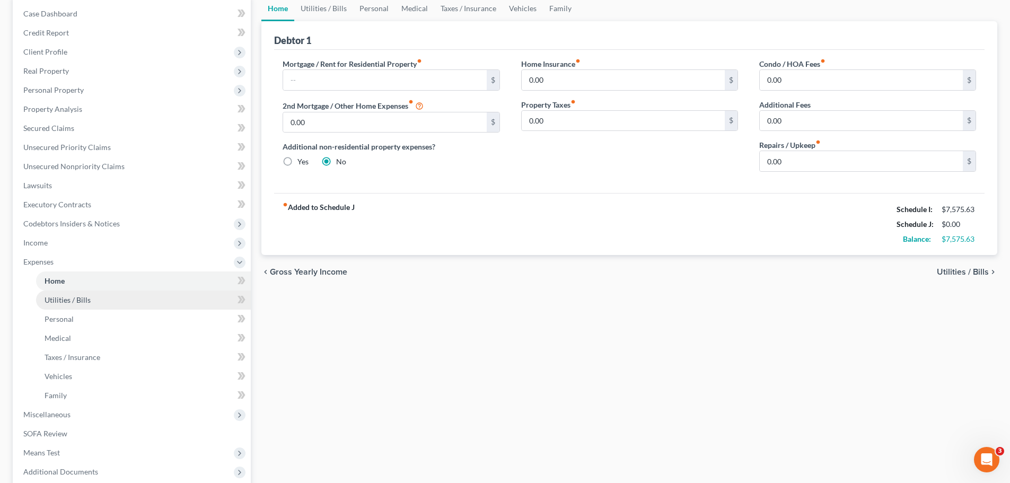
click at [87, 296] on span "Utilities / Bills" at bounding box center [68, 299] width 46 height 9
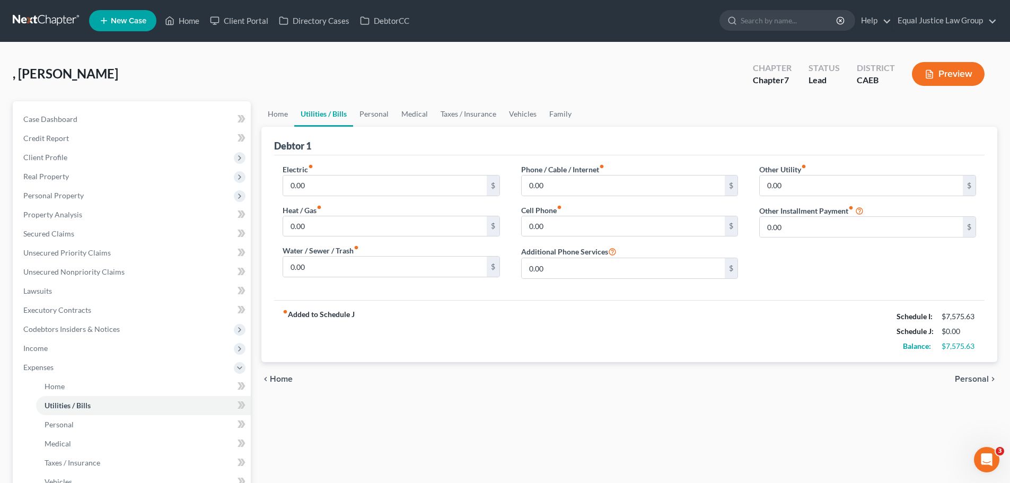
scroll to position [53, 0]
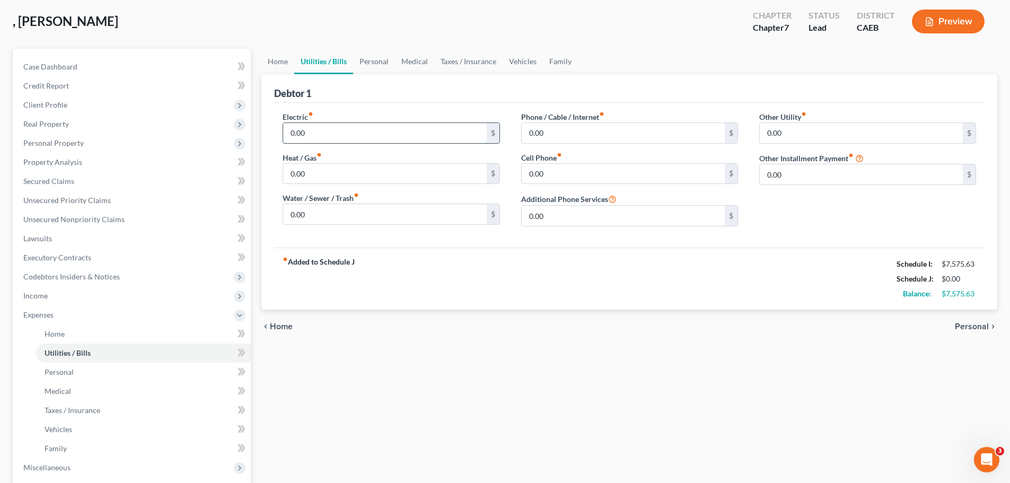
click at [344, 132] on input "0.00" at bounding box center [384, 133] width 203 height 20
click at [345, 132] on input "0.00" at bounding box center [384, 133] width 203 height 20
click at [352, 175] on input "0.00" at bounding box center [384, 174] width 203 height 20
click at [320, 214] on input "0.00" at bounding box center [384, 214] width 203 height 20
click at [570, 130] on input "0.00" at bounding box center [622, 133] width 203 height 20
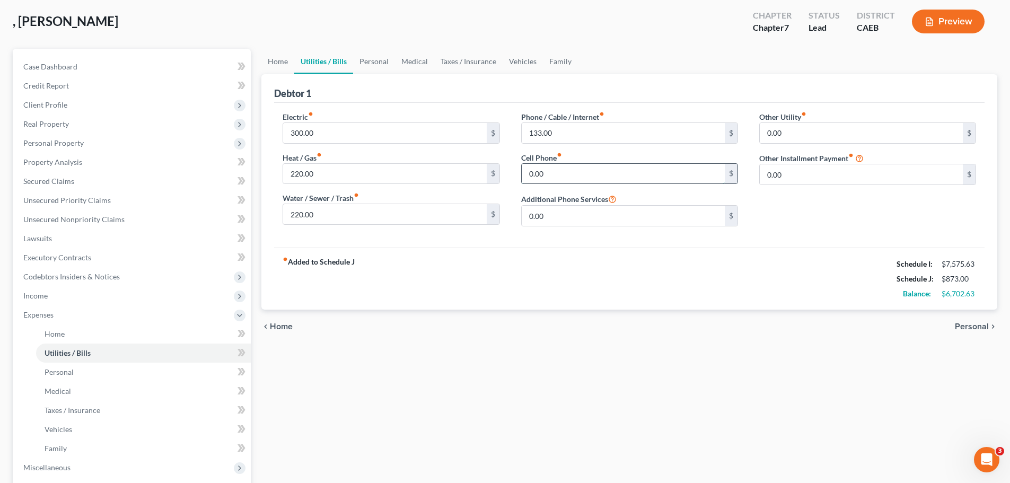
click at [564, 165] on input "0.00" at bounding box center [622, 174] width 203 height 20
click at [653, 92] on div "Debtor 1" at bounding box center [629, 88] width 710 height 29
click at [978, 323] on span "Personal" at bounding box center [971, 326] width 34 height 8
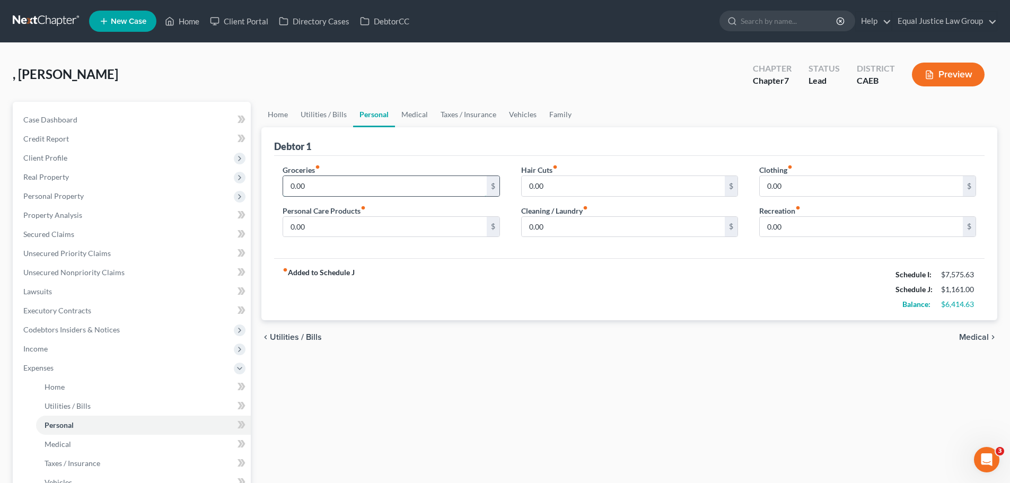
click at [342, 185] on input "0.00" at bounding box center [384, 186] width 203 height 20
click at [350, 154] on div "Debtor 1" at bounding box center [629, 141] width 710 height 29
click at [321, 226] on input "0.00" at bounding box center [384, 227] width 203 height 20
click at [326, 190] on input "1,000.00" at bounding box center [384, 186] width 203 height 20
click at [303, 183] on input "1,000.00" at bounding box center [384, 186] width 203 height 20
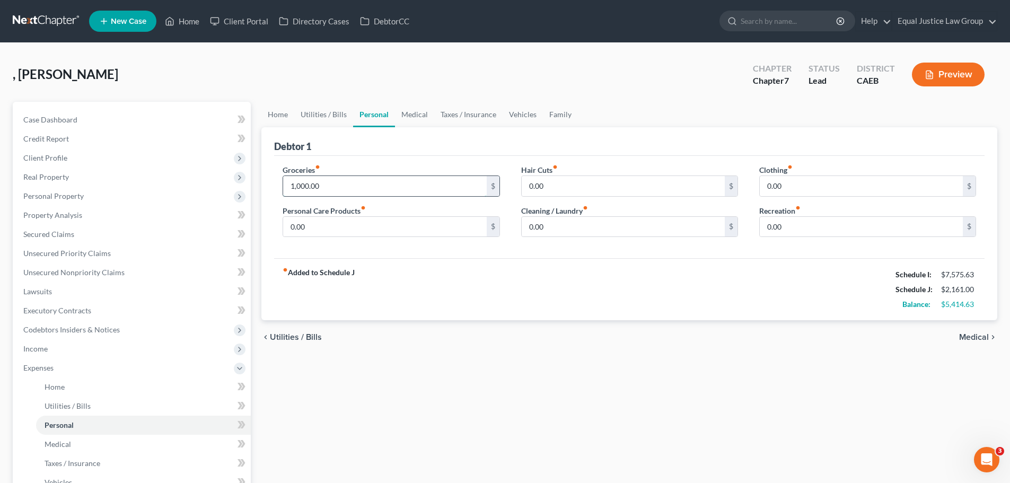
click at [296, 185] on input "1,000.00" at bounding box center [384, 186] width 203 height 20
click at [292, 184] on input "1,000.00" at bounding box center [384, 186] width 203 height 20
drag, startPoint x: 321, startPoint y: 186, endPoint x: 271, endPoint y: 186, distance: 49.8
click at [271, 186] on div "Debtor 1 Groceries fiber_manual_record 1,000.00 $ Personal Care Products fiber_…" at bounding box center [629, 223] width 736 height 193
click at [318, 223] on input "0.00" at bounding box center [384, 227] width 203 height 20
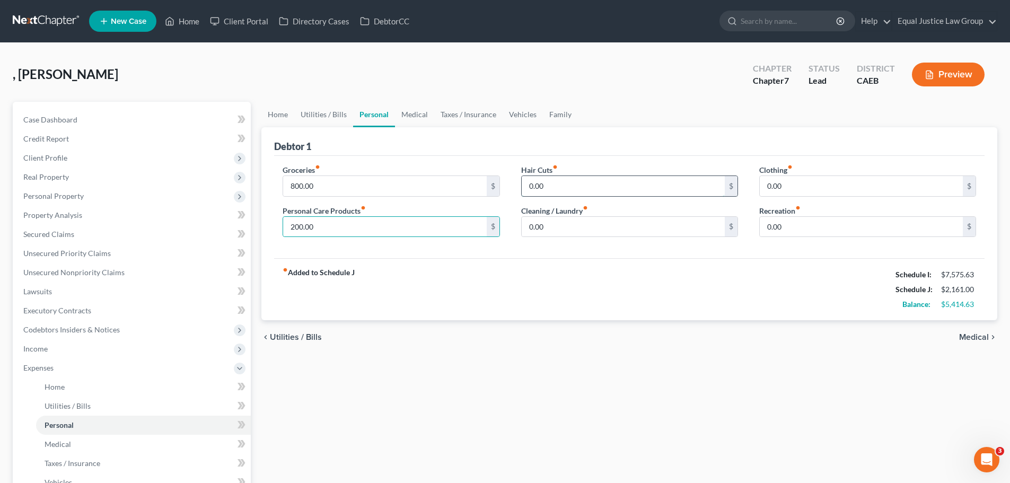
click at [565, 179] on input "0.00" at bounding box center [622, 186] width 203 height 20
click at [556, 223] on input "0.00" at bounding box center [622, 227] width 203 height 20
click at [294, 184] on input "800.00" at bounding box center [384, 186] width 203 height 20
click at [560, 227] on input "0.00" at bounding box center [622, 227] width 203 height 20
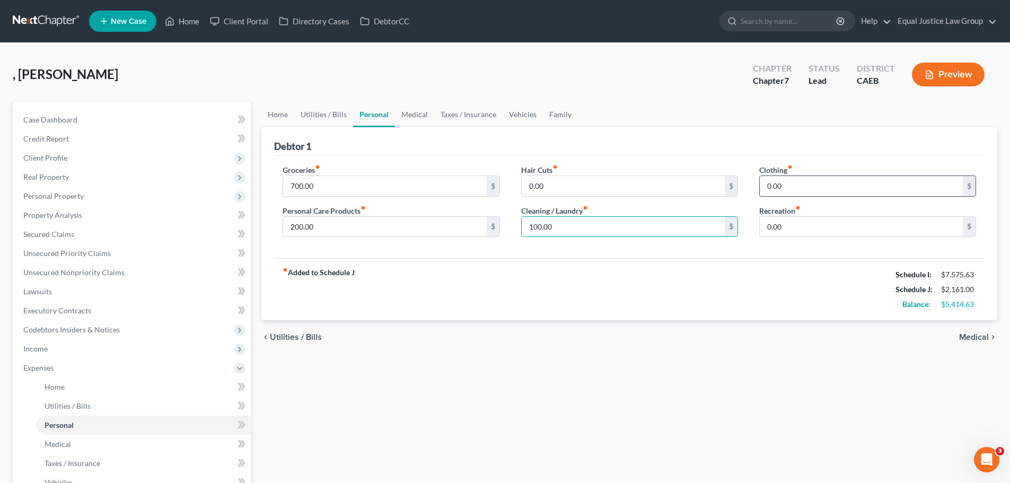
click at [807, 182] on input "0.00" at bounding box center [860, 186] width 203 height 20
click at [794, 139] on div "Debtor 1" at bounding box center [629, 141] width 710 height 29
click at [977, 333] on span "Medical" at bounding box center [974, 337] width 30 height 8
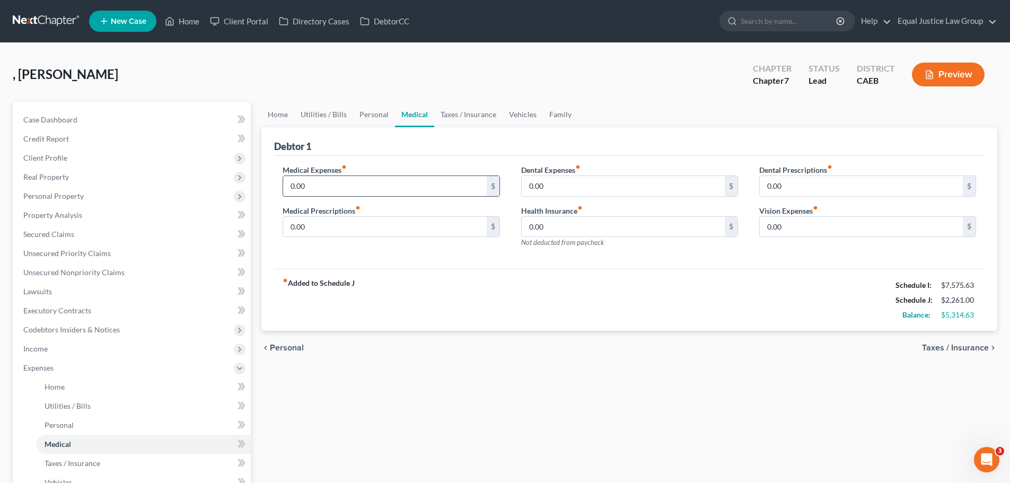
click at [324, 185] on input "0.00" at bounding box center [384, 186] width 203 height 20
click at [323, 226] on input "0.00" at bounding box center [384, 227] width 203 height 20
click at [582, 191] on input "0.00" at bounding box center [622, 186] width 203 height 20
click at [798, 229] on input "0.00" at bounding box center [860, 227] width 203 height 20
click at [946, 349] on span "Taxes / Insurance" at bounding box center [955, 347] width 67 height 8
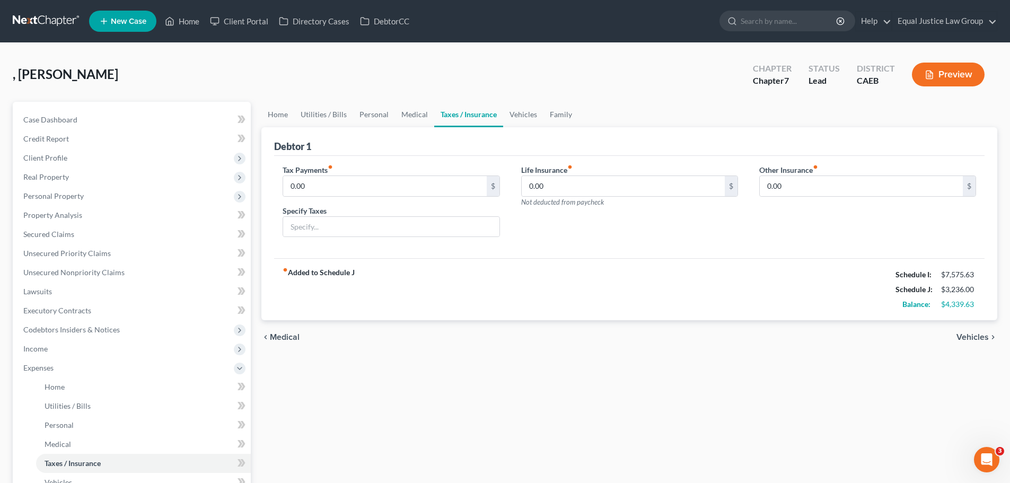
click at [970, 335] on span "Vehicles" at bounding box center [972, 337] width 32 height 8
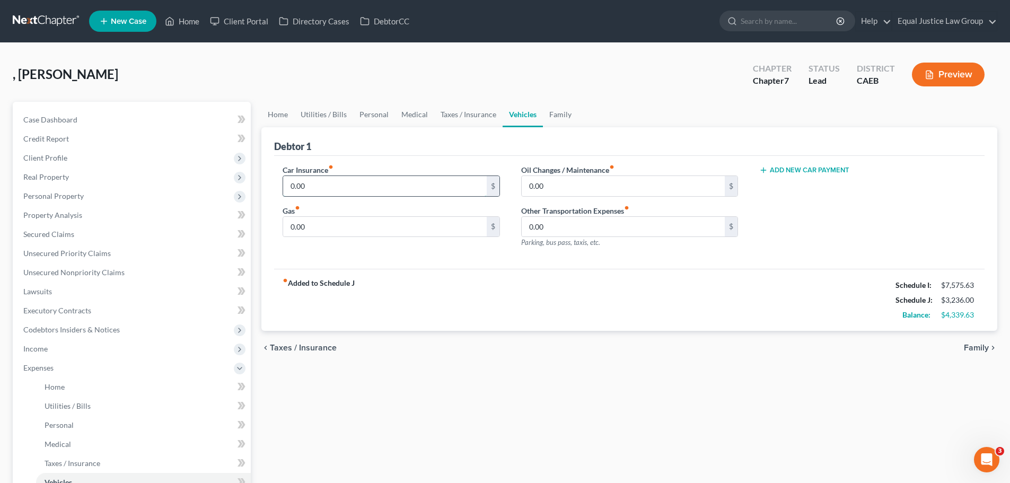
click at [359, 183] on input "0.00" at bounding box center [384, 186] width 203 height 20
click at [326, 226] on input "0.00" at bounding box center [384, 227] width 203 height 20
click at [618, 278] on div "fiber_manual_record Added to Schedule J Schedule I: $7,575.63 Schedule J: $4,17…" at bounding box center [629, 300] width 710 height 62
click at [599, 189] on input "0.00" at bounding box center [622, 186] width 203 height 20
click at [636, 128] on div "Debtor 1" at bounding box center [629, 141] width 710 height 29
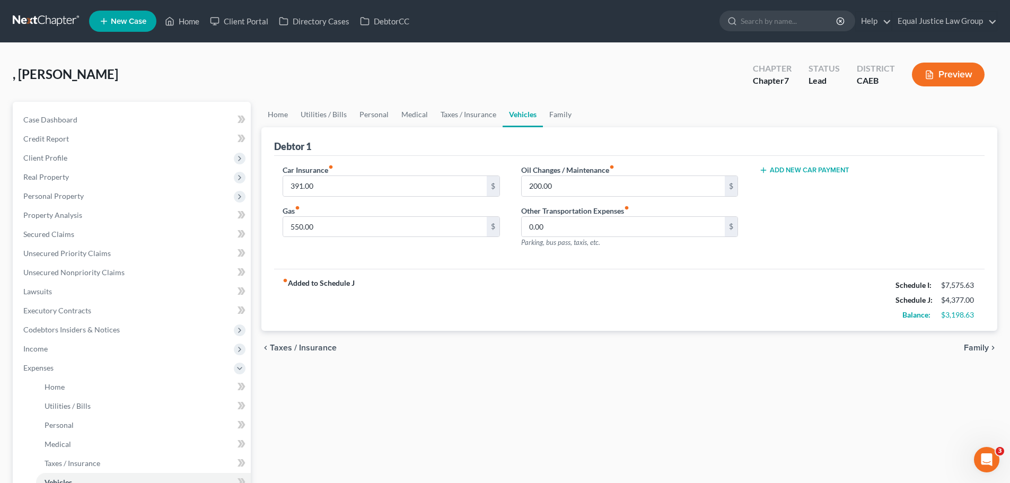
click at [982, 344] on span "Family" at bounding box center [975, 347] width 25 height 8
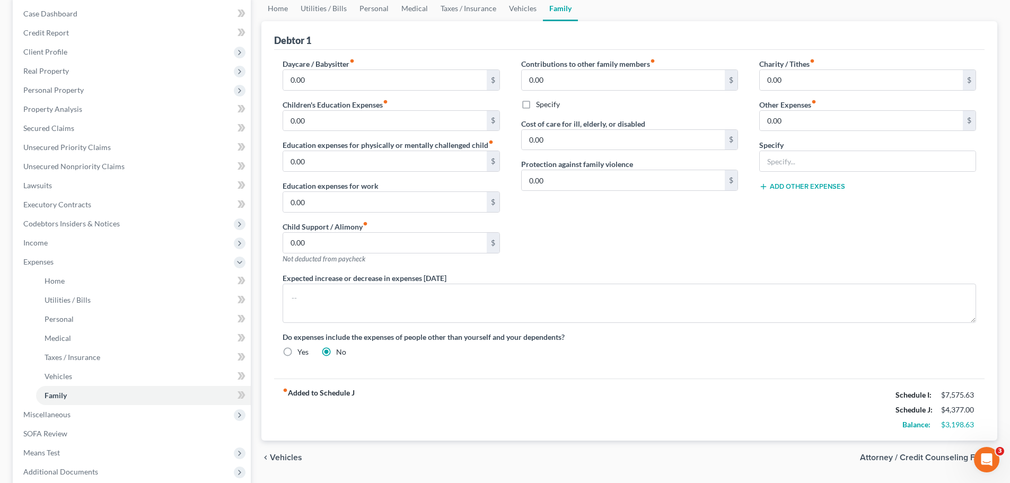
scroll to position [159, 0]
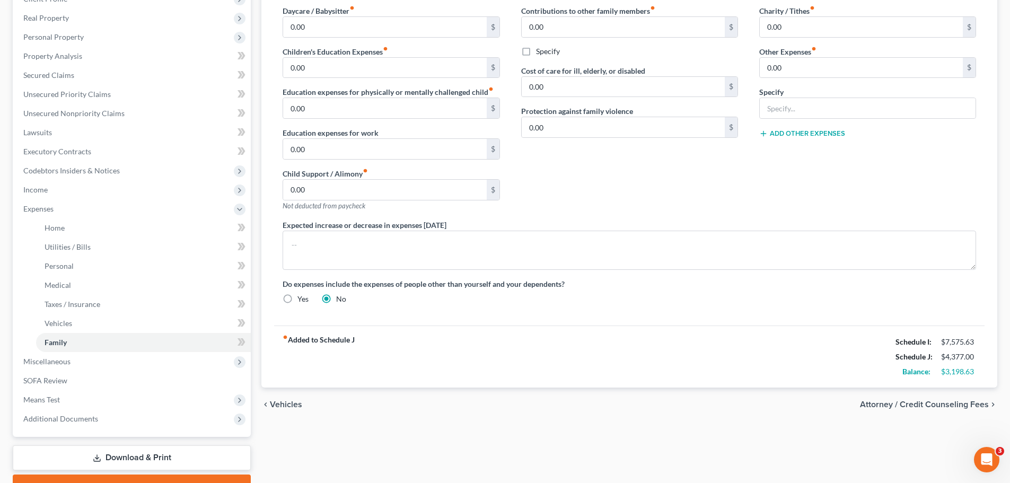
click at [918, 405] on span "Attorney / Credit Counseling Fees" at bounding box center [924, 404] width 129 height 8
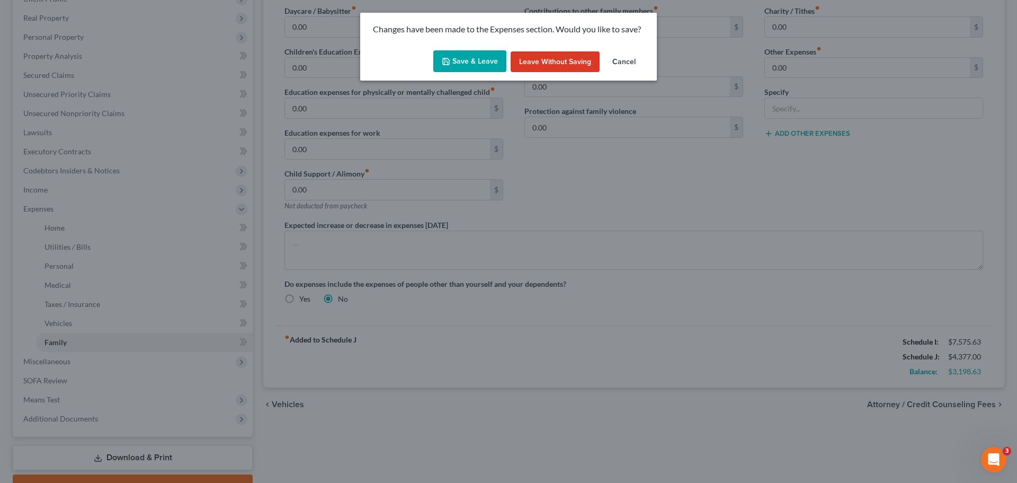
click at [456, 57] on button "Save & Leave" at bounding box center [469, 61] width 73 height 22
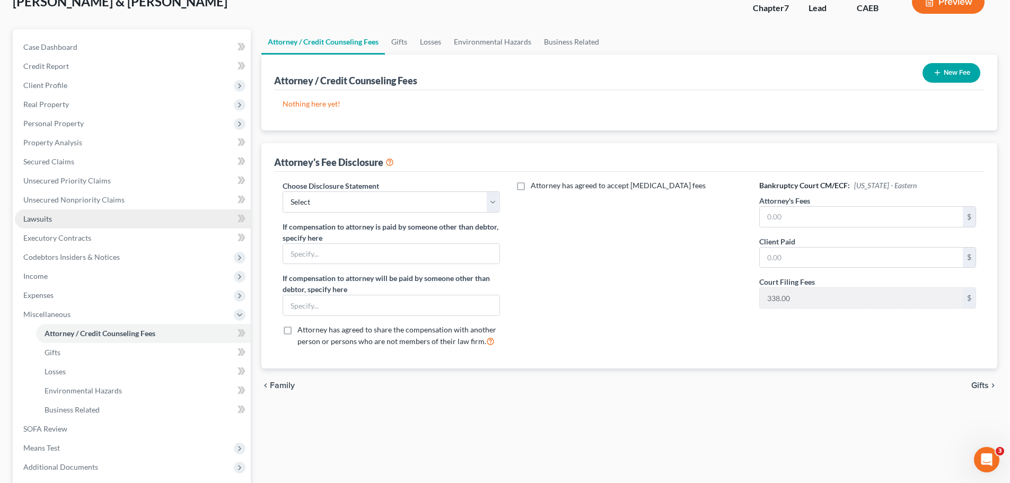
scroll to position [70, 0]
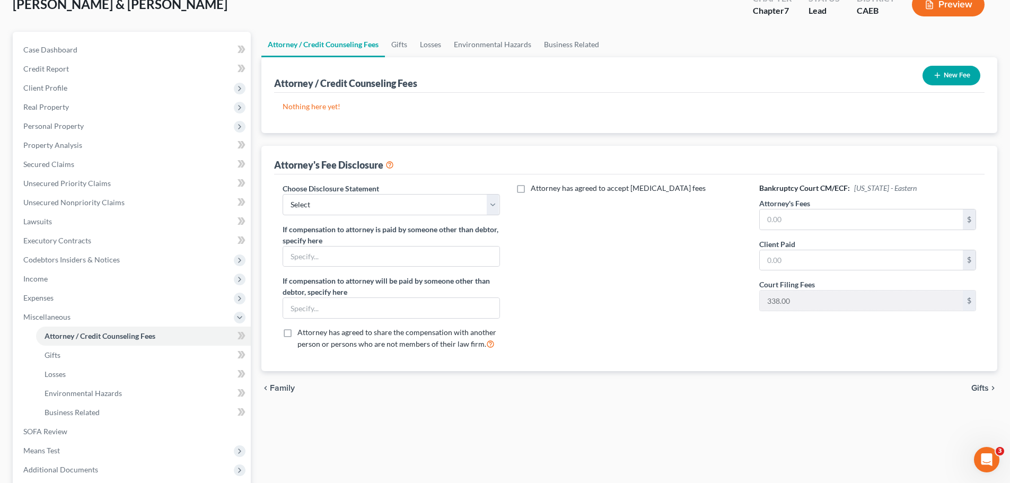
click at [948, 76] on button "New Fee" at bounding box center [951, 76] width 58 height 20
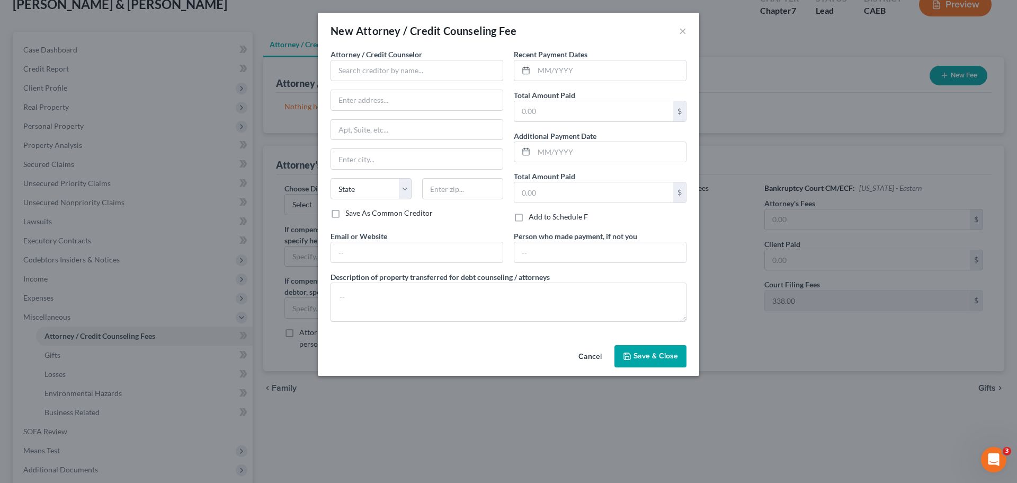
drag, startPoint x: 535, startPoint y: 230, endPoint x: 542, endPoint y: 210, distance: 20.6
click at [536, 230] on div "Recent Payment Dates Total Amount Paid $ Additional Payment Date Total Amount P…" at bounding box center [600, 140] width 183 height 182
click at [351, 71] on input "text" at bounding box center [417, 70] width 173 height 21
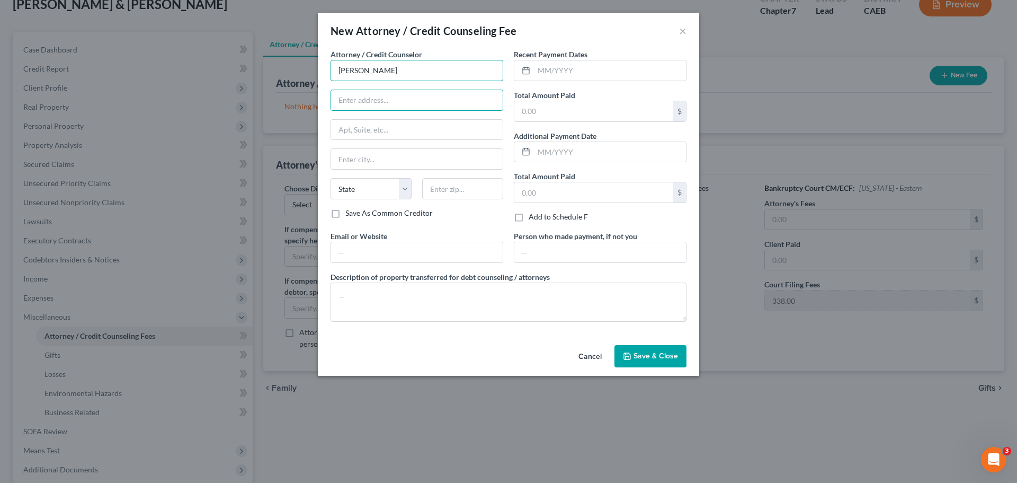
click at [377, 70] on input "[PERSON_NAME]" at bounding box center [417, 70] width 173 height 21
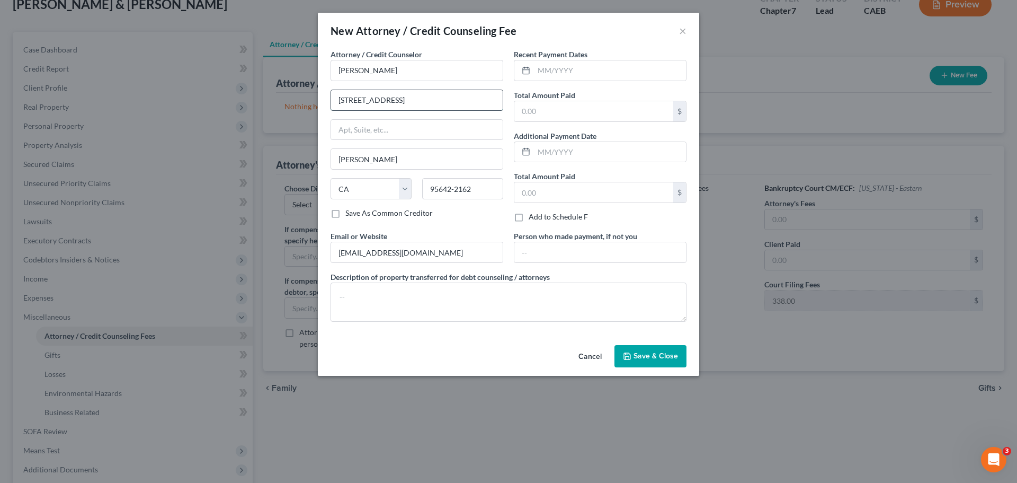
drag, startPoint x: 382, startPoint y: 101, endPoint x: 414, endPoint y: 100, distance: 32.9
click at [414, 100] on input "[STREET_ADDRESS]" at bounding box center [417, 100] width 172 height 20
click at [360, 132] on input "text" at bounding box center [417, 130] width 172 height 20
paste input "Ste 106"
click at [466, 223] on div "Attorney / Credit Counselor * [PERSON_NAME] [STREET_ADDRESS][PERSON_NAME][US_ST…" at bounding box center [416, 140] width 183 height 182
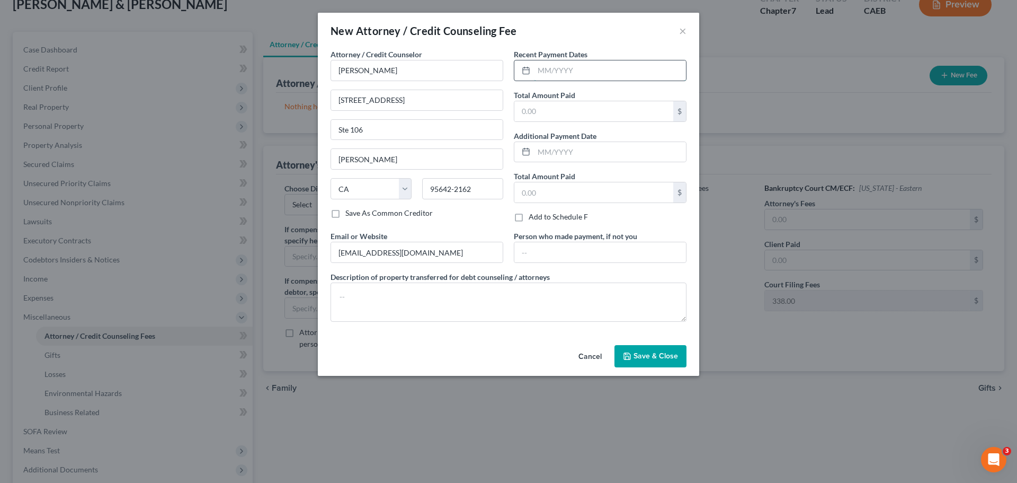
click at [551, 71] on input "text" at bounding box center [610, 70] width 152 height 20
click at [539, 114] on input "text" at bounding box center [594, 111] width 159 height 20
drag, startPoint x: 542, startPoint y: 127, endPoint x: 541, endPoint y: 134, distance: 7.0
click at [542, 127] on div "Recent Payment Dates [DATE] Total Amount Paid $ Additional Payment Date Total A…" at bounding box center [600, 140] width 183 height 182
click at [544, 110] on input "text" at bounding box center [594, 111] width 159 height 20
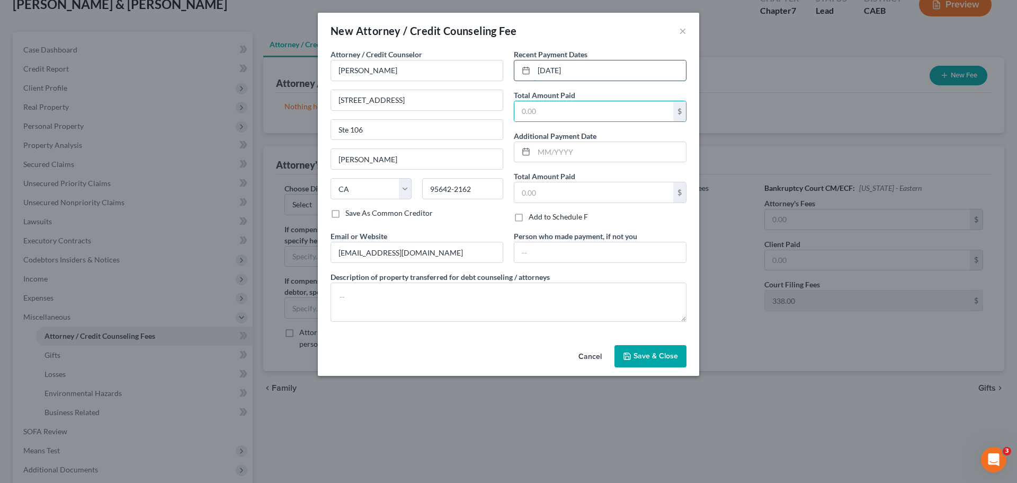
click at [591, 63] on input "[DATE]" at bounding box center [610, 70] width 152 height 20
click at [591, 66] on input "[DATE]" at bounding box center [610, 70] width 152 height 20
click at [592, 105] on input "text" at bounding box center [594, 111] width 159 height 20
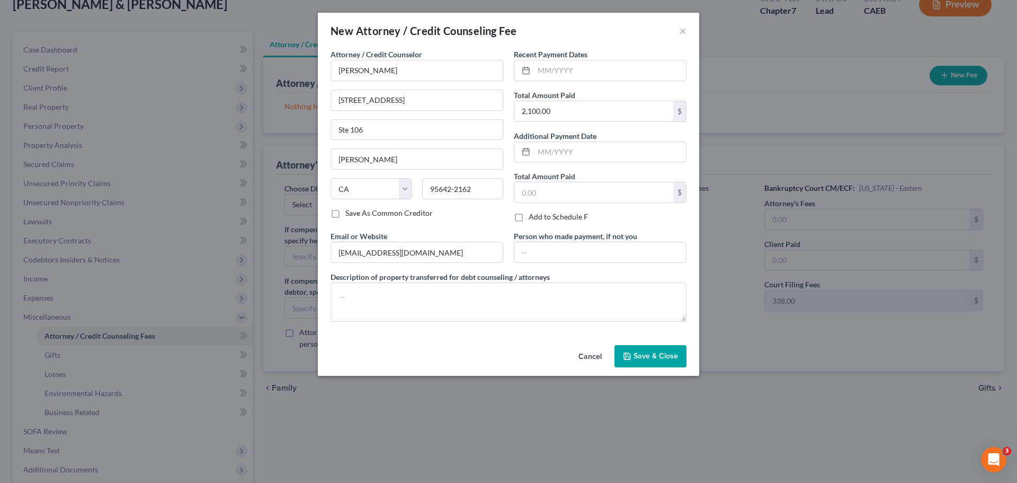
click at [568, 169] on div "Recent Payment Dates Total Amount Paid 2,100.00 $ Additional Payment Date Total…" at bounding box center [600, 140] width 183 height 182
click at [642, 355] on span "Save & Close" at bounding box center [656, 355] width 45 height 9
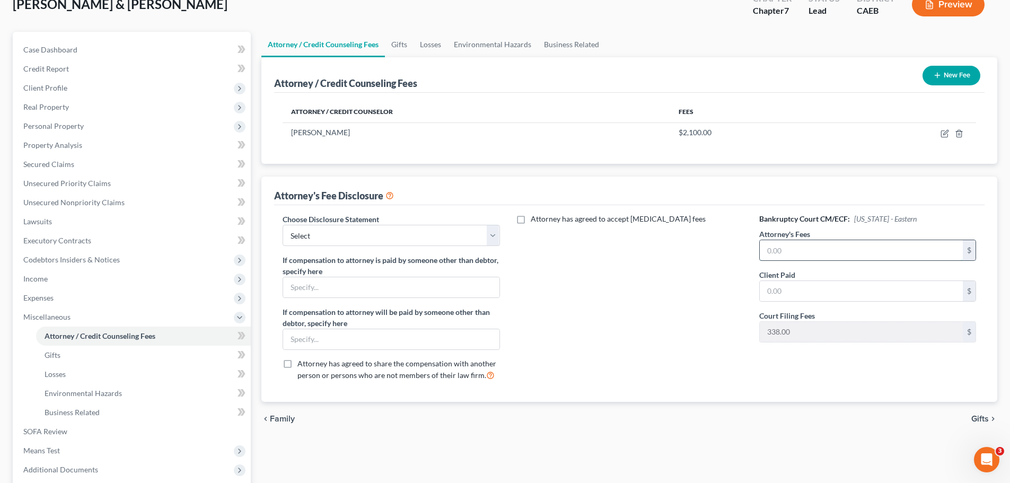
click at [801, 251] on input "text" at bounding box center [860, 250] width 203 height 20
click at [785, 287] on input "text" at bounding box center [860, 291] width 203 height 20
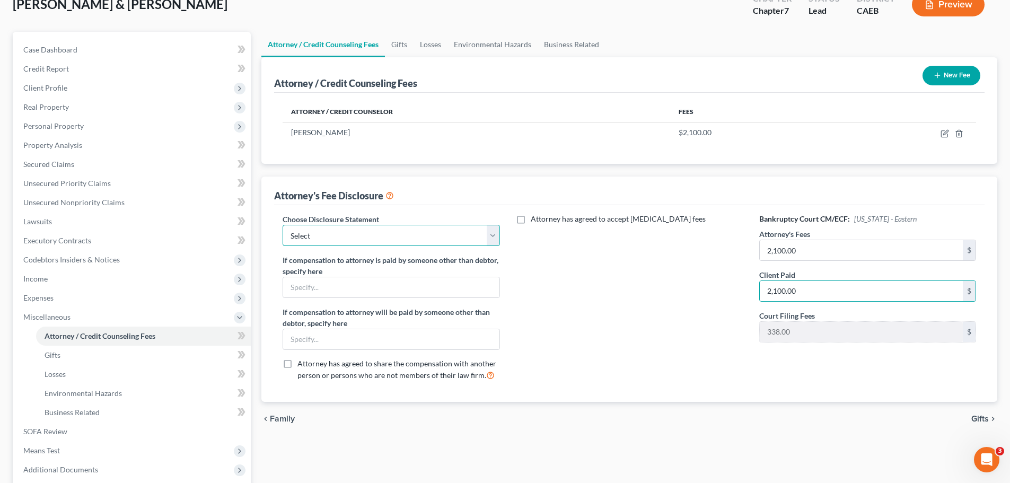
click at [491, 226] on select "Select Disclosure" at bounding box center [390, 235] width 217 height 21
click at [282, 225] on select "Select Disclosure" at bounding box center [390, 235] width 217 height 21
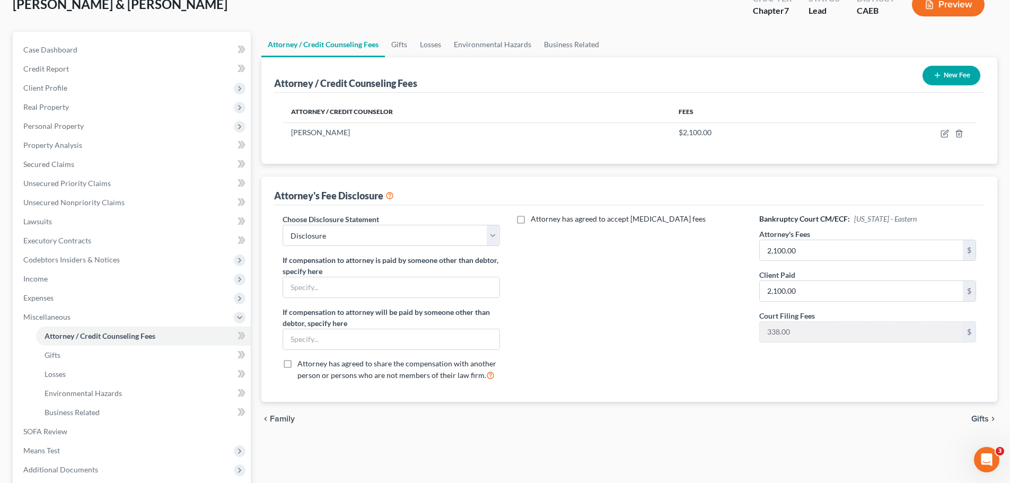
click at [558, 263] on div "Attorney has agreed to accept [MEDICAL_DATA] fees" at bounding box center [629, 301] width 238 height 175
click at [978, 420] on span "Gifts" at bounding box center [979, 418] width 17 height 8
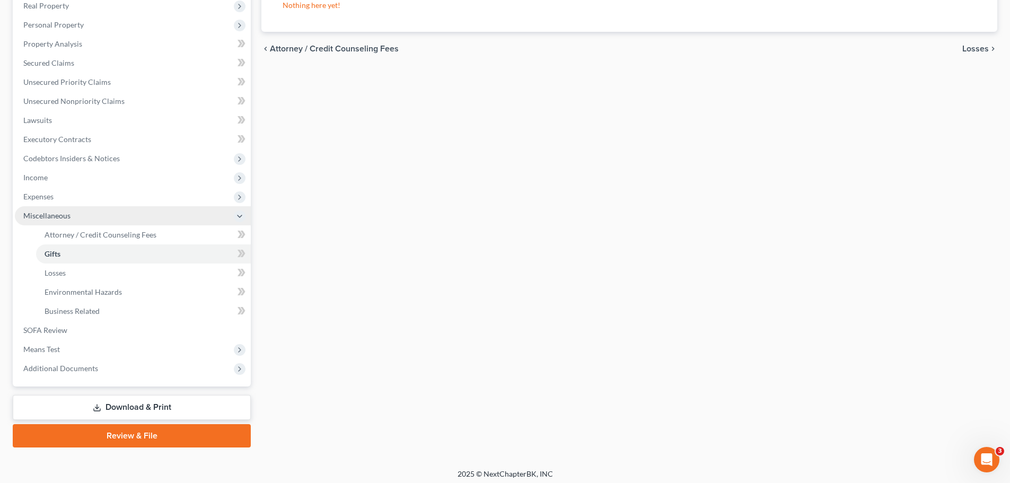
scroll to position [176, 0]
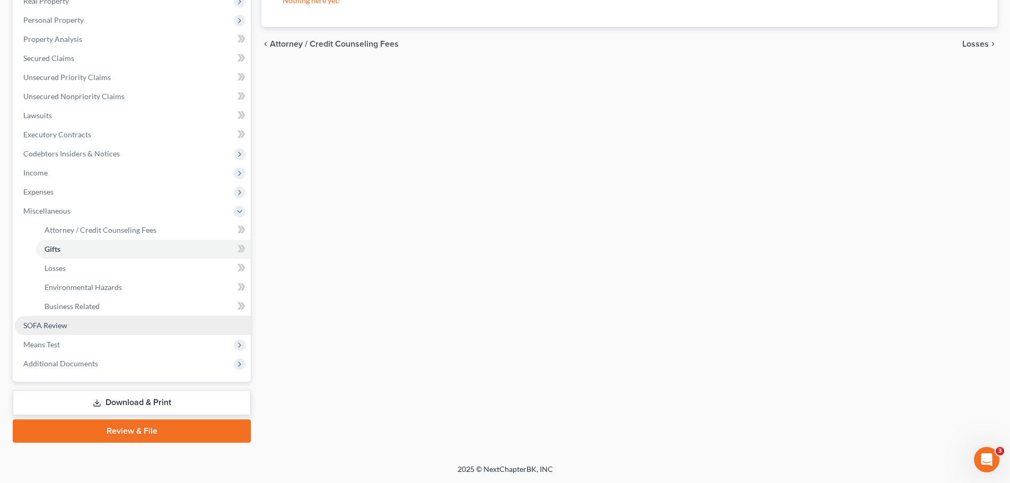
drag, startPoint x: 40, startPoint y: 328, endPoint x: 48, endPoint y: 328, distance: 7.9
click at [40, 328] on span "SOFA Review" at bounding box center [45, 325] width 44 height 9
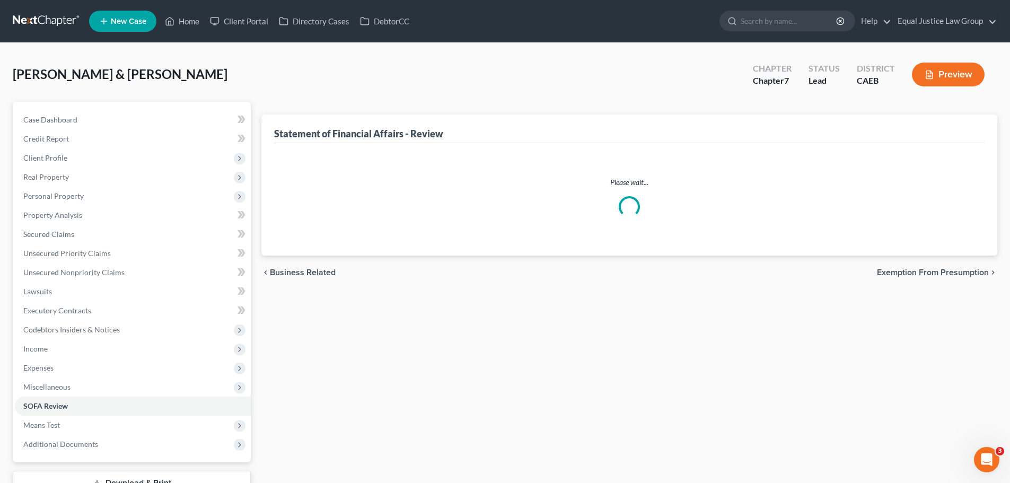
scroll to position [53, 0]
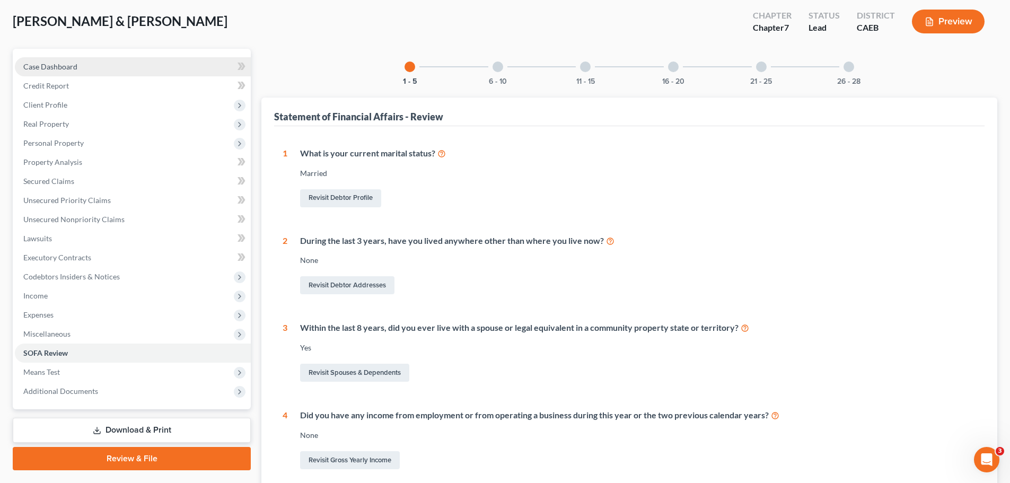
click at [56, 62] on span "Case Dashboard" at bounding box center [50, 66] width 54 height 9
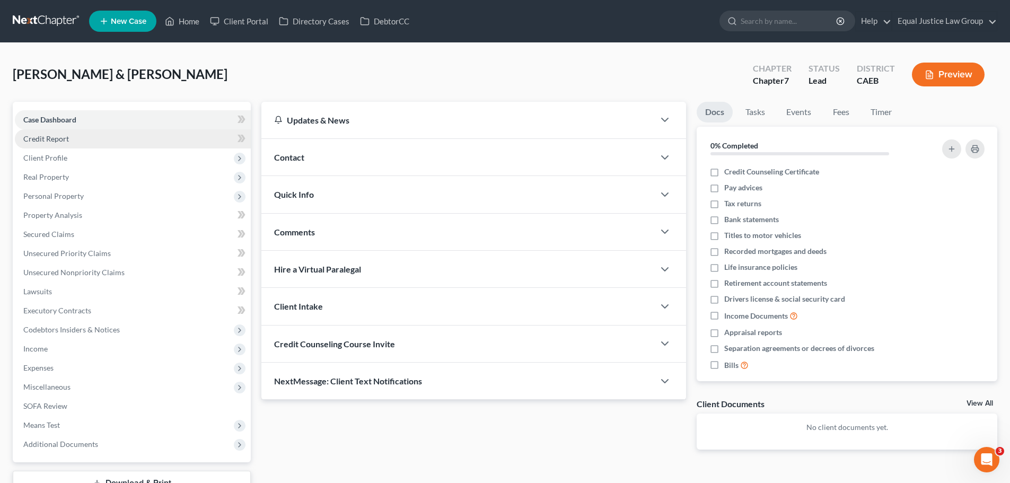
click at [47, 139] on span "Credit Report" at bounding box center [46, 138] width 46 height 9
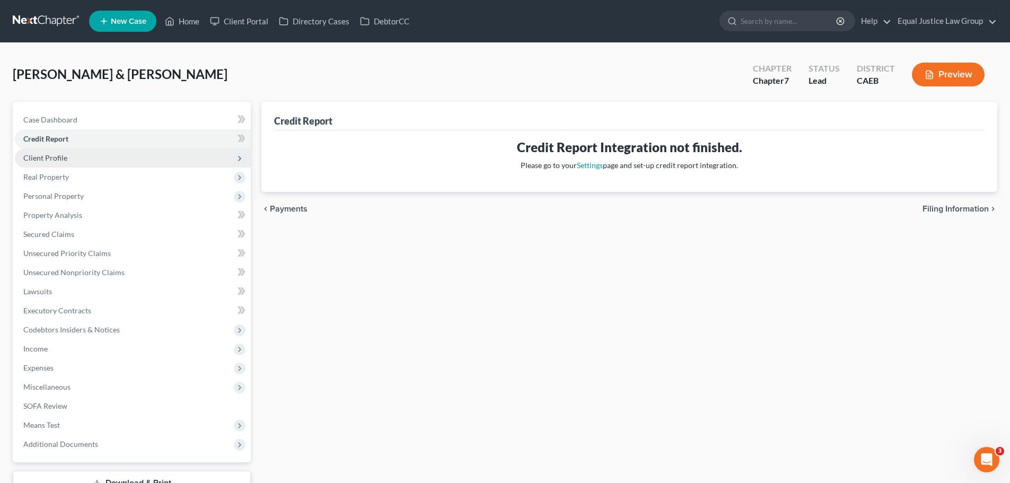
click at [59, 160] on span "Client Profile" at bounding box center [45, 157] width 44 height 9
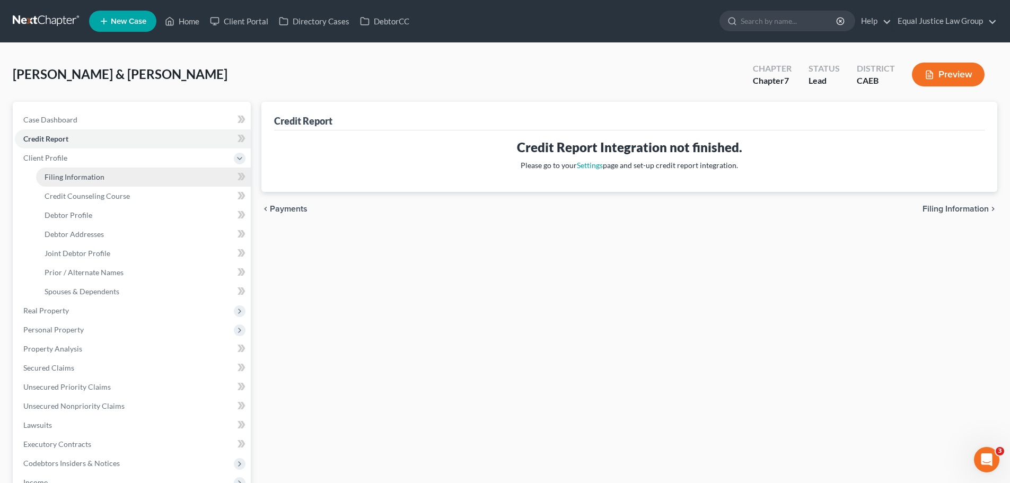
click at [86, 179] on span "Filing Information" at bounding box center [75, 176] width 60 height 9
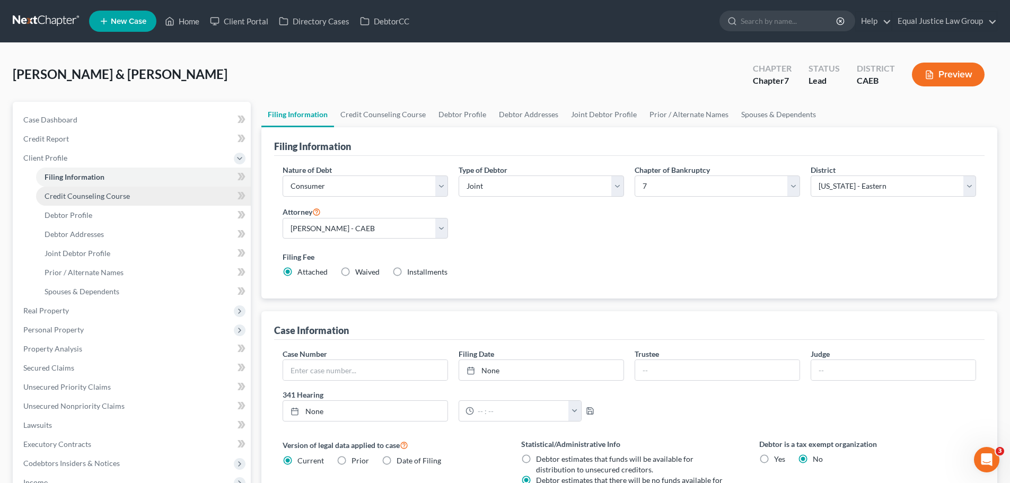
click at [92, 198] on span "Credit Counseling Course" at bounding box center [87, 195] width 85 height 9
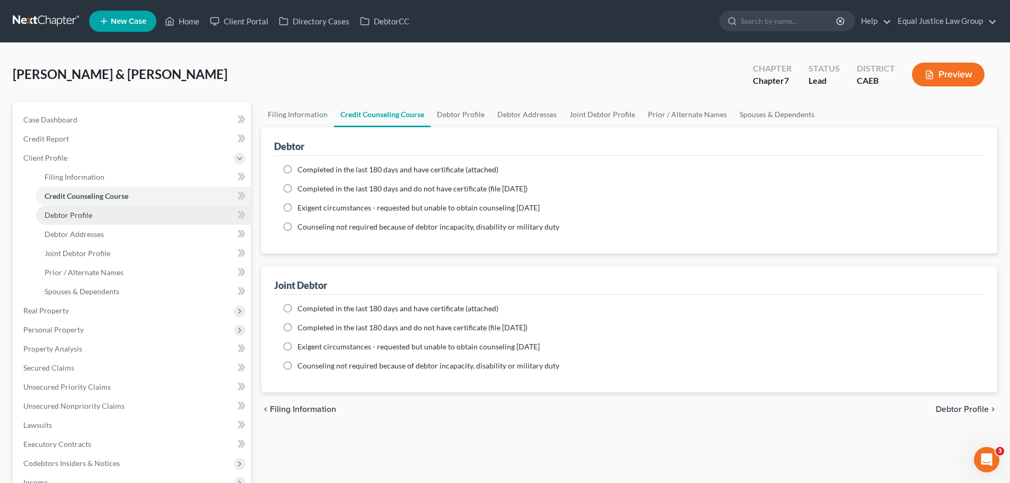
click at [95, 214] on link "Debtor Profile" at bounding box center [143, 215] width 215 height 19
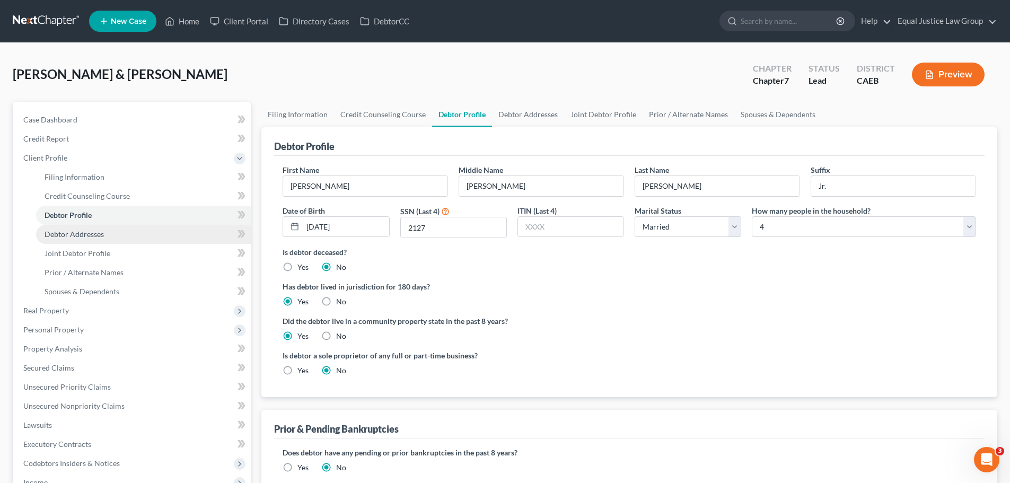
click at [101, 236] on span "Debtor Addresses" at bounding box center [74, 233] width 59 height 9
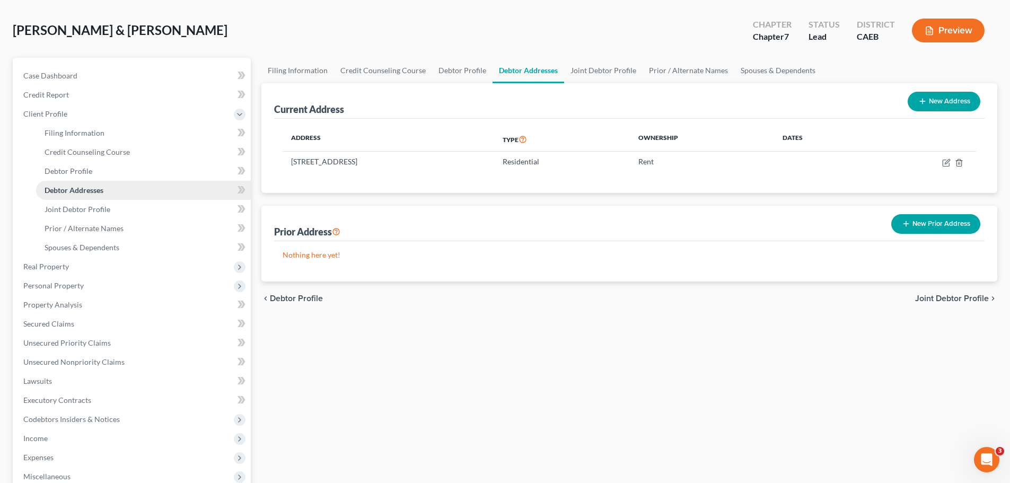
scroll to position [53, 0]
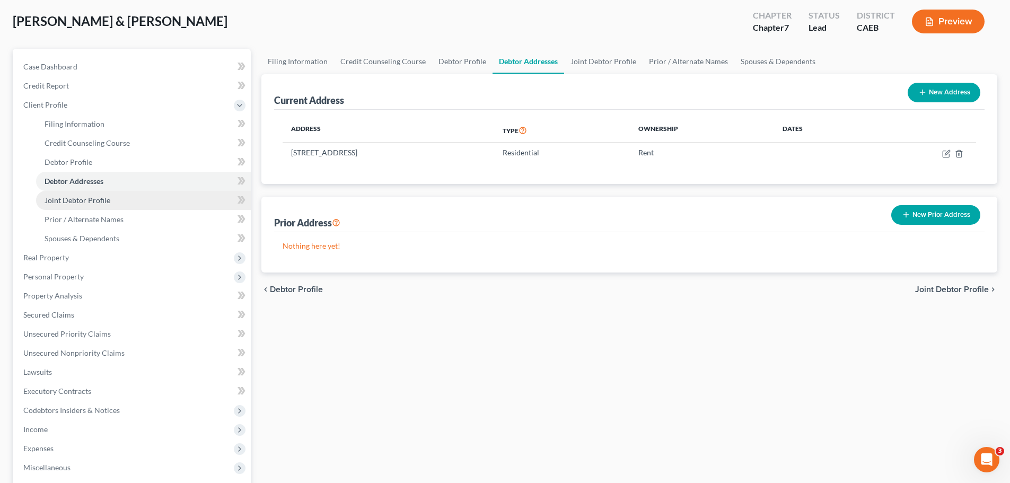
click at [99, 203] on span "Joint Debtor Profile" at bounding box center [78, 200] width 66 height 9
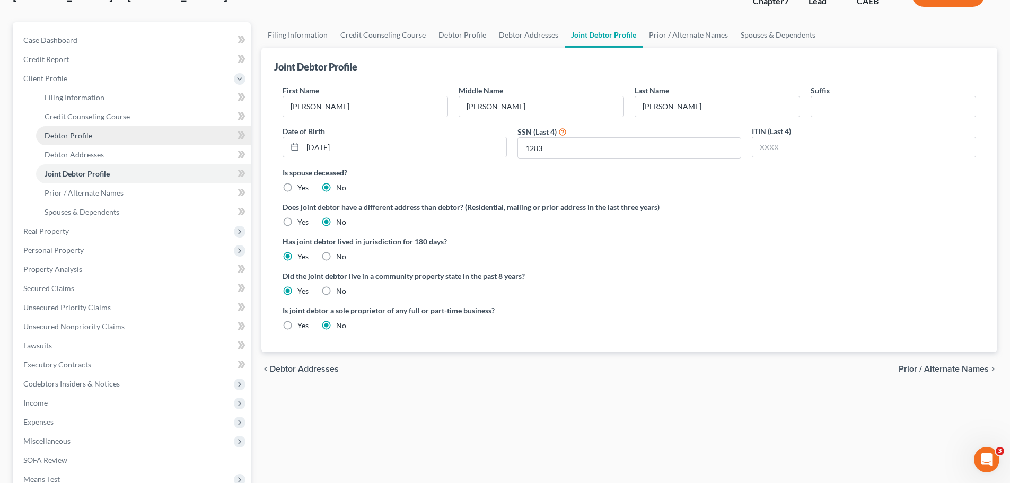
scroll to position [106, 0]
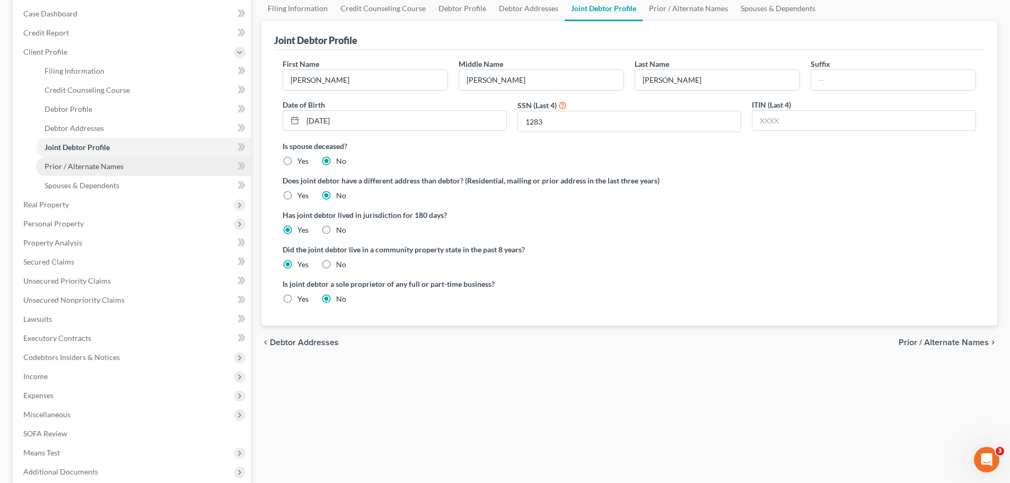
click at [93, 165] on span "Prior / Alternate Names" at bounding box center [84, 166] width 79 height 9
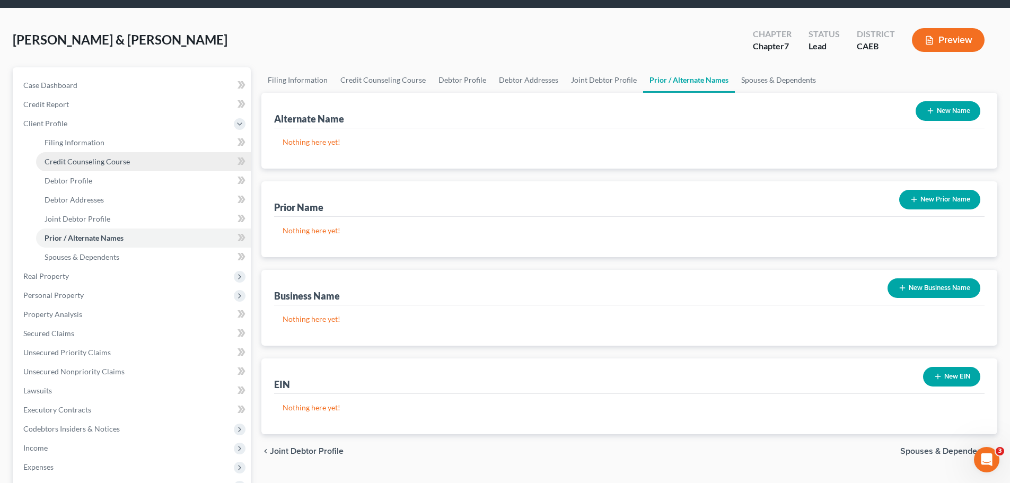
scroll to position [53, 0]
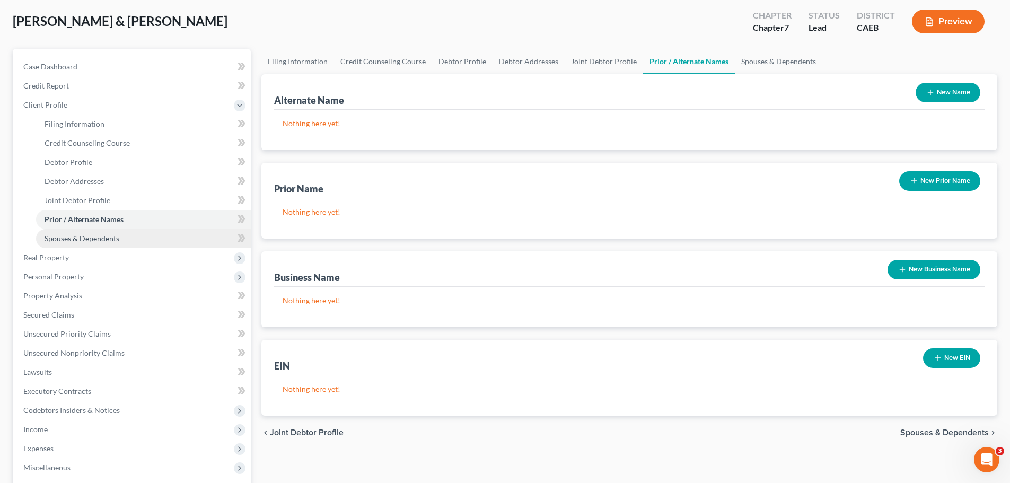
click at [112, 238] on span "Spouses & Dependents" at bounding box center [82, 238] width 75 height 9
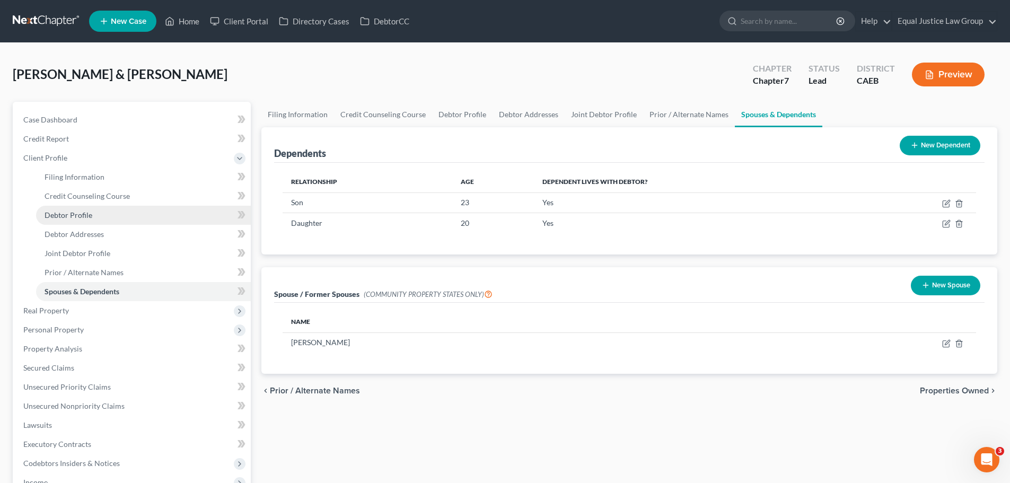
scroll to position [106, 0]
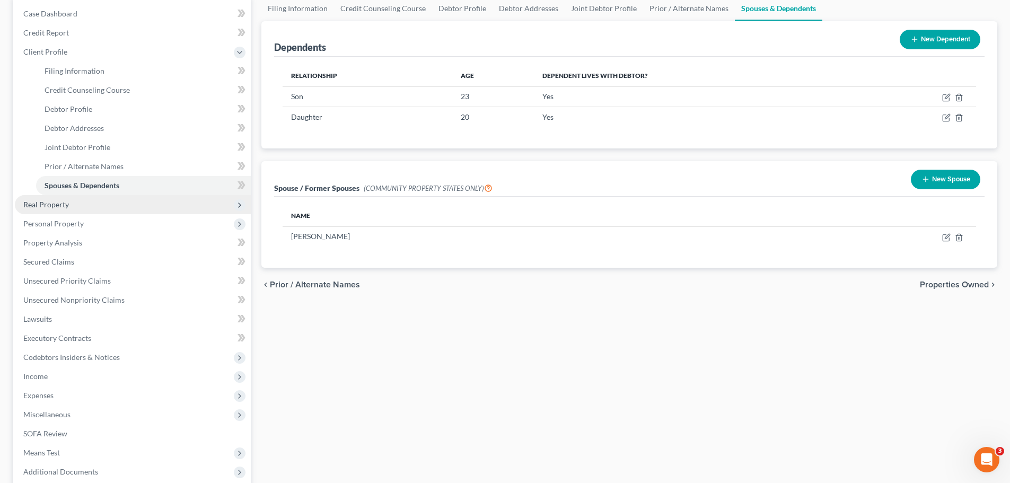
click at [50, 210] on span "Real Property" at bounding box center [133, 204] width 236 height 19
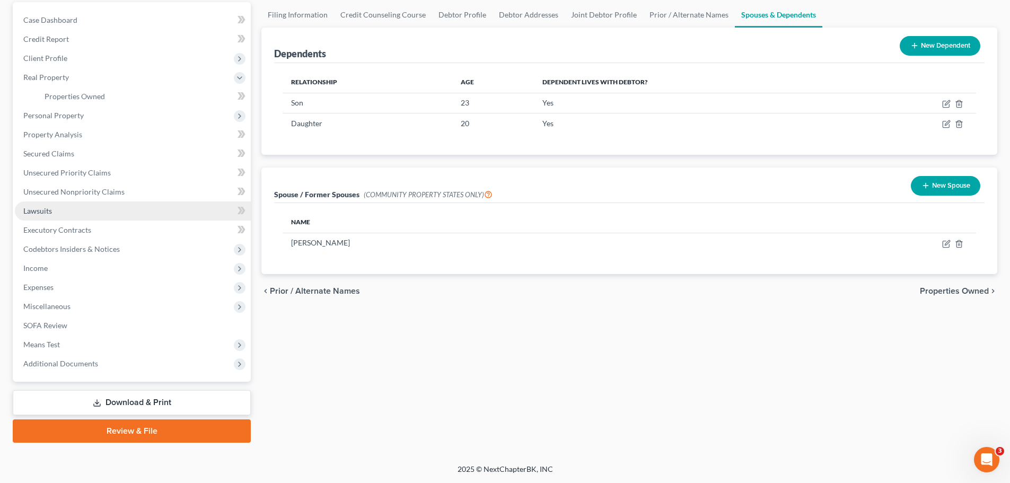
scroll to position [100, 0]
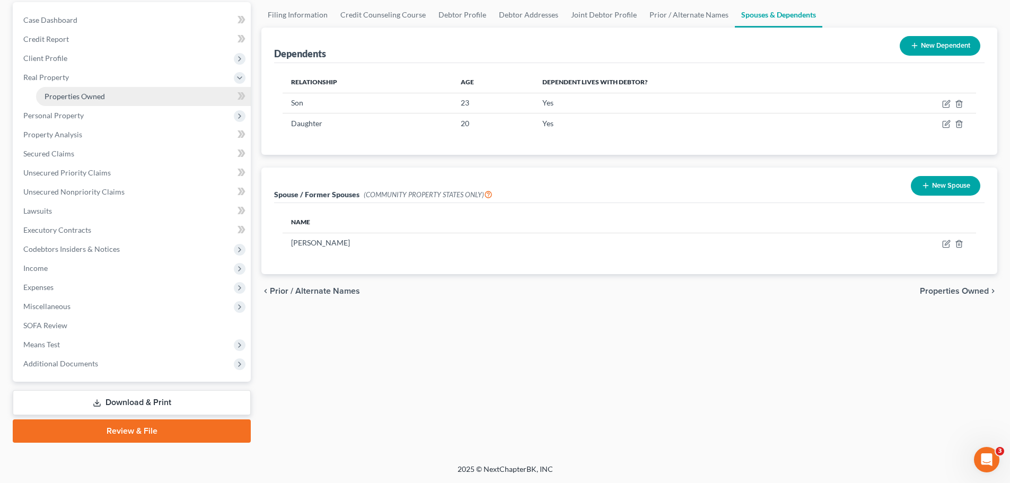
click at [65, 95] on span "Properties Owned" at bounding box center [75, 96] width 60 height 9
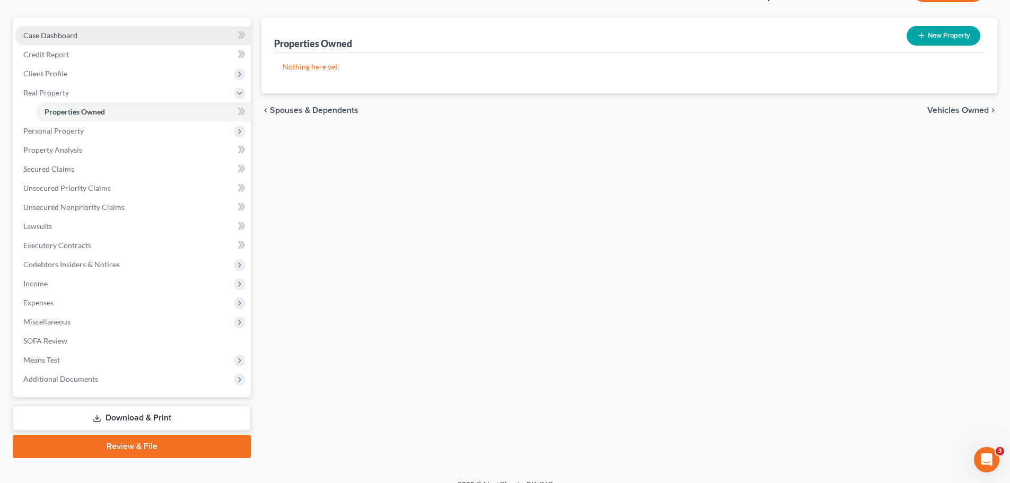
scroll to position [100, 0]
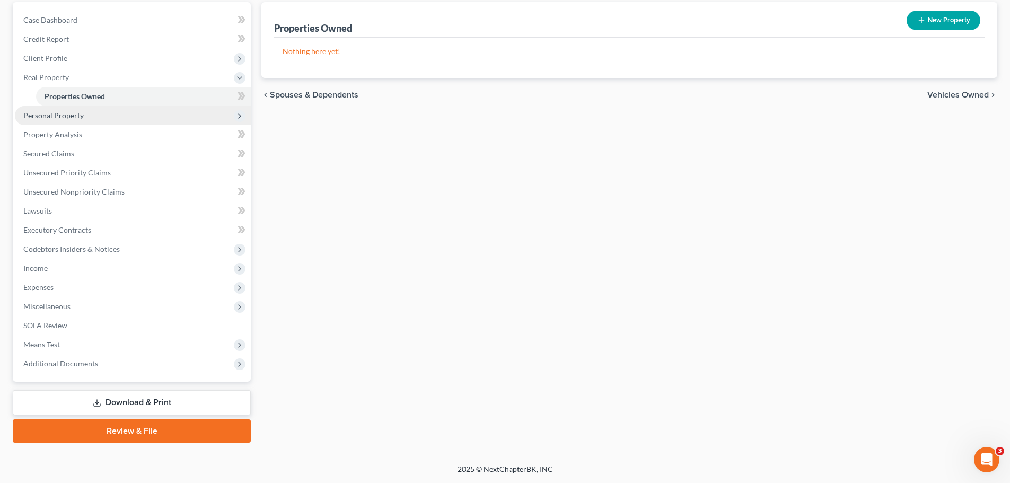
click at [66, 115] on span "Personal Property" at bounding box center [53, 115] width 60 height 9
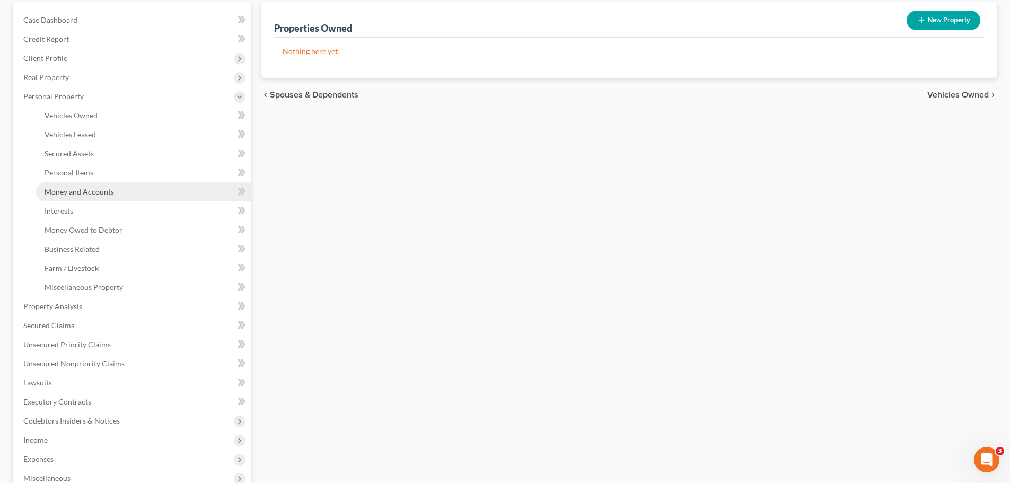
click at [88, 190] on span "Money and Accounts" at bounding box center [79, 191] width 69 height 9
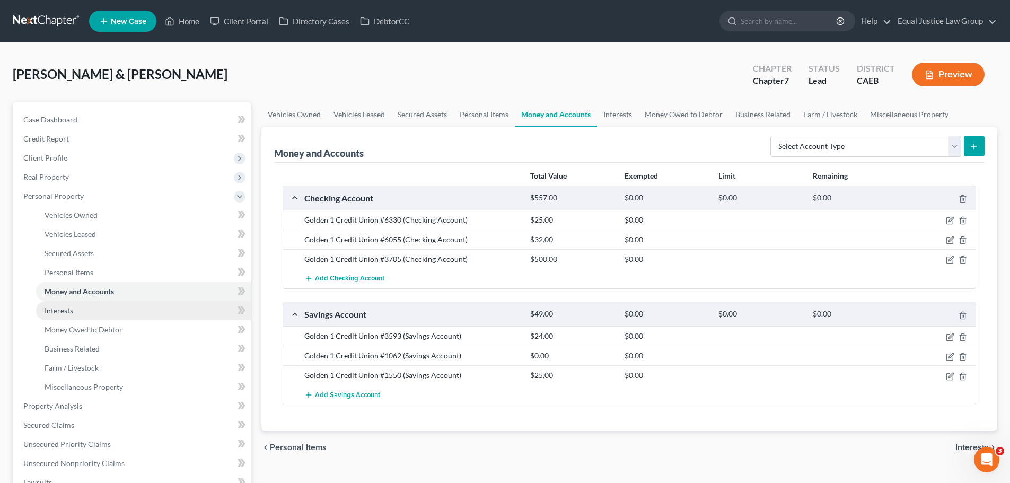
click at [75, 312] on link "Interests" at bounding box center [143, 310] width 215 height 19
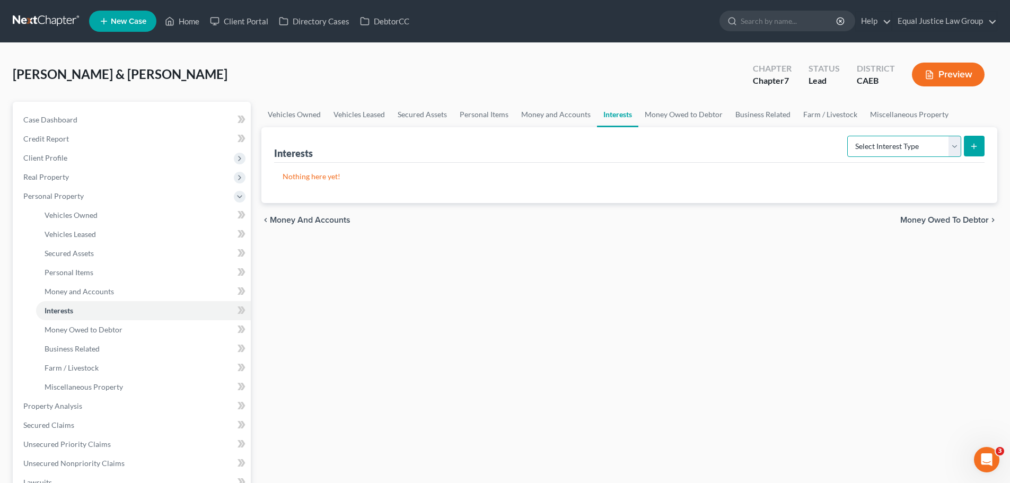
click at [952, 138] on select "Select Interest Type 401K Annuity Bond Education IRA Government Bond Government…" at bounding box center [904, 146] width 114 height 21
click at [848, 136] on select "Select Interest Type 401K Annuity Bond Education IRA Government Bond Government…" at bounding box center [904, 146] width 114 height 21
click at [777, 176] on p "Nothing here yet!" at bounding box center [628, 176] width 693 height 11
click at [953, 152] on select "Select Interest Type 401K Annuity Bond Education IRA Government Bond Government…" at bounding box center [904, 146] width 114 height 21
click at [848, 136] on select "Select Interest Type 401K Annuity Bond Education IRA Government Bond Government…" at bounding box center [904, 146] width 114 height 21
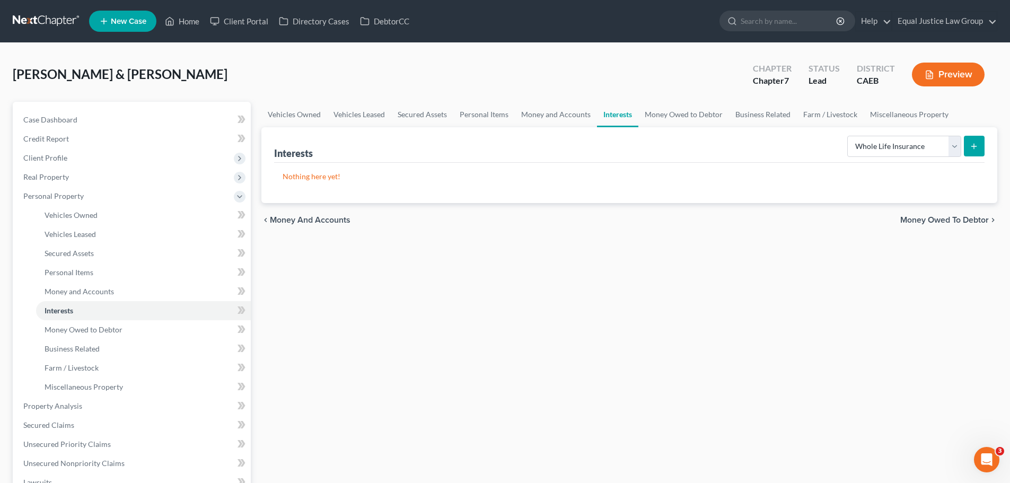
click at [737, 381] on div "Vehicles Owned Vehicles Leased Secured Assets Personal Items Money and Accounts…" at bounding box center [629, 408] width 746 height 612
click at [976, 145] on icon "submit" at bounding box center [973, 146] width 8 height 8
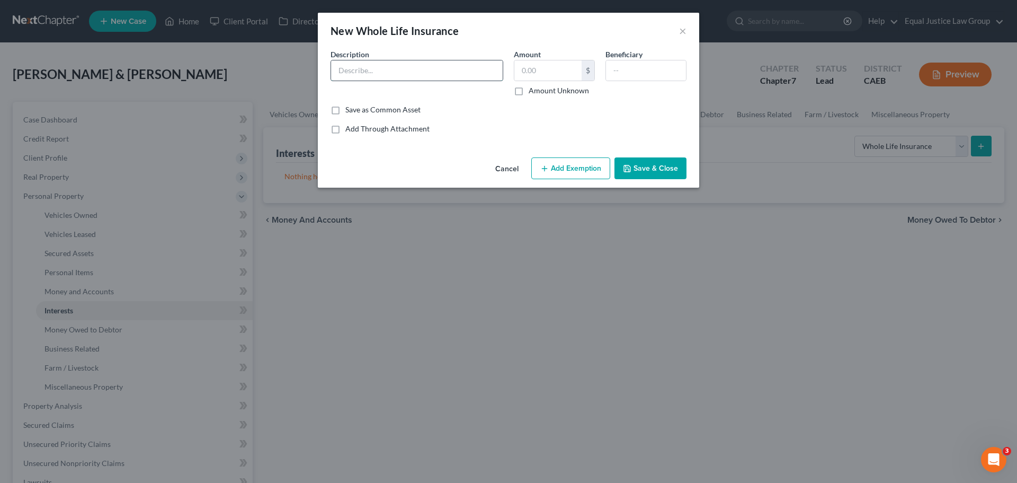
click at [400, 63] on input "text" at bounding box center [417, 70] width 172 height 20
click at [561, 65] on input "text" at bounding box center [548, 70] width 67 height 20
click at [649, 68] on input "text" at bounding box center [646, 70] width 80 height 20
click at [552, 166] on button "Add Exemption" at bounding box center [571, 168] width 79 height 22
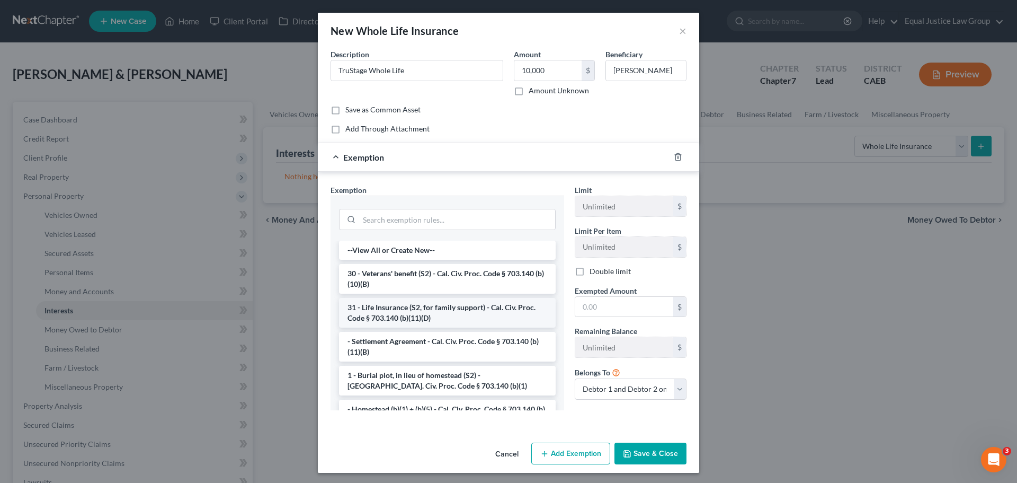
click at [430, 314] on li "31 - Life Insurance (S2, for family support) - Cal. Civ. Proc. Code § 703.140 (…" at bounding box center [447, 313] width 217 height 30
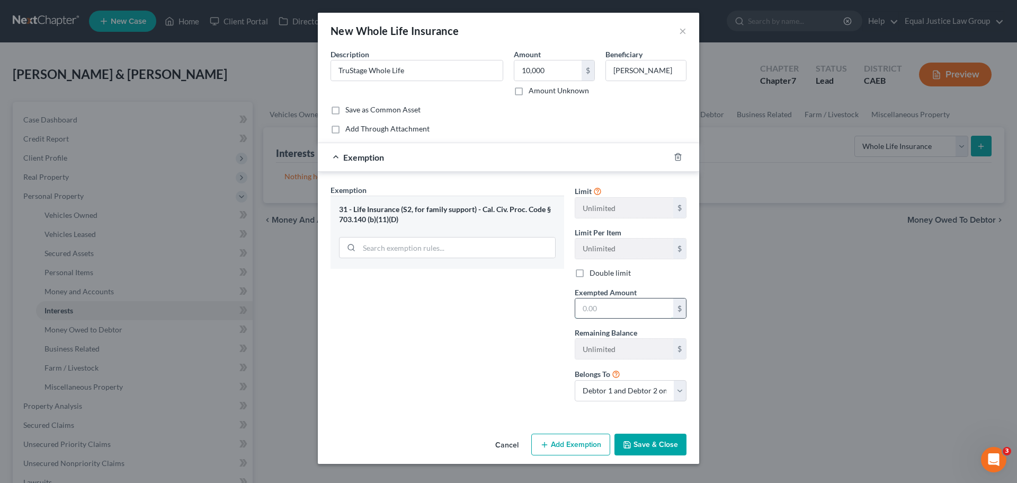
click at [603, 308] on input "text" at bounding box center [625, 308] width 98 height 20
click at [499, 355] on div "Exemption Set must be selected for CA. Exemption * 31 - Life Insurance (S2, for…" at bounding box center [447, 296] width 244 height 225
click at [554, 409] on div "Exemption Set must be selected for CA. Exemption * 31 - Life Insurance (S2, for…" at bounding box center [447, 296] width 244 height 225
click at [626, 397] on select "Debtor 1 only Debtor 2 only Debtor 1 and Debtor 2 only" at bounding box center [631, 390] width 112 height 21
click at [575, 380] on select "Debtor 1 only Debtor 2 only Debtor 1 and Debtor 2 only" at bounding box center [631, 390] width 112 height 21
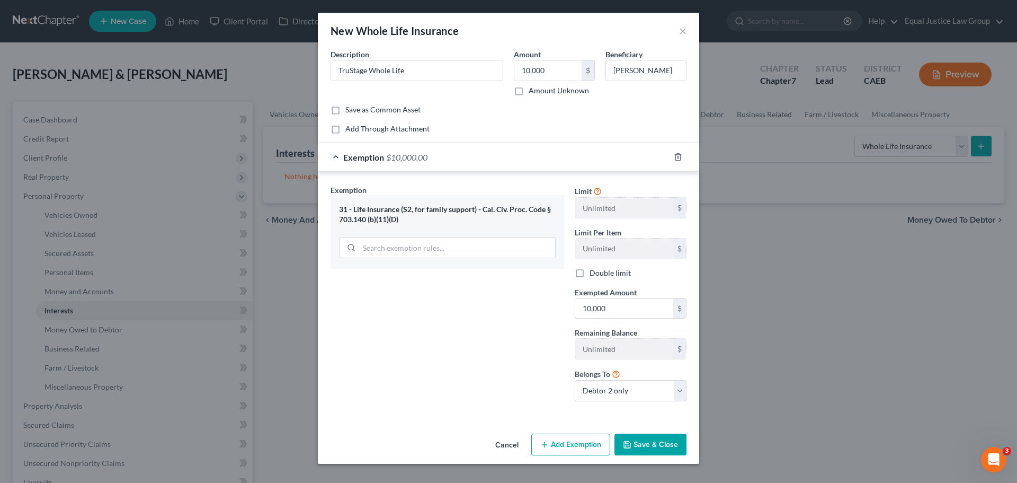
click at [523, 408] on div "Exemption Set must be selected for CA. Exemption * 31 - Life Insurance (S2, for…" at bounding box center [447, 296] width 244 height 225
click at [663, 446] on button "Save & Close" at bounding box center [651, 444] width 72 height 22
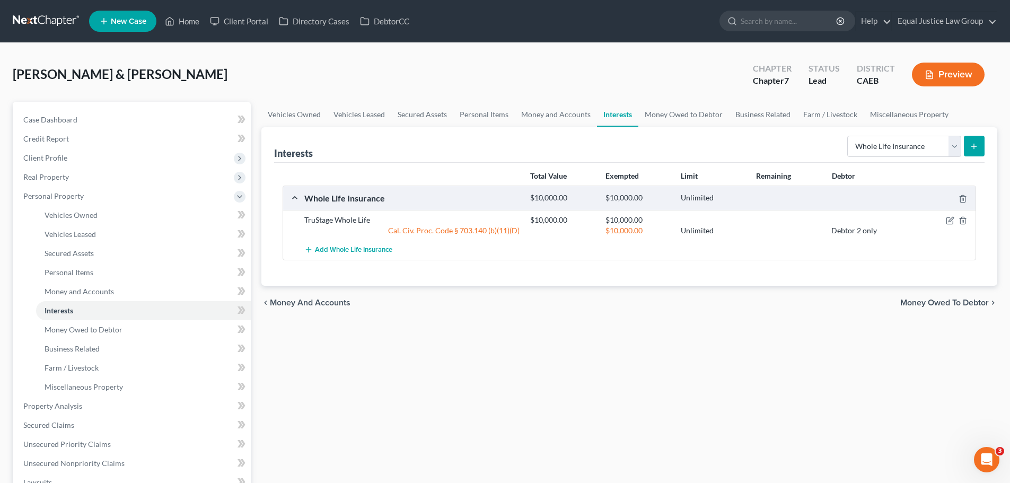
click at [709, 306] on div "chevron_left Money and Accounts Money Owed to Debtor chevron_right" at bounding box center [629, 303] width 736 height 34
click at [953, 144] on select "Select Interest Type 401K Annuity Bond Education IRA Government Bond Government…" at bounding box center [904, 146] width 114 height 21
click at [848, 136] on select "Select Interest Type 401K Annuity Bond Education IRA Government Bond Government…" at bounding box center [904, 146] width 114 height 21
click at [972, 147] on icon "submit" at bounding box center [973, 146] width 8 height 8
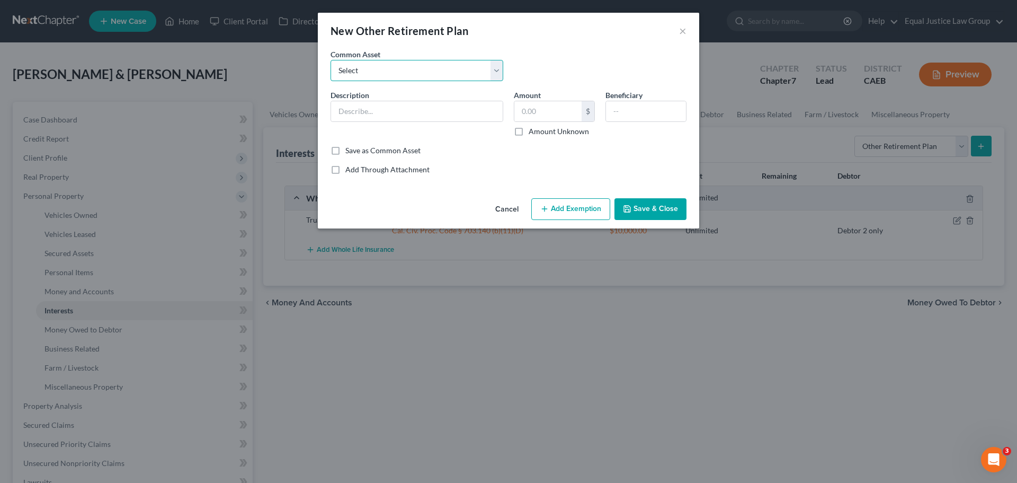
click at [352, 64] on select "Select CalPERs" at bounding box center [417, 70] width 173 height 21
click at [355, 105] on input "text" at bounding box center [417, 111] width 172 height 20
click at [612, 142] on div "Description * DHL Retirement Savings Plan - Blended Fund Investments Amount 33,…" at bounding box center [508, 118] width 367 height 56
click at [569, 204] on button "Add Exemption" at bounding box center [571, 209] width 79 height 22
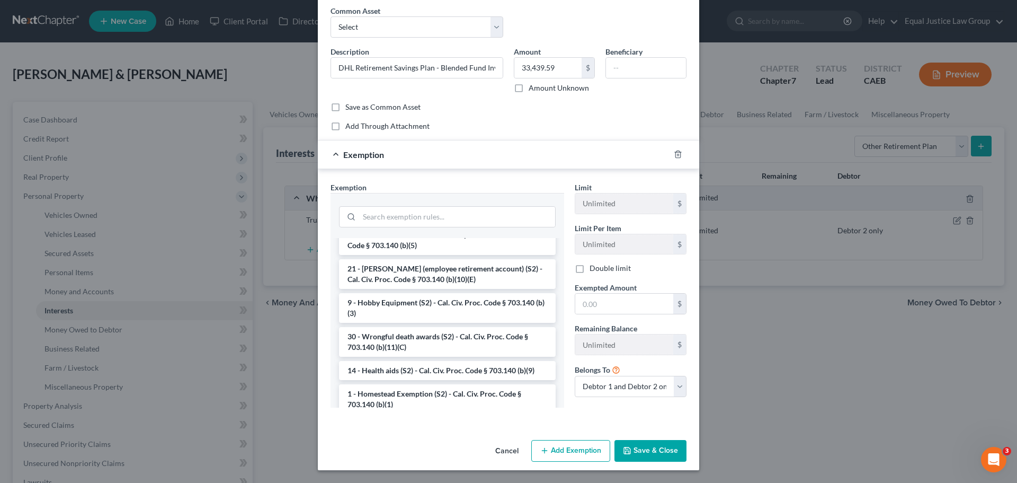
scroll to position [653, 0]
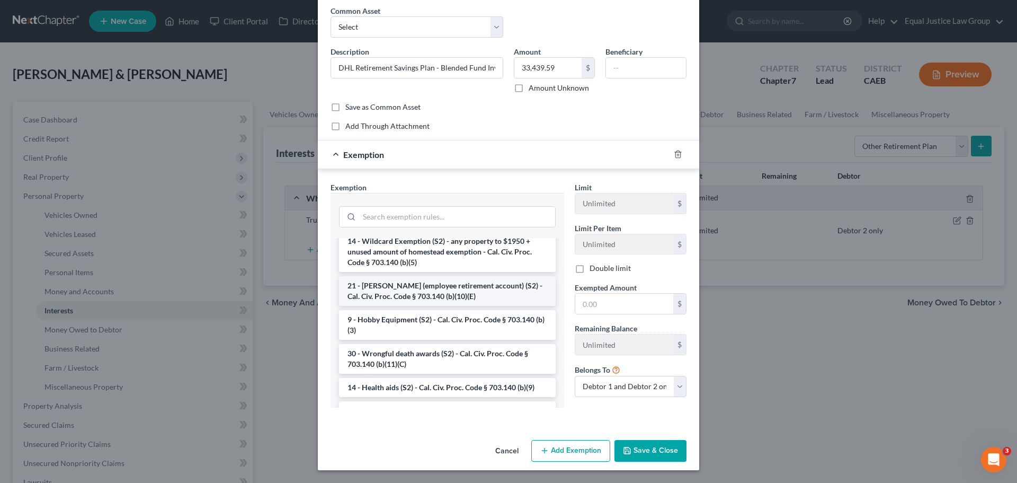
click at [438, 306] on li "21 - [PERSON_NAME] (employee retirement account) (S2) - Cal. Civ. Proc. Code § …" at bounding box center [447, 291] width 217 height 30
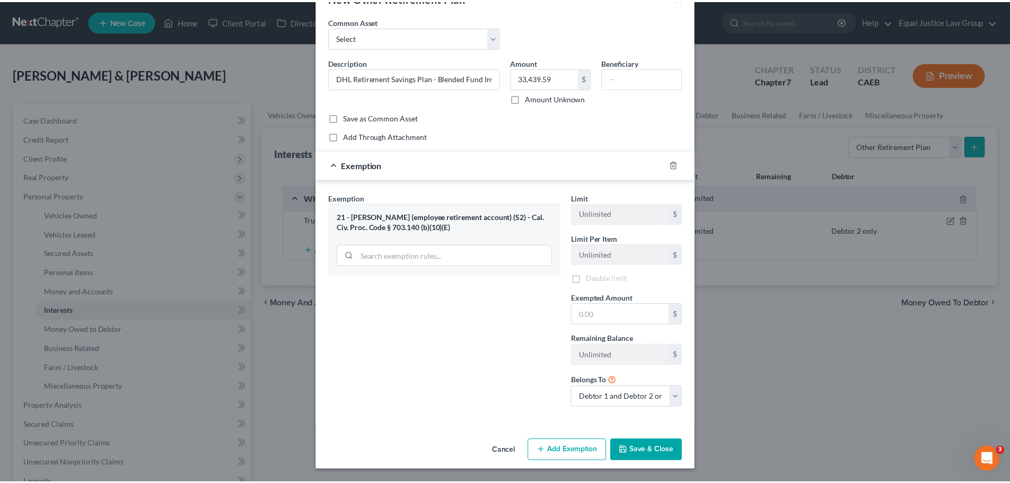
scroll to position [34, 0]
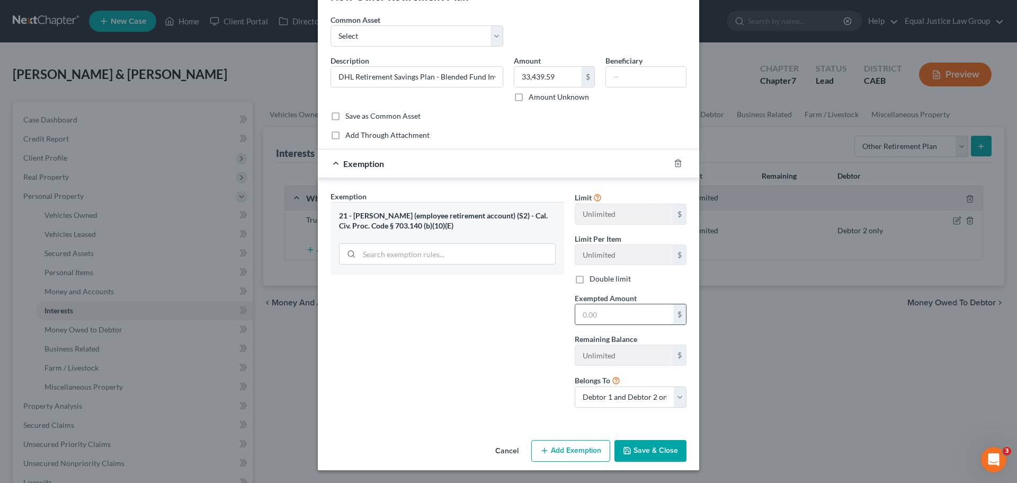
click at [595, 321] on input "text" at bounding box center [625, 314] width 98 height 20
click at [472, 313] on div "Exemption Set must be selected for CA. Exemption * 21 - ERISA (employee retirem…" at bounding box center [447, 303] width 244 height 225
drag, startPoint x: 680, startPoint y: 394, endPoint x: 669, endPoint y: 403, distance: 14.0
click at [680, 394] on select "Debtor 1 only Debtor 2 only Debtor 1 and Debtor 2 only" at bounding box center [631, 396] width 112 height 21
click at [575, 386] on select "Debtor 1 only Debtor 2 only Debtor 1 and Debtor 2 only" at bounding box center [631, 396] width 112 height 21
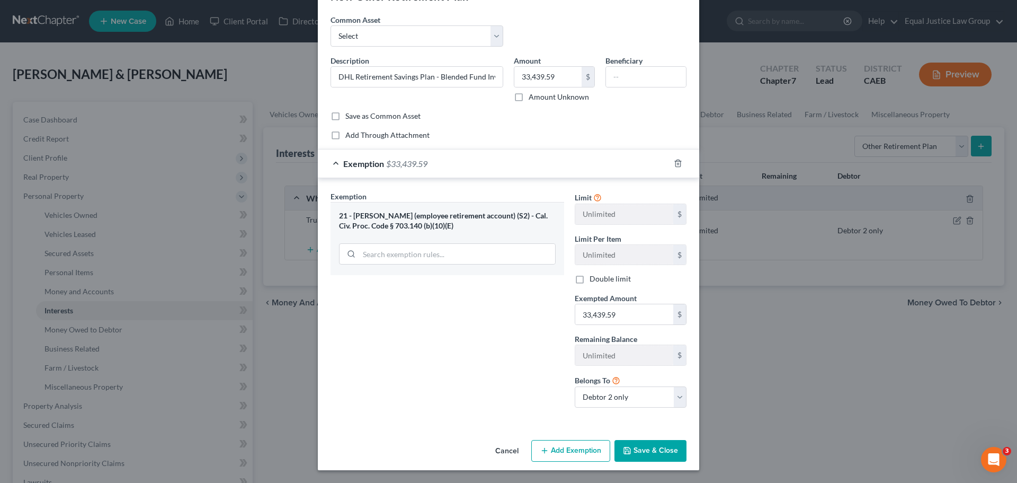
click at [528, 394] on div "Exemption Set must be selected for CA. Exemption * 21 - ERISA (employee retirem…" at bounding box center [447, 303] width 244 height 225
click at [643, 445] on button "Save & Close" at bounding box center [651, 451] width 72 height 22
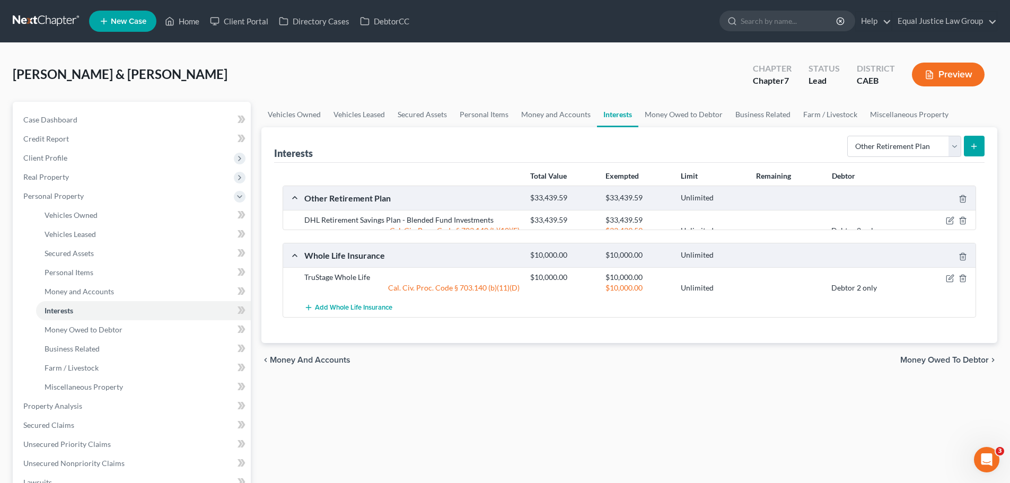
click at [770, 333] on div "Total Value Exempted Limit Remaining Debtor Other Retirement Plan $33,439.59 $3…" at bounding box center [629, 253] width 710 height 181
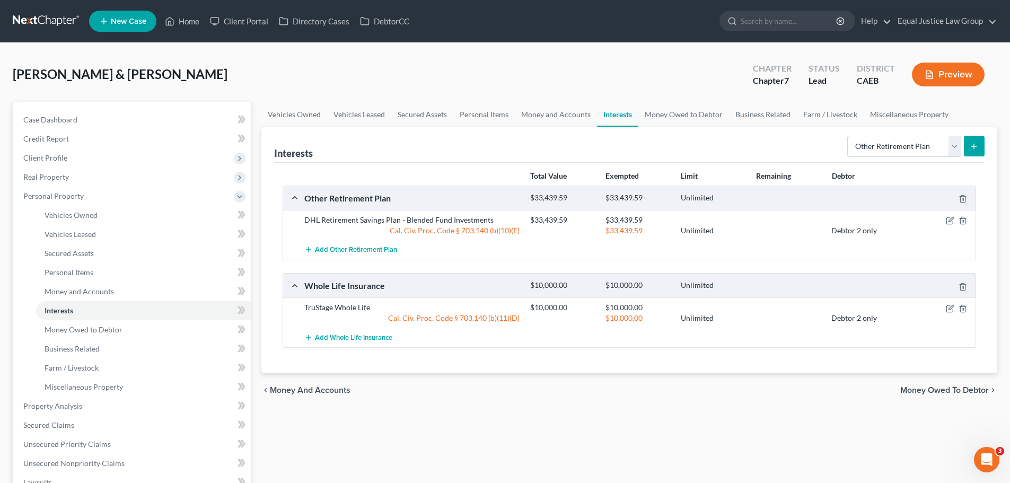
click at [609, 447] on div "Vehicles Owned Vehicles Leased Secured Assets Personal Items Money and Accounts…" at bounding box center [629, 408] width 746 height 612
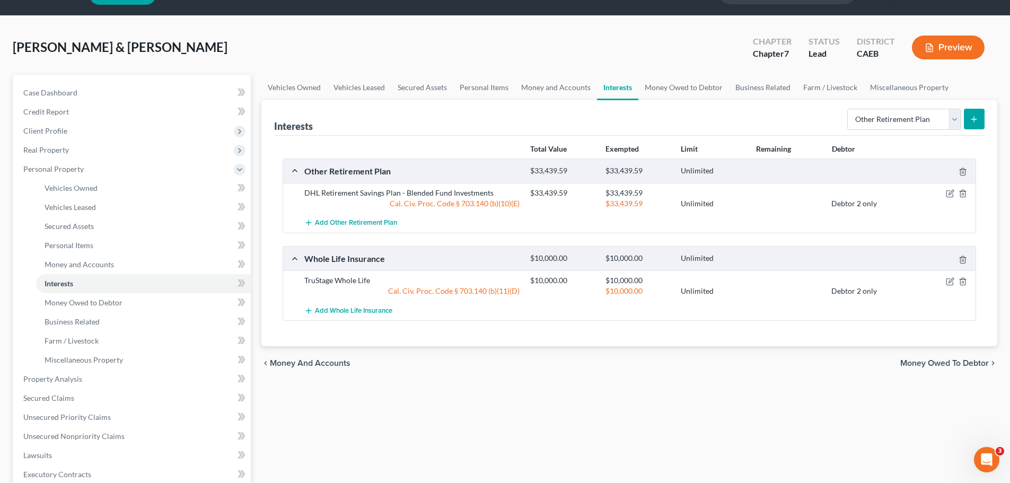
scroll to position [53, 0]
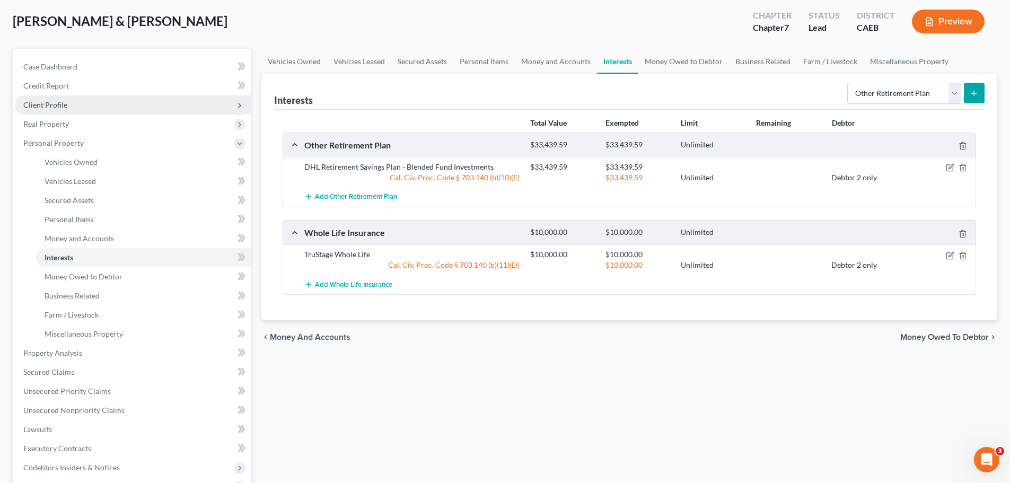
click at [62, 102] on span "Client Profile" at bounding box center [45, 104] width 44 height 9
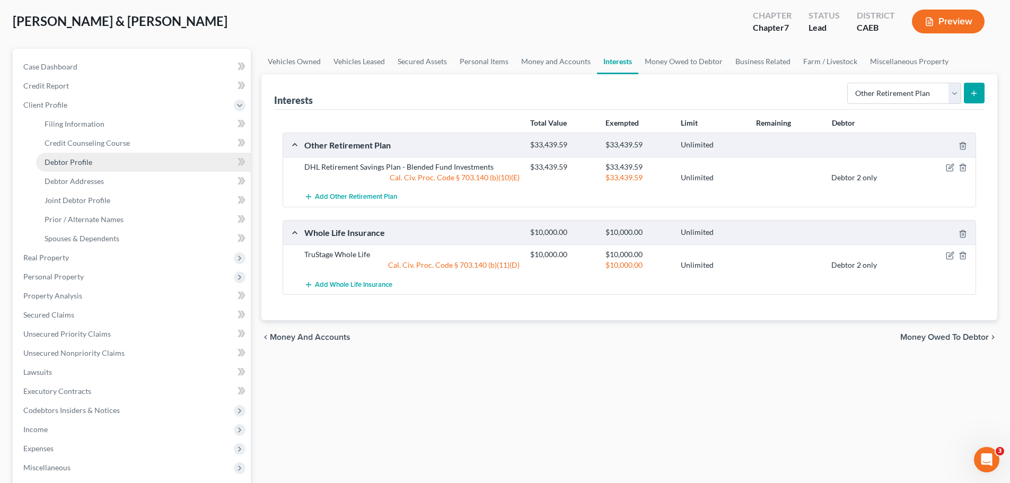
click at [95, 157] on link "Debtor Profile" at bounding box center [143, 162] width 215 height 19
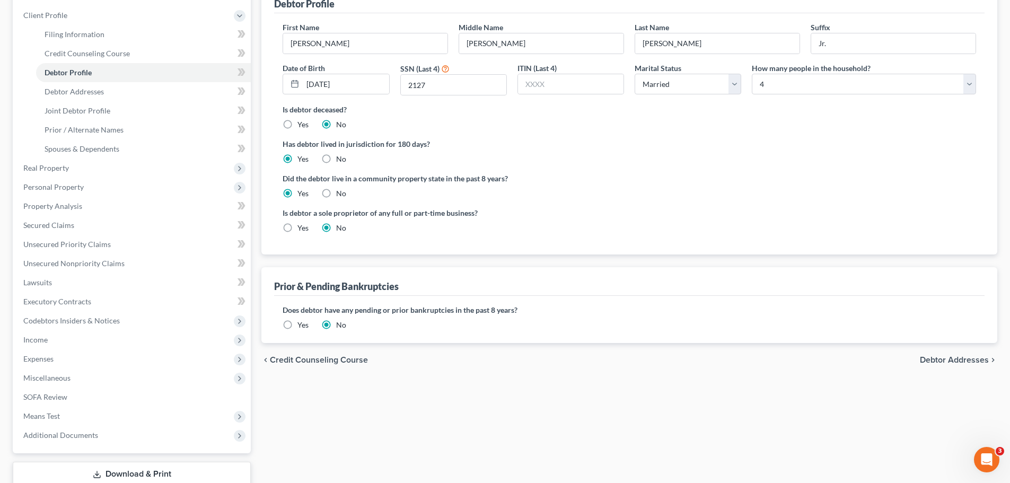
scroll to position [159, 0]
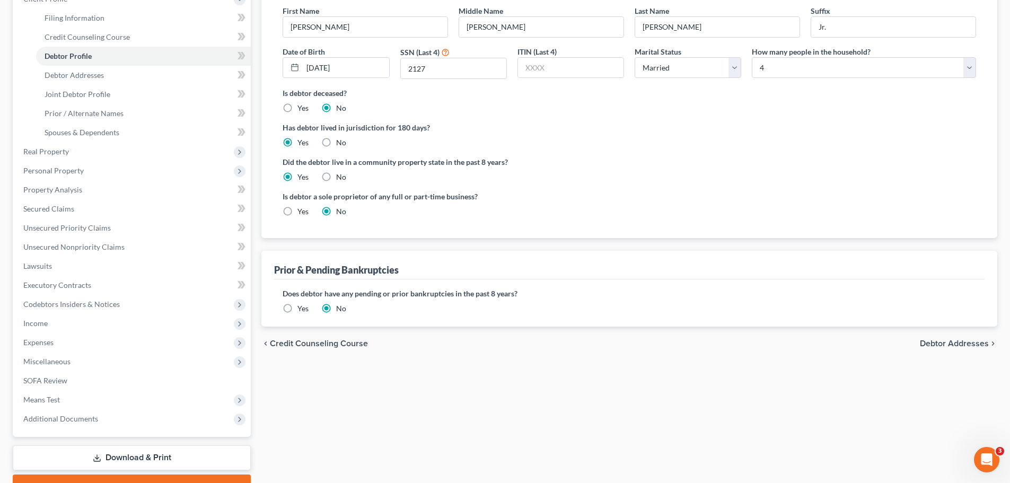
click at [297, 214] on label "Yes" at bounding box center [302, 211] width 11 height 11
click at [302, 213] on input "Yes" at bounding box center [305, 209] width 7 height 7
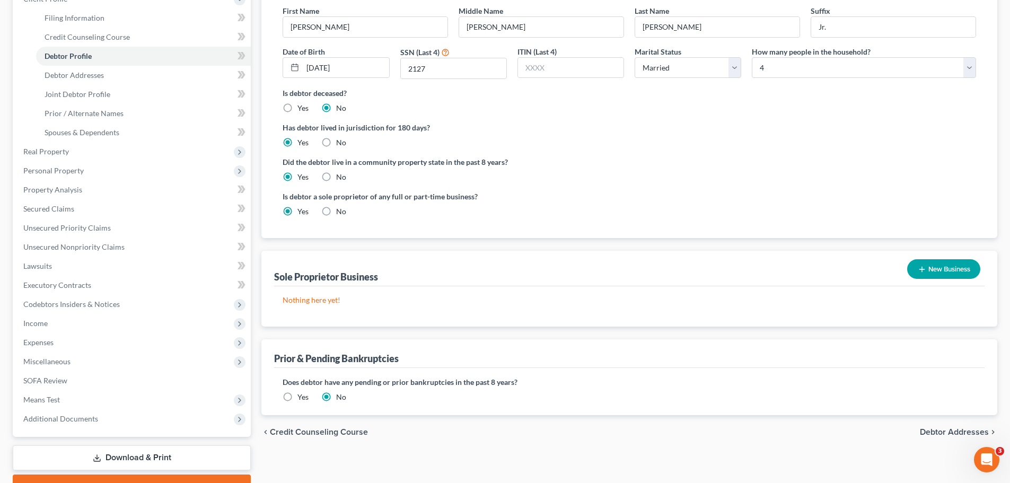
click at [946, 267] on button "New Business" at bounding box center [943, 269] width 73 height 20
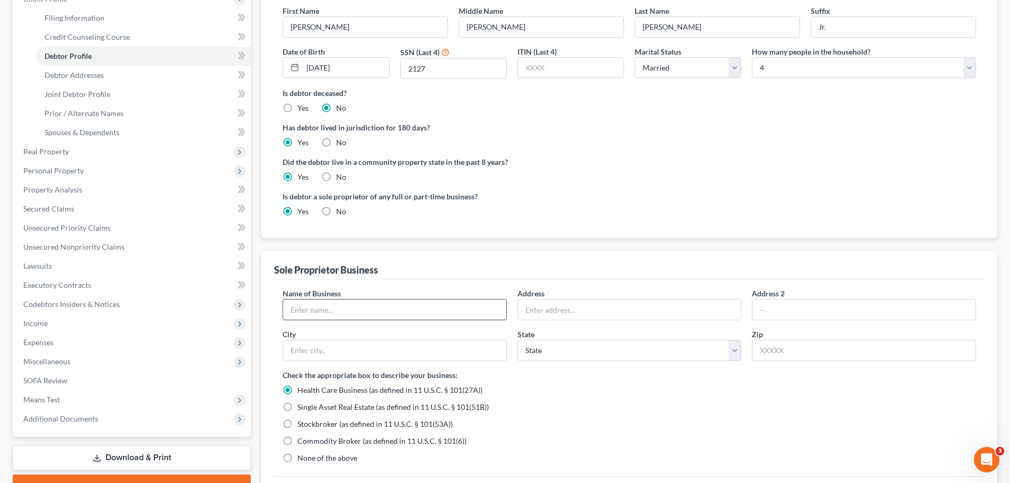
click at [362, 299] on input "text" at bounding box center [394, 309] width 223 height 20
click at [587, 309] on input "text" at bounding box center [629, 309] width 223 height 20
click at [388, 309] on input "[PERSON_NAME]" at bounding box center [394, 309] width 223 height 20
click at [571, 307] on input "text" at bounding box center [629, 309] width 223 height 20
click at [764, 417] on div "Check the appropriate box to describe your business: Health Care Business (as d…" at bounding box center [628, 416] width 693 height 94
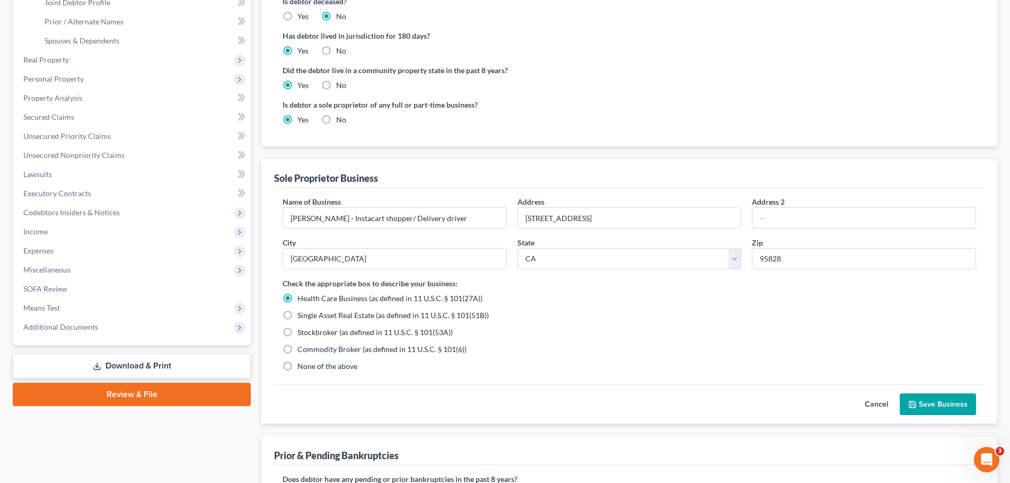
scroll to position [265, 0]
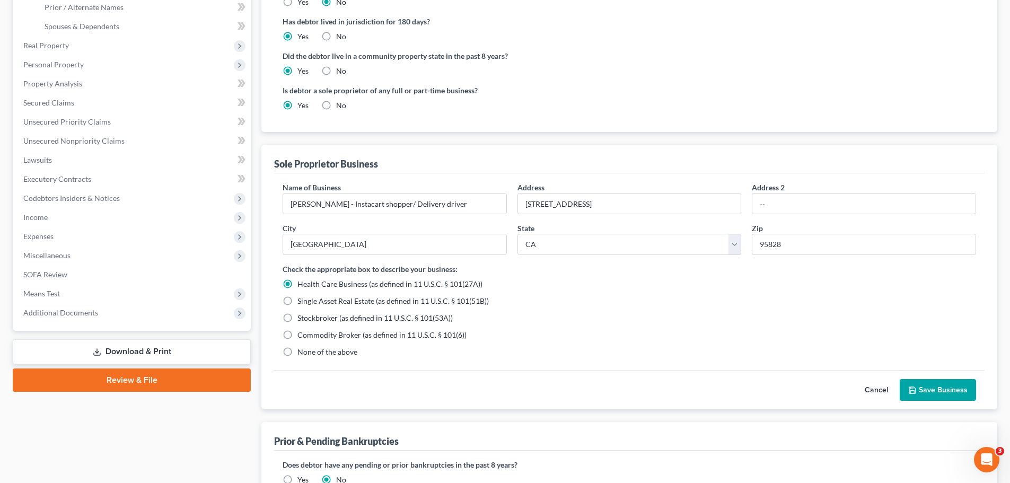
click at [299, 355] on span "None of the above" at bounding box center [327, 351] width 60 height 9
click at [302, 353] on input "None of the above" at bounding box center [305, 350] width 7 height 7
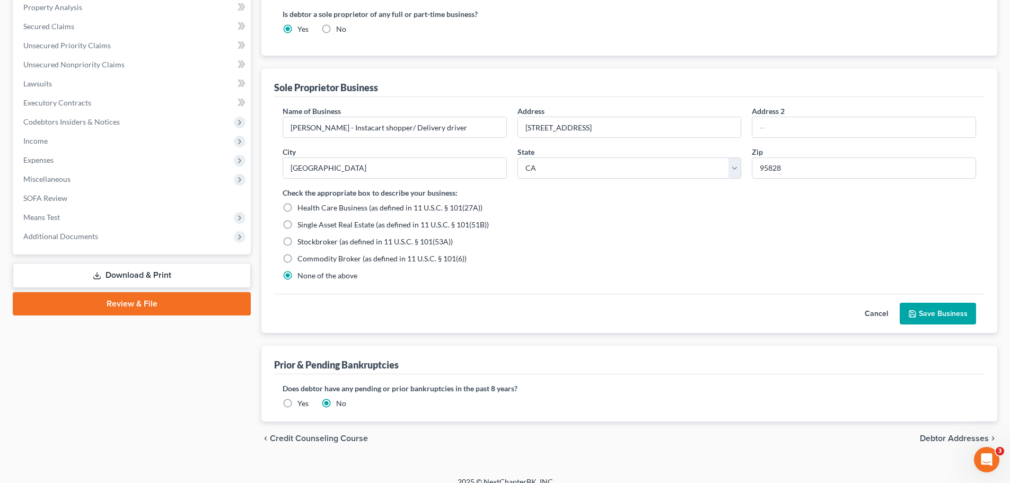
scroll to position [354, 0]
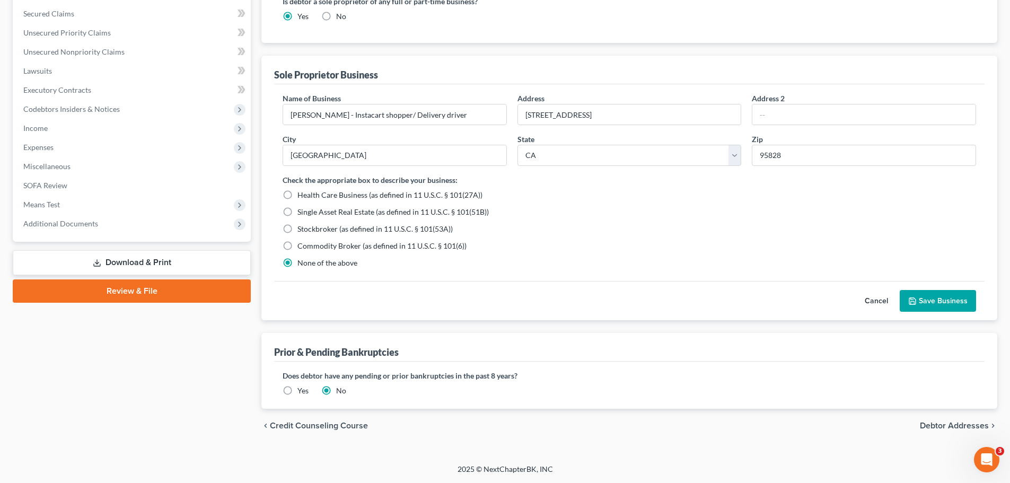
click at [929, 303] on button "Save Business" at bounding box center [937, 301] width 76 height 22
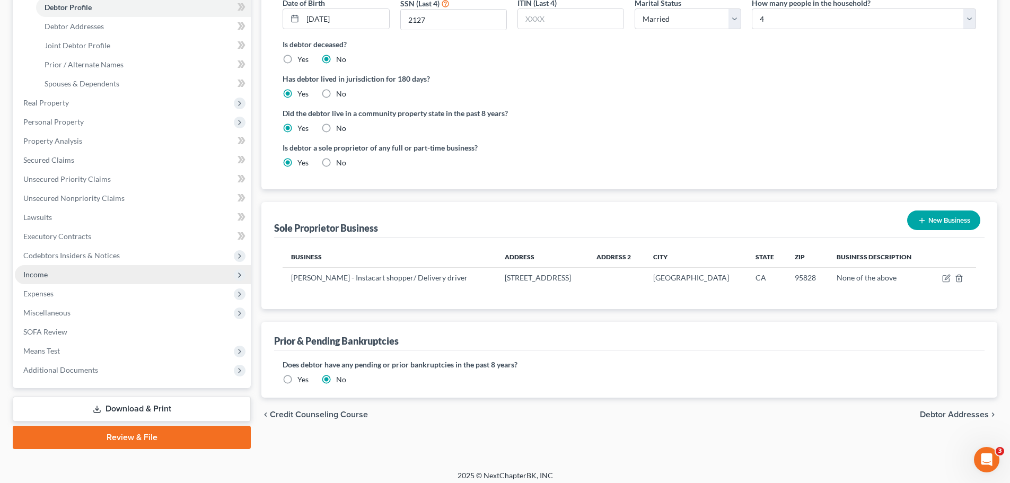
scroll to position [214, 0]
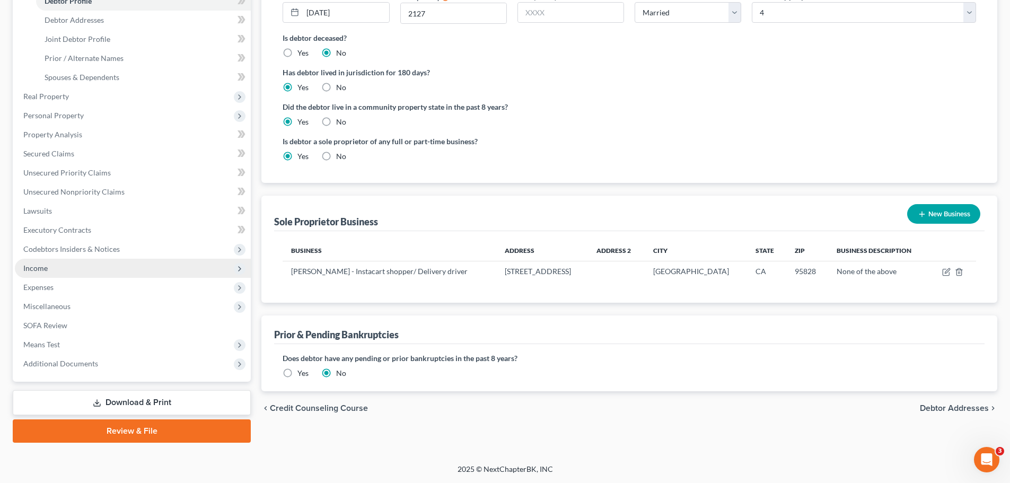
click at [54, 272] on span "Income" at bounding box center [133, 268] width 236 height 19
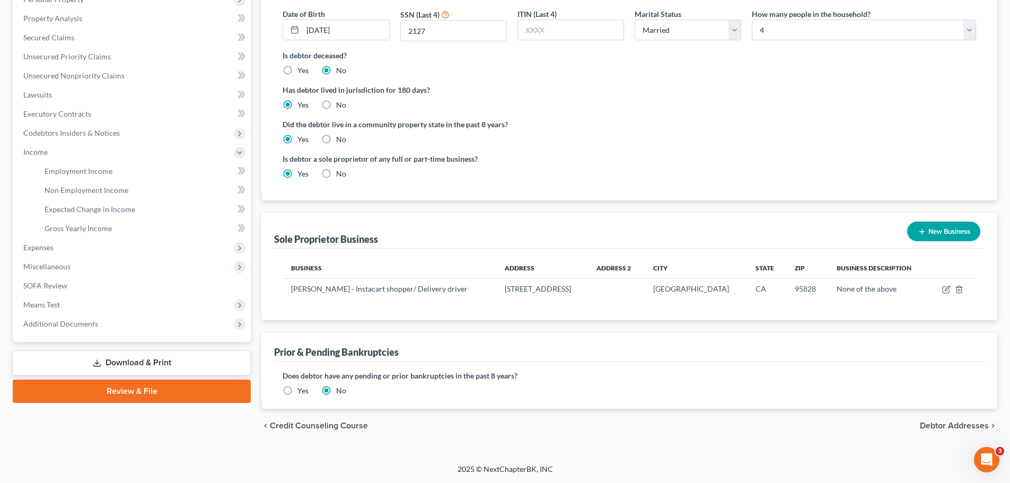
scroll to position [197, 0]
click at [85, 172] on span "Employment Income" at bounding box center [79, 170] width 68 height 9
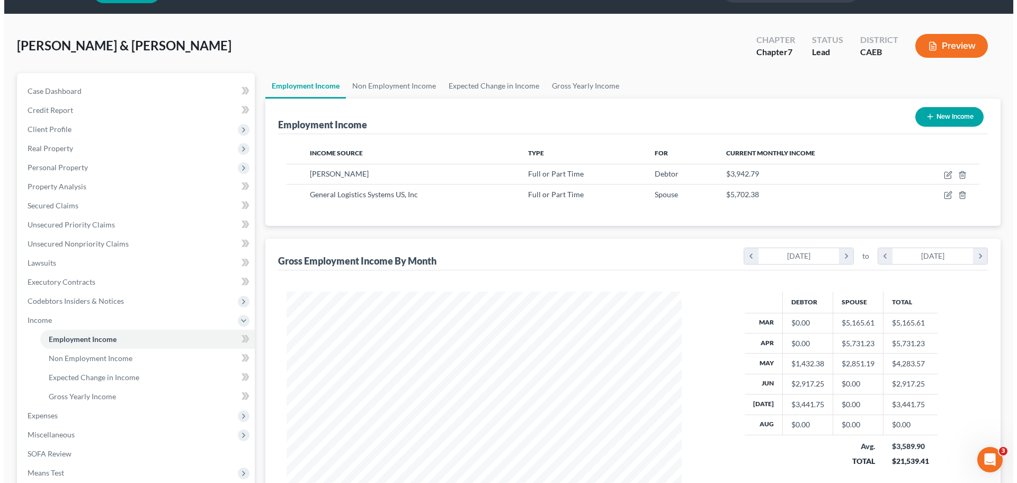
scroll to position [53, 0]
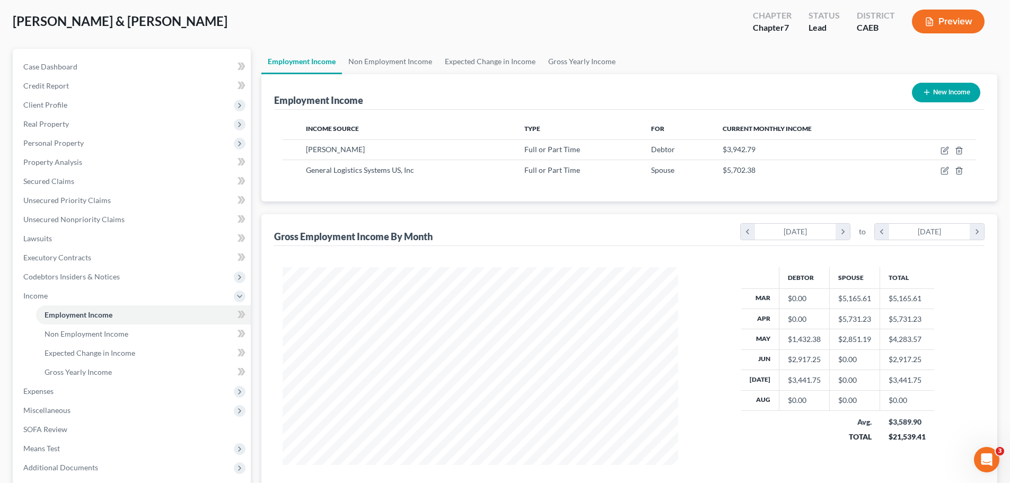
click at [929, 93] on icon "button" at bounding box center [926, 92] width 8 height 8
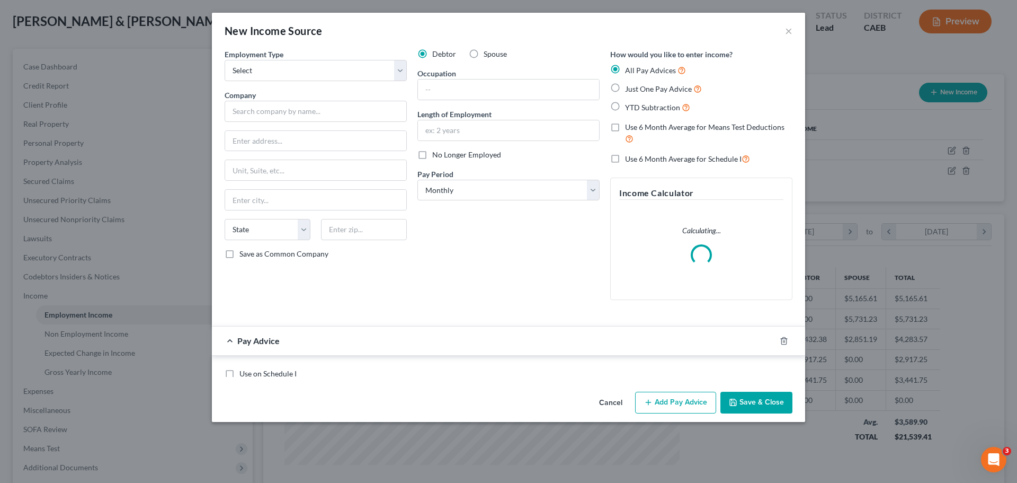
scroll to position [199, 420]
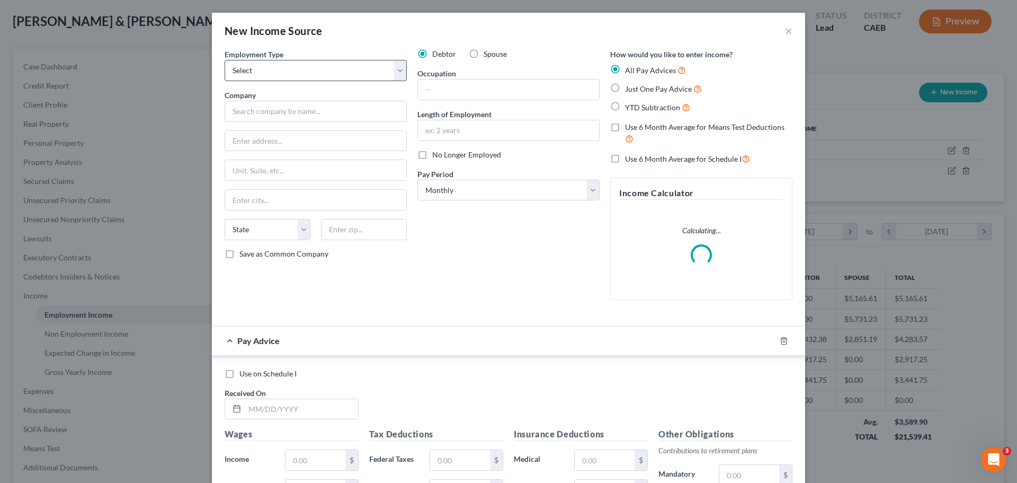
click at [405, 65] on div "Employment Type * Select Full or [DEMOGRAPHIC_DATA] Employment Self Employment …" at bounding box center [315, 179] width 193 height 260
click at [403, 67] on select "Select Full or [DEMOGRAPHIC_DATA] Employment Self Employment" at bounding box center [316, 70] width 182 height 21
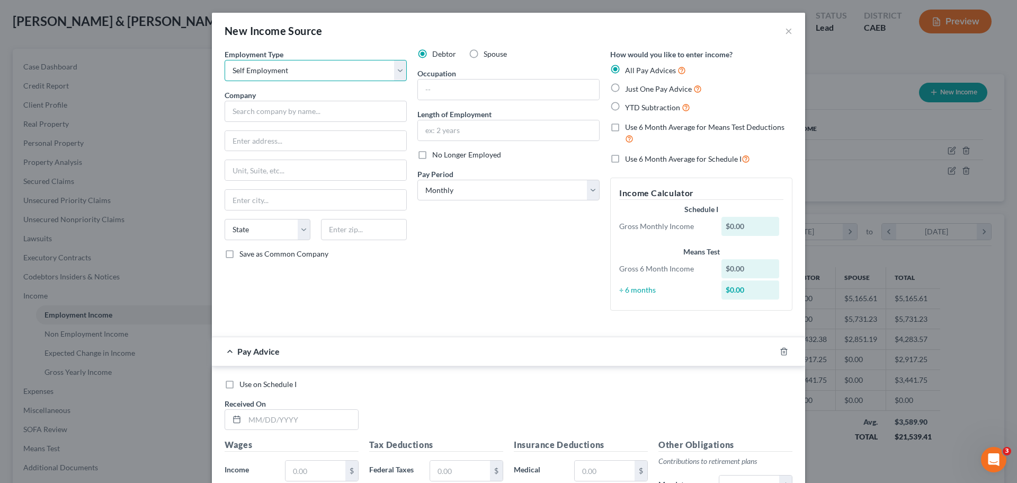
click at [225, 60] on select "Select Full or [DEMOGRAPHIC_DATA] Employment Self Employment" at bounding box center [316, 70] width 182 height 21
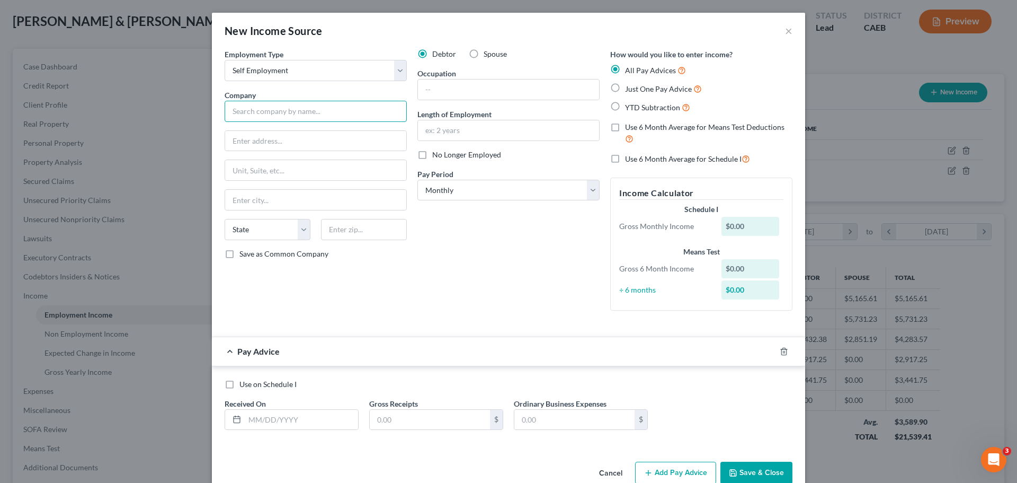
click at [263, 114] on input "text" at bounding box center [316, 111] width 182 height 21
click at [462, 90] on input "text" at bounding box center [508, 89] width 181 height 20
click at [281, 138] on input "text" at bounding box center [315, 141] width 181 height 20
paste input "[STREET_ADDRESS][PERSON_NAME]"
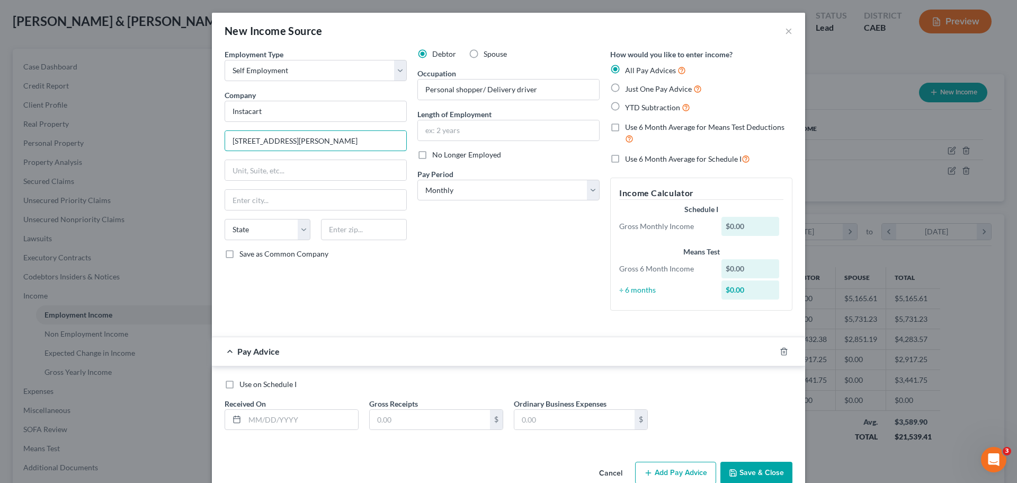
scroll to position [0, 1]
drag, startPoint x: 281, startPoint y: 139, endPoint x: 420, endPoint y: 142, distance: 138.9
click at [420, 142] on div "Employment Type * Select Full or [DEMOGRAPHIC_DATA] Employment Self Employment …" at bounding box center [508, 188] width 579 height 279
click at [269, 171] on input "text" at bounding box center [315, 170] width 181 height 20
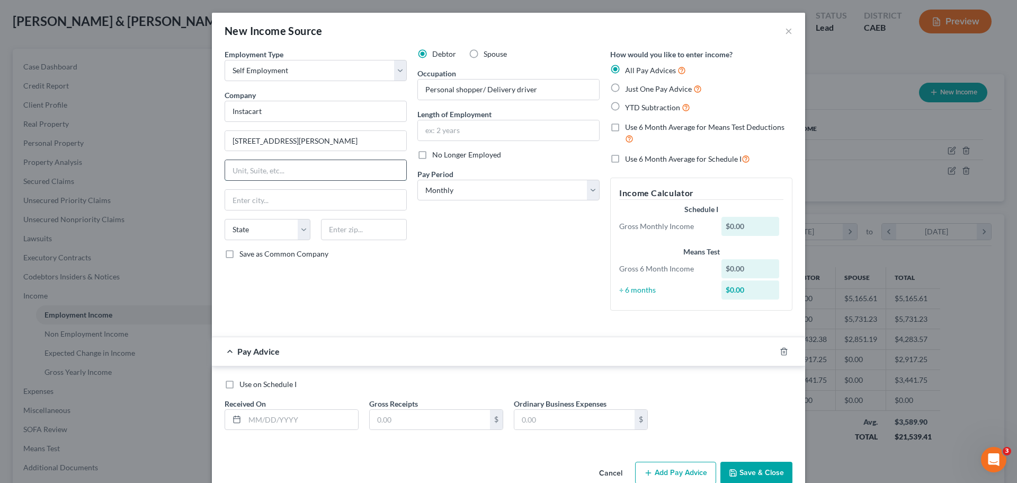
paste input "[STREET_ADDRESS]"
drag, startPoint x: 261, startPoint y: 169, endPoint x: 357, endPoint y: 173, distance: 96.0
click at [357, 173] on input "[STREET_ADDRESS]" at bounding box center [315, 170] width 181 height 20
click at [275, 201] on input "text" at bounding box center [315, 200] width 181 height 20
click at [253, 198] on input "text" at bounding box center [315, 200] width 181 height 20
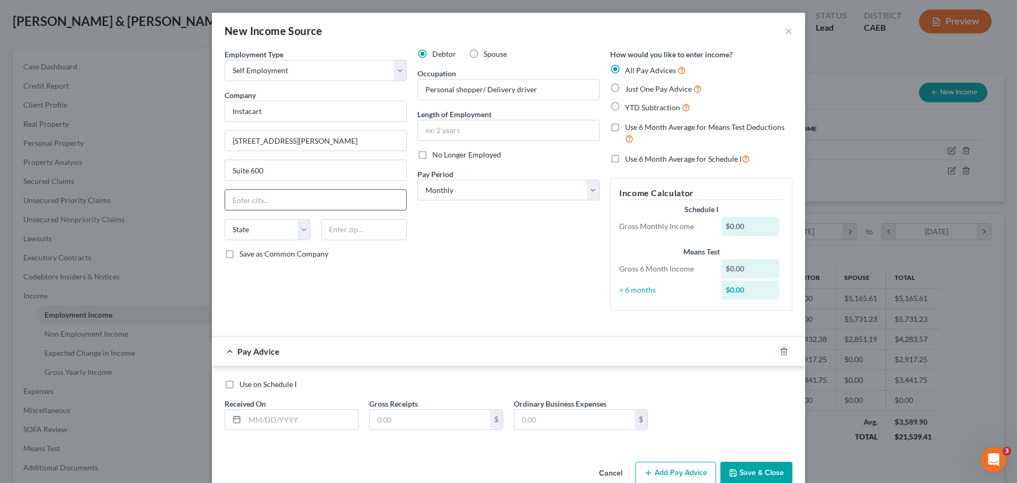
paste input "[GEOGRAPHIC_DATA]"
drag, startPoint x: 276, startPoint y: 200, endPoint x: 337, endPoint y: 201, distance: 60.4
click at [337, 201] on input "[GEOGRAPHIC_DATA]" at bounding box center [315, 200] width 181 height 20
paste input "CA 94105"
drag, startPoint x: 338, startPoint y: 228, endPoint x: 315, endPoint y: 229, distance: 23.3
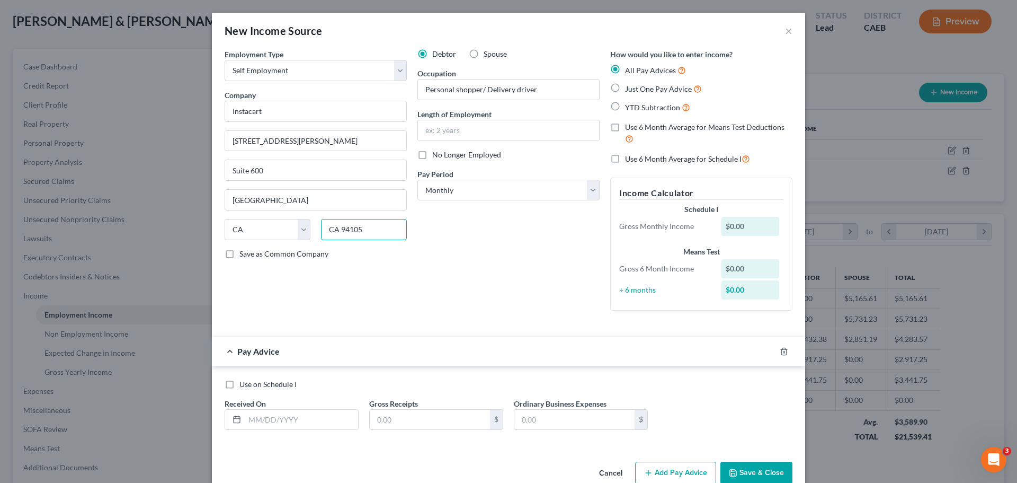
click at [316, 229] on div "CA 94105" at bounding box center [364, 229] width 96 height 21
click at [490, 238] on div "Debtor Spouse Occupation Personal shopper/ Delivery driver Length of Employment…" at bounding box center [508, 184] width 193 height 270
click at [456, 125] on input "text" at bounding box center [508, 130] width 181 height 20
click at [516, 188] on select "Select Monthly Twice Monthly Every Other Week Weekly" at bounding box center [509, 190] width 182 height 21
click at [418, 180] on select "Select Monthly Twice Monthly Every Other Week Weekly" at bounding box center [509, 190] width 182 height 21
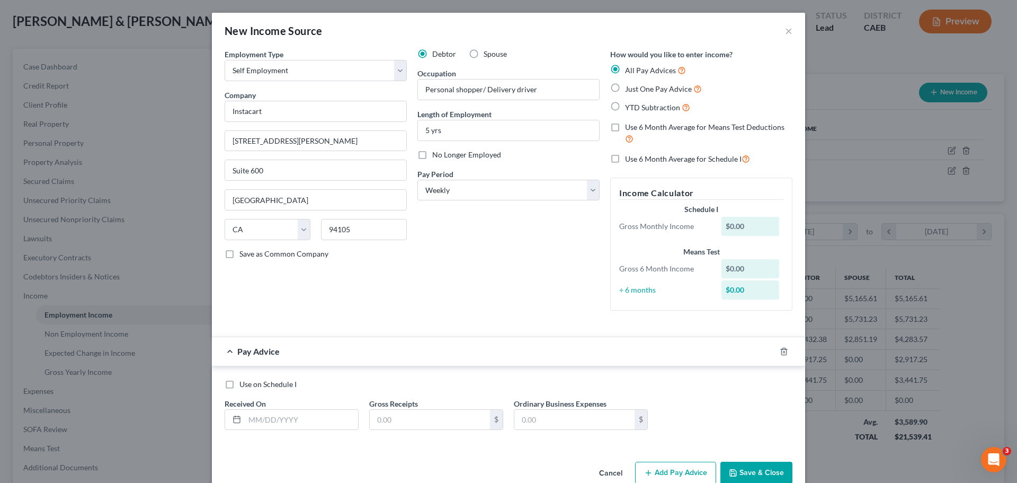
click at [491, 278] on div "Debtor Spouse Occupation Personal shopper/ Delivery driver Length of Employment…" at bounding box center [508, 184] width 193 height 270
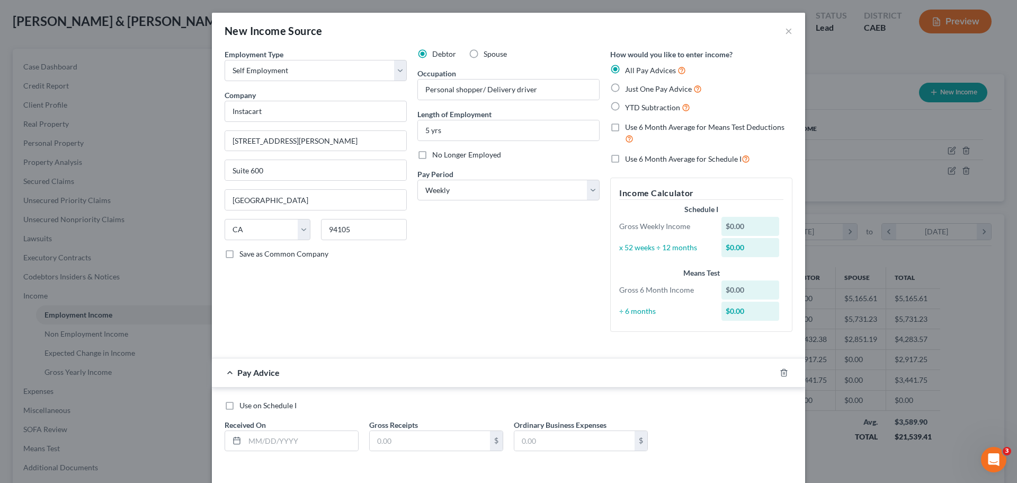
click at [752, 95] on div "All Pay Advices Just One Pay Advice YTD Subtraction" at bounding box center [701, 88] width 182 height 49
click at [488, 235] on div "Debtor Spouse Occupation Personal shopper/ Delivery driver Length of Employment…" at bounding box center [508, 194] width 193 height 291
click at [504, 189] on select "Select Monthly Twice Monthly Every Other Week Weekly" at bounding box center [509, 190] width 182 height 21
click at [418, 180] on select "Select Monthly Twice Monthly Every Other Week Weekly" at bounding box center [509, 190] width 182 height 21
click at [480, 240] on div "Debtor Spouse Occupation Personal shopper/ Delivery driver Length of Employment…" at bounding box center [508, 194] width 193 height 291
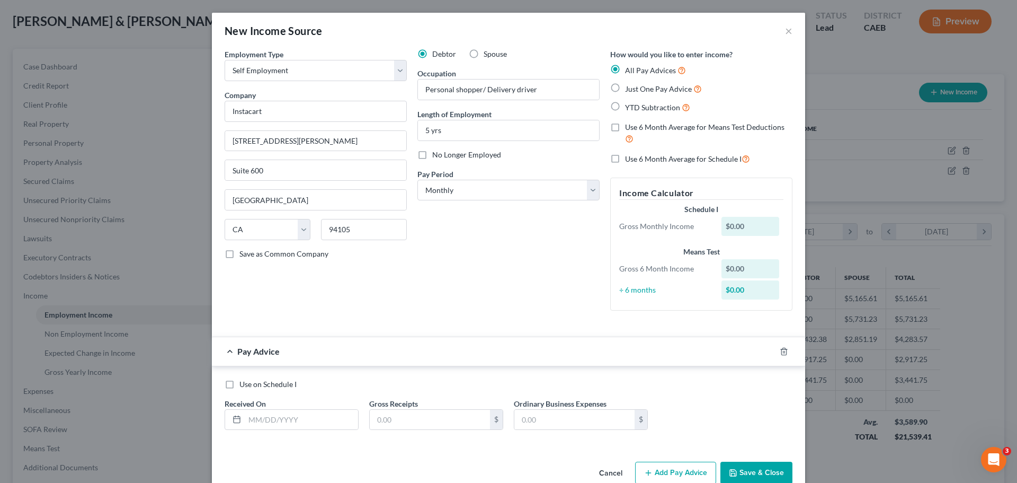
click at [621, 269] on div "Gross 6 Month Income $0.00" at bounding box center [701, 268] width 175 height 19
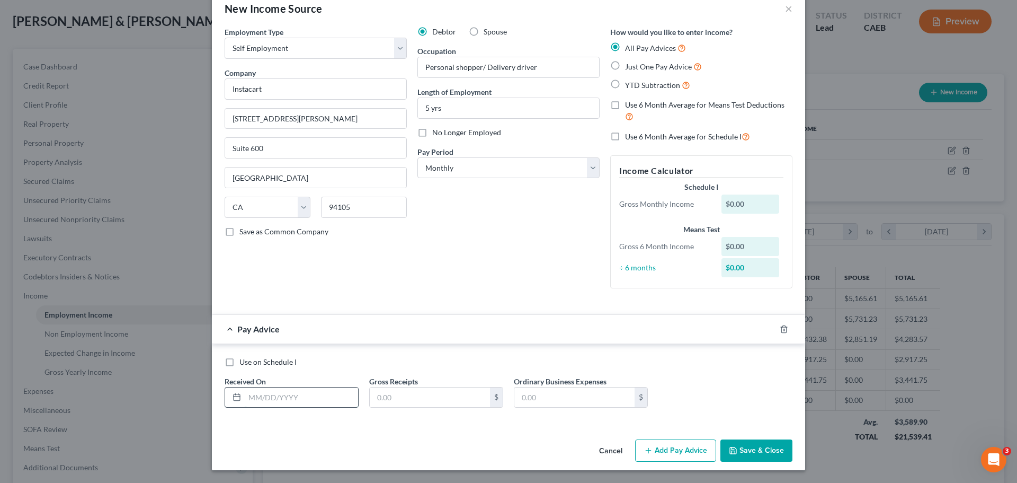
click at [257, 397] on input "text" at bounding box center [301, 397] width 113 height 20
click at [402, 393] on input "text" at bounding box center [430, 397] width 120 height 20
click at [524, 342] on div "Pay Advice $4,376.24 on [DATE]" at bounding box center [487, 329] width 551 height 28
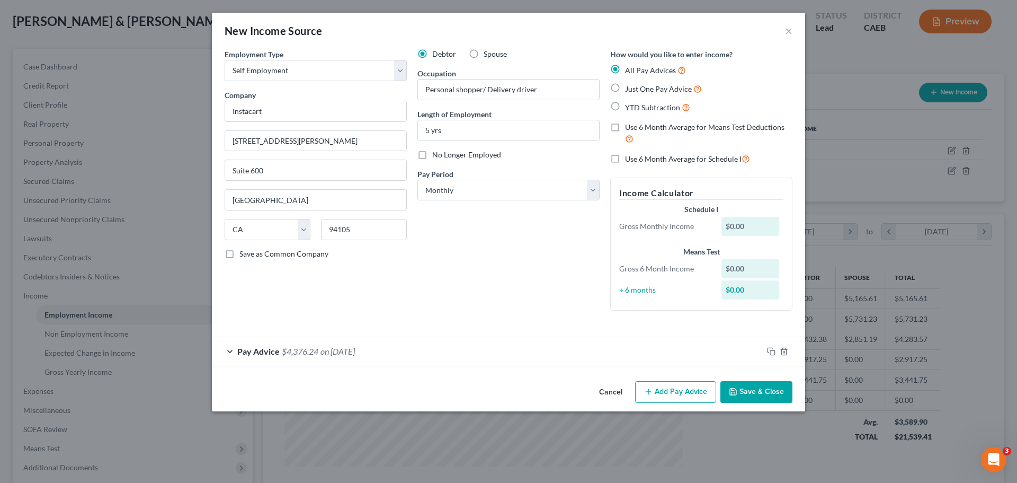
scroll to position [0, 0]
click at [682, 389] on button "Add Pay Advice" at bounding box center [675, 392] width 81 height 22
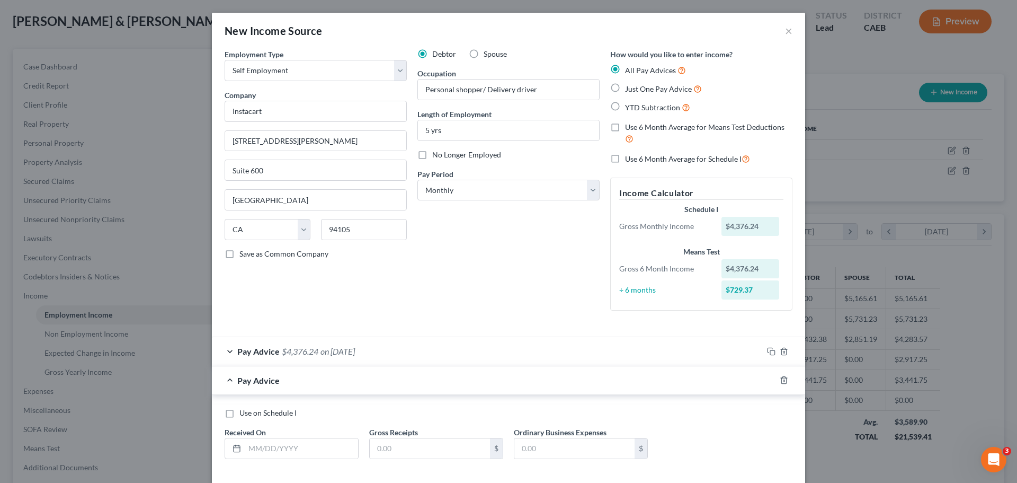
scroll to position [51, 0]
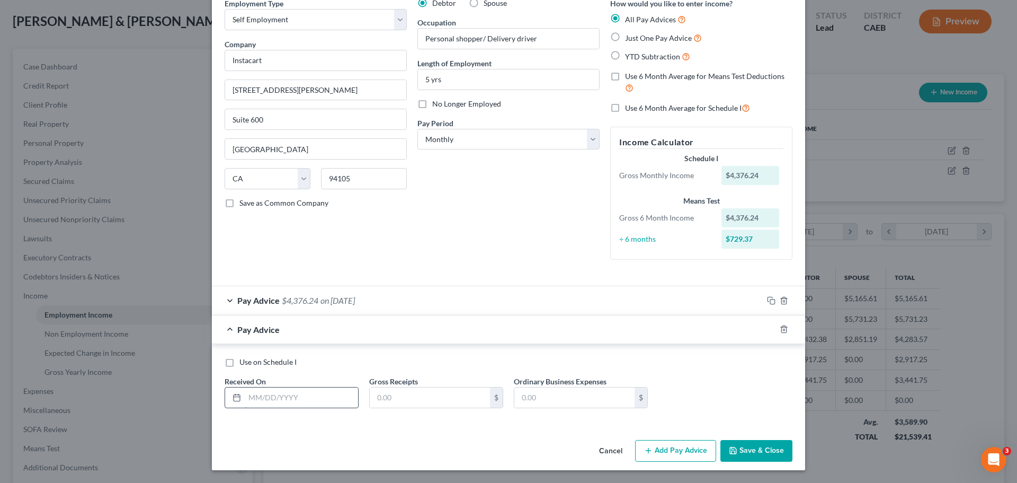
click at [265, 390] on input "text" at bounding box center [301, 397] width 113 height 20
click at [404, 392] on input "text" at bounding box center [430, 397] width 120 height 20
click at [674, 455] on button "Add Pay Advice" at bounding box center [675, 451] width 81 height 22
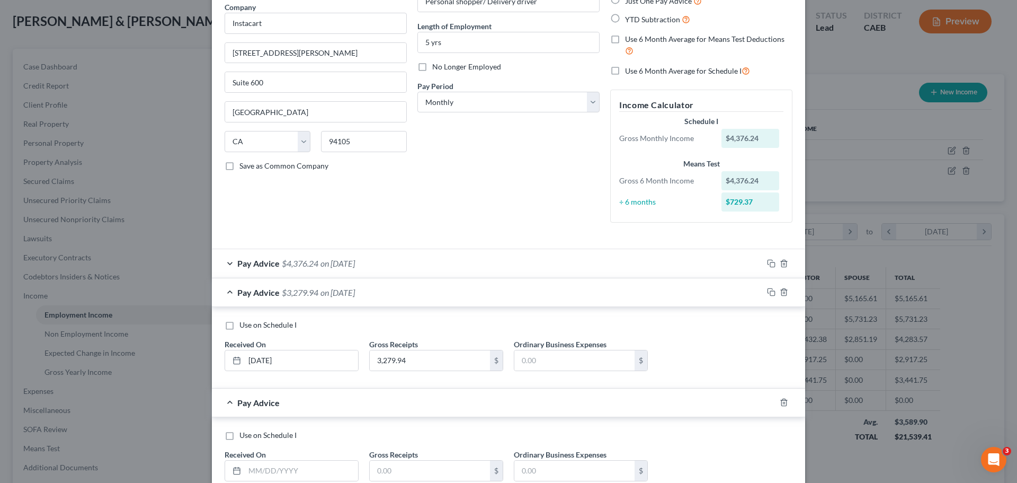
scroll to position [161, 0]
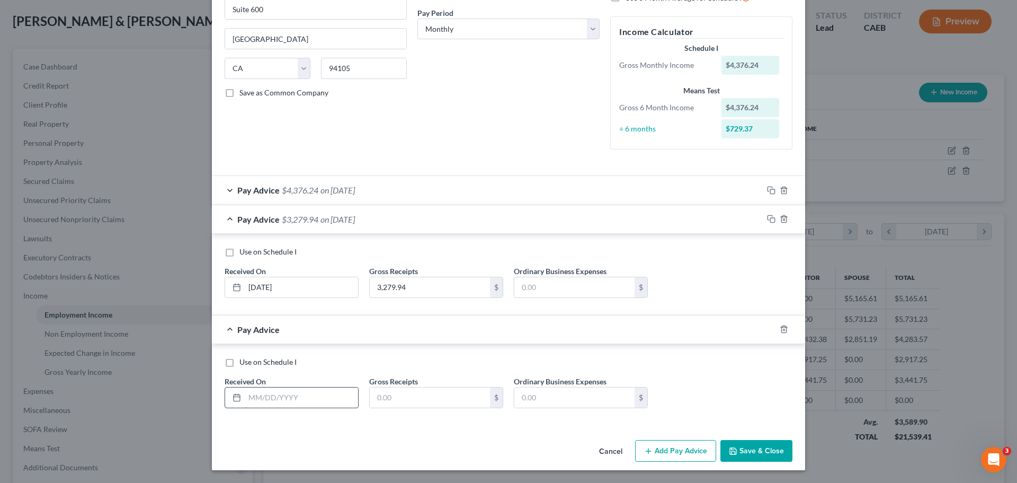
click at [258, 399] on input "text" at bounding box center [301, 397] width 113 height 20
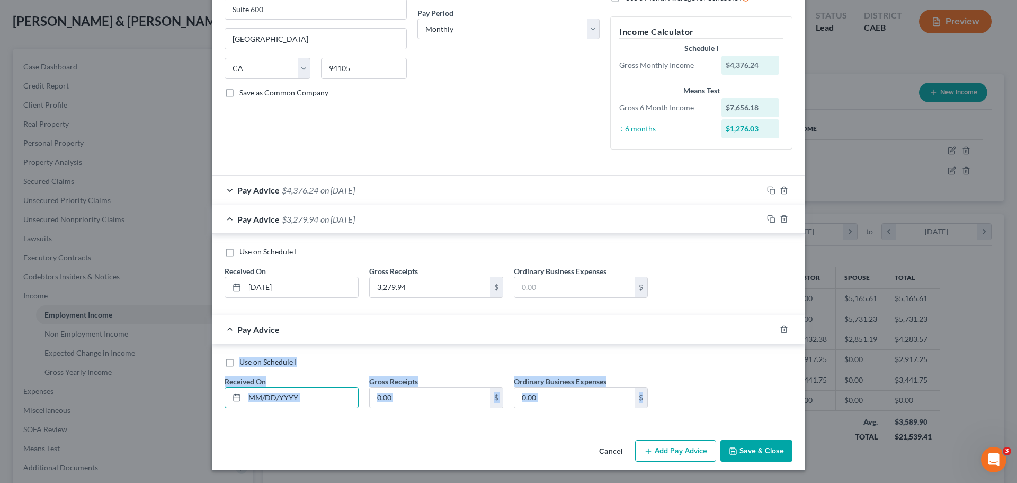
click at [247, 482] on html "Home New Case Client Portal Directory Cases DebtorCC Equal Justice Law Group [E…" at bounding box center [508, 267] width 1017 height 640
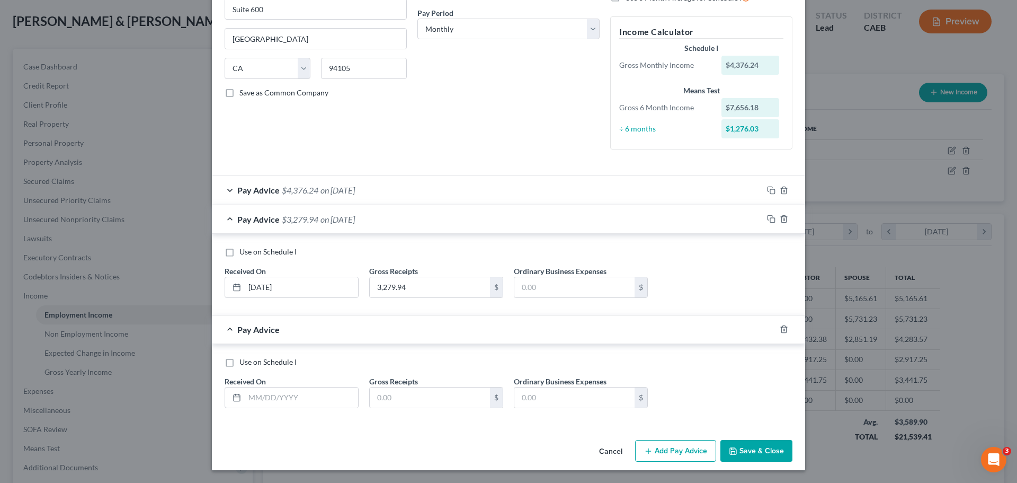
click at [695, 422] on div "Use on Schedule I Received On * Gross Receipts $ Ordinary Business Expenses $" at bounding box center [509, 384] width 594 height 81
click at [757, 450] on button "Save & Close" at bounding box center [757, 451] width 72 height 22
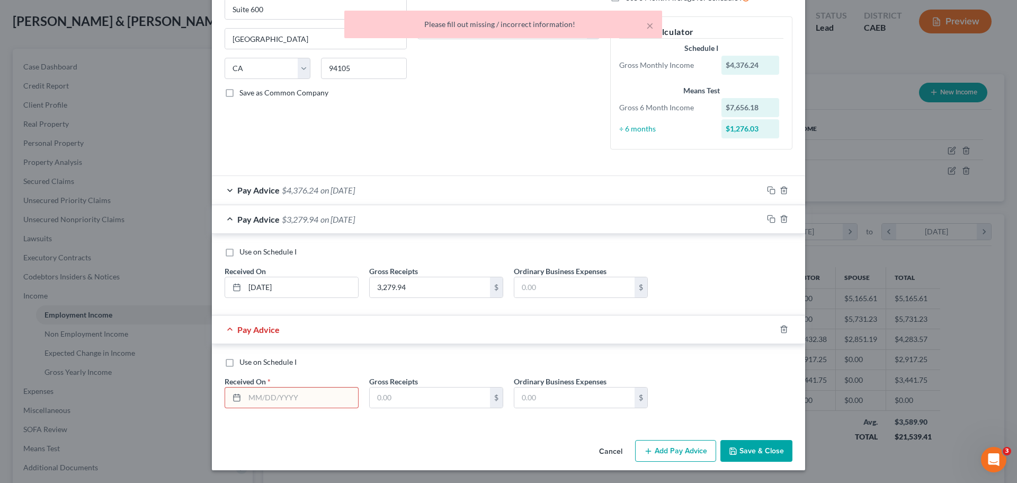
click at [366, 370] on div "Use on Schedule I Received On * Gross Receipts $ Ordinary Business Expenses $" at bounding box center [508, 387] width 579 height 60
click at [782, 330] on icon "button" at bounding box center [784, 329] width 5 height 7
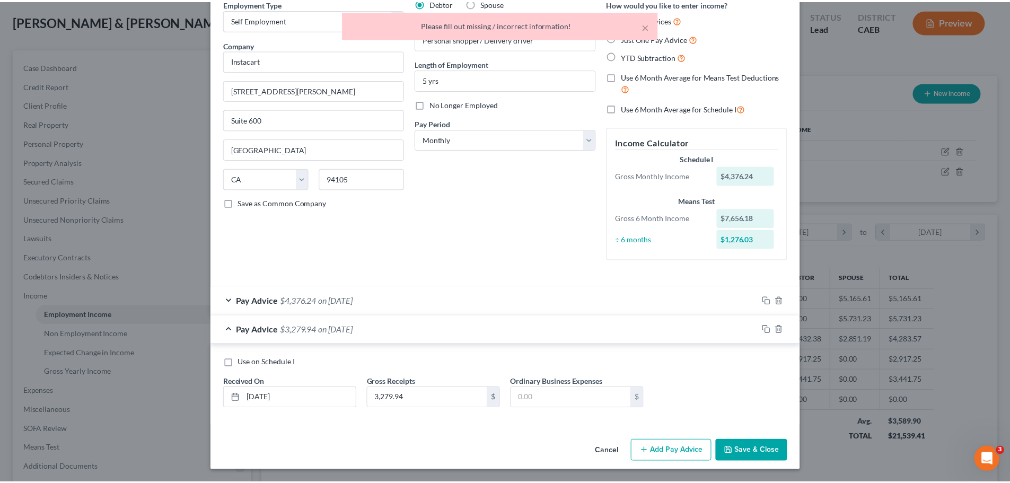
scroll to position [51, 0]
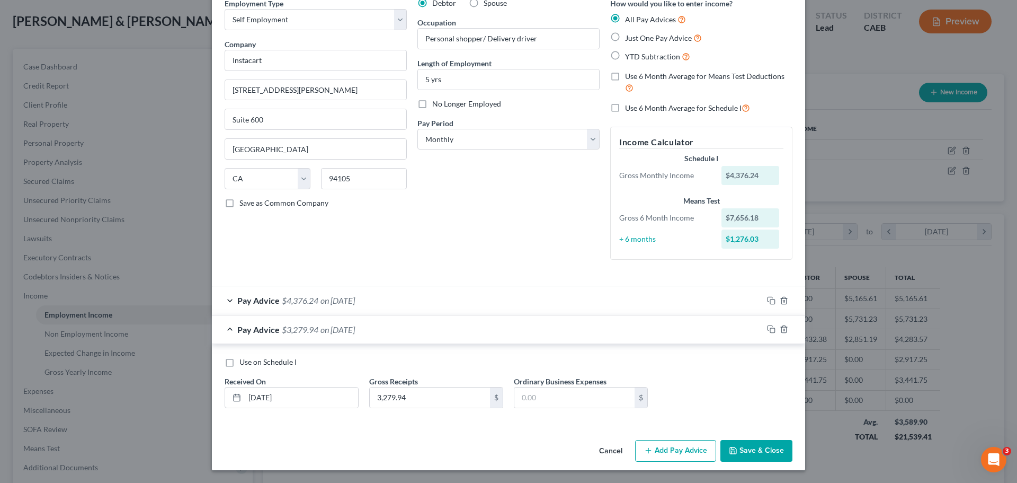
click at [753, 447] on button "Save & Close" at bounding box center [757, 451] width 72 height 22
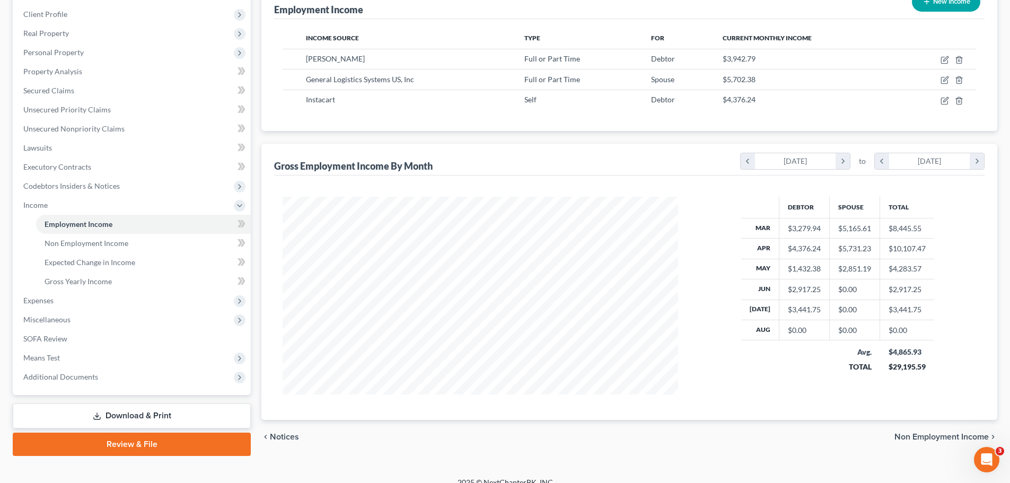
scroll to position [157, 0]
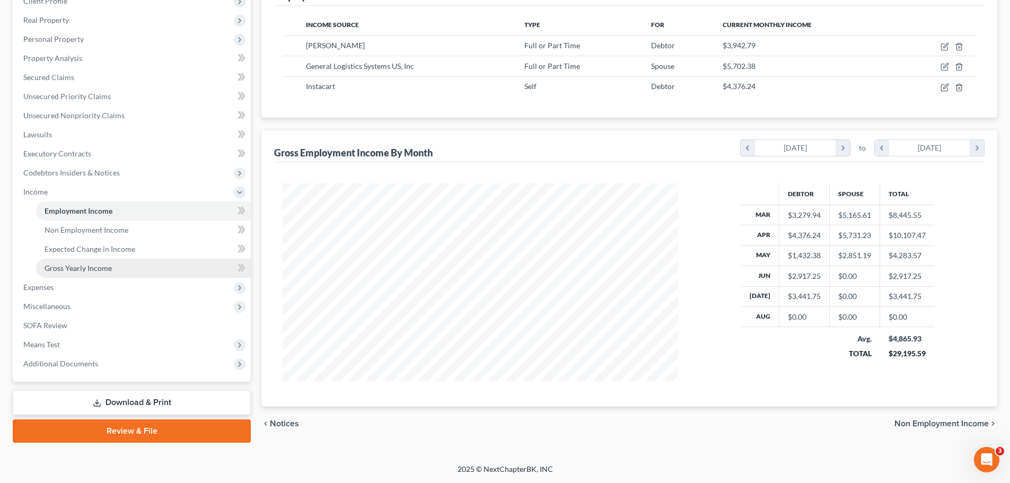
click at [110, 271] on span "Gross Yearly Income" at bounding box center [78, 267] width 67 height 9
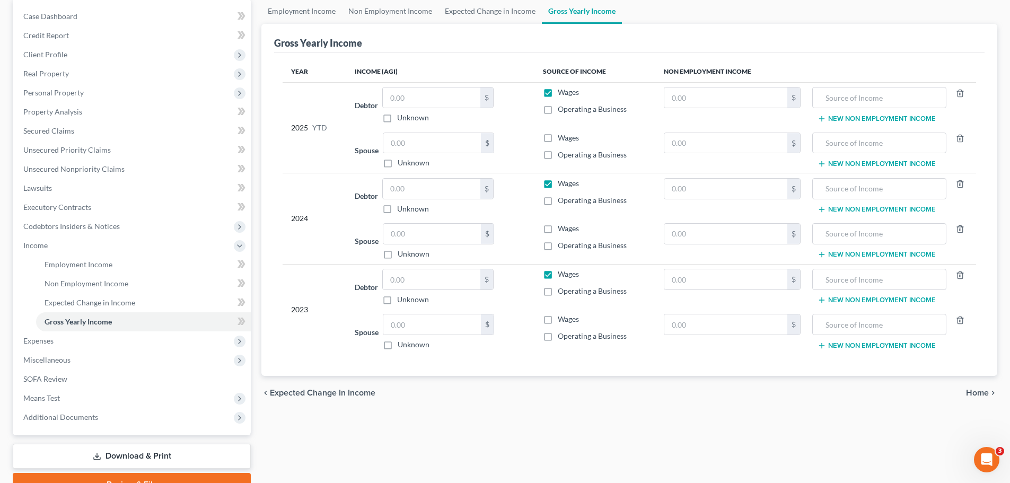
scroll to position [106, 0]
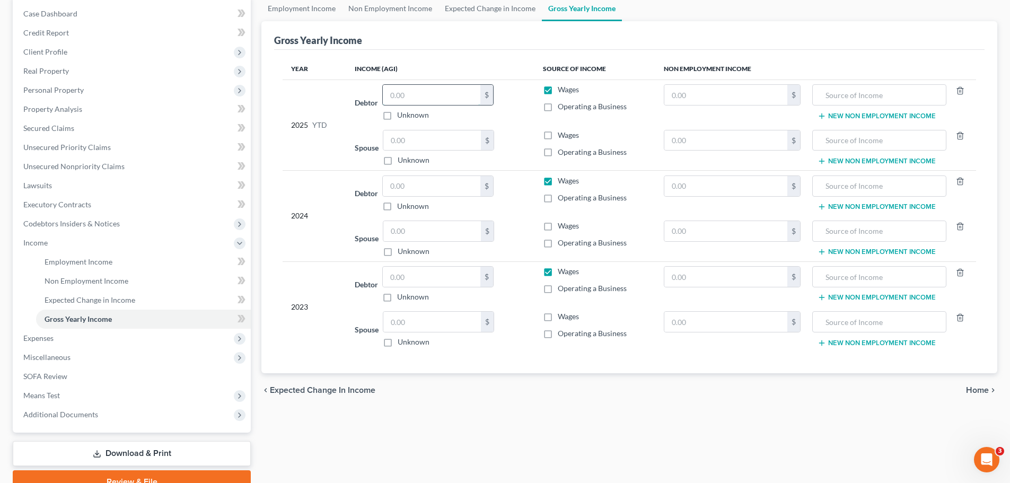
click at [424, 96] on input "text" at bounding box center [432, 95] width 98 height 20
click at [60, 181] on link "Lawsuits" at bounding box center [133, 185] width 236 height 19
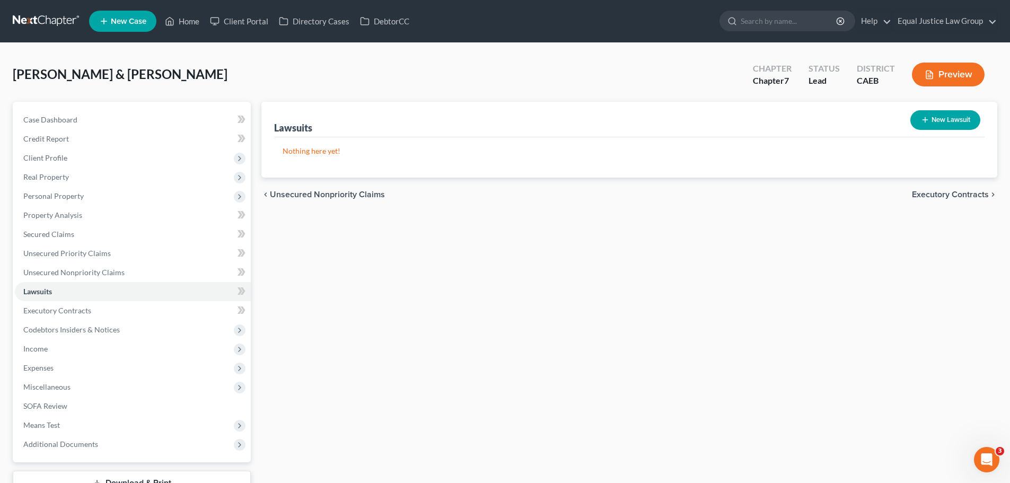
click at [932, 118] on button "New Lawsuit" at bounding box center [945, 120] width 70 height 20
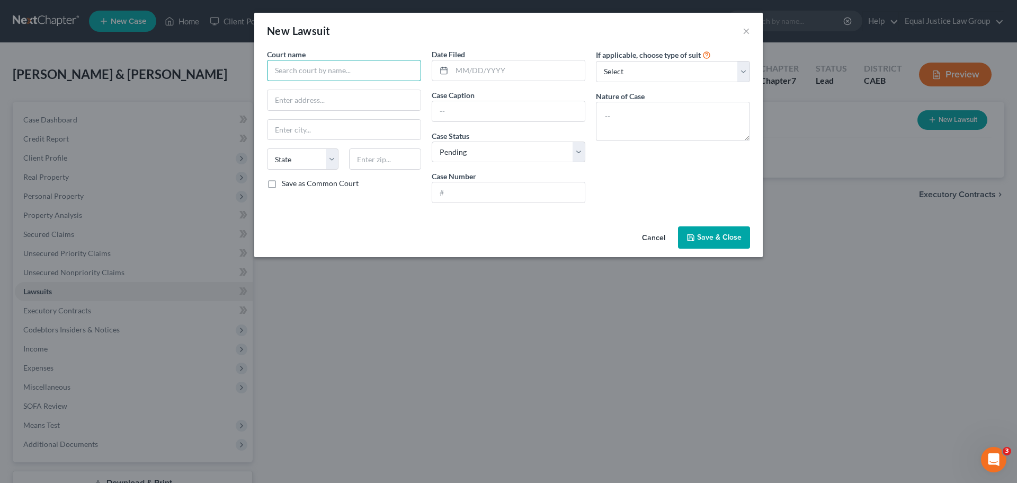
click at [298, 71] on input "text" at bounding box center [344, 70] width 154 height 21
click at [455, 111] on input "text" at bounding box center [508, 111] width 153 height 20
paste input "PORTFOLIO RECOVERY ASSOCIATES, LLC vs [PERSON_NAME]"
click at [497, 152] on select "Select Pending On Appeal Concluded" at bounding box center [509, 151] width 154 height 21
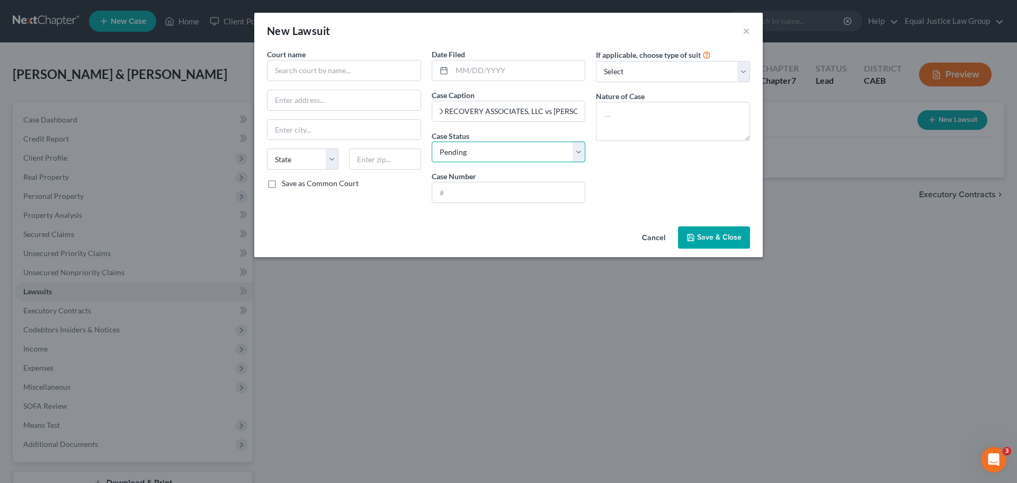
scroll to position [0, 0]
click at [497, 152] on select "Select Pending On Appeal Concluded" at bounding box center [509, 151] width 154 height 21
click at [607, 108] on textarea at bounding box center [673, 121] width 154 height 39
paste textarea "Limited Civil (Collections Case)"
click at [507, 227] on div "Cancel Save & Close" at bounding box center [508, 239] width 509 height 35
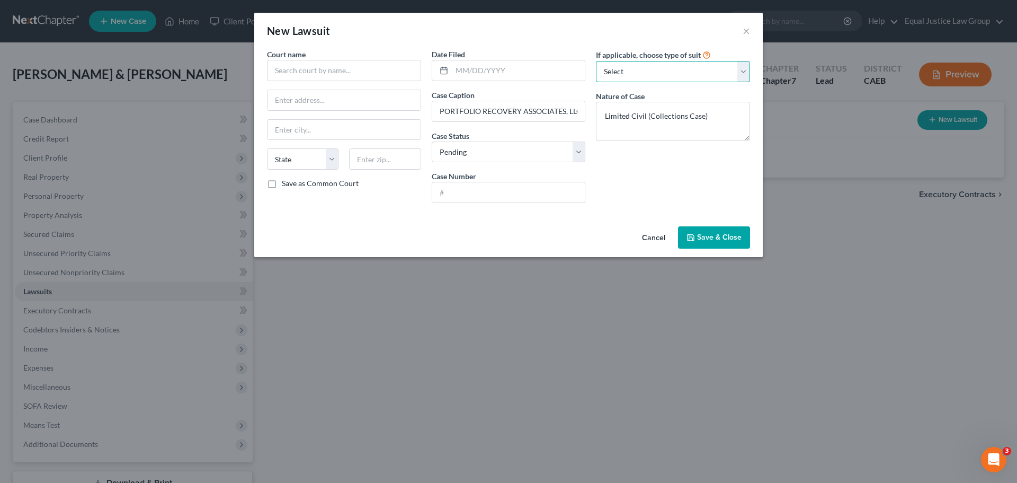
click at [670, 68] on select "Select Repossession Garnishment Foreclosure Attached, Seized, Or Levied Other" at bounding box center [673, 71] width 154 height 21
click at [596, 61] on select "Select Repossession Garnishment Foreclosure Attached, Seized, Or Levied Other" at bounding box center [673, 71] width 154 height 21
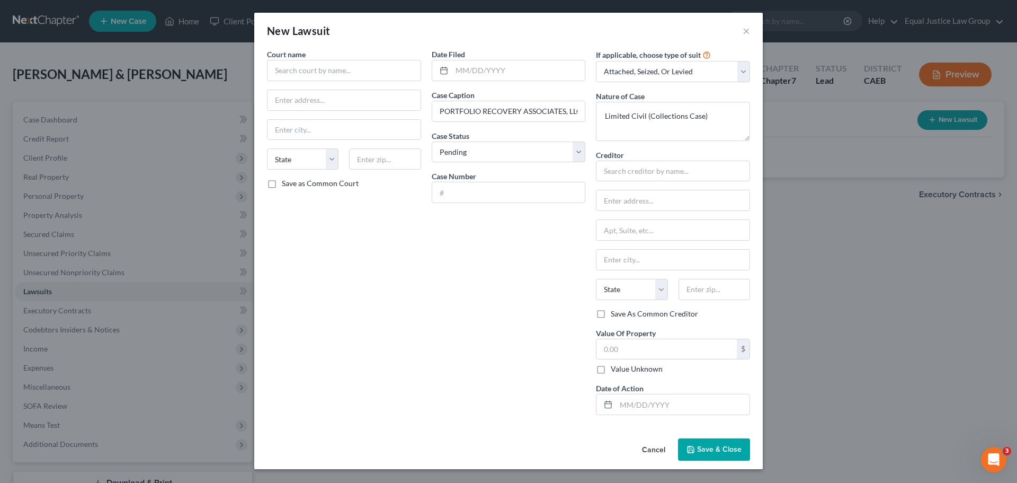
click at [500, 278] on div "Date Filed Case Caption PORTFOLIO RECOVERY ASSOCIATES, LLC vs [PERSON_NAME] Cas…" at bounding box center [509, 236] width 165 height 375
click at [469, 67] on input "text" at bounding box center [519, 70] width 134 height 20
paste input "[DATE]"
click at [396, 254] on div "Court name * State [US_STATE] AK AR AZ CA CO CT DE DC [GEOGRAPHIC_DATA] GA GU H…" at bounding box center [344, 236] width 165 height 375
click at [309, 66] on input "text" at bounding box center [344, 70] width 154 height 21
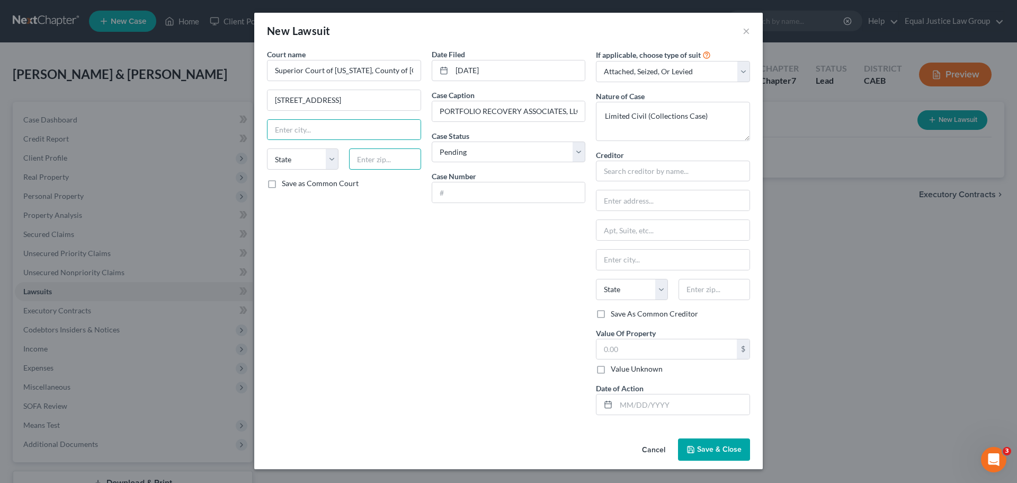
click at [391, 164] on input "text" at bounding box center [385, 158] width 72 height 21
click at [310, 130] on input "text" at bounding box center [344, 130] width 153 height 20
click at [439, 225] on div "Date Filed [DATE] Case Caption PORTFOLIO RECOVERY ASSOCIATES, LLC vs [PERSON_NA…" at bounding box center [509, 236] width 165 height 375
click at [464, 189] on input "text" at bounding box center [508, 192] width 153 height 20
click at [502, 240] on div "Date Filed [DATE] Case Caption PORTFOLIO RECOVERY ASSOCIATES, LLC vs [PERSON_NA…" at bounding box center [509, 236] width 165 height 375
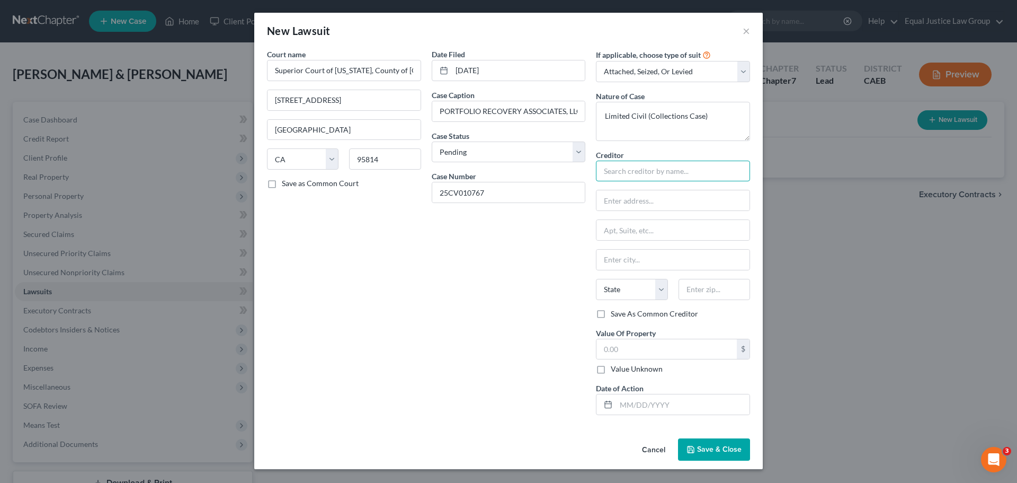
click at [675, 172] on input "text" at bounding box center [673, 171] width 154 height 21
click at [645, 289] on select "State [US_STATE] AK AR AZ CA CO CT DE DC [GEOGRAPHIC_DATA] [GEOGRAPHIC_DATA] GU…" at bounding box center [632, 289] width 72 height 21
click at [596, 279] on select "State [US_STATE] AK AR AZ CA CO CT DE DC [GEOGRAPHIC_DATA] [GEOGRAPHIC_DATA] GU…" at bounding box center [632, 289] width 72 height 21
click at [688, 289] on input "text" at bounding box center [715, 289] width 72 height 21
click at [544, 267] on div "Date Filed [DATE] Case Caption PORTFOLIO RECOVERY ASSOCIATES, LLC vs [PERSON_NA…" at bounding box center [509, 236] width 165 height 375
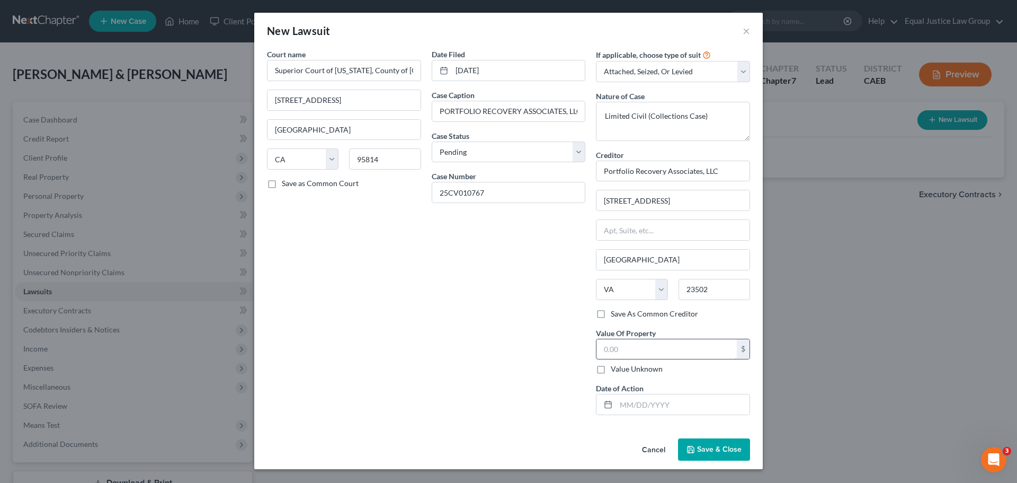
click at [634, 343] on input "text" at bounding box center [667, 349] width 140 height 20
click at [439, 361] on div "Date Filed [DATE] Case Caption PORTFOLIO RECOVERY ASSOCIATES, LLC vs [PERSON_NA…" at bounding box center [509, 236] width 165 height 375
click at [636, 406] on input "text" at bounding box center [683, 404] width 134 height 20
click at [571, 386] on div "Date Filed [DATE] Case Caption PORTFOLIO RECOVERY ASSOCIATES, LLC vs [PERSON_NA…" at bounding box center [509, 236] width 165 height 375
click at [718, 448] on span "Save & Close" at bounding box center [719, 449] width 45 height 9
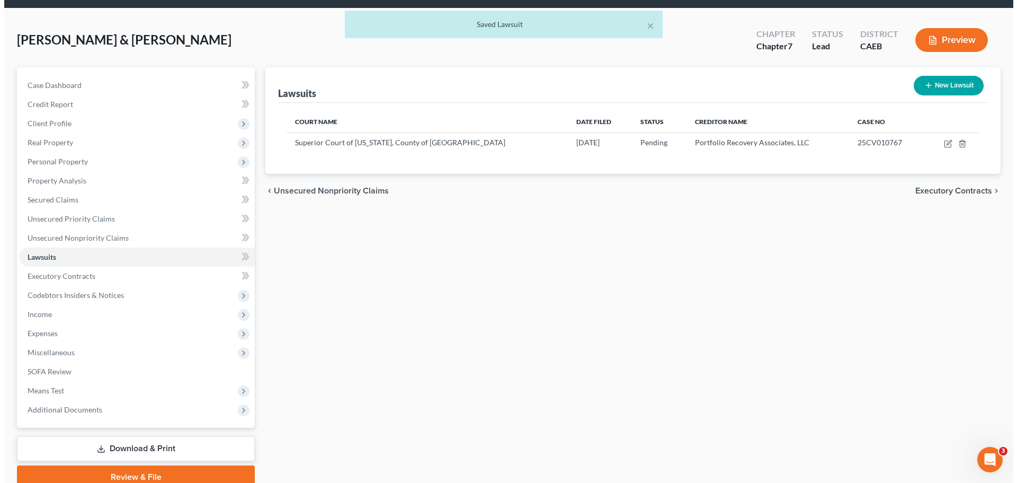
scroll to position [53, 0]
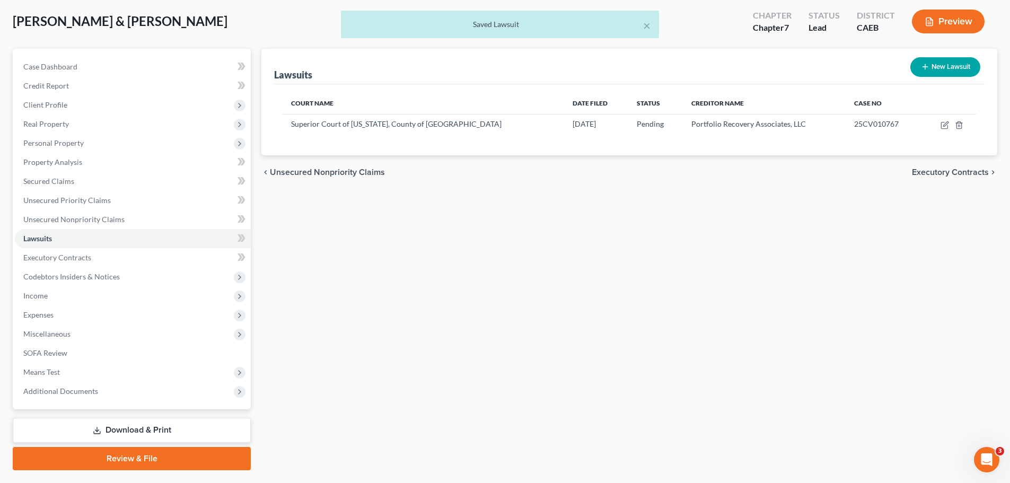
click at [920, 68] on icon "button" at bounding box center [924, 67] width 8 height 8
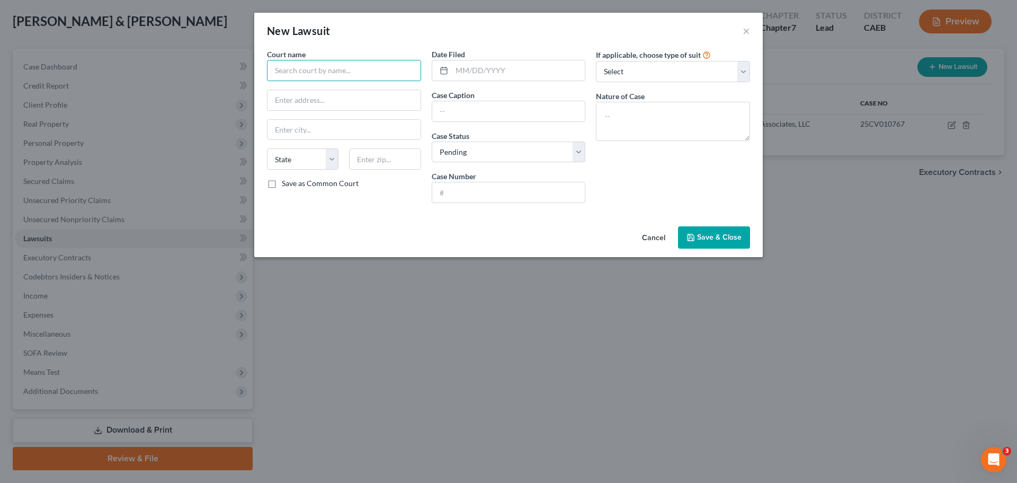
click at [332, 69] on input "text" at bounding box center [344, 70] width 154 height 21
click at [470, 111] on input "text" at bounding box center [508, 111] width 153 height 20
paste input "SYNCHRONY BANK vs [PERSON_NAME], et al."
click at [453, 186] on input "text" at bounding box center [508, 192] width 153 height 20
paste input "[DATE]"
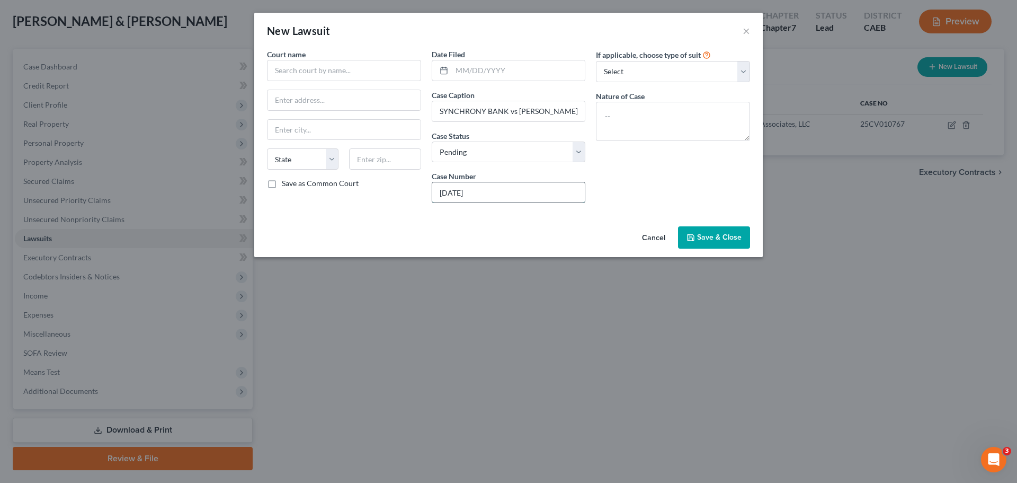
drag, startPoint x: 469, startPoint y: 197, endPoint x: 431, endPoint y: 196, distance: 37.6
click at [432, 196] on div "[DATE]" at bounding box center [509, 192] width 154 height 21
click at [489, 69] on input "text" at bounding box center [519, 70] width 134 height 20
paste input "[DATE]"
click at [629, 113] on textarea at bounding box center [673, 121] width 154 height 39
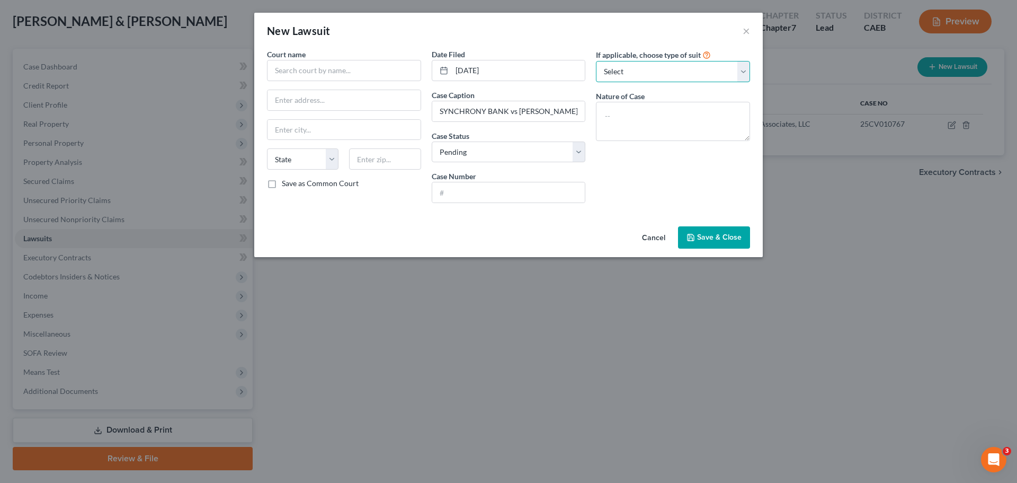
click at [685, 67] on select "Select Repossession Garnishment Foreclosure Attached, Seized, Or Levied Other" at bounding box center [673, 71] width 154 height 21
click at [596, 61] on select "Select Repossession Garnishment Foreclosure Attached, Seized, Or Levied Other" at bounding box center [673, 71] width 154 height 21
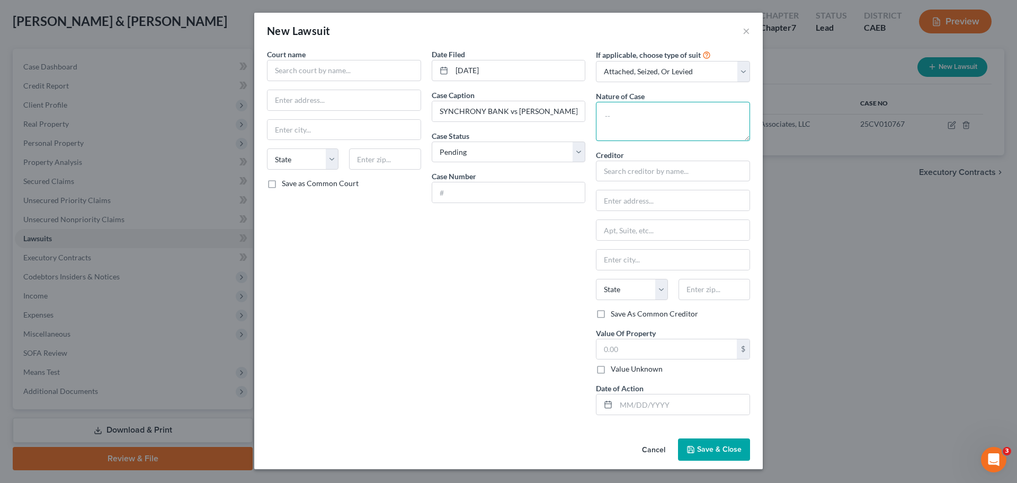
click at [624, 117] on textarea at bounding box center [673, 121] width 154 height 39
paste textarea "Limited Civil (Collections Case)"
drag, startPoint x: 459, startPoint y: 190, endPoint x: 500, endPoint y: 172, distance: 44.1
click at [459, 190] on input "text" at bounding box center [508, 192] width 153 height 20
paste input "24CV024578"
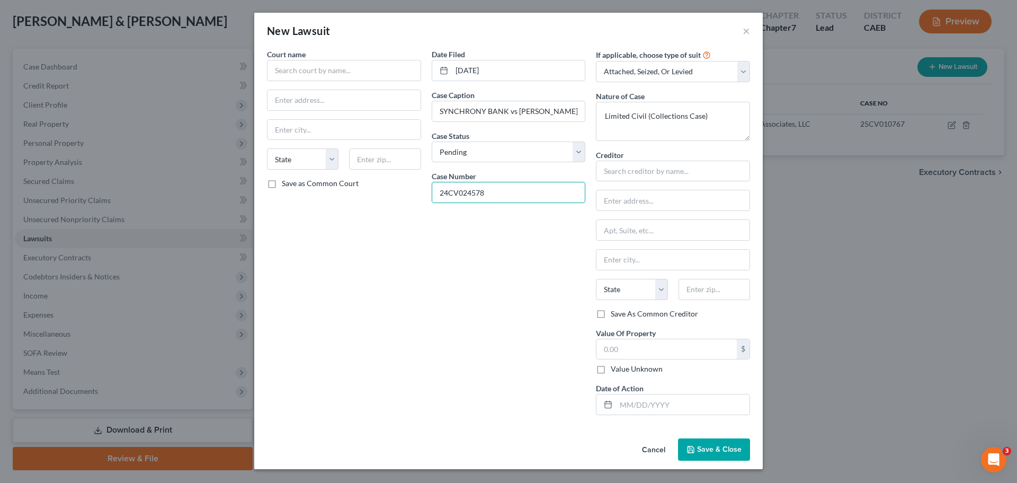
click at [462, 242] on div "Date Filed [DATE] Case Caption SYNCHRONY [PERSON_NAME] vs [PERSON_NAME], et al.…" at bounding box center [509, 236] width 165 height 375
click at [340, 70] on input "text" at bounding box center [344, 70] width 154 height 21
click at [626, 341] on input "text" at bounding box center [667, 349] width 140 height 20
click at [516, 232] on div "Date Filed [DATE] Case Caption SYNCHRONY [PERSON_NAME] vs [PERSON_NAME], et al.…" at bounding box center [509, 236] width 165 height 375
click at [617, 160] on label "Creditor *" at bounding box center [610, 154] width 28 height 11
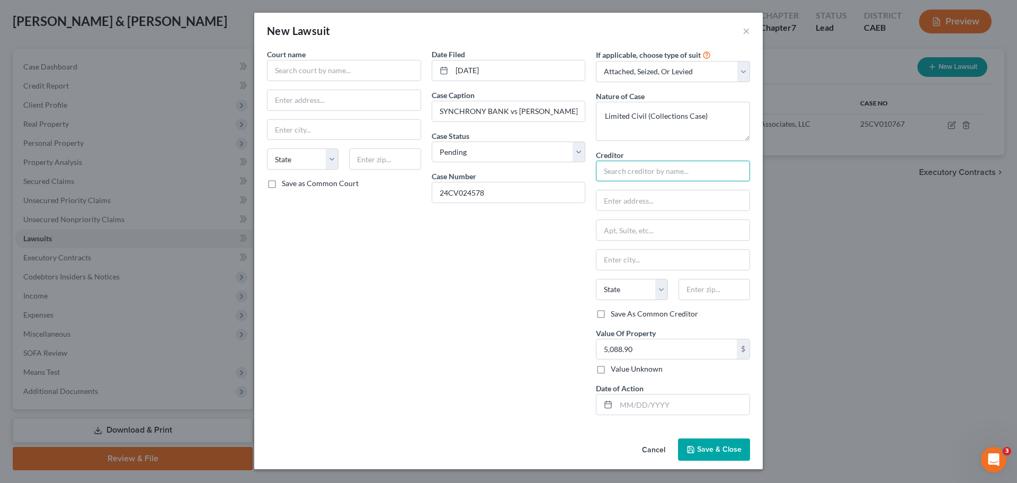
click at [620, 169] on input "text" at bounding box center [673, 171] width 154 height 21
click at [313, 73] on input "text" at bounding box center [344, 70] width 154 height 21
click at [313, 136] on input "a" at bounding box center [344, 130] width 153 height 20
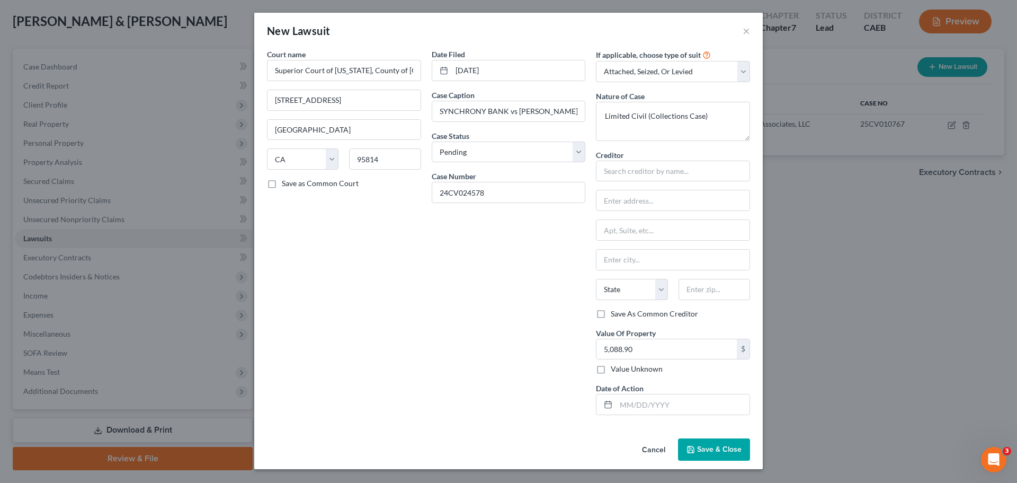
click at [455, 281] on div "Date Filed [DATE] Case Caption SYNCHRONY [PERSON_NAME] vs [PERSON_NAME], et al.…" at bounding box center [509, 236] width 165 height 375
click at [642, 173] on input "text" at bounding box center [673, 171] width 154 height 21
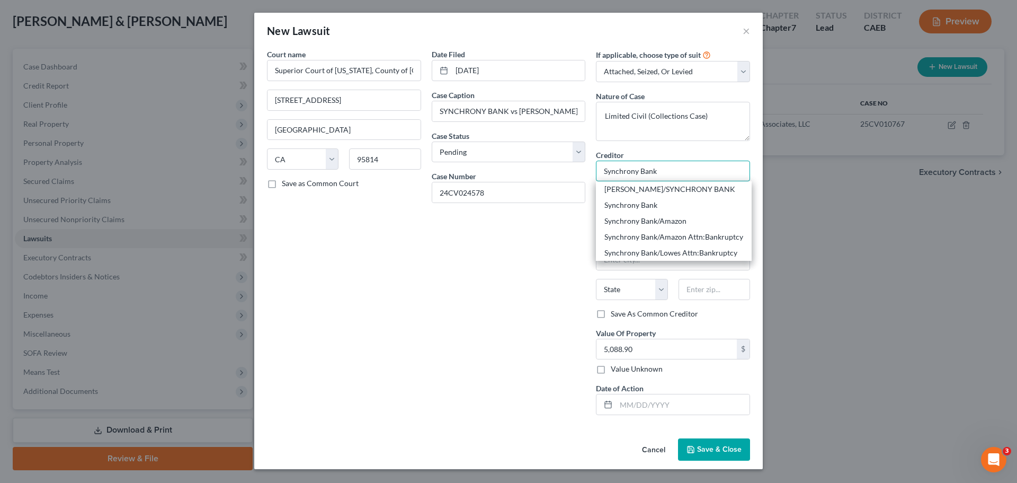
drag, startPoint x: 675, startPoint y: 173, endPoint x: 601, endPoint y: 173, distance: 73.7
click at [601, 173] on input "Synchrony Bank" at bounding box center [673, 171] width 154 height 21
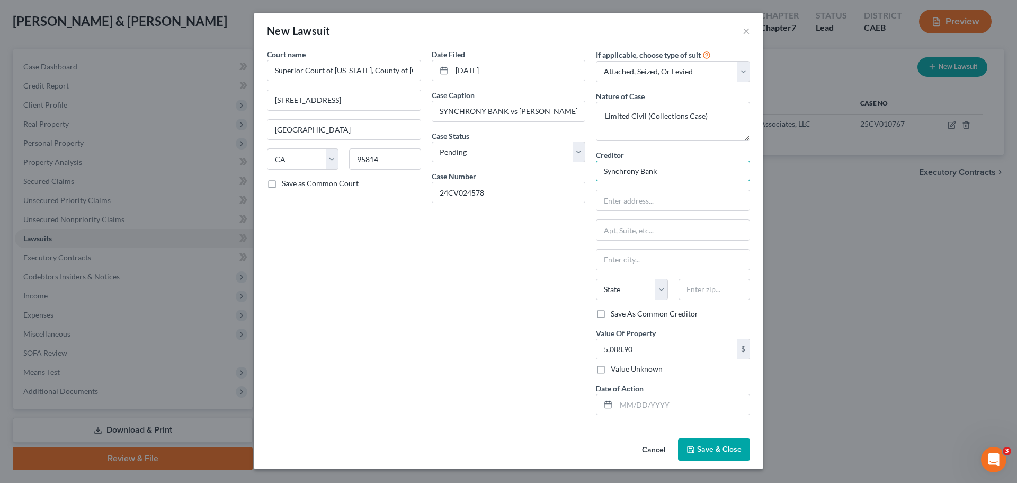
click at [652, 169] on input "Synchrony Bank" at bounding box center [673, 171] width 154 height 21
click at [616, 198] on input "text" at bounding box center [673, 200] width 153 height 20
paste input "[STREET_ADDRESS]"
drag, startPoint x: 621, startPoint y: 228, endPoint x: 650, endPoint y: 224, distance: 29.5
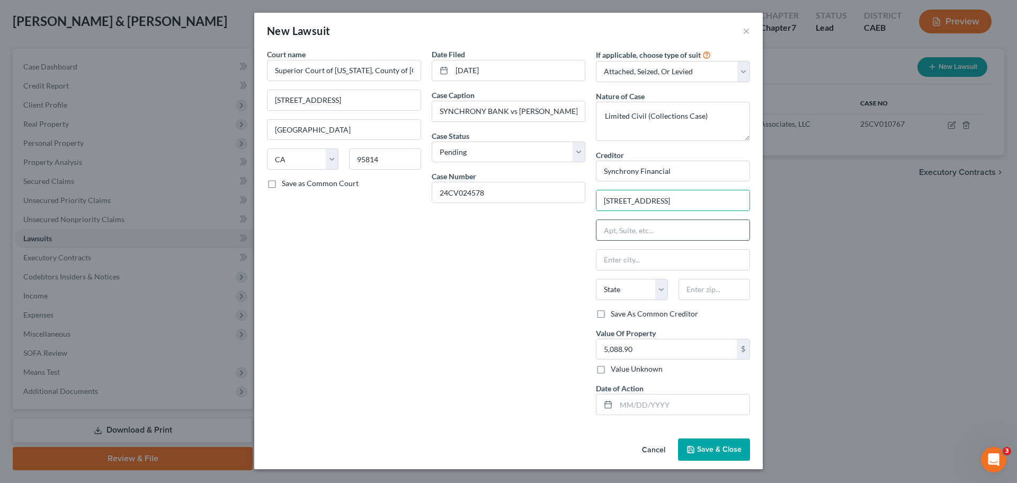
click at [621, 228] on input "text" at bounding box center [673, 230] width 153 height 20
click at [638, 266] on input "text" at bounding box center [673, 260] width 153 height 20
paste input "[GEOGRAPHIC_DATA]"
click at [635, 289] on select "State [US_STATE] AK AR AZ CA CO CT DE DC [GEOGRAPHIC_DATA] [GEOGRAPHIC_DATA] GU…" at bounding box center [632, 289] width 72 height 21
click at [657, 286] on select "State [US_STATE] AK AR AZ CA CO CT DE DC [GEOGRAPHIC_DATA] [GEOGRAPHIC_DATA] GU…" at bounding box center [632, 289] width 72 height 21
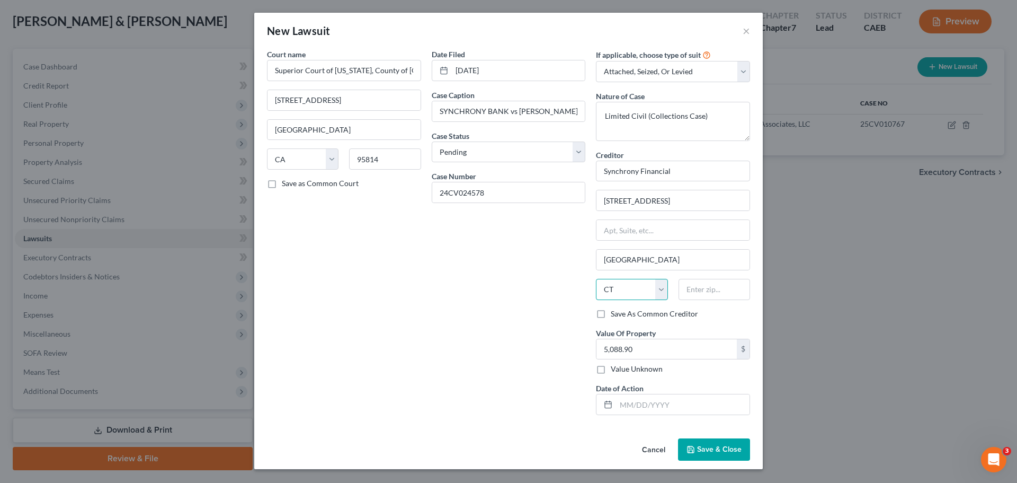
click at [596, 279] on select "State [US_STATE] AK AR AZ CA CO CT DE DC [GEOGRAPHIC_DATA] [GEOGRAPHIC_DATA] GU…" at bounding box center [632, 289] width 72 height 21
drag, startPoint x: 718, startPoint y: 294, endPoint x: 715, endPoint y: 299, distance: 5.7
click at [717, 293] on input "text" at bounding box center [715, 289] width 72 height 21
paste input "06902"
click at [523, 322] on div "Date Filed [DATE] Case Caption SYNCHRONY [PERSON_NAME] vs [PERSON_NAME], et al.…" at bounding box center [509, 236] width 165 height 375
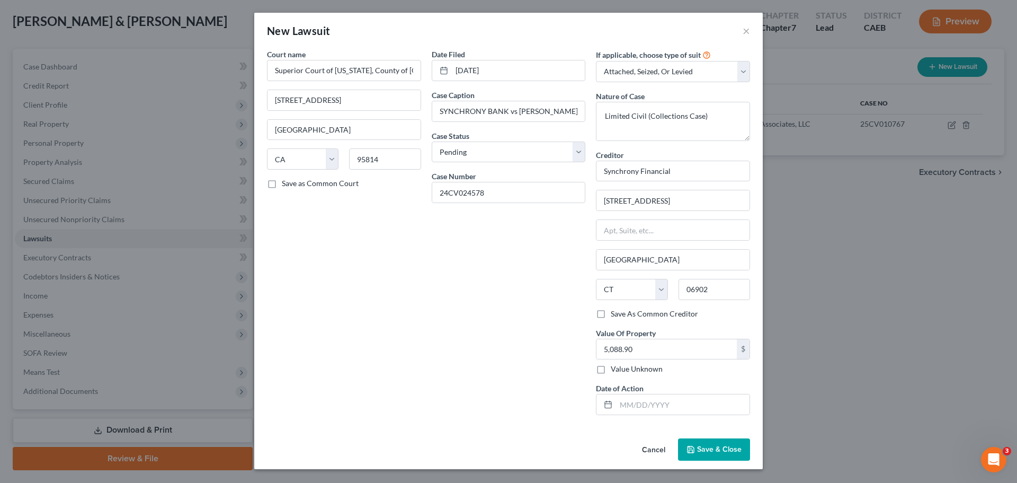
drag, startPoint x: 713, startPoint y: 449, endPoint x: 713, endPoint y: 440, distance: 9.5
click at [713, 449] on span "Save & Close" at bounding box center [719, 449] width 45 height 9
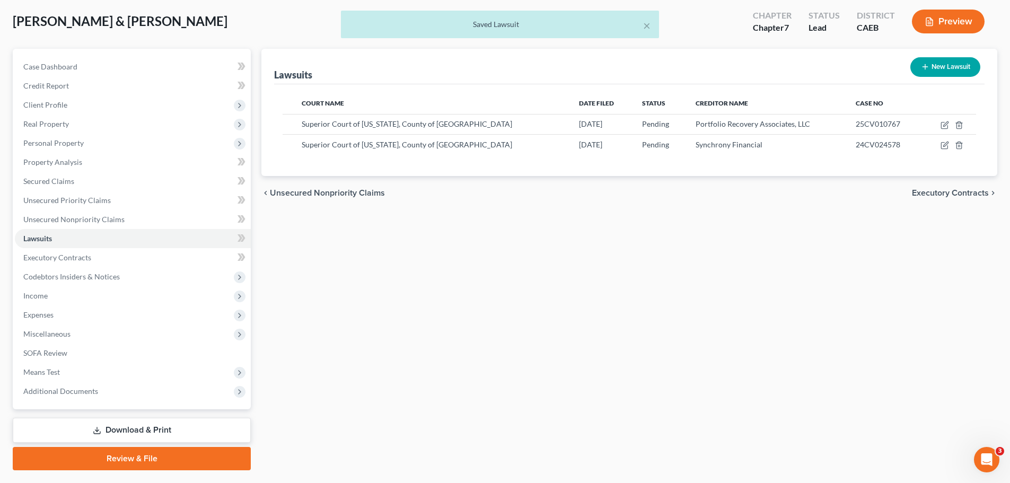
click at [935, 63] on button "New Lawsuit" at bounding box center [945, 67] width 70 height 20
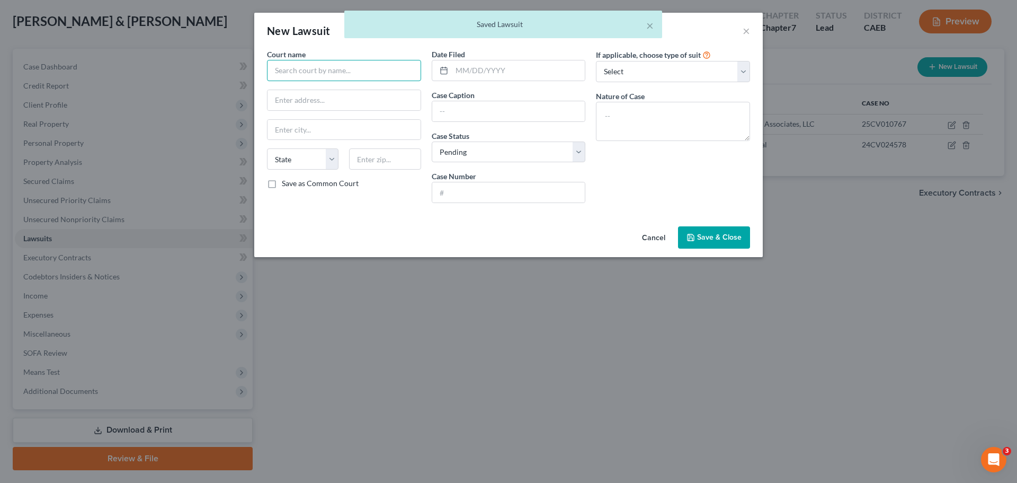
click at [313, 66] on input "text" at bounding box center [344, 70] width 154 height 21
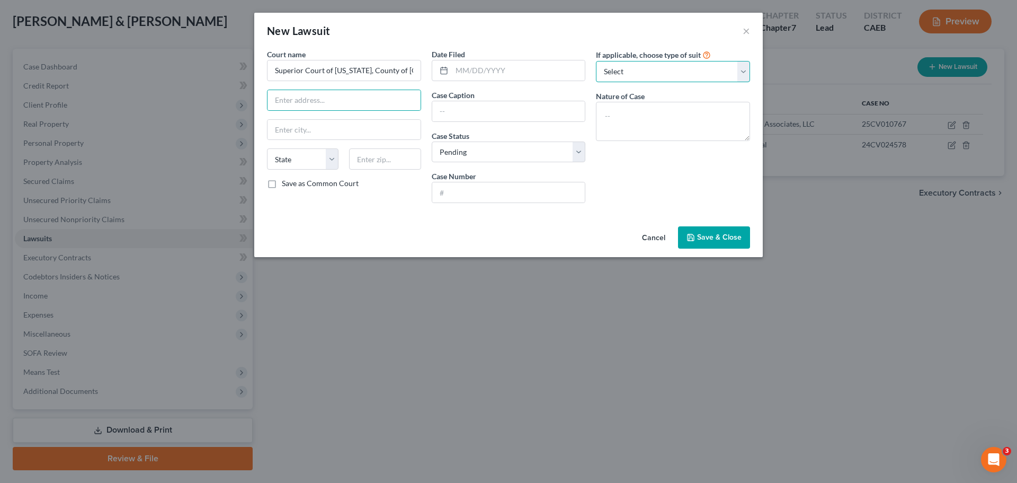
drag, startPoint x: 619, startPoint y: 74, endPoint x: 621, endPoint y: 80, distance: 6.0
click at [619, 74] on select "Select Repossession Garnishment Foreclosure Attached, Seized, Or Levied Other" at bounding box center [673, 71] width 154 height 21
click at [596, 61] on select "Select Repossession Garnishment Foreclosure Attached, Seized, Or Levied Other" at bounding box center [673, 71] width 154 height 21
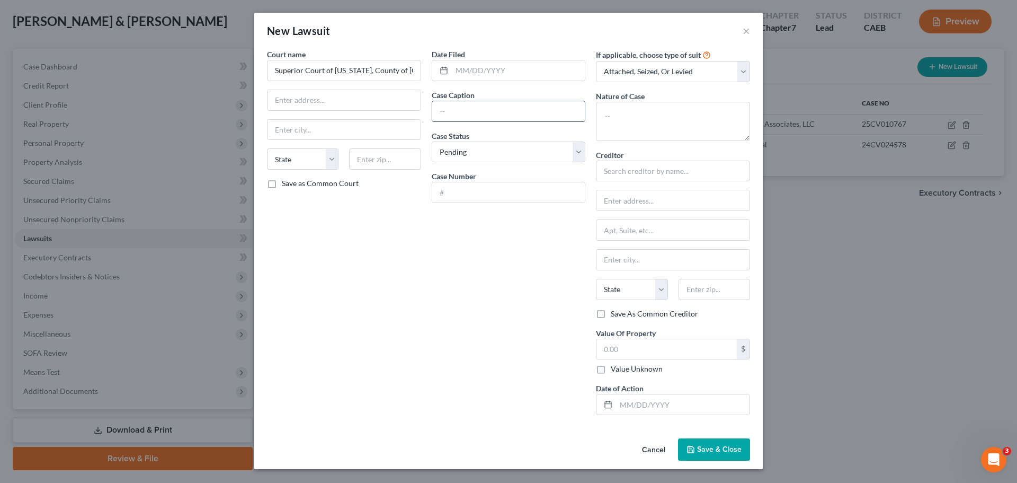
click at [465, 110] on input "text" at bounding box center [508, 111] width 153 height 20
paste input "JPMORGAN CHASE BANK, N.A. vs [PERSON_NAME]"
click at [618, 114] on textarea at bounding box center [673, 121] width 154 height 39
paste textarea "Limited Civil (Collections Case)"
click at [470, 187] on input "text" at bounding box center [508, 192] width 153 height 20
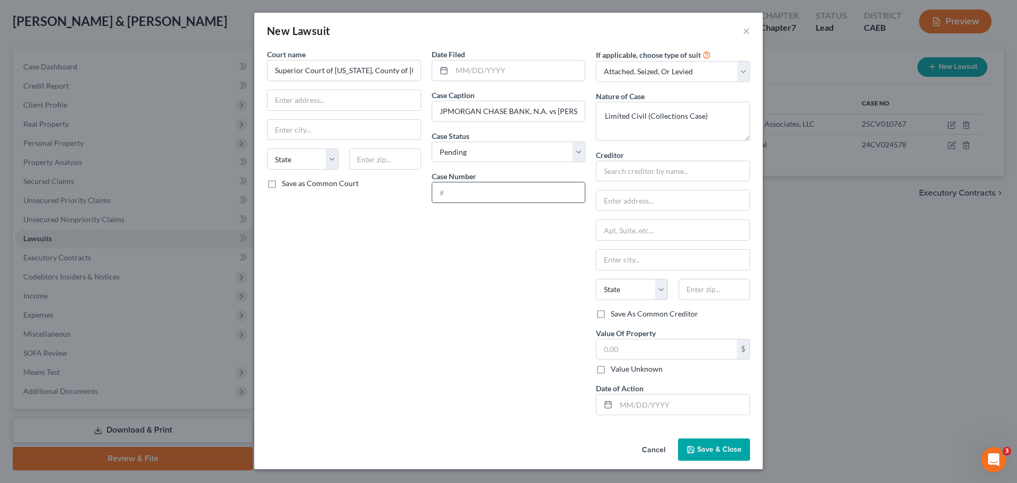
paste input "25CV006793"
click at [472, 70] on input "text" at bounding box center [519, 70] width 134 height 20
paste input "[DATE]"
drag, startPoint x: 473, startPoint y: 280, endPoint x: 481, endPoint y: 273, distance: 10.1
click at [473, 280] on div "Date Filed [DATE] Case Caption JPMORGAN CHASE BANK, N.A. vs [PERSON_NAME] Case …" at bounding box center [509, 236] width 165 height 375
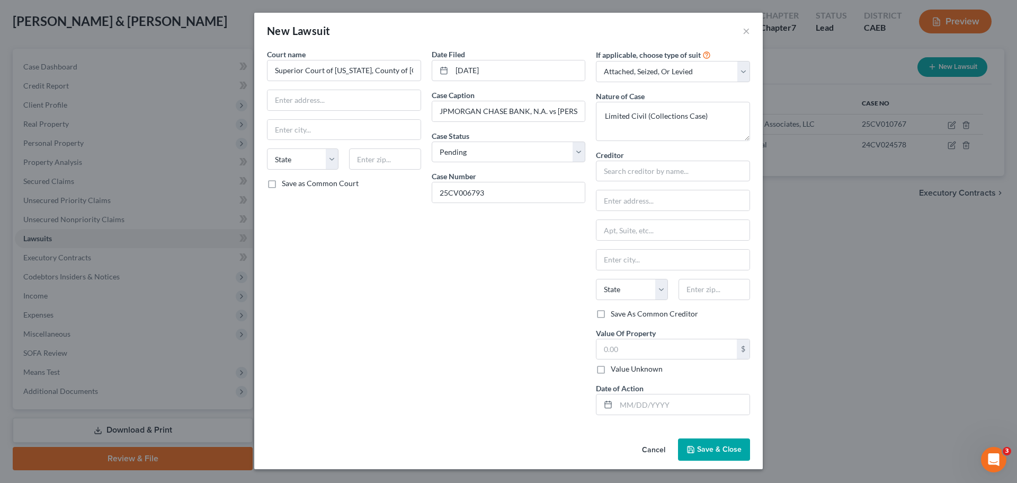
click at [587, 148] on div "Date Filed [DATE] Case Caption JPMORGAN CHASE BANK, N.A. vs [PERSON_NAME] Case …" at bounding box center [509, 236] width 165 height 375
click at [584, 148] on select "Select Pending On Appeal Concluded" at bounding box center [509, 151] width 154 height 21
click at [470, 371] on div "Date Filed [DATE] Case Caption JPMORGAN CHASE BANK, N.A. vs [PERSON_NAME] Case …" at bounding box center [509, 236] width 165 height 375
click at [587, 146] on div "Date Filed [DATE] Case Caption JPMORGAN CHASE BANK, N.A. vs [PERSON_NAME] Case …" at bounding box center [509, 236] width 165 height 375
drag, startPoint x: 580, startPoint y: 148, endPoint x: 576, endPoint y: 159, distance: 11.2
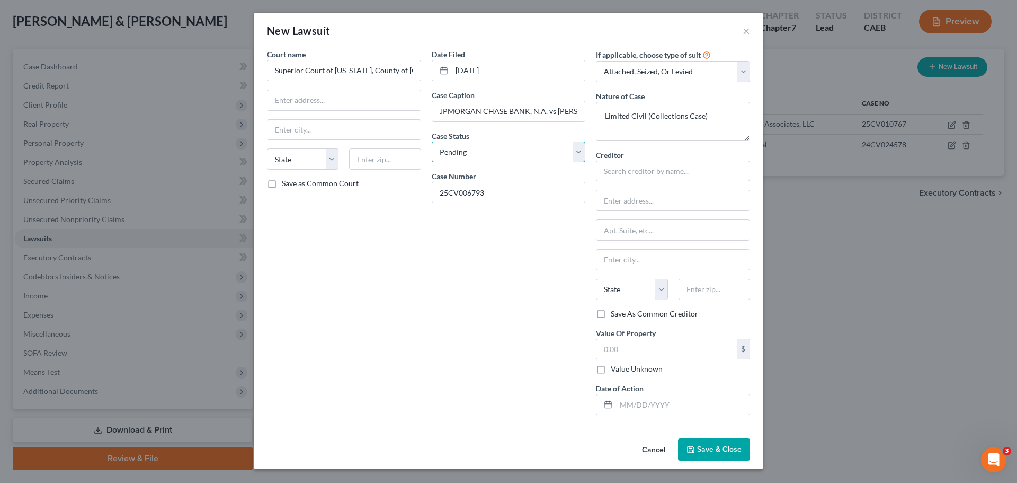
click at [580, 148] on select "Select Pending On Appeal Concluded" at bounding box center [509, 151] width 154 height 21
click at [432, 141] on select "Select Pending On Appeal Concluded" at bounding box center [509, 151] width 154 height 21
click at [487, 263] on div "Date Filed [DATE] Case Caption JPMORGAN CHASE BANK, N.A. vs [PERSON_NAME] Case …" at bounding box center [509, 236] width 165 height 375
click at [658, 178] on input "text" at bounding box center [673, 171] width 154 height 21
click at [634, 350] on input "text" at bounding box center [667, 349] width 140 height 20
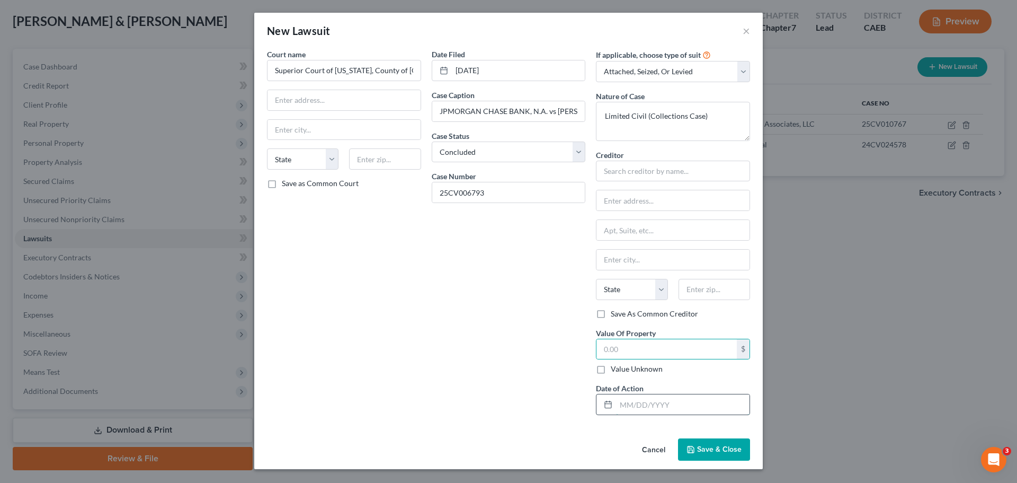
click at [651, 404] on input "text" at bounding box center [683, 404] width 134 height 20
paste input "[DATE]"
click at [646, 347] on input "text" at bounding box center [667, 349] width 140 height 20
click at [472, 304] on div "Date Filed [DATE] Case Caption JPMORGAN CHASE BANK, N.A. vs [PERSON_NAME] Case …" at bounding box center [509, 236] width 165 height 375
click at [617, 165] on input "text" at bounding box center [673, 171] width 154 height 21
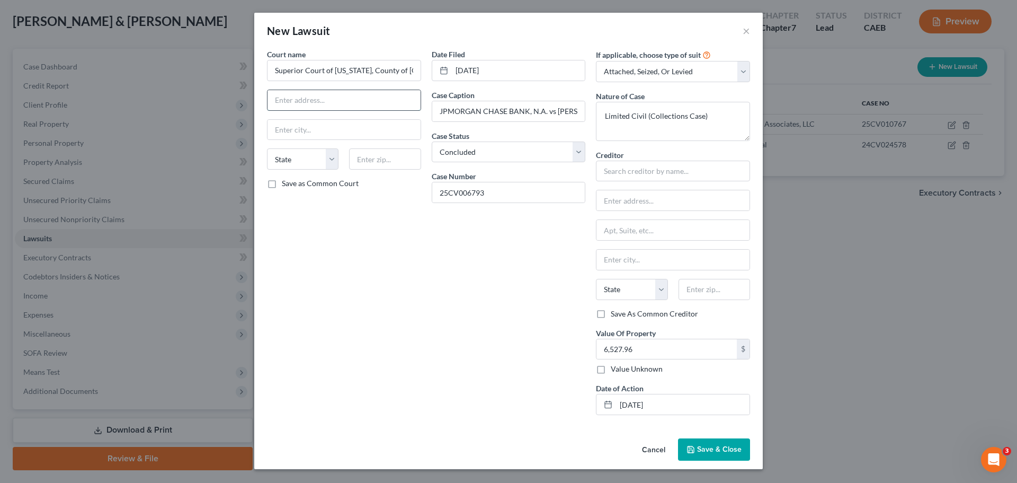
click at [293, 103] on input "text" at bounding box center [344, 100] width 153 height 20
click at [292, 130] on input "text" at bounding box center [344, 130] width 153 height 20
drag, startPoint x: 300, startPoint y: 232, endPoint x: 356, endPoint y: 162, distance: 89.7
click at [300, 232] on div "Court name * Superior Court of [US_STATE], County of Sacramento [GEOGRAPHIC_DAT…" at bounding box center [344, 236] width 165 height 375
click at [379, 154] on input "text" at bounding box center [385, 158] width 72 height 21
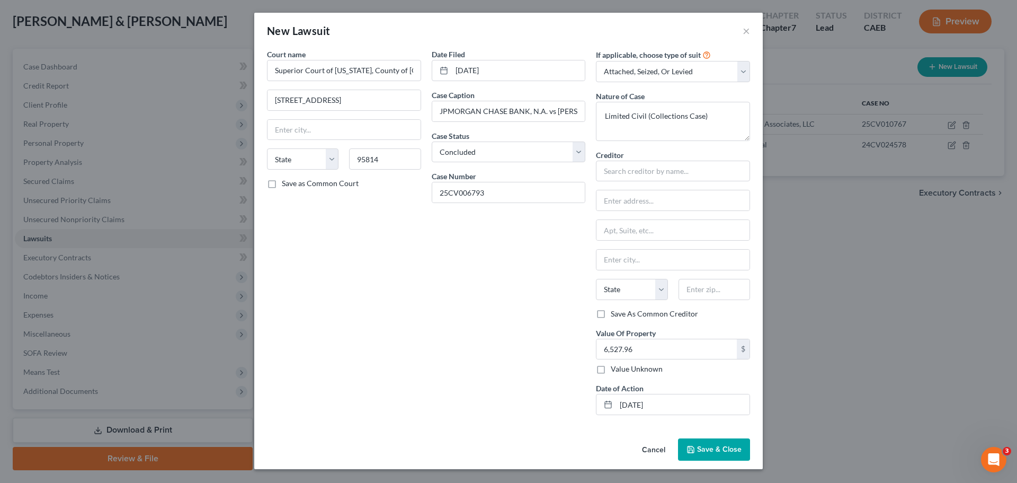
click at [399, 209] on div "Court name * Superior Court of [US_STATE], County of Sacramento [GEOGRAPHIC_DAT…" at bounding box center [344, 236] width 165 height 375
click at [653, 175] on input "text" at bounding box center [673, 171] width 154 height 21
click at [625, 201] on input "text" at bounding box center [673, 200] width 153 height 20
paste input "[STREET_ADDRESS]"
click at [700, 286] on input "text" at bounding box center [715, 289] width 72 height 21
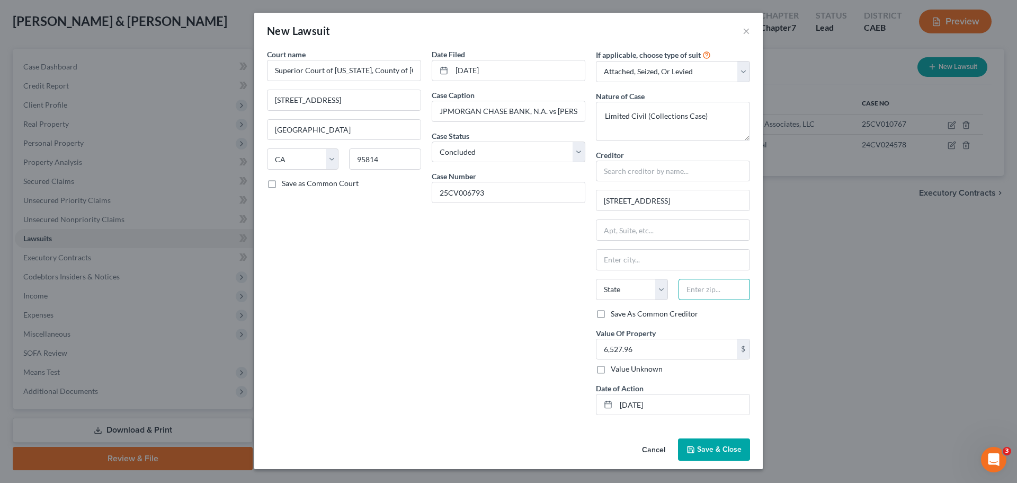
paste input "10017"
click at [466, 308] on div "Date Filed [DATE] Case Caption JPMORGAN CHASE BANK, N.A. vs [PERSON_NAME] Case …" at bounding box center [509, 236] width 165 height 375
click at [667, 251] on input "[US_STATE]" at bounding box center [673, 260] width 153 height 20
click at [547, 298] on div "Date Filed [DATE] Case Caption JPMORGAN CHASE BANK, N.A. vs [PERSON_NAME] Case …" at bounding box center [509, 236] width 165 height 375
click at [615, 170] on input "text" at bounding box center [673, 171] width 154 height 21
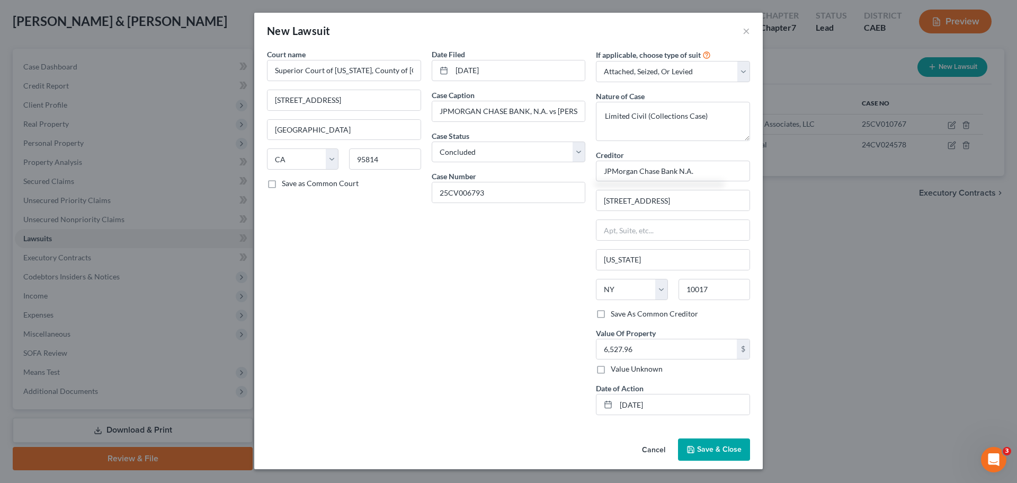
click at [465, 282] on div "Date Filed [DATE] Case Caption JPMORGAN CHASE BANK, N.A. vs [PERSON_NAME] Case …" at bounding box center [509, 236] width 165 height 375
click at [703, 448] on span "Save & Close" at bounding box center [719, 449] width 45 height 9
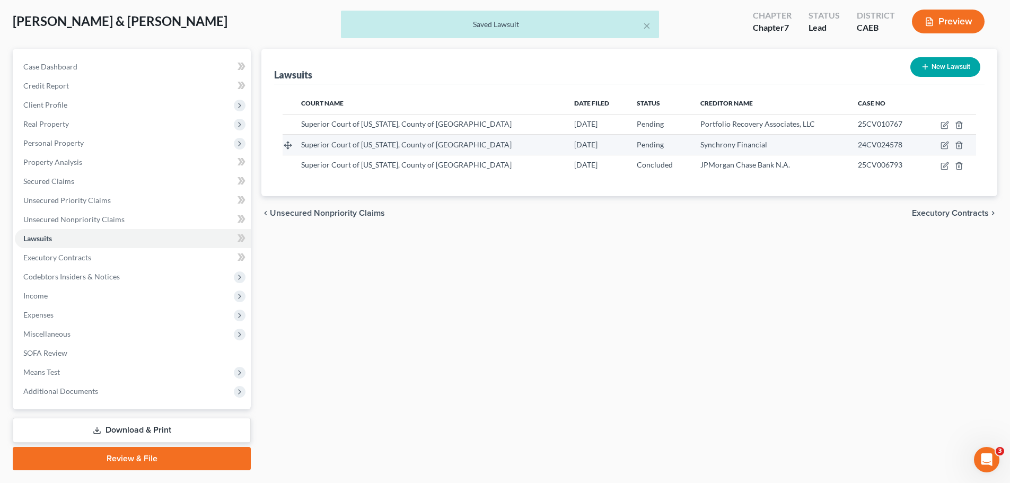
click at [875, 147] on span "24CV024578" at bounding box center [879, 144] width 45 height 9
copy span "24CV024578"
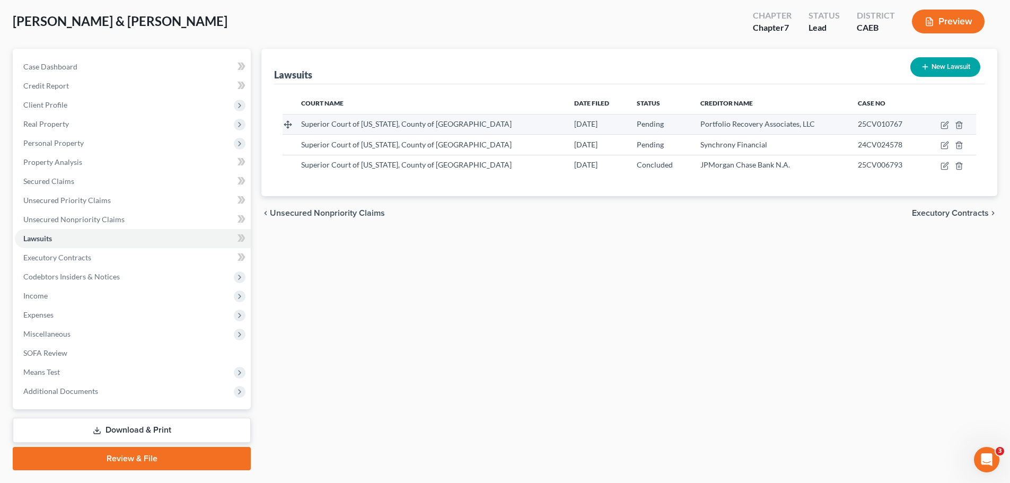
click at [871, 119] on div "25CV010767" at bounding box center [885, 124] width 57 height 11
copy span "25CV010767"
